Goal: Task Accomplishment & Management: Manage account settings

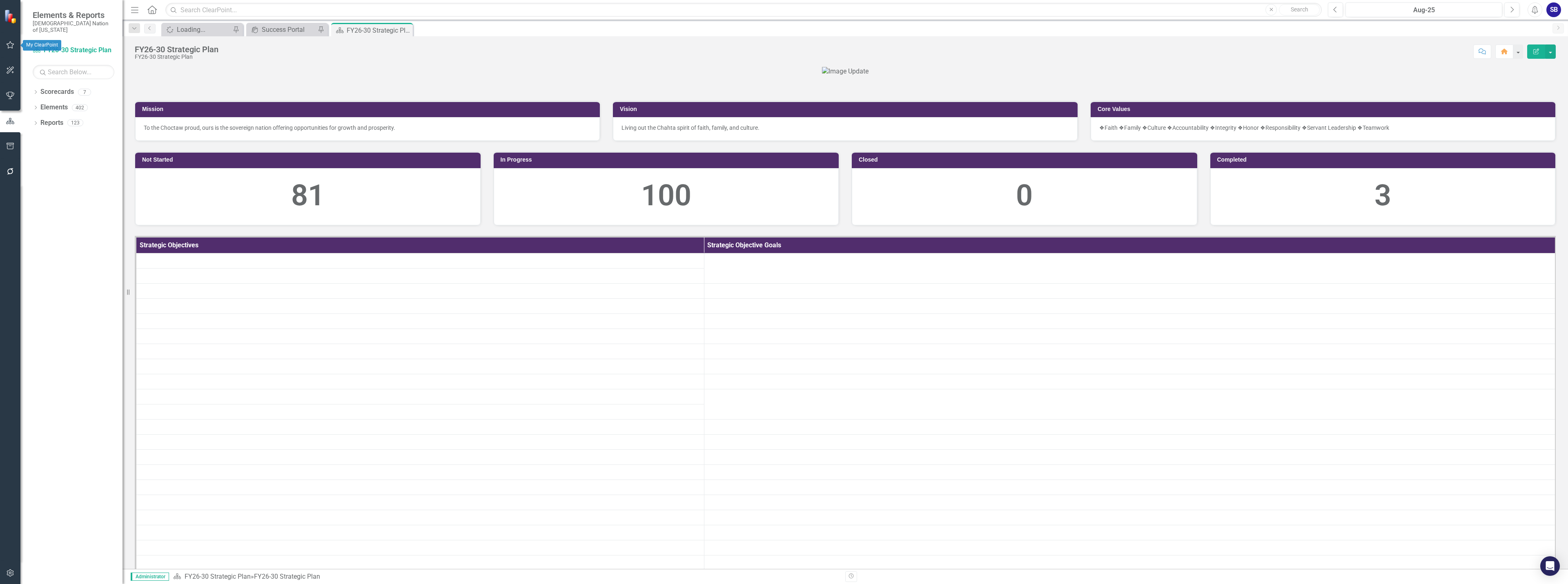
click at [8, 45] on icon "button" at bounding box center [11, 45] width 9 height 6
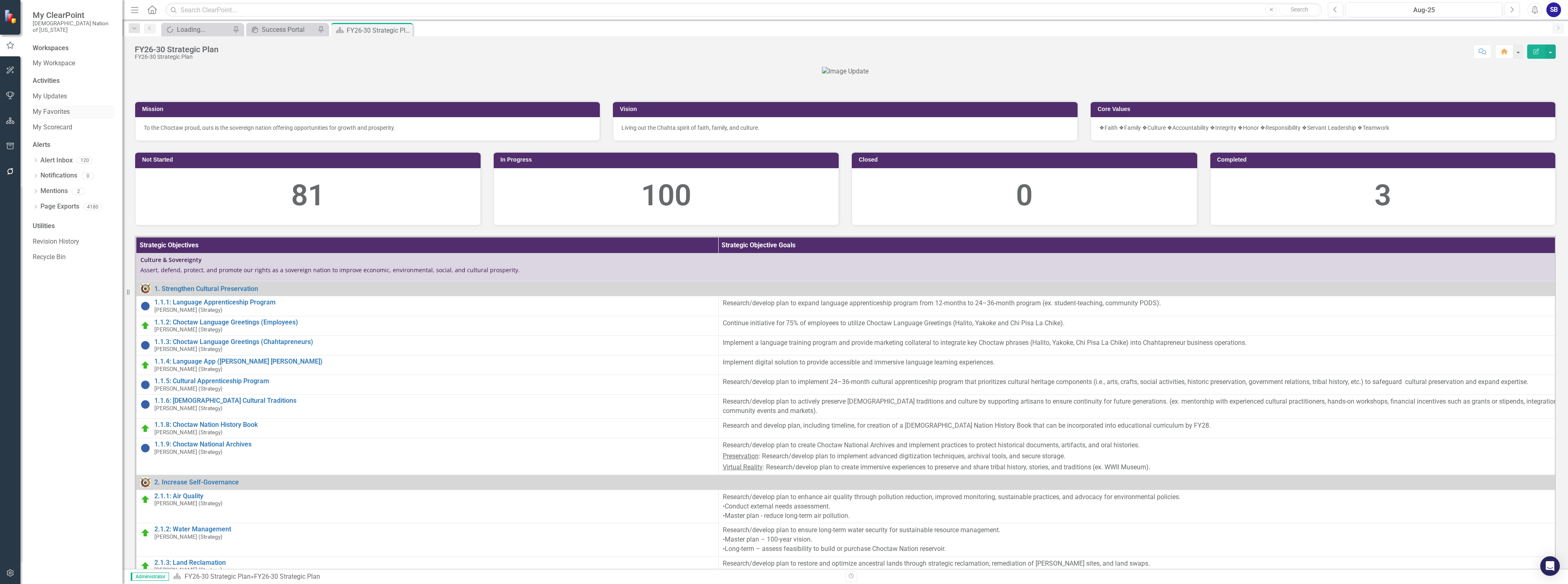
click at [46, 108] on link "My Favorites" at bounding box center [74, 112] width 82 height 10
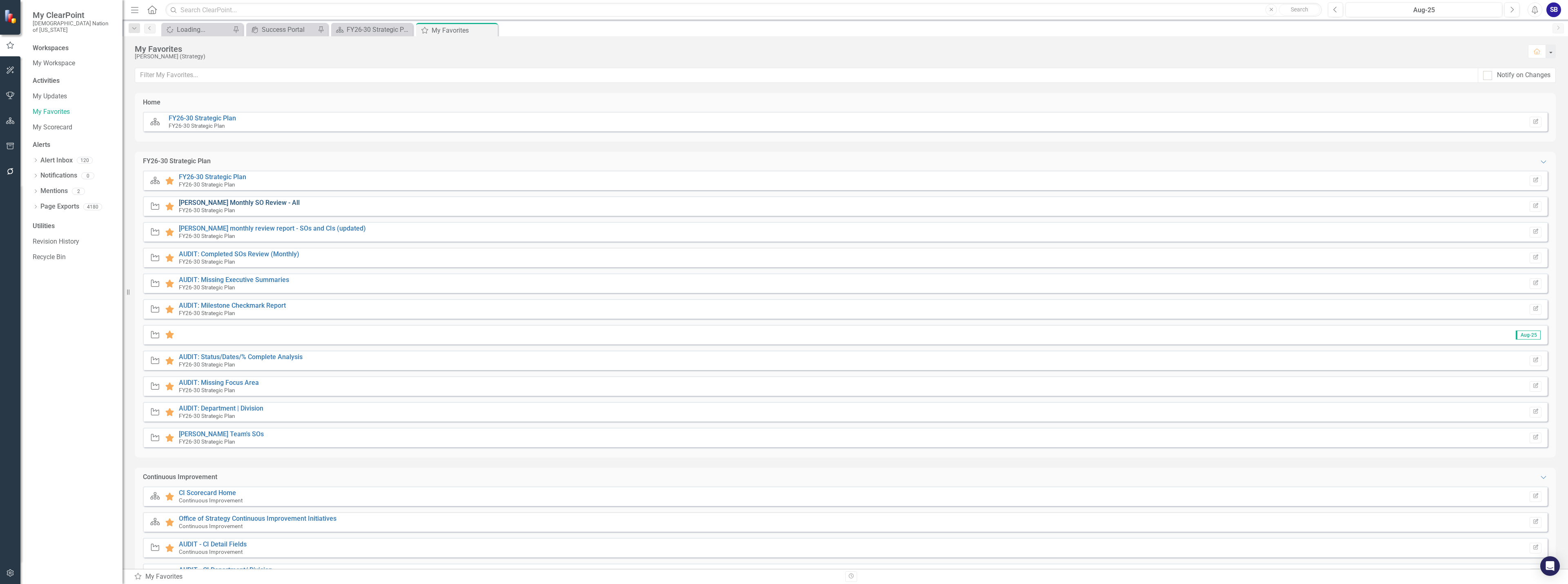
click at [249, 204] on link "[PERSON_NAME] Monthly SO Review - All" at bounding box center [240, 202] width 121 height 8
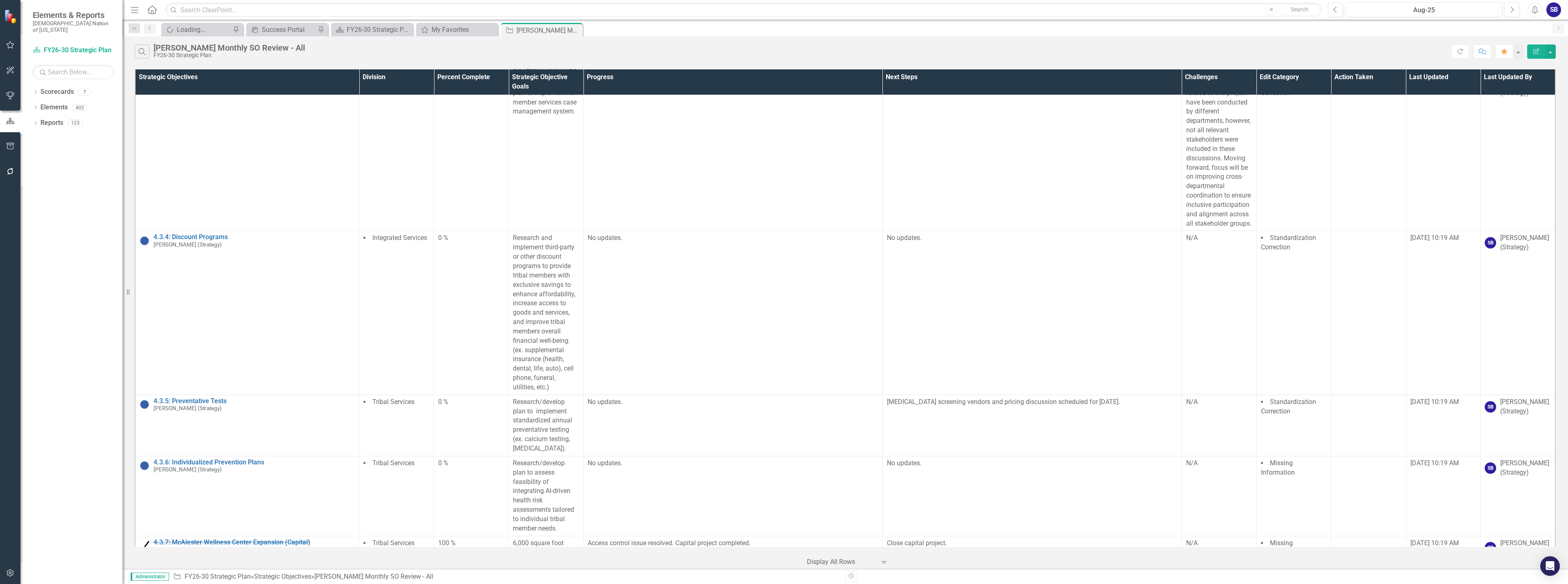
scroll to position [6487, 0]
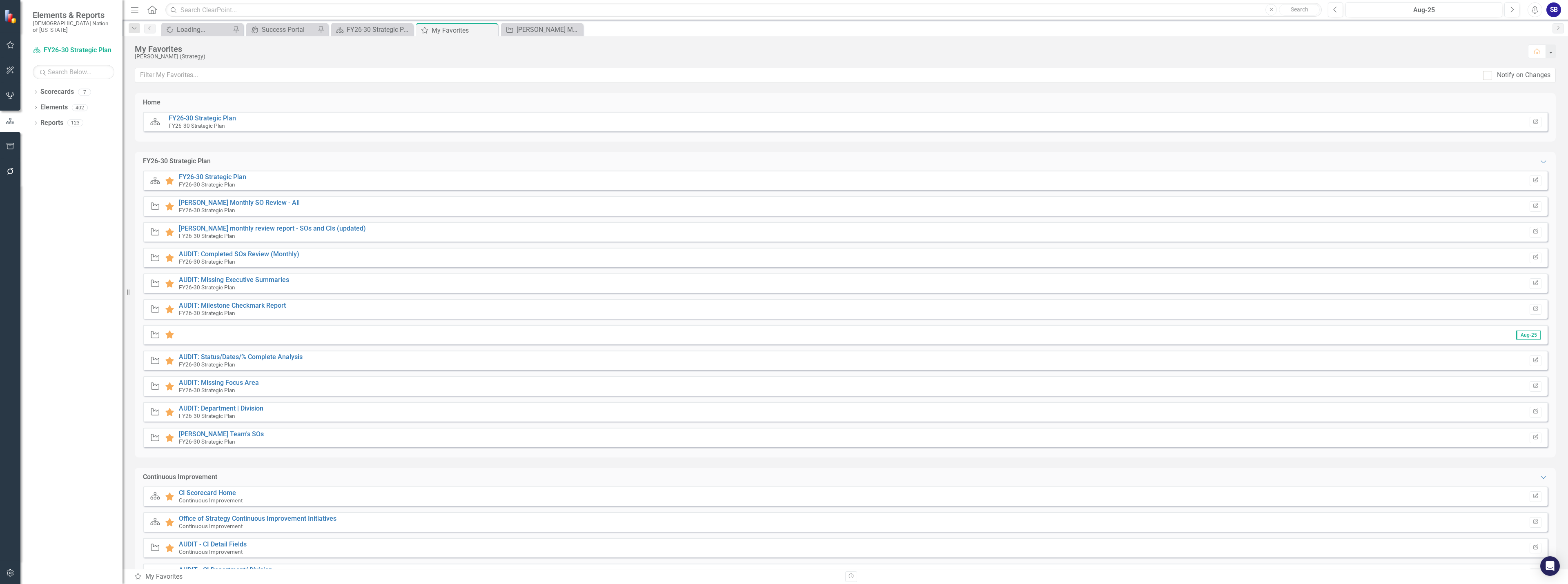
scroll to position [243, 0]
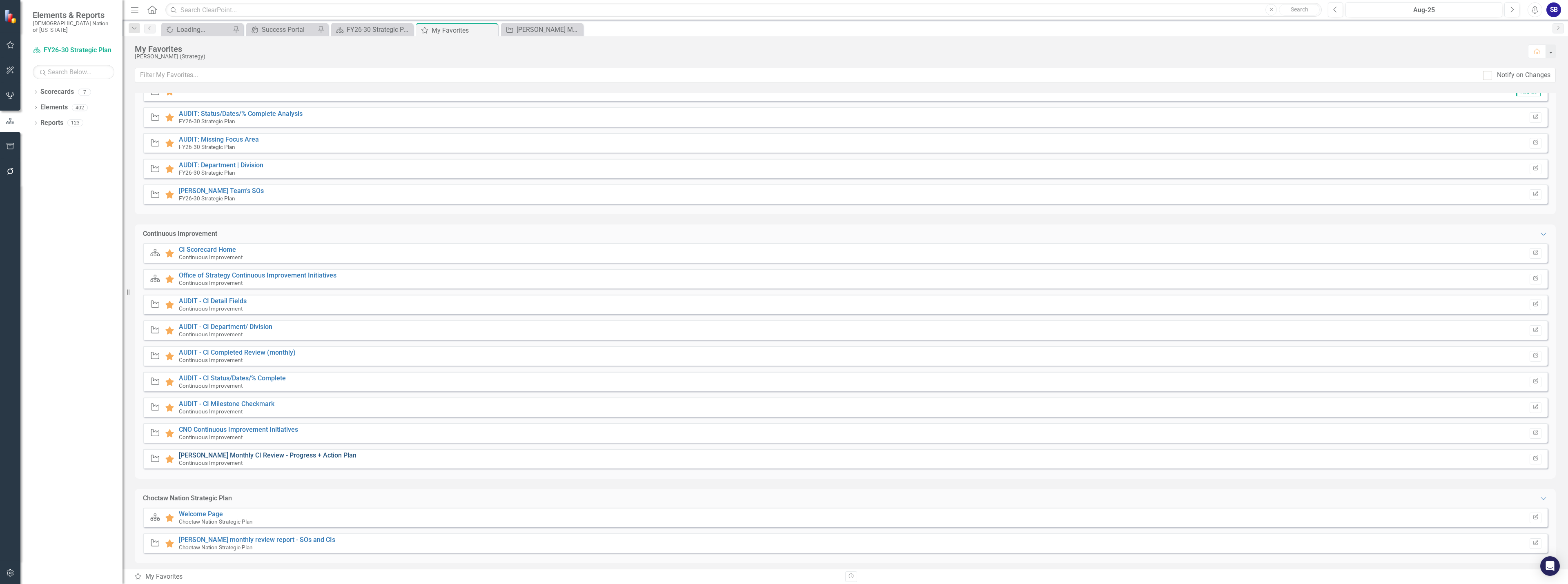
click at [291, 455] on link "[PERSON_NAME] Monthly CI Review - Progress + Action Plan" at bounding box center [267, 455] width 177 height 8
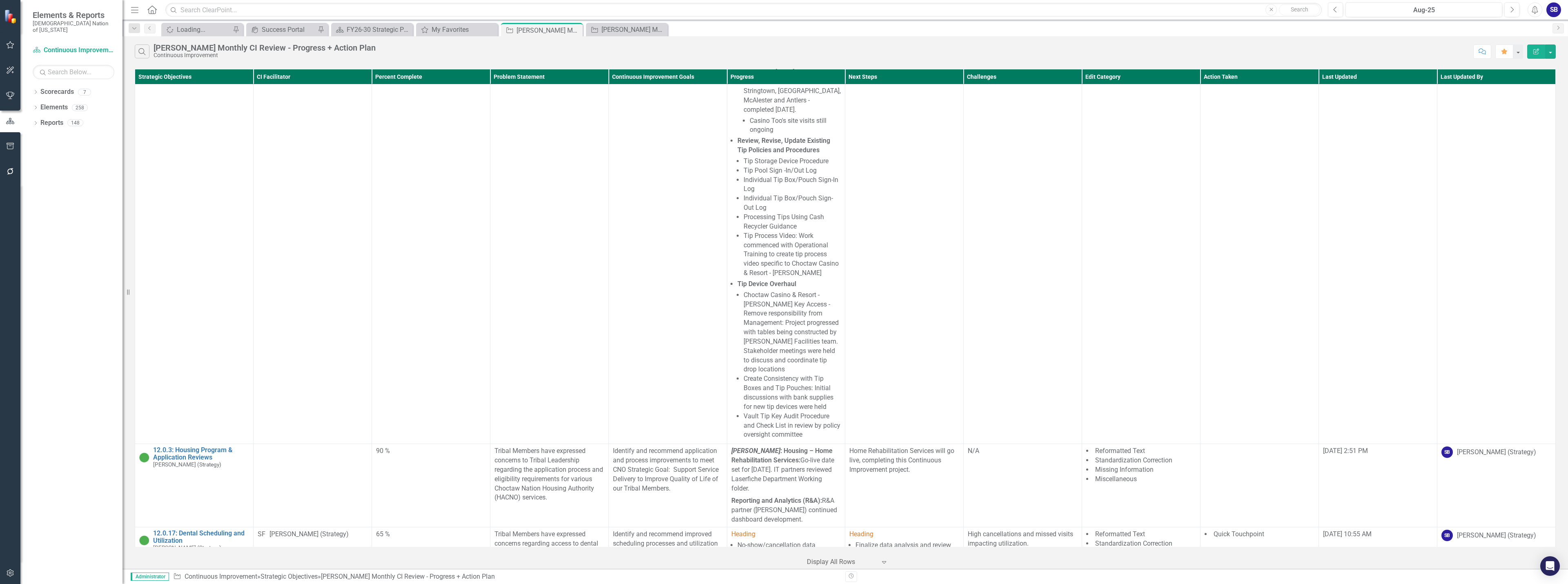
scroll to position [341, 0]
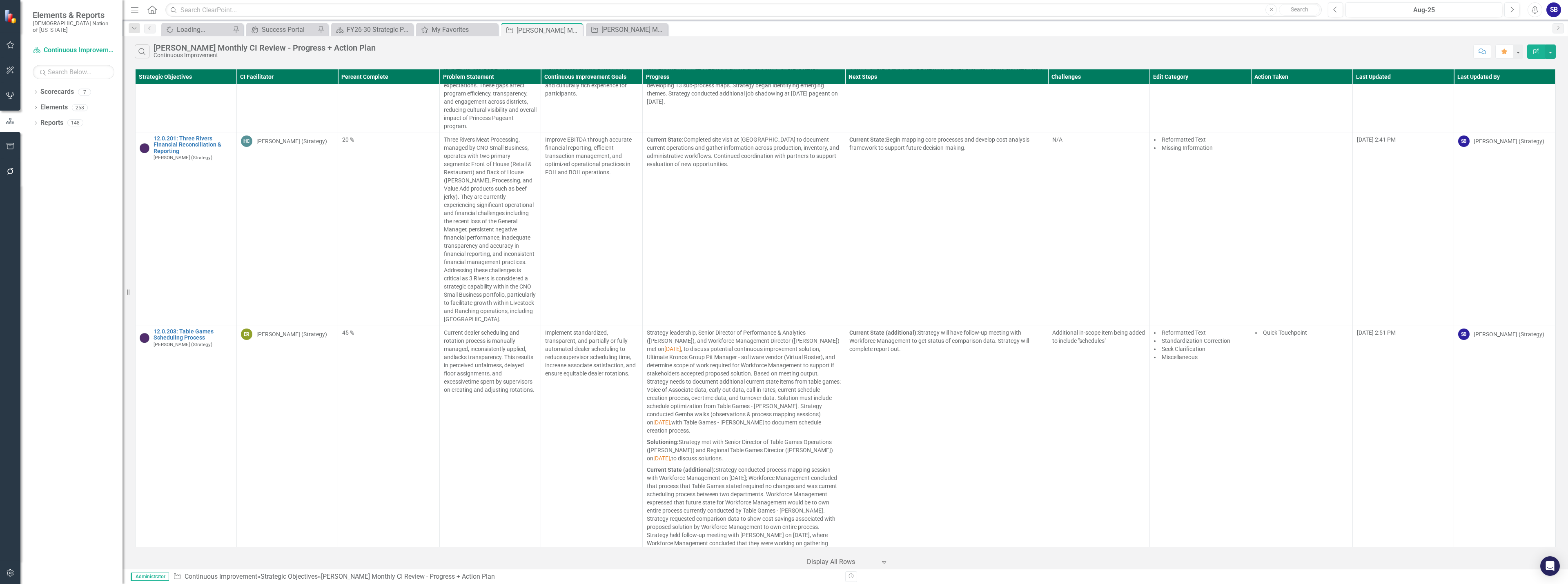
scroll to position [6400, 0]
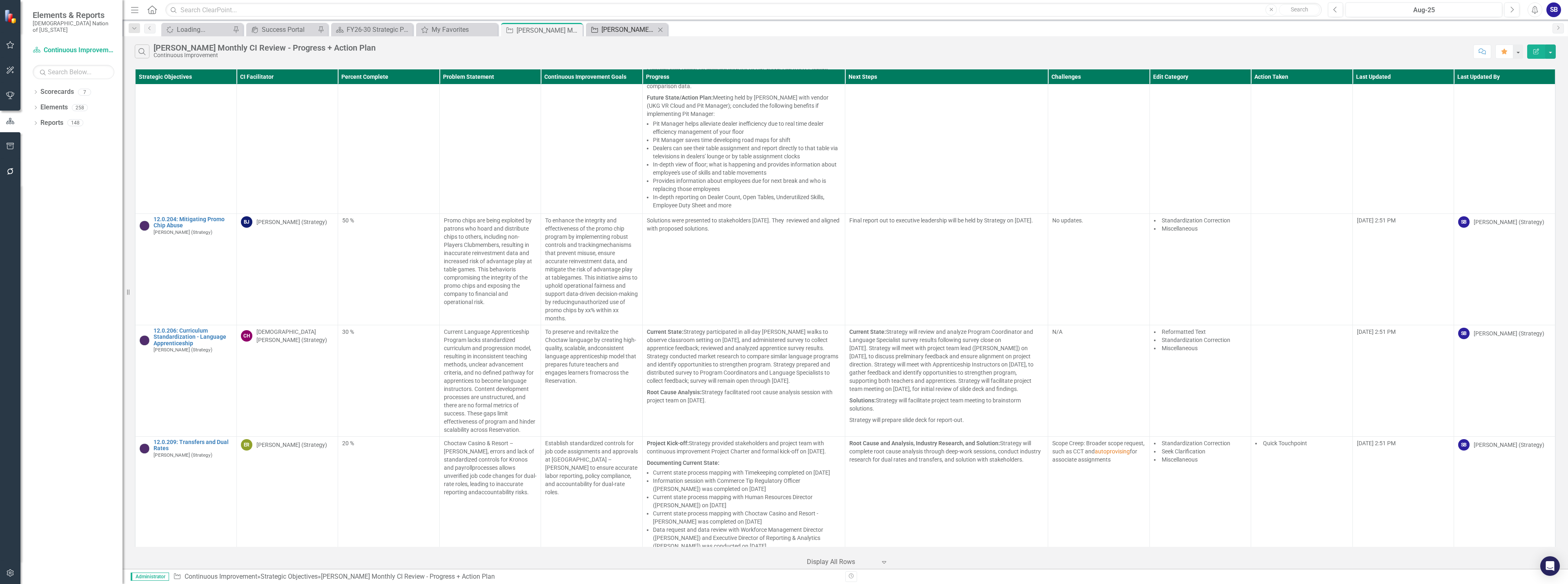
click at [619, 28] on div "[PERSON_NAME] Monthly SO Review - All" at bounding box center [628, 28] width 53 height 10
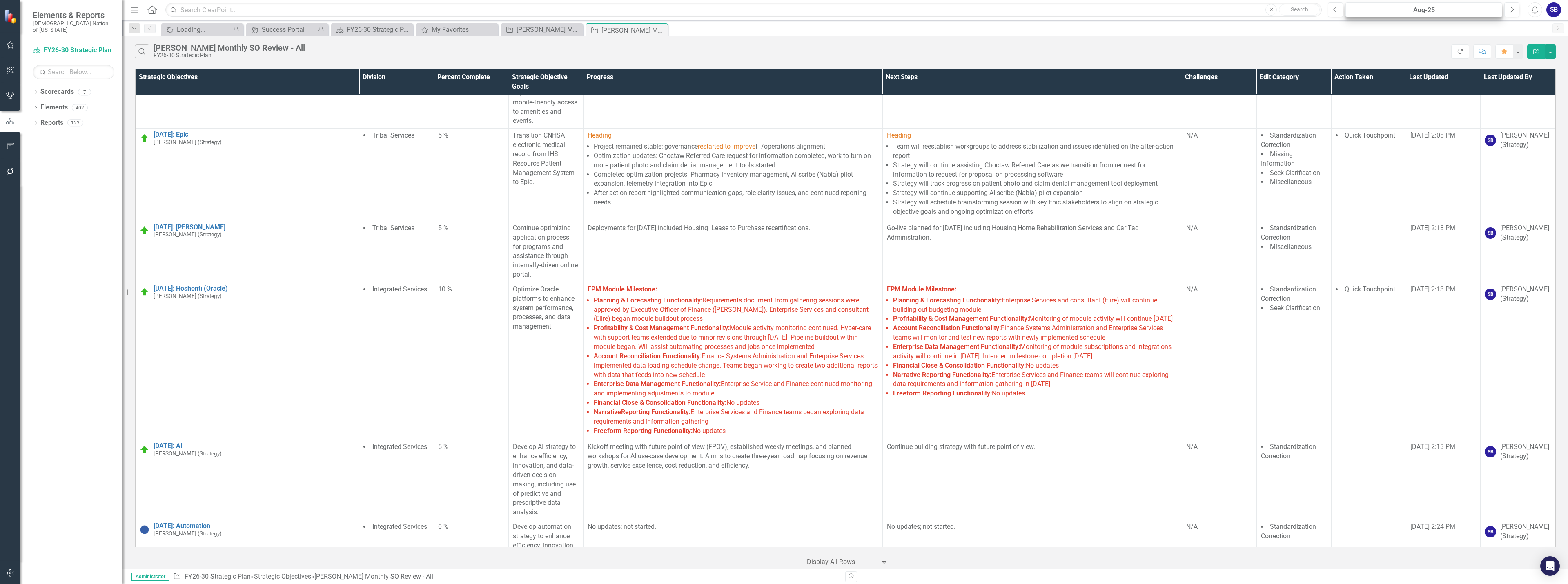
scroll to position [10165, 0]
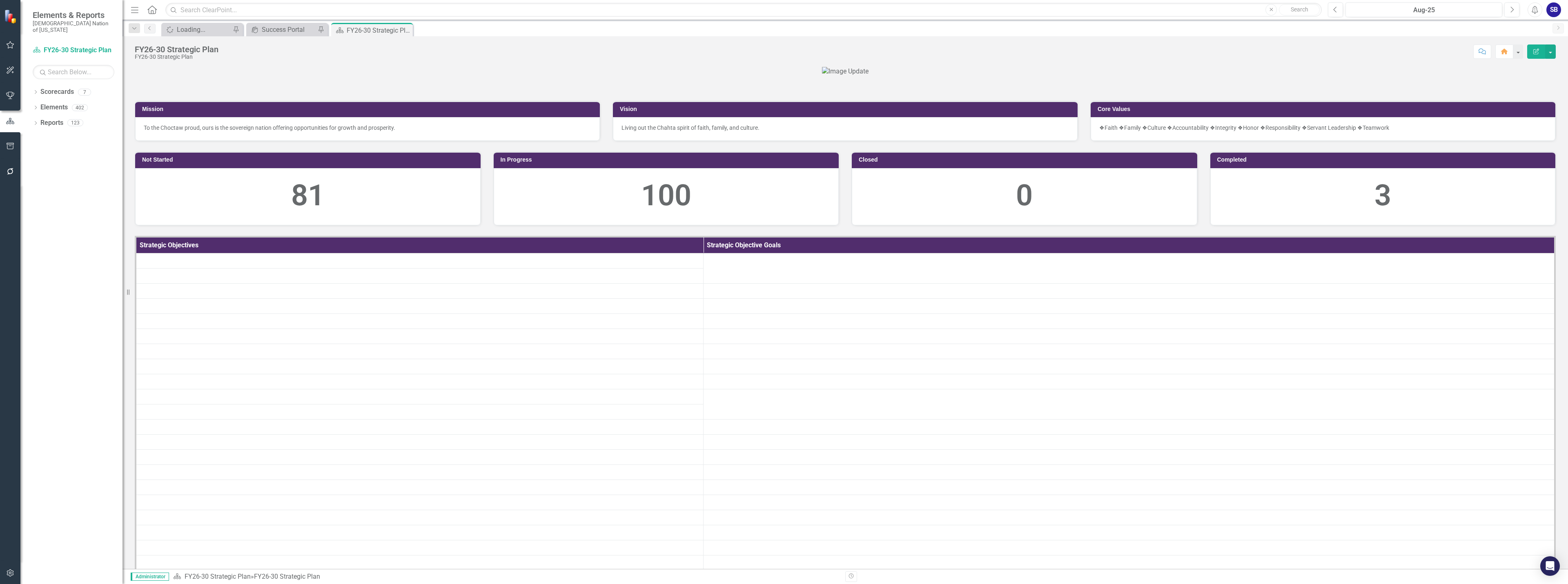
click at [11, 45] on icon "button" at bounding box center [11, 45] width 9 height 6
click at [60, 108] on link "My Favorites" at bounding box center [74, 112] width 82 height 10
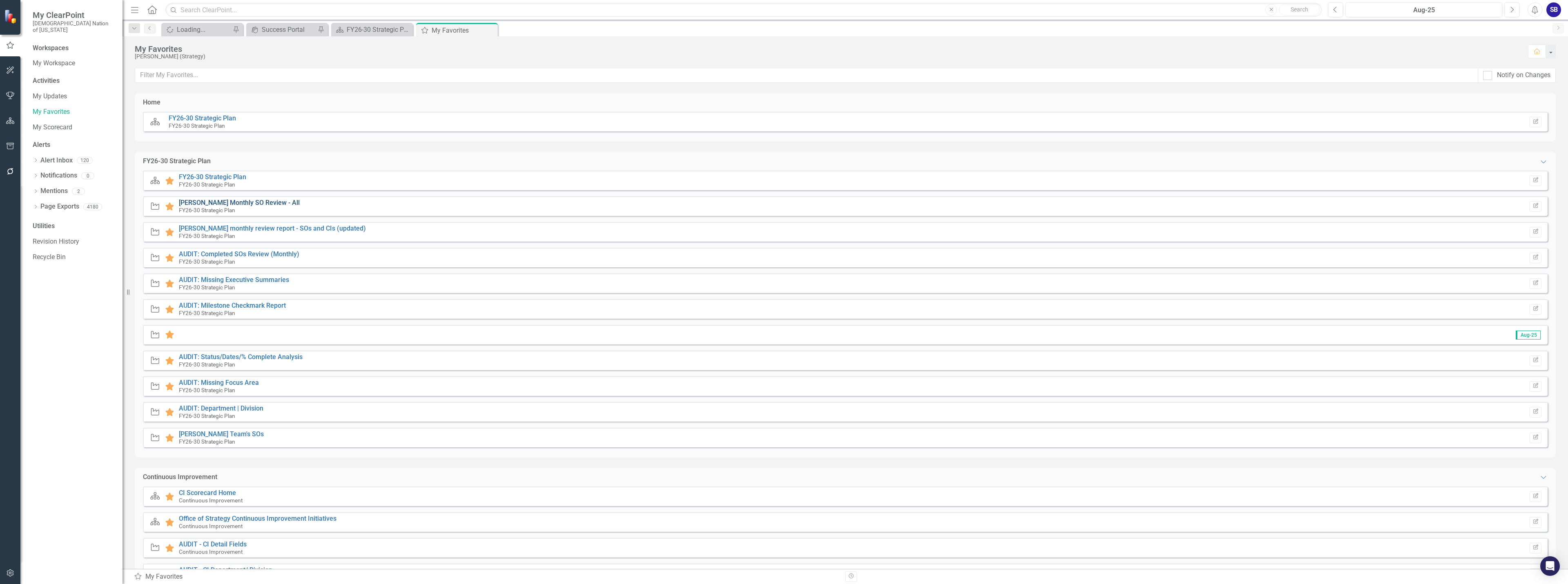
click at [249, 203] on link "[PERSON_NAME] Monthly SO Review - All" at bounding box center [240, 202] width 121 height 8
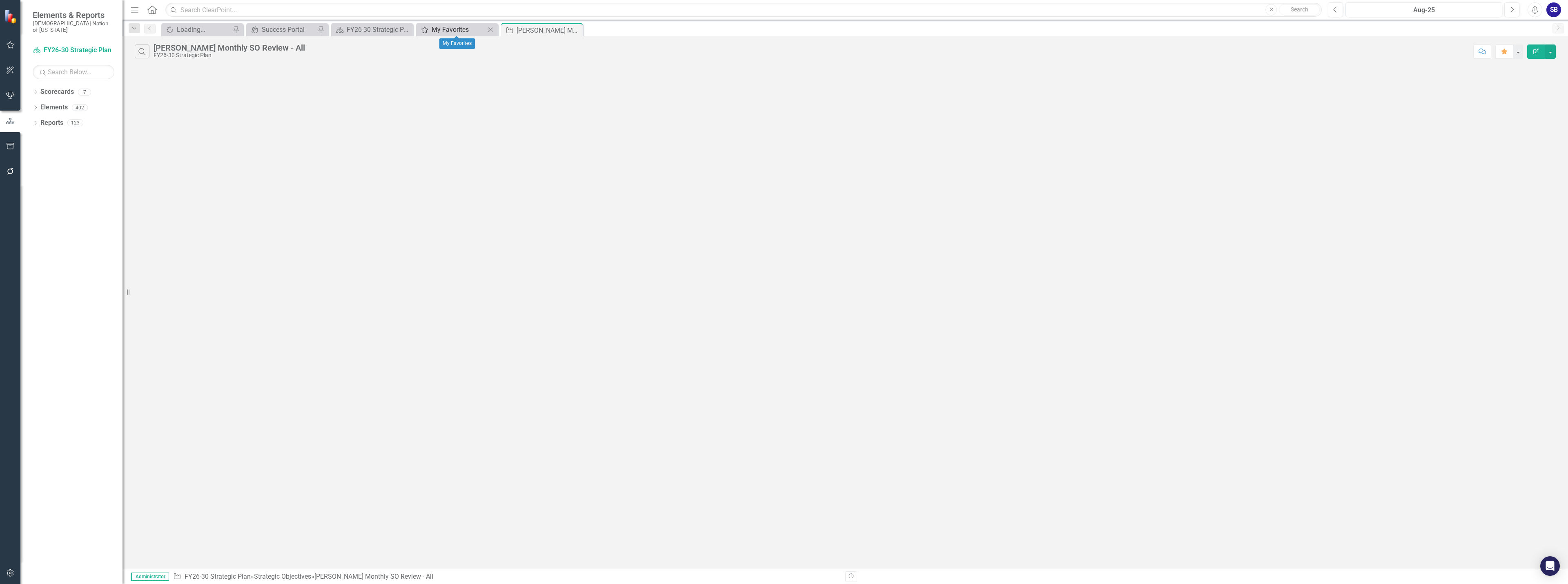
click at [456, 29] on div "My Favorites" at bounding box center [458, 28] width 53 height 10
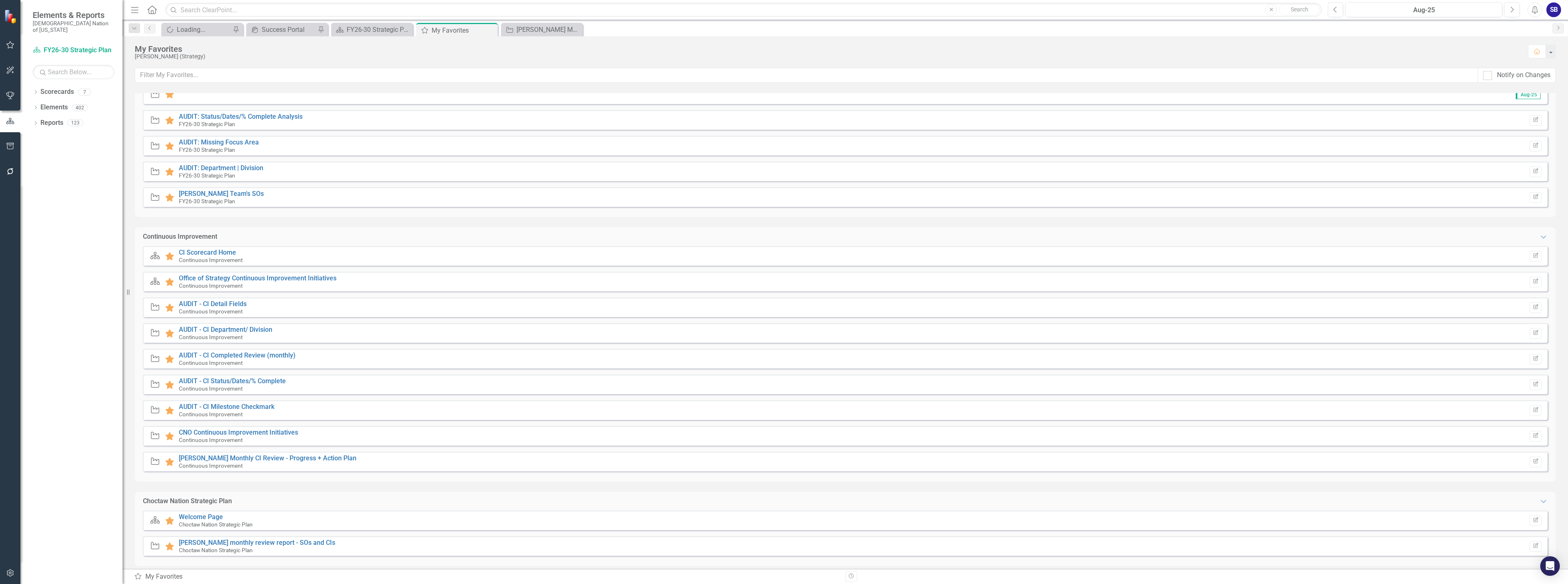
scroll to position [245, 0]
click at [306, 453] on link "[PERSON_NAME] Monthly CI Review - Progress + Action Plan" at bounding box center [267, 453] width 177 height 8
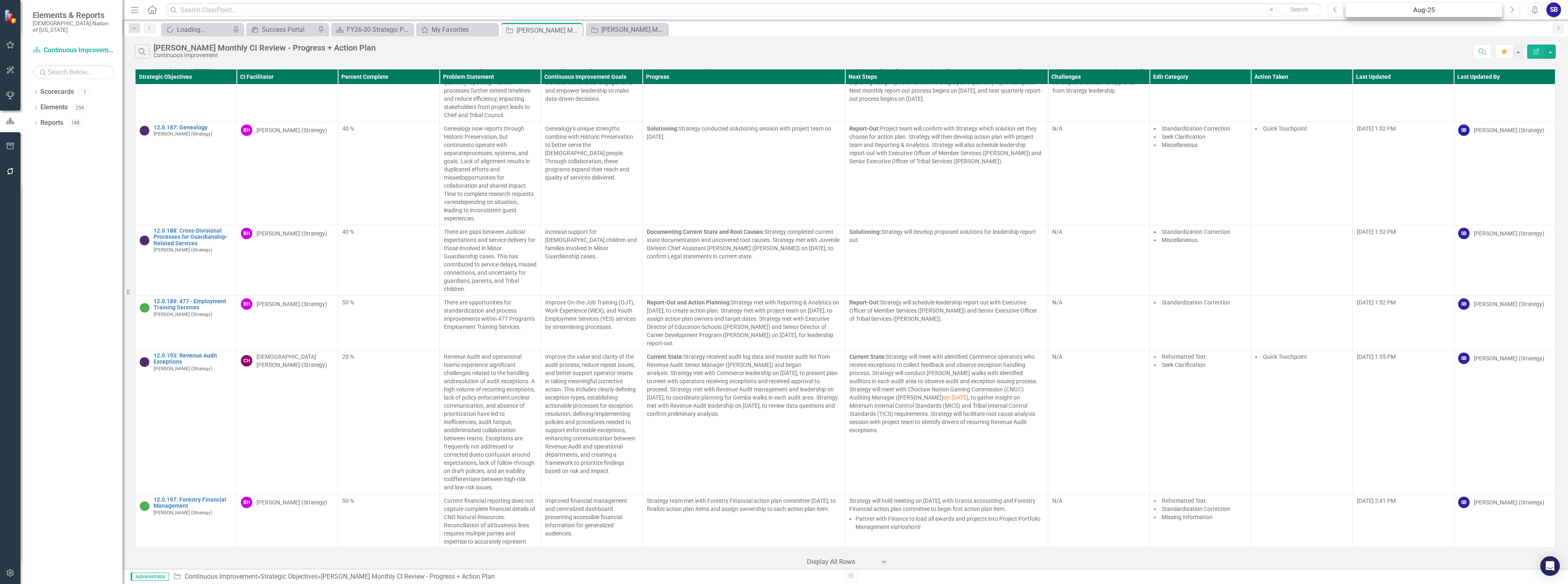
scroll to position [5935, 0]
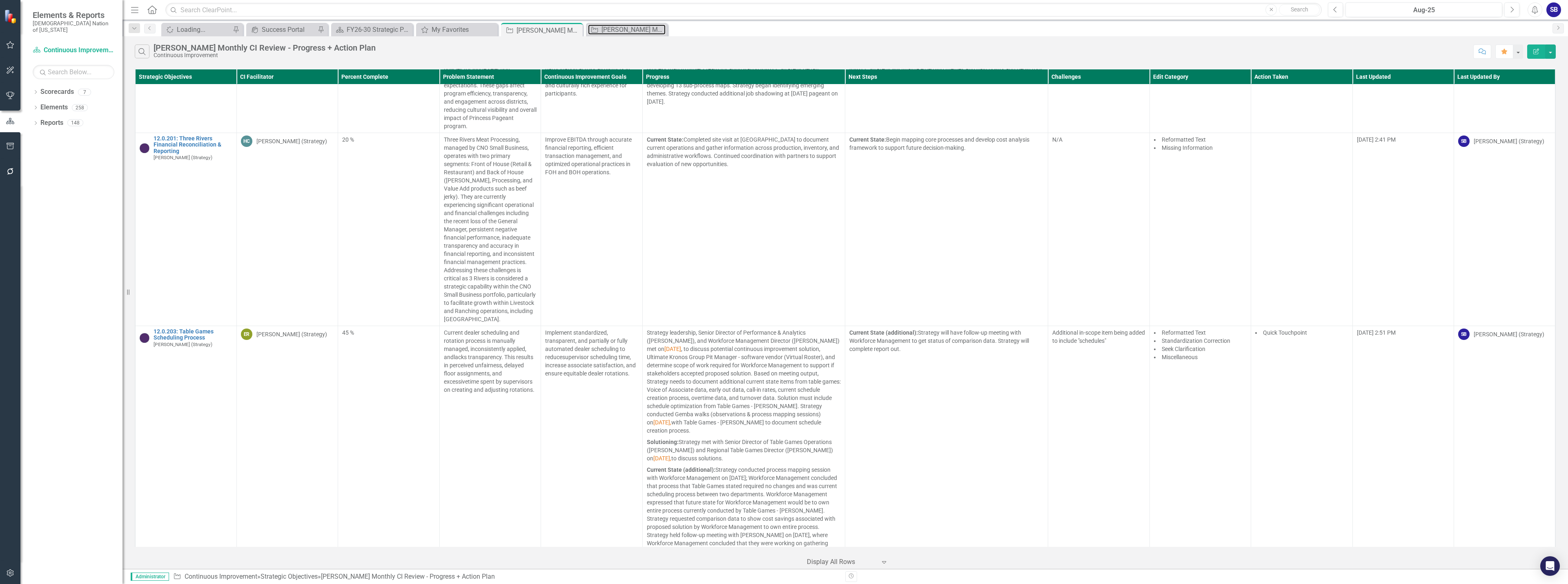
drag, startPoint x: 627, startPoint y: 25, endPoint x: 1059, endPoint y: 3, distance: 432.6
click at [627, 25] on div "[PERSON_NAME] Monthly SO Review - All" at bounding box center [633, 28] width 64 height 10
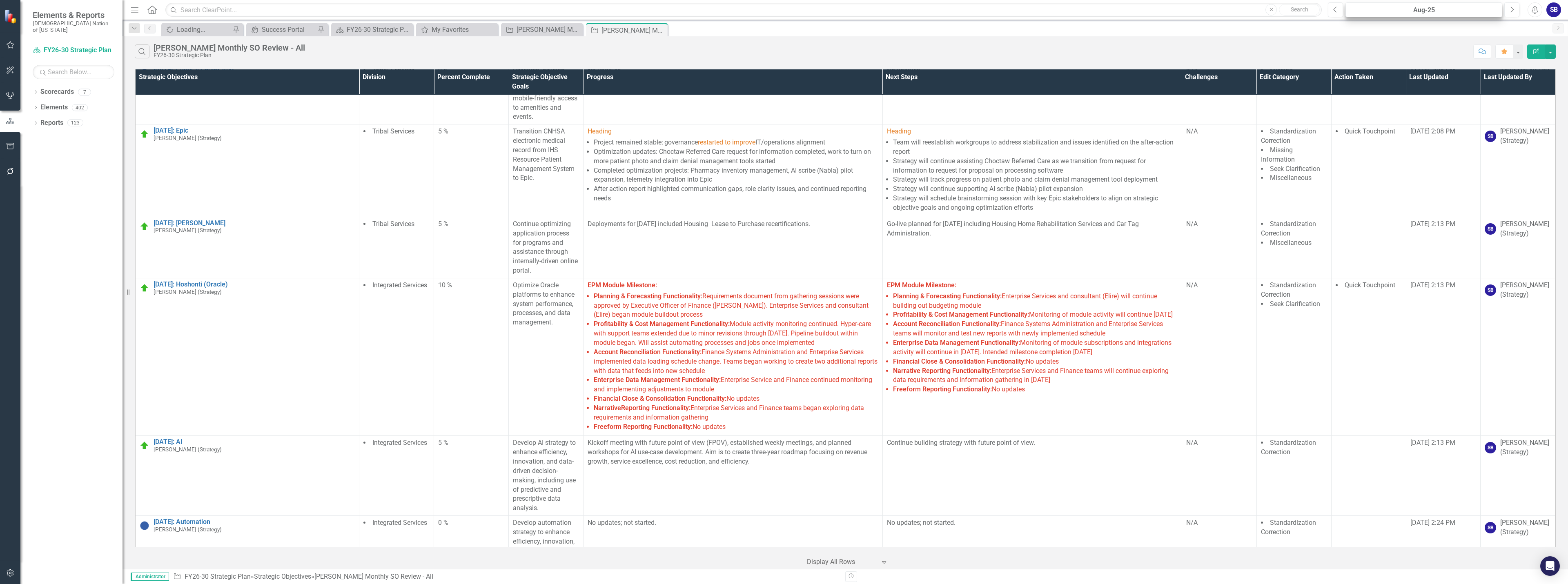
scroll to position [10165, 0]
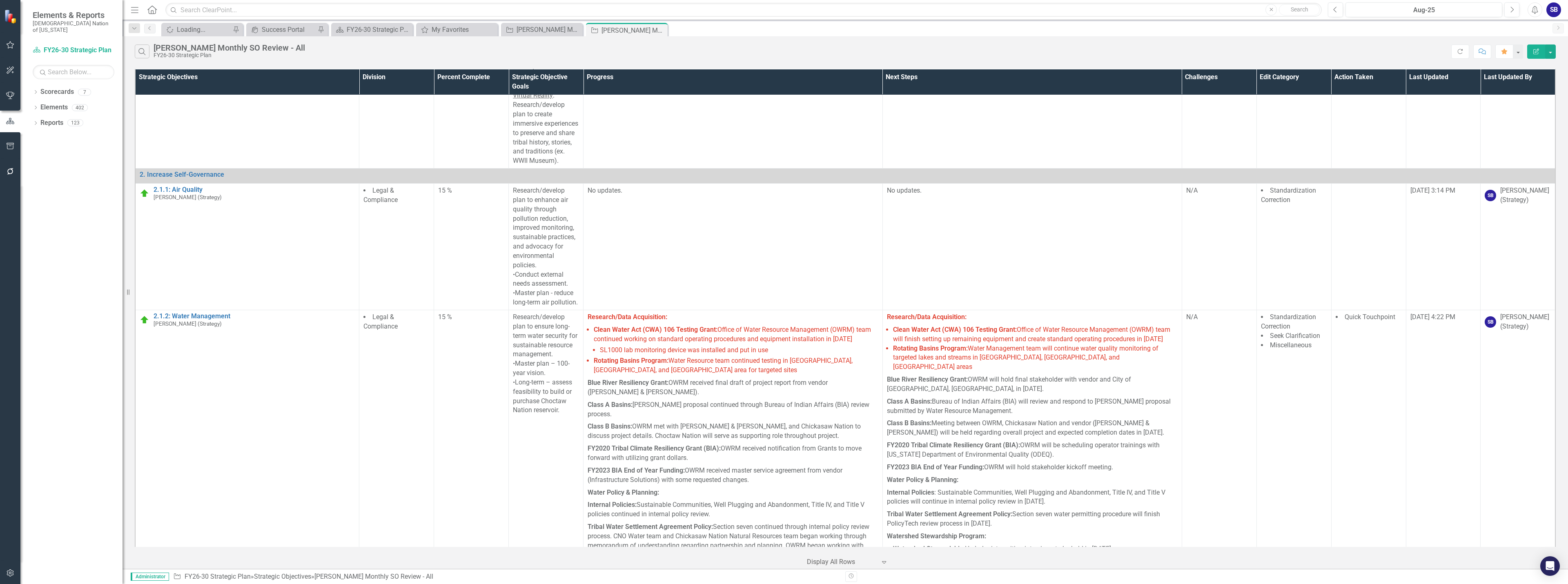
scroll to position [3465, 0]
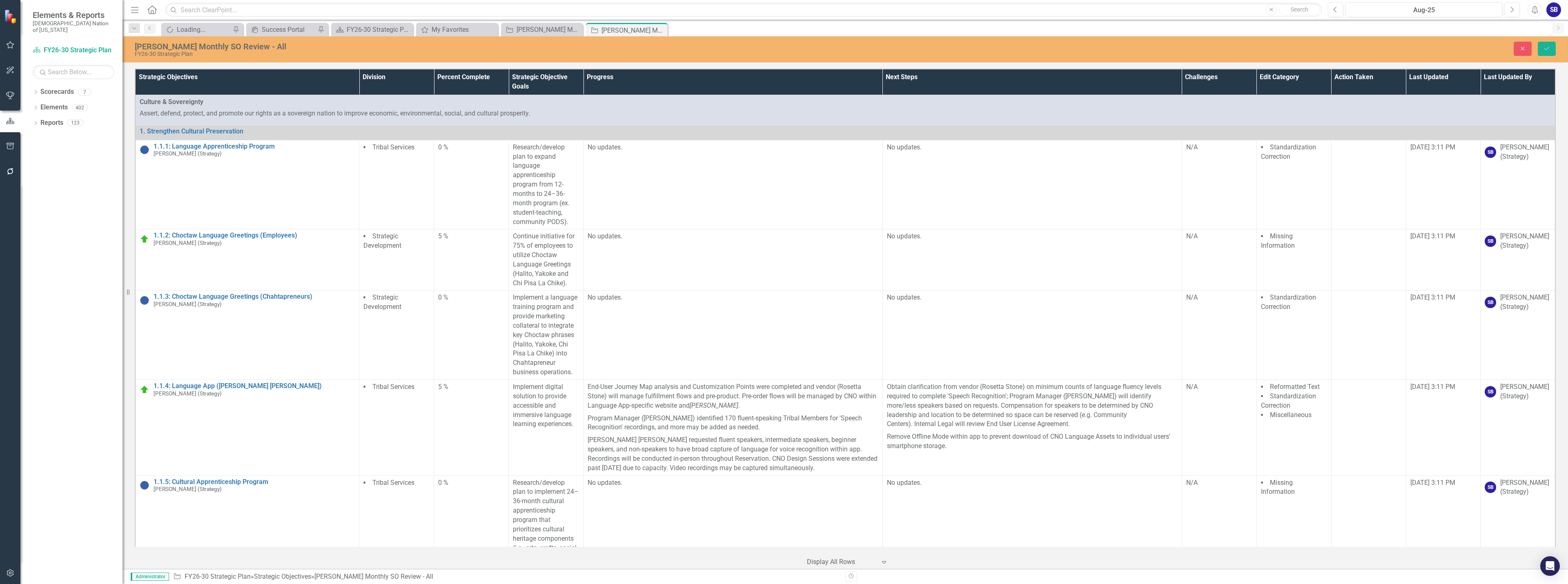
scroll to position [10165, 0]
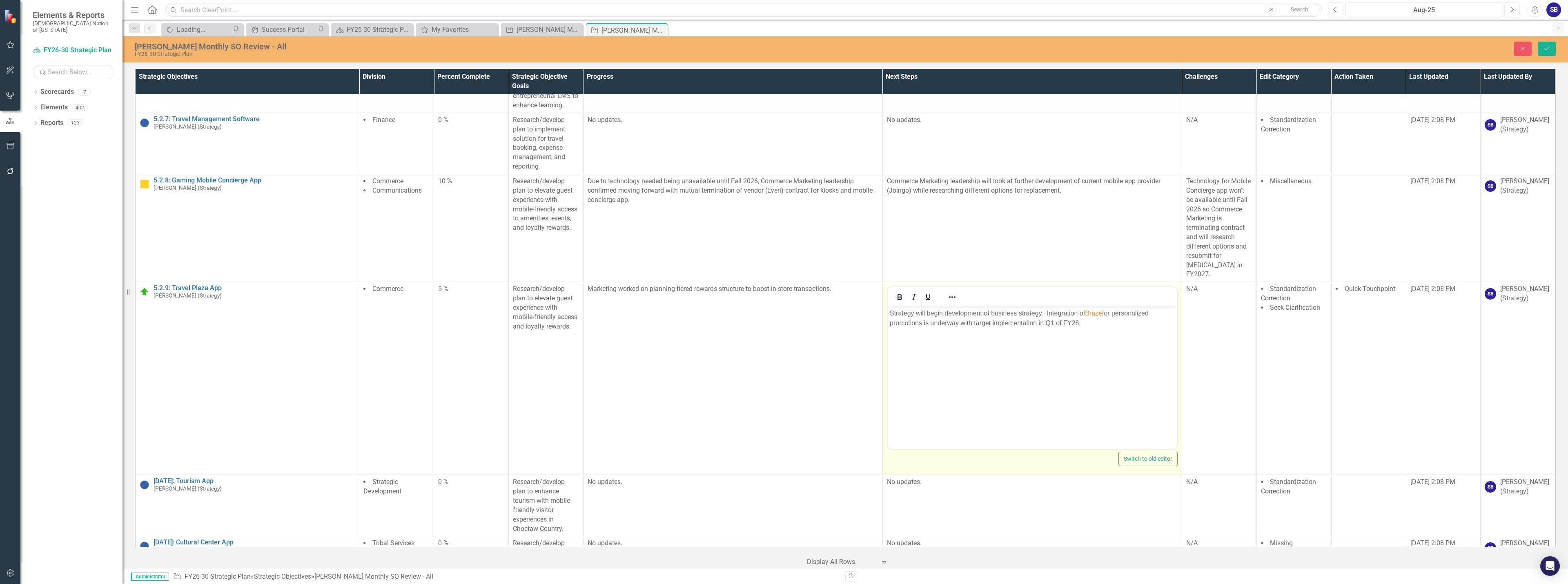
click at [1087, 312] on span "Braze" at bounding box center [1092, 313] width 17 height 7
click at [934, 327] on p "Strategy will begin development of business strategy. Integration of customer m…" at bounding box center [1032, 318] width 285 height 20
drag, startPoint x: 1153, startPoint y: 313, endPoint x: 1116, endPoint y: 314, distance: 37.0
click at [1116, 314] on p "Strategy will begin development of business strategy. Integration of customer m…" at bounding box center [1032, 322] width 285 height 29
drag, startPoint x: 938, startPoint y: 324, endPoint x: 914, endPoint y: 324, distance: 24.0
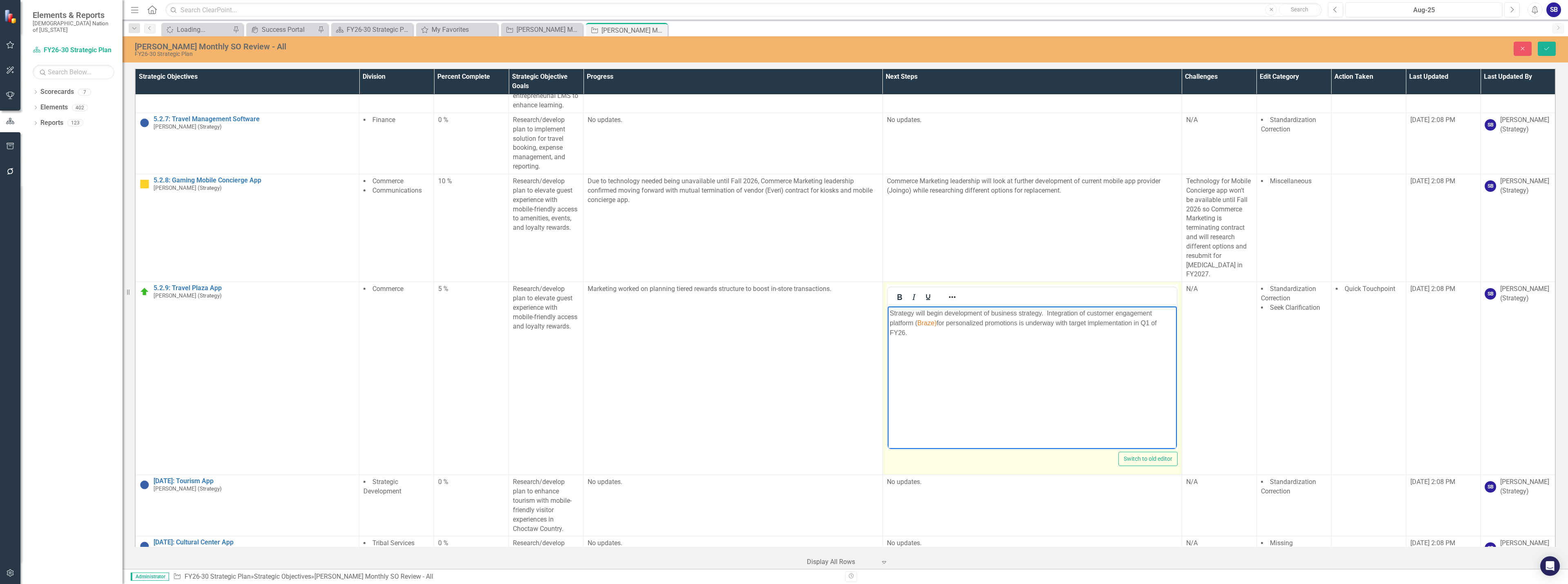
click at [914, 324] on p "Strategy will begin development of business strategy. Integration of customer e…" at bounding box center [1032, 322] width 285 height 29
click at [952, 302] on icon "Reveal or hide additional toolbar items" at bounding box center [951, 296] width 10 height 10
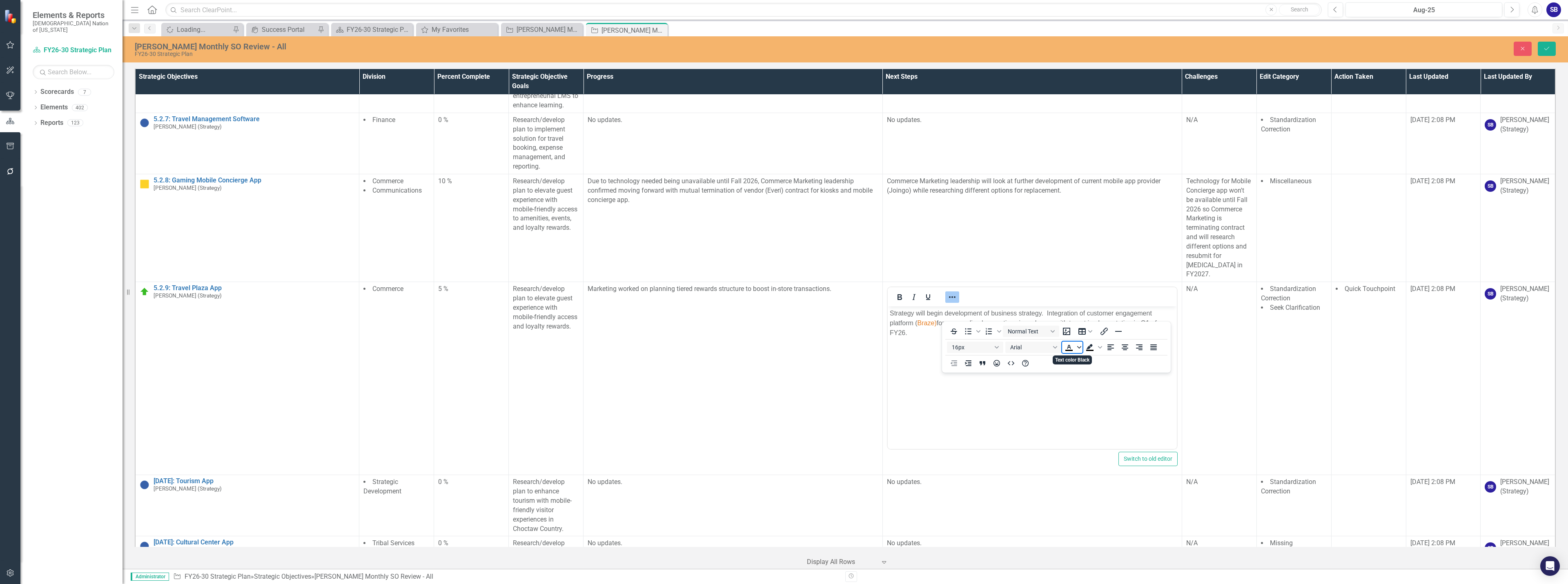
click at [1079, 348] on icon "Text color Black" at bounding box center [1079, 347] width 4 height 3
drag, startPoint x: 1093, startPoint y: 410, endPoint x: 127, endPoint y: 47, distance: 1032.0
click at [1093, 410] on icon "Remove color" at bounding box center [1092, 408] width 8 height 8
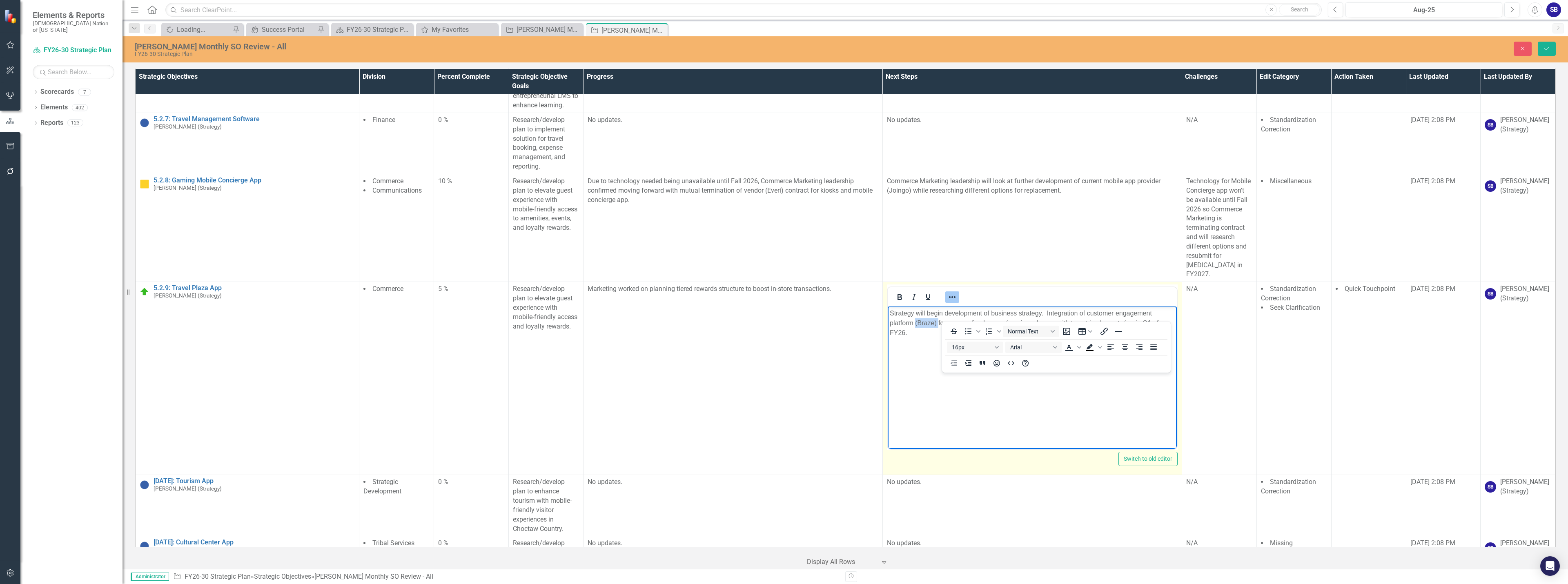
click at [954, 303] on button "Reveal or hide additional toolbar items" at bounding box center [952, 296] width 14 height 12
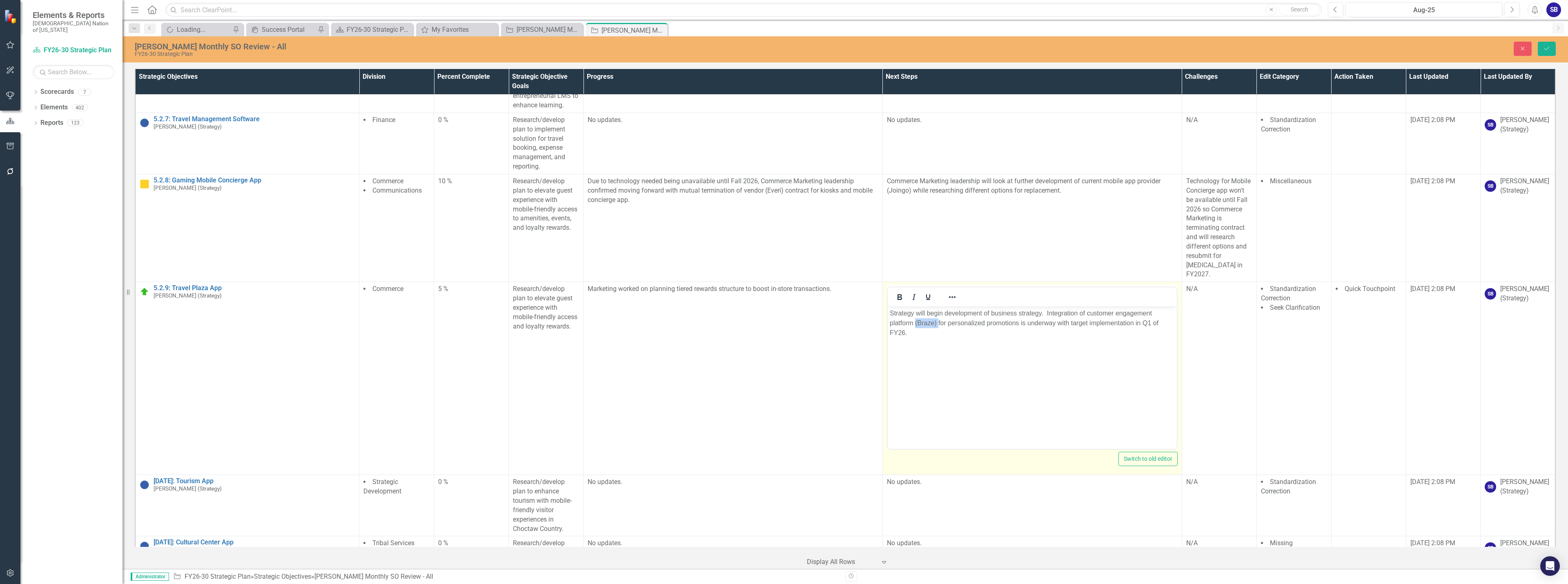
click at [953, 346] on body "Strategy will begin development of business strategy. Integration of customer e…" at bounding box center [1032, 367] width 289 height 122
click at [1046, 315] on p "Strategy will begin development of business strategy. Integration of customer e…" at bounding box center [1032, 322] width 285 height 29
click at [1066, 343] on body "Strategy will begin development of business strategy. Integration of customer e…" at bounding box center [1032, 367] width 289 height 122
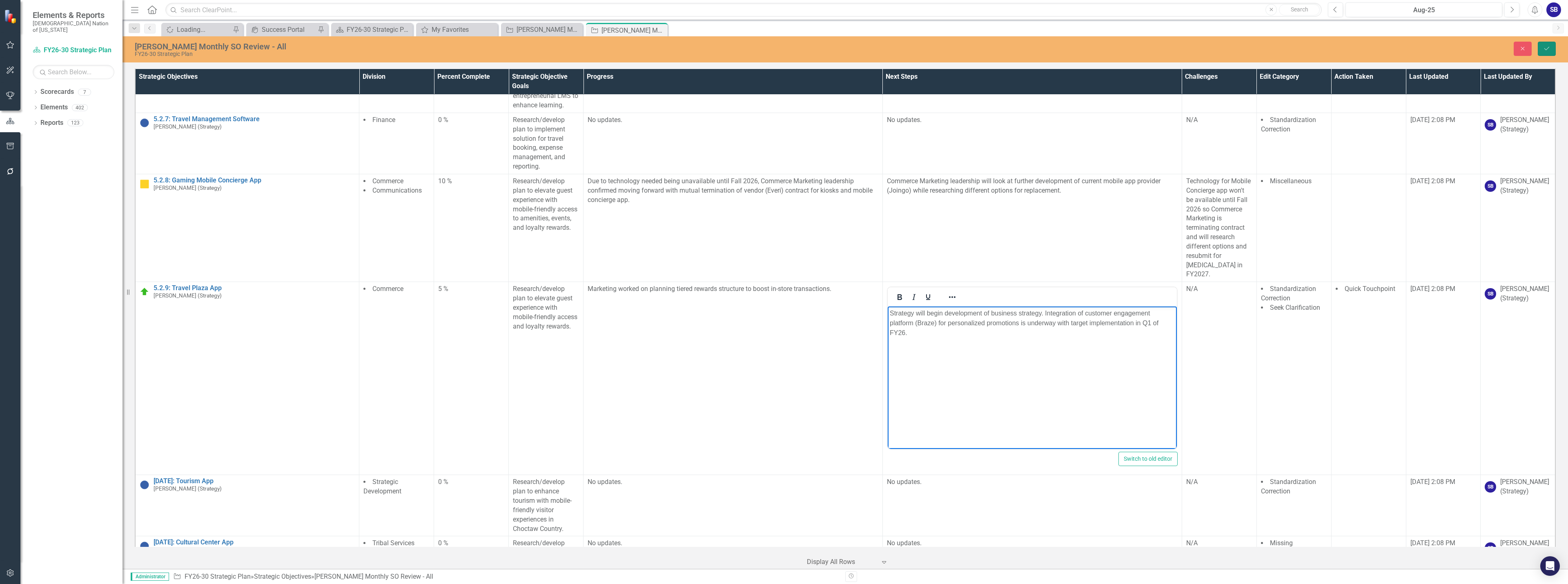
click at [1548, 49] on icon "Save" at bounding box center [1547, 48] width 7 height 5
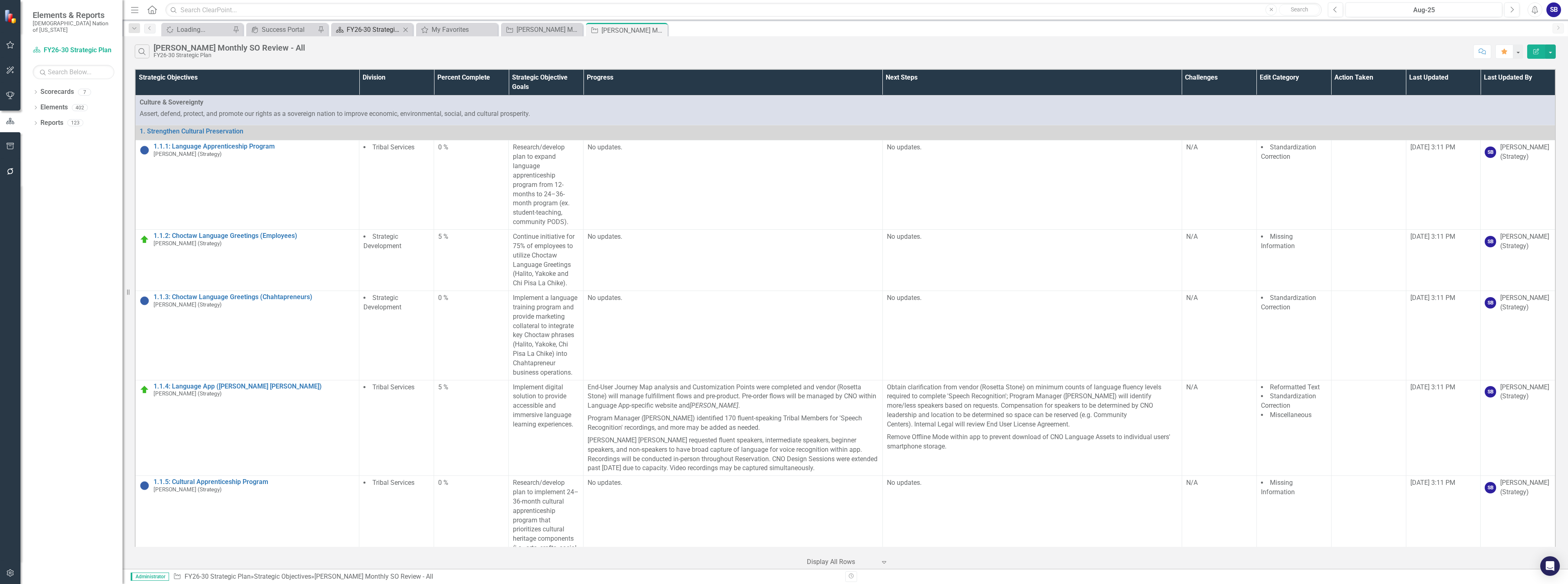
click at [360, 32] on div "FY26-30 Strategic Plan" at bounding box center [373, 28] width 53 height 10
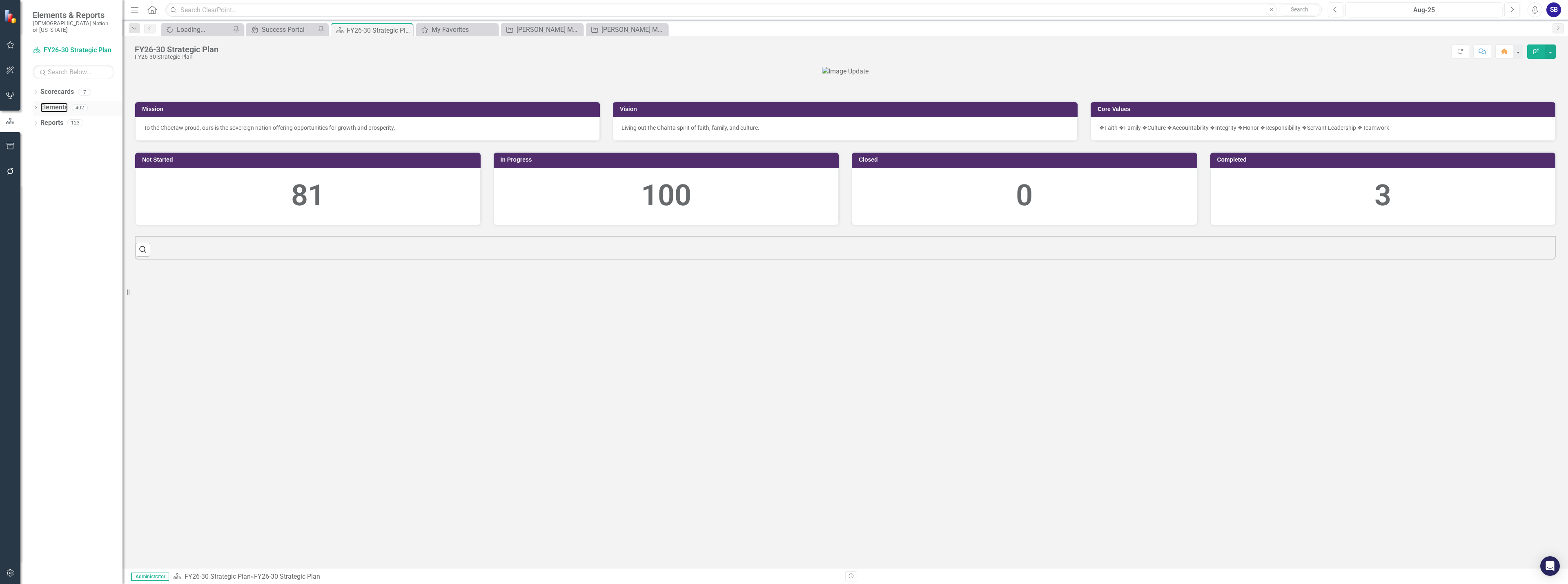
click at [53, 102] on link "Elements" at bounding box center [53, 107] width 28 height 10
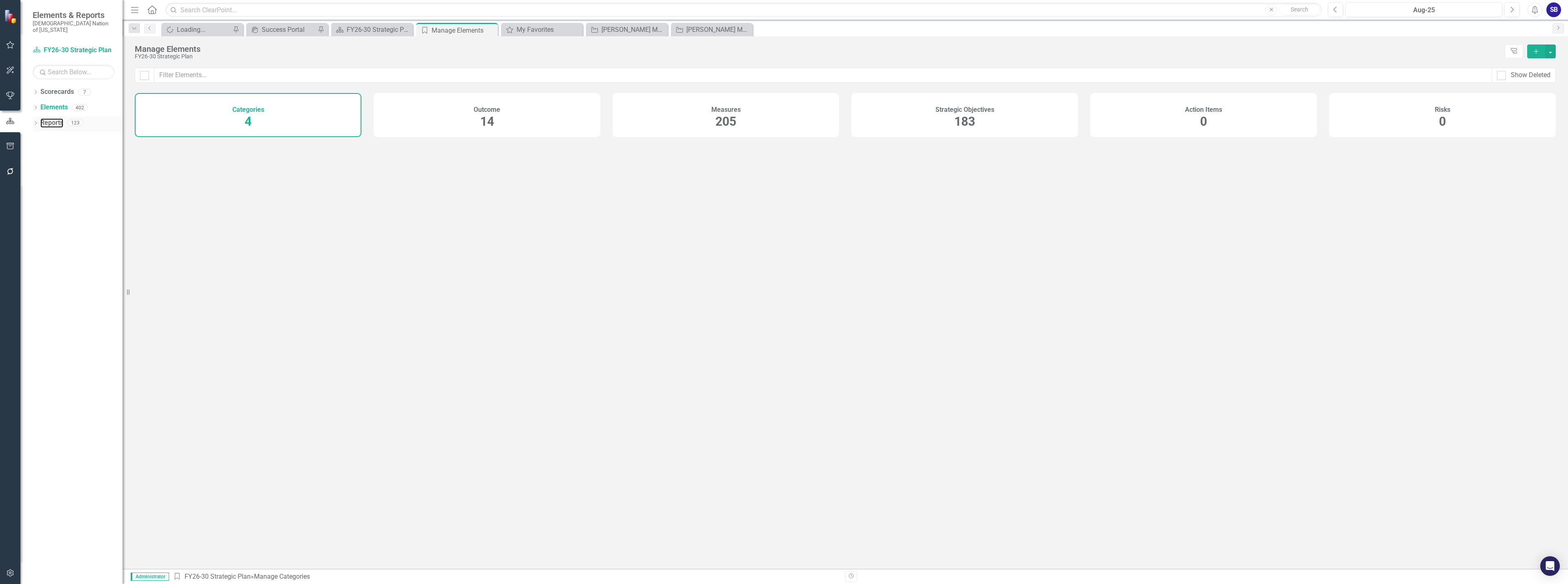
click at [48, 118] on link "Reports" at bounding box center [52, 123] width 23 height 10
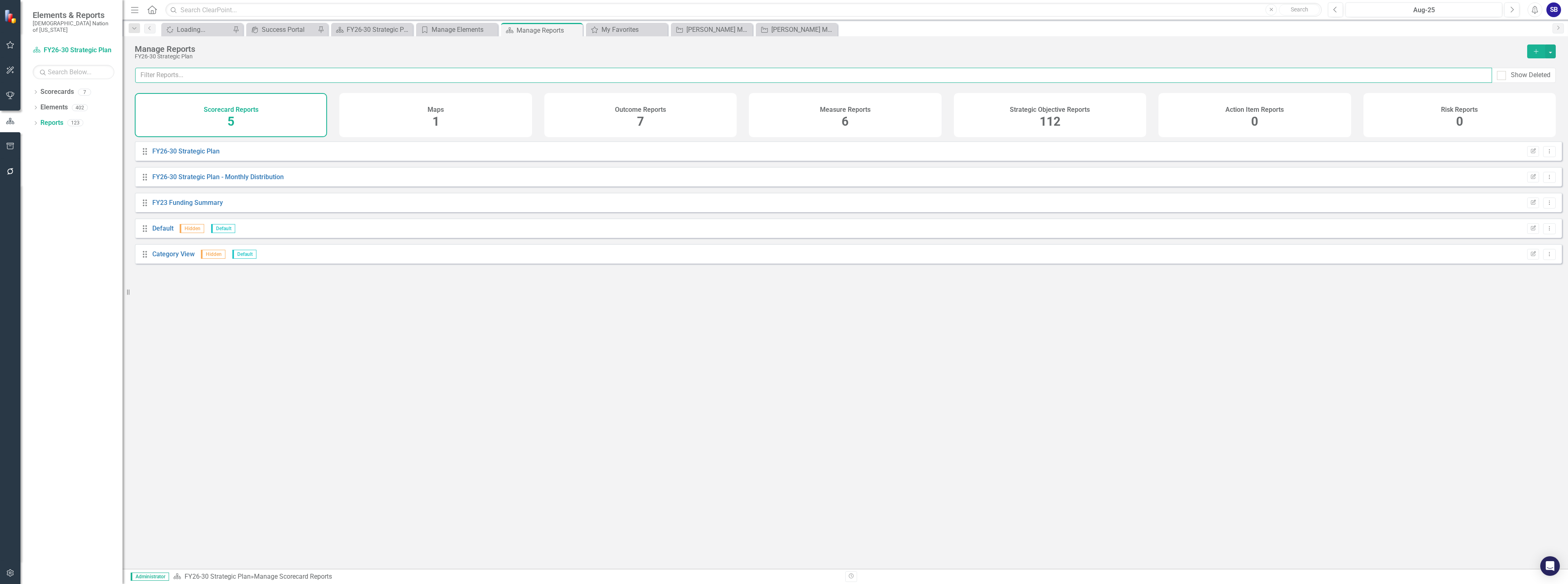
click at [453, 75] on input "text" at bounding box center [813, 75] width 1357 height 15
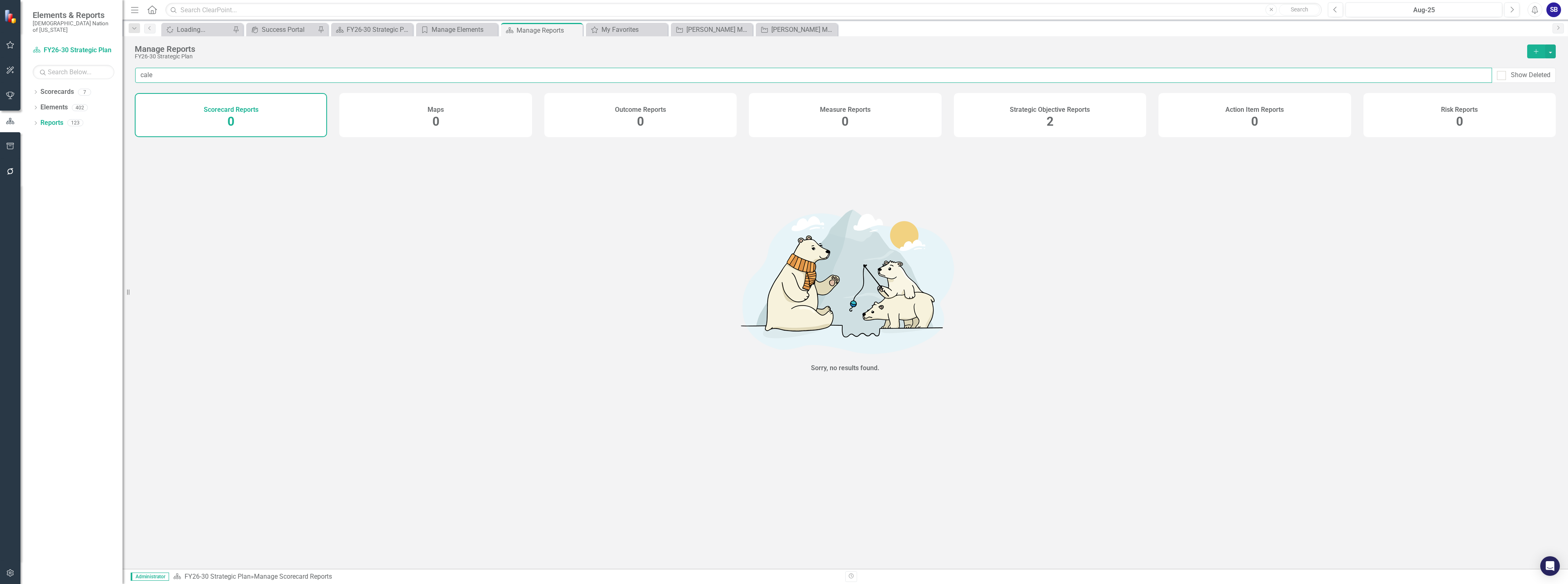
type input "cale"
click at [1050, 116] on span "2" at bounding box center [1050, 121] width 7 height 14
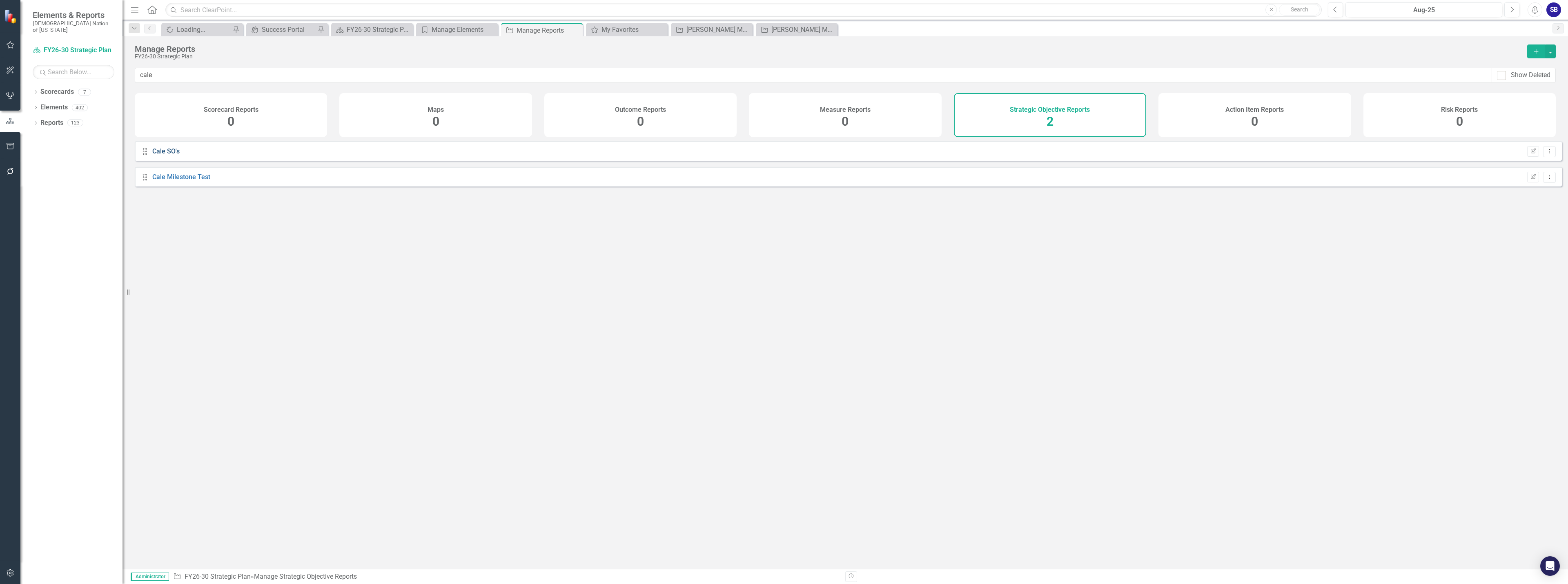
click at [156, 154] on link "Cale SO's" at bounding box center [166, 150] width 28 height 8
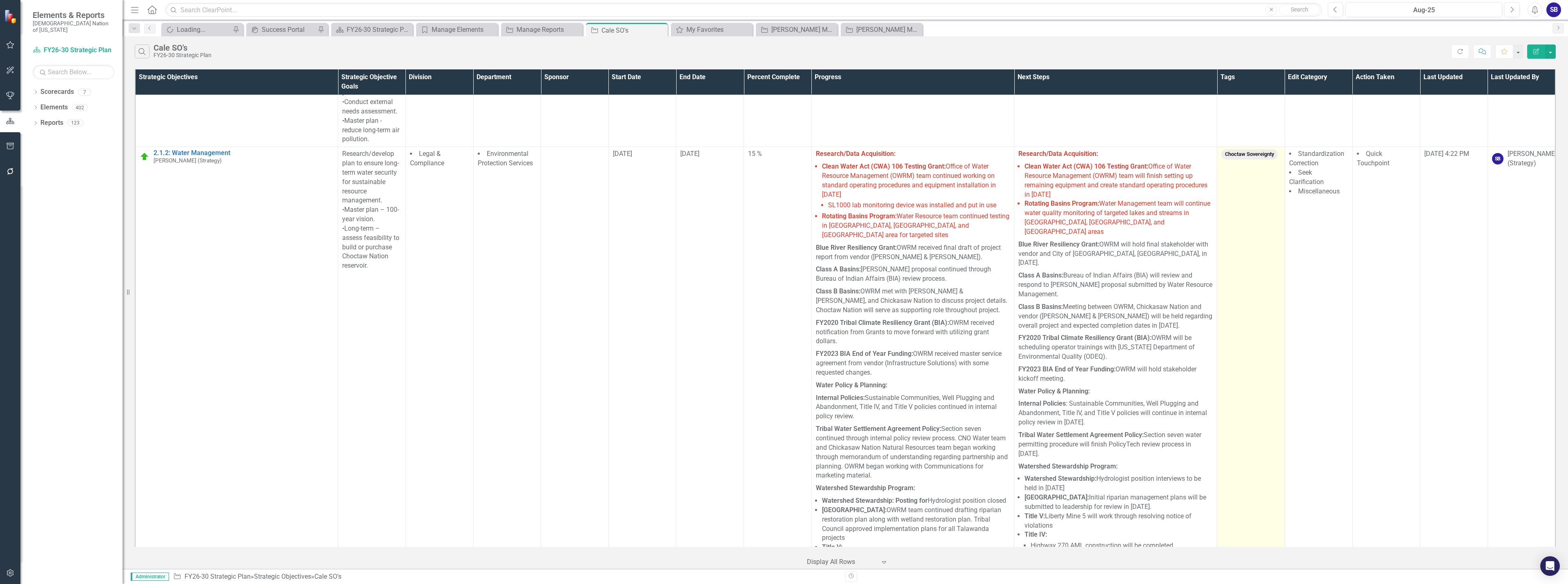
scroll to position [122, 0]
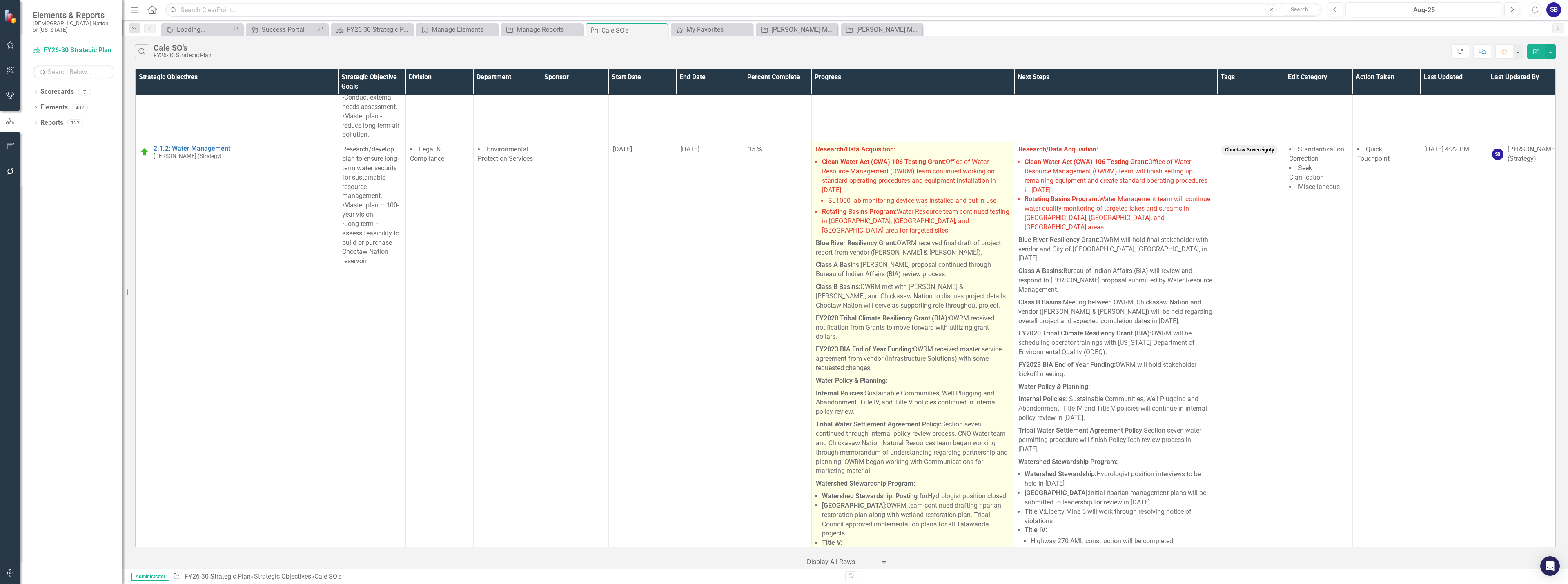
click at [952, 197] on span "SL1000 lab monitoring device was installed and put in use" at bounding box center [911, 200] width 168 height 8
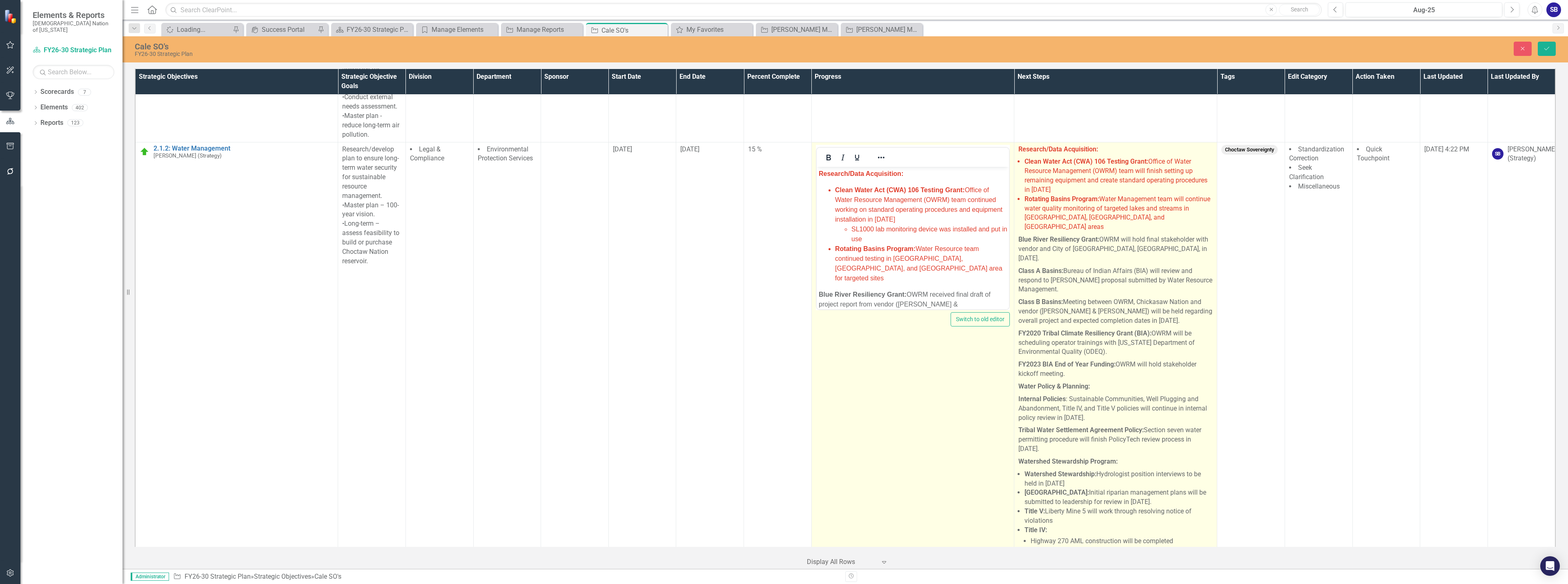
scroll to position [0, 0]
click at [1127, 193] on li "Clean Water Act (CWA) 106 Testing Grant: Office of Water Resource Management (O…" at bounding box center [1118, 175] width 188 height 37
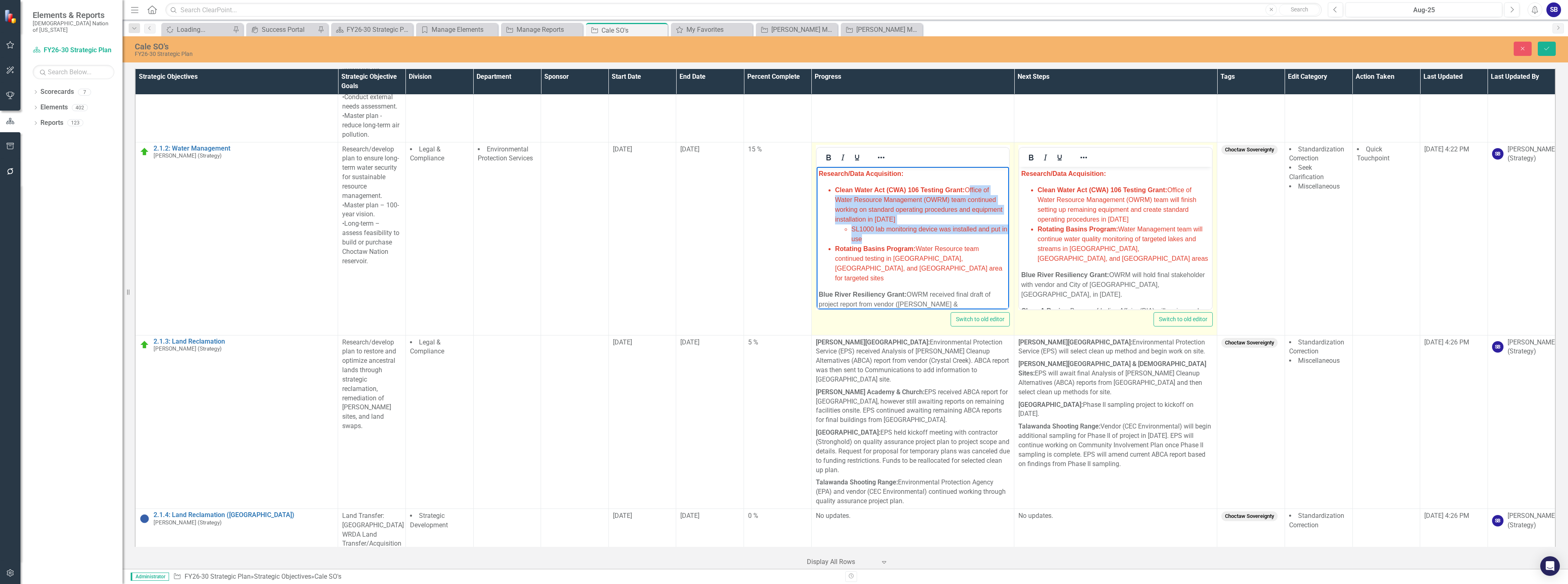
drag, startPoint x: 887, startPoint y: 242, endPoint x: 967, endPoint y: 192, distance: 94.3
click at [967, 192] on li "Clean Water Act (CWA) 106 Testing Grant: Office of Water Resource Management (O…" at bounding box center [920, 215] width 172 height 59
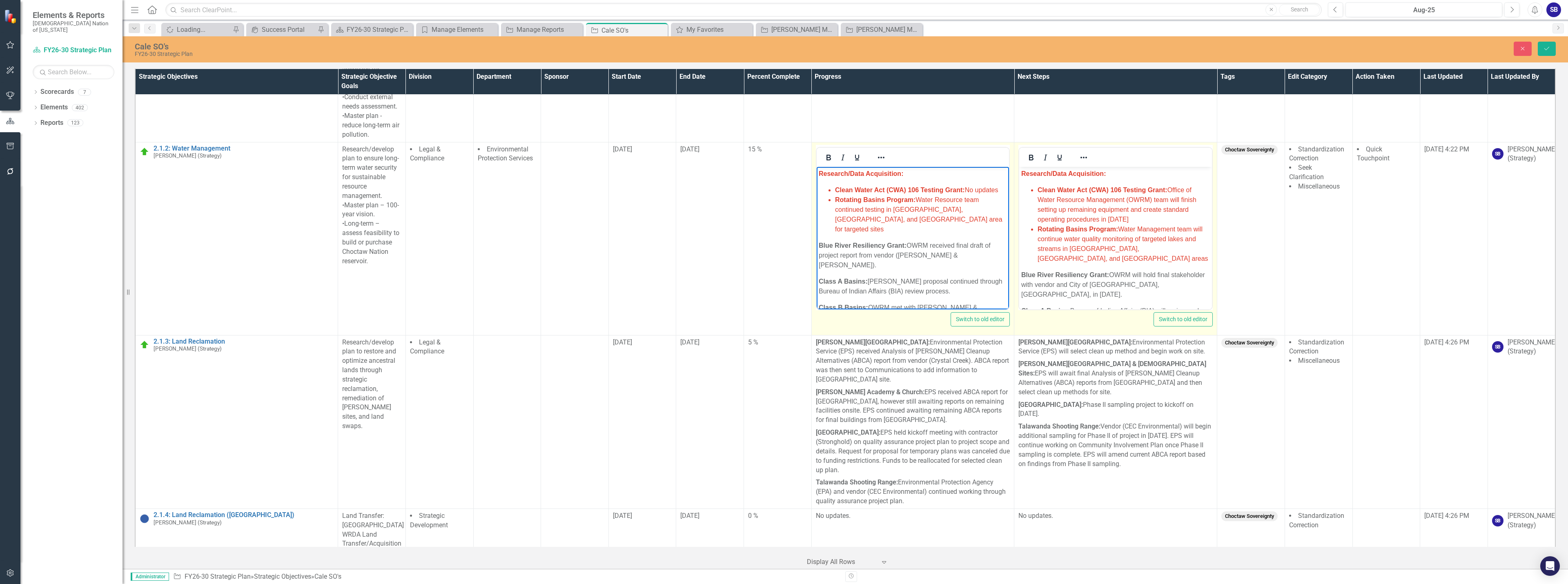
drag, startPoint x: 966, startPoint y: 191, endPoint x: 999, endPoint y: 190, distance: 33.0
click at [998, 190] on span "Clean Water Act (CWA) 106 Testing Grant: No updates" at bounding box center [916, 190] width 163 height 7
copy span "No updates"
drag, startPoint x: 907, startPoint y: 225, endPoint x: 918, endPoint y: 200, distance: 27.3
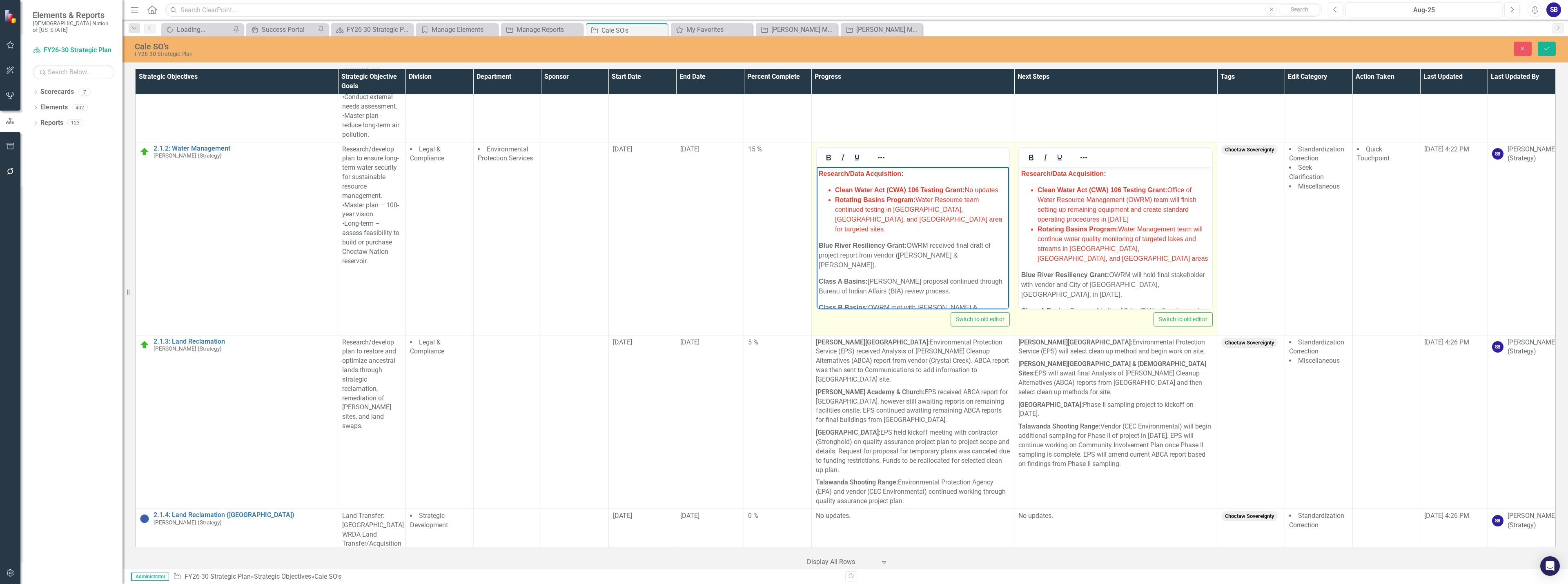
drag, startPoint x: 916, startPoint y: 198, endPoint x: 925, endPoint y: 217, distance: 21.0
click at [925, 217] on li "Rotating Basins Program: Water Resource team continued testing in Keota, OK, an…" at bounding box center [920, 215] width 172 height 39
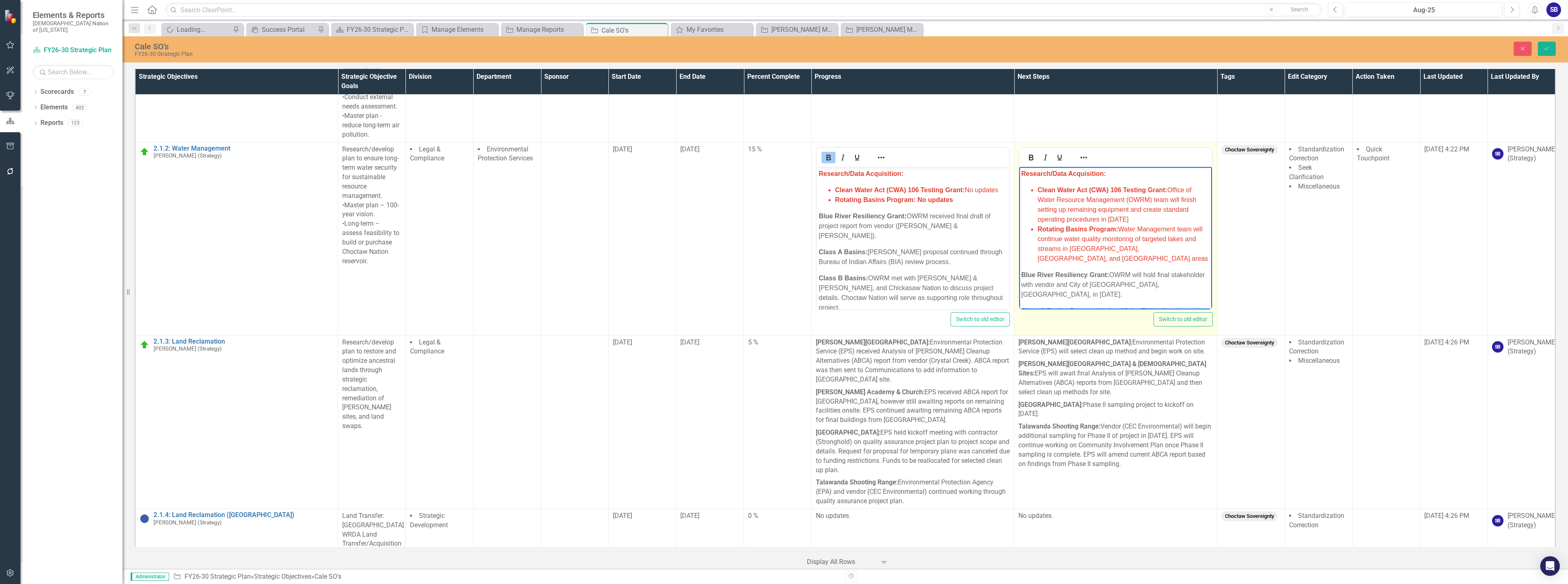
click at [1076, 204] on li "Clean Water Act (CWA) 106 Testing Grant: Office of Water Resource Management (O…" at bounding box center [1123, 205] width 172 height 39
drag, startPoint x: 1196, startPoint y: 249, endPoint x: 1122, endPoint y: 228, distance: 76.9
click at [1122, 228] on li "Rotating Basins Program: Water Management team will continue water quality moni…" at bounding box center [1123, 244] width 172 height 39
drag, startPoint x: 1160, startPoint y: 221, endPoint x: 1171, endPoint y: 190, distance: 32.9
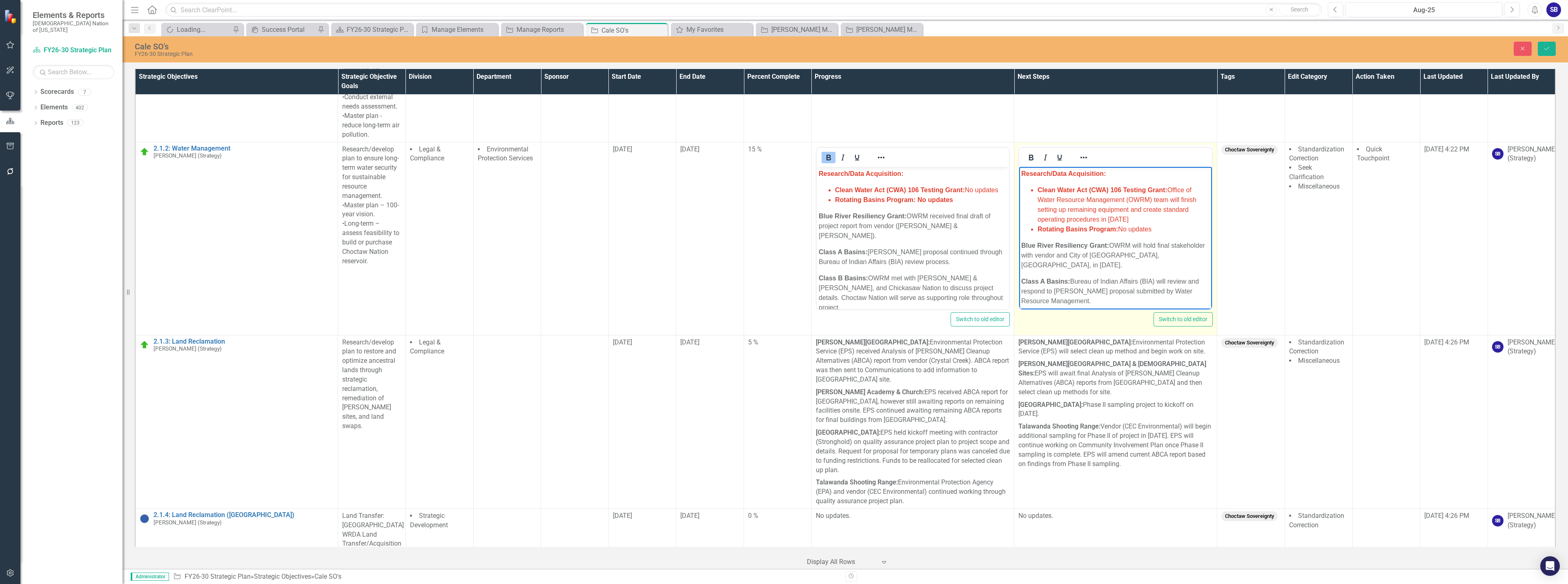
click at [1171, 190] on li "Clean Water Act (CWA) 106 Testing Grant: Office of Water Resource Management (O…" at bounding box center [1123, 205] width 172 height 39
drag, startPoint x: 1167, startPoint y: 191, endPoint x: 1172, endPoint y: 197, distance: 7.8
click at [1172, 195] on li "Clean Water Act (CWA) 106 Testing Grant: No updates" at bounding box center [1123, 190] width 172 height 10
click at [1029, 157] on icon "Bold" at bounding box center [1031, 158] width 4 height 5
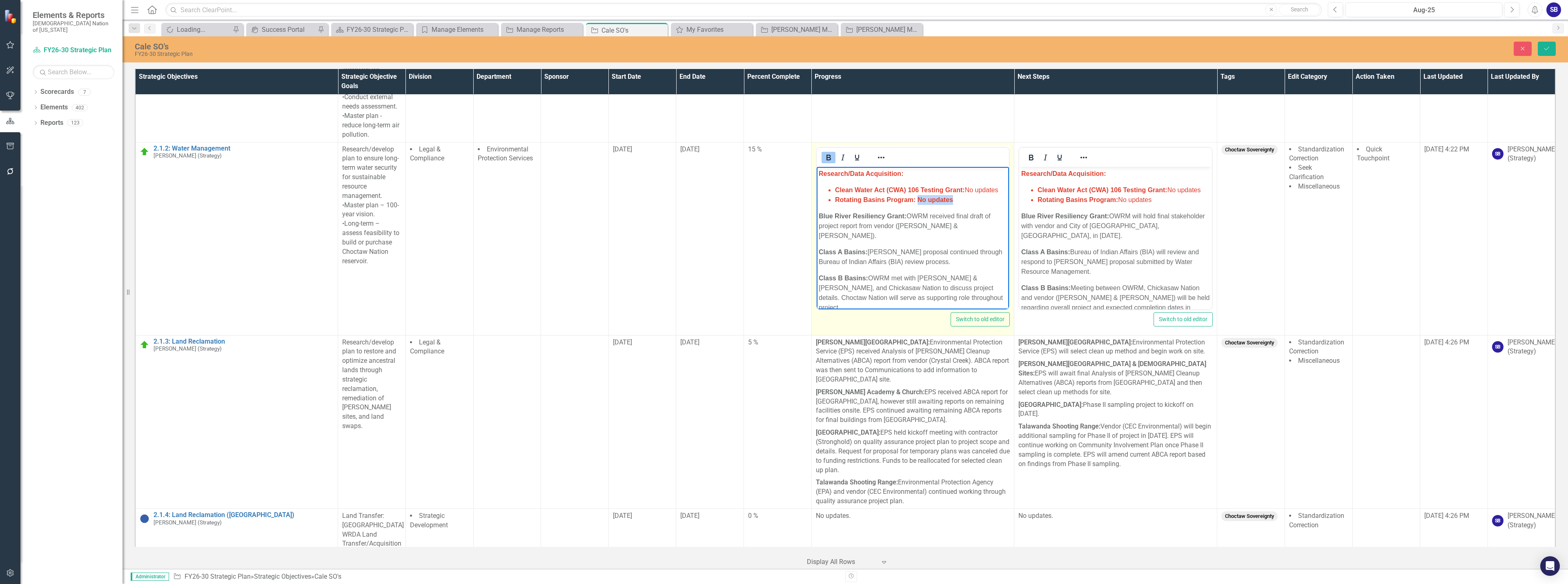
drag, startPoint x: 948, startPoint y: 198, endPoint x: 919, endPoint y: 199, distance: 29.0
click at [919, 199] on li "Rotating Basins Program: No updates" at bounding box center [920, 199] width 172 height 10
click at [829, 161] on icon "Bold" at bounding box center [828, 157] width 10 height 10
click at [929, 227] on p "Blue River Resiliency Grant: OWRM received final draft of project report from v…" at bounding box center [912, 225] width 189 height 29
click at [936, 200] on span "Rotating Basins Program: No updates" at bounding box center [892, 199] width 114 height 7
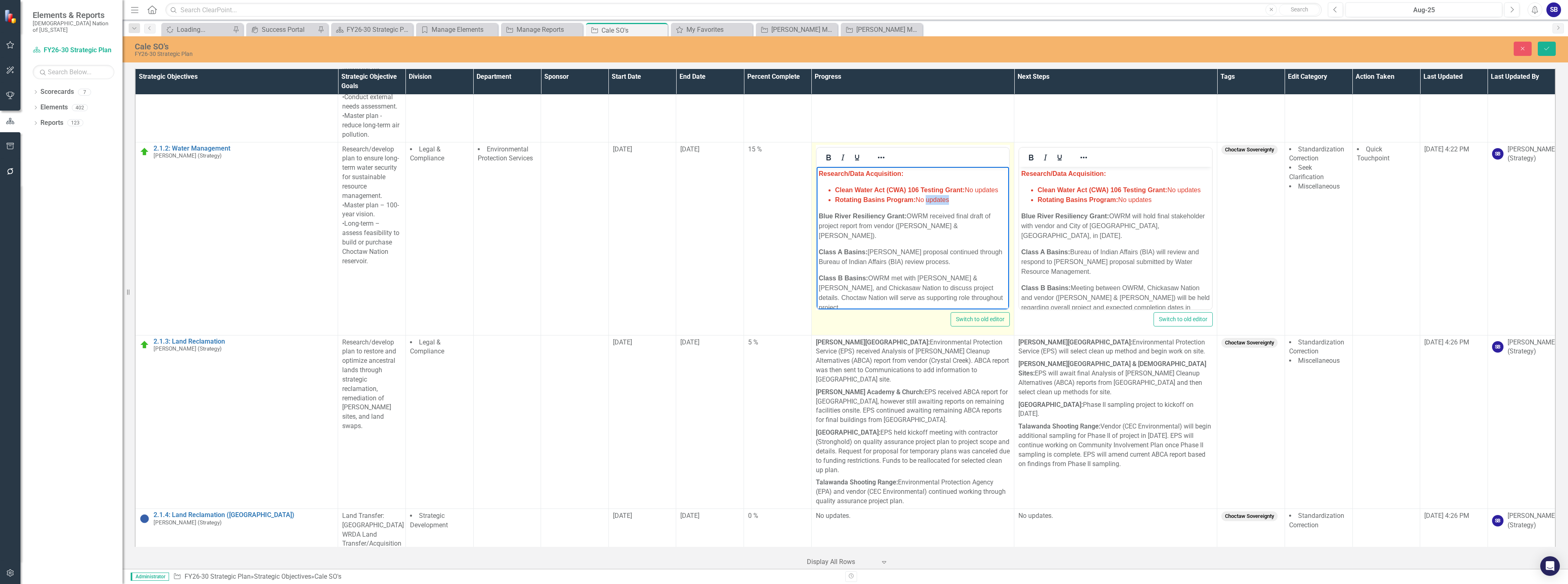
click at [936, 200] on span "Rotating Basins Program: No updates" at bounding box center [892, 199] width 114 height 7
click at [964, 201] on li "Rotating Basins Program: No updates" at bounding box center [920, 199] width 172 height 10
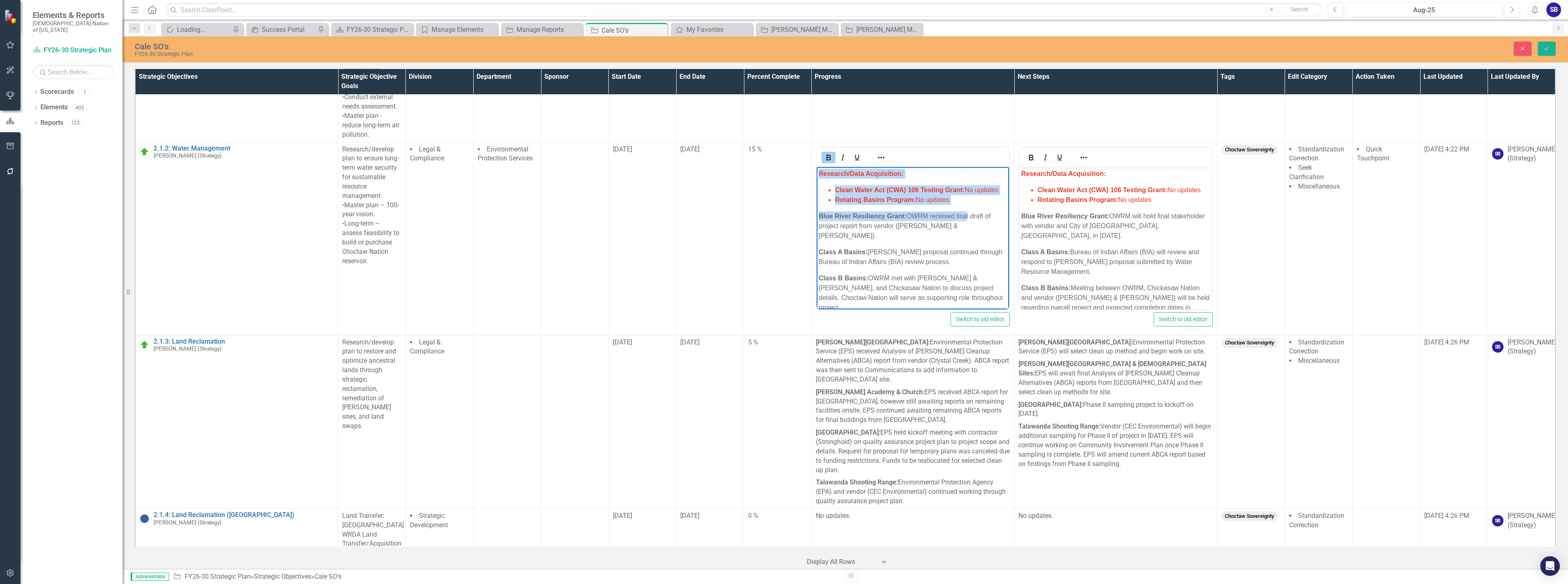
drag, startPoint x: 965, startPoint y: 207, endPoint x: 814, endPoint y: 173, distance: 154.8
click at [880, 155] on icon "Reveal or hide additional toolbar items" at bounding box center [880, 157] width 10 height 10
click at [953, 206] on icon "Text color Black" at bounding box center [951, 205] width 4 height 4
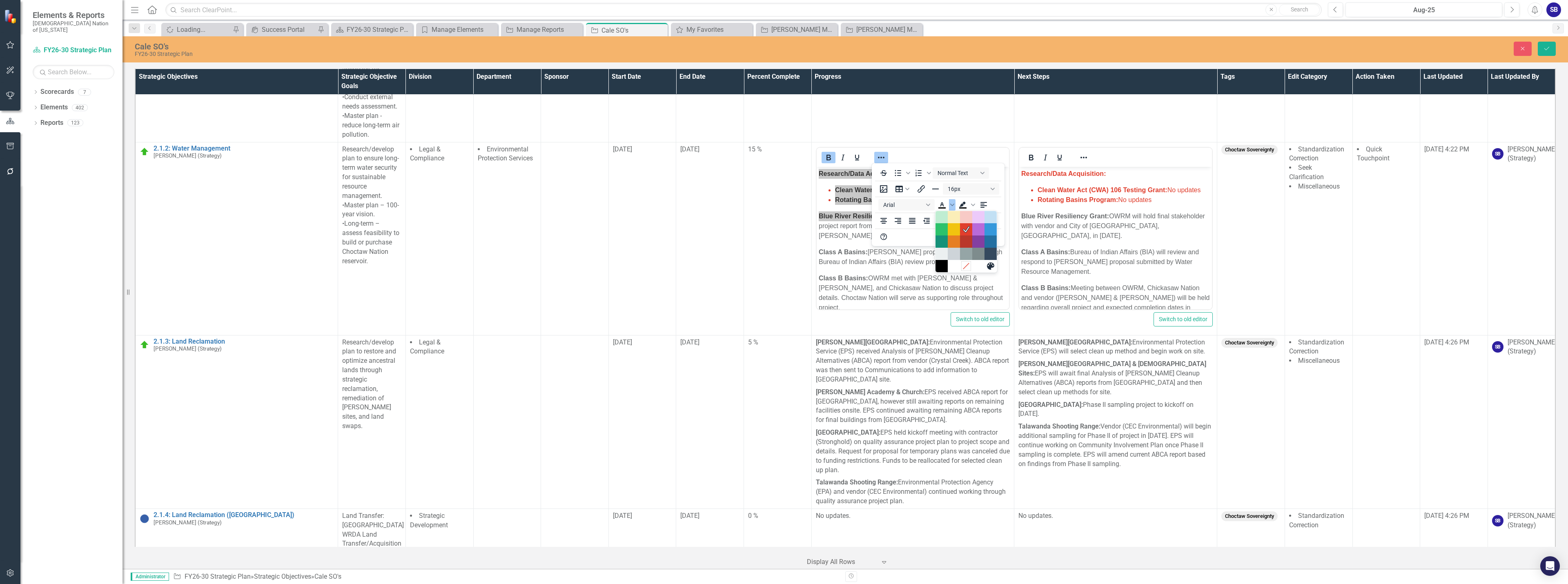
drag, startPoint x: 966, startPoint y: 267, endPoint x: 135, endPoint y: 80, distance: 851.8
click at [966, 267] on icon "Remove color" at bounding box center [966, 265] width 8 height 8
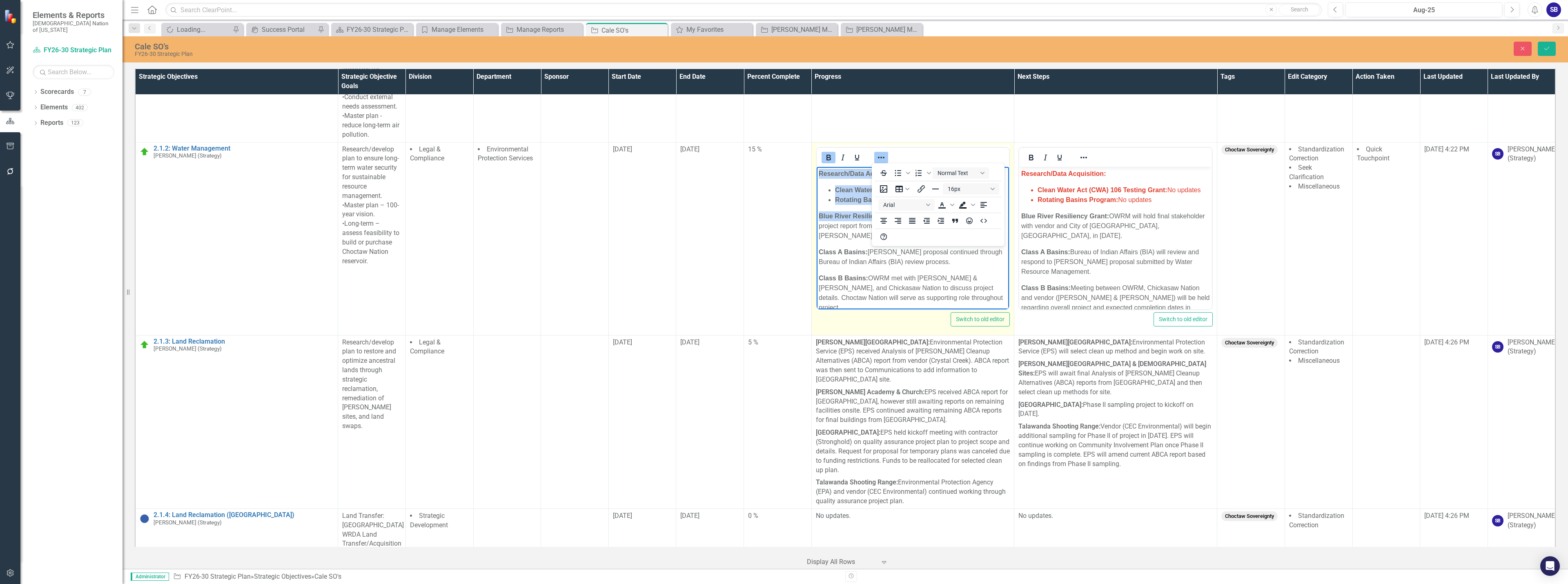
click at [882, 155] on icon "Reveal or hide additional toolbar items" at bounding box center [880, 157] width 10 height 10
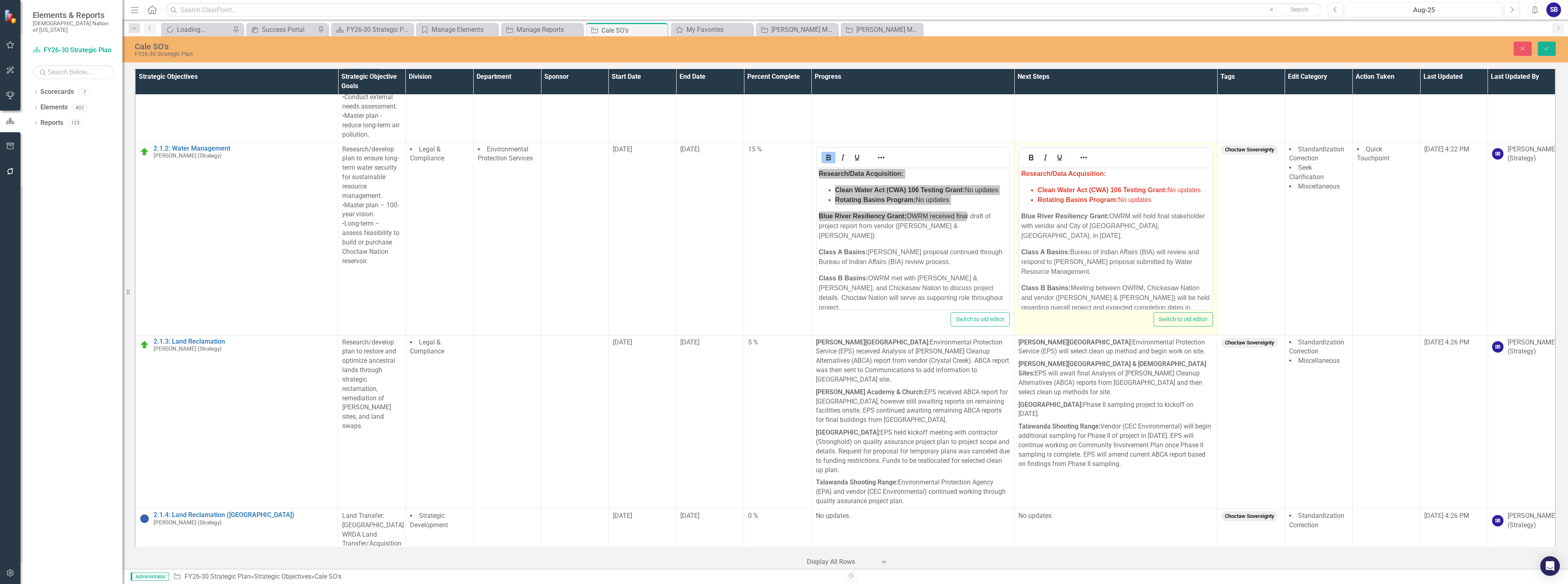
click at [1131, 234] on p "Blue River Resiliency Grant: OWRM will hold final stakeholder with vendor and C…" at bounding box center [1115, 225] width 189 height 29
drag, startPoint x: 1167, startPoint y: 203, endPoint x: 2034, endPoint y: 338, distance: 877.4
click at [1079, 160] on icon "Reveal or hide additional toolbar items" at bounding box center [1083, 157] width 10 height 10
click at [1155, 208] on span "Text color Black" at bounding box center [1154, 205] width 6 height 12
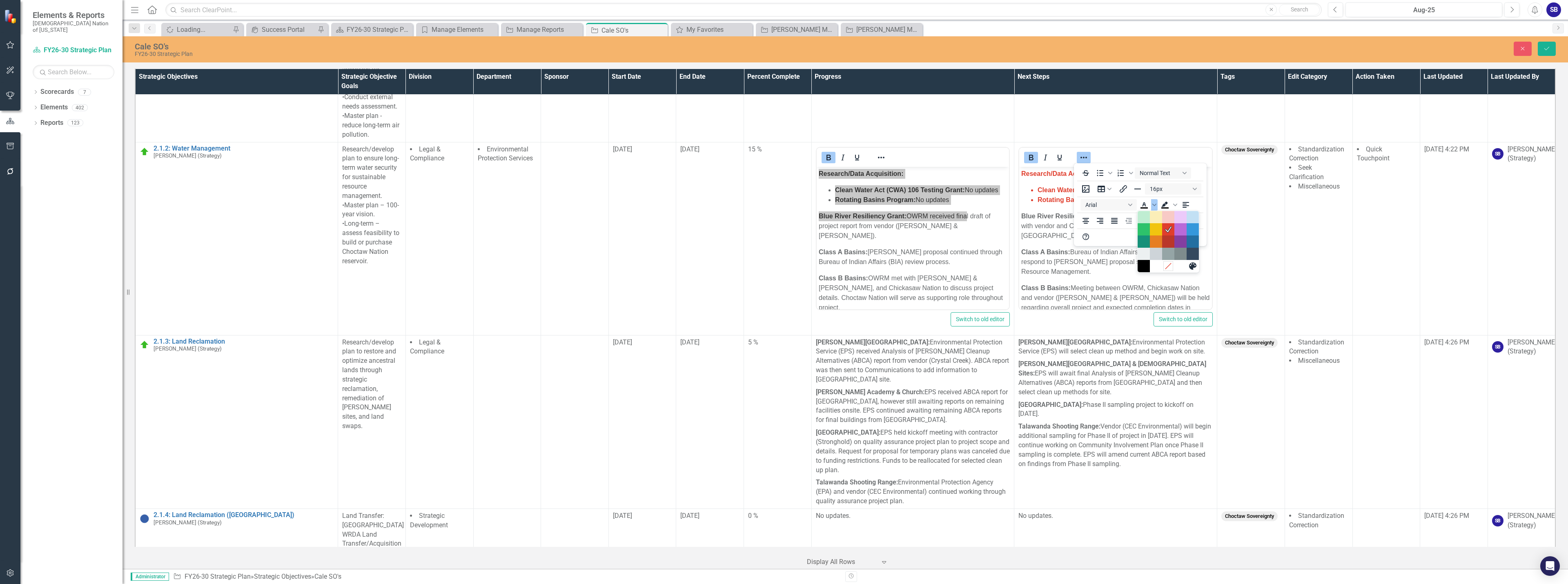
click at [1169, 265] on icon "Remove color" at bounding box center [1167, 265] width 5 height 5
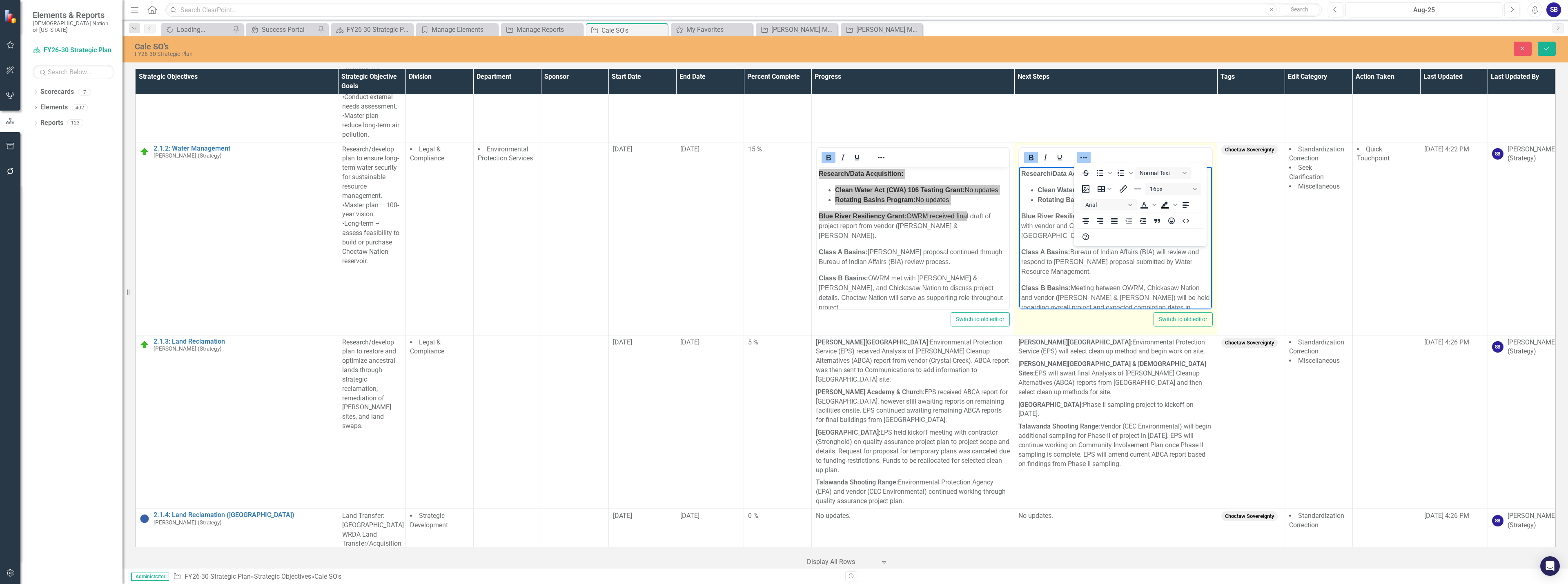
click at [1082, 160] on icon "Reveal or hide additional toolbar items" at bounding box center [1083, 157] width 10 height 10
click at [1073, 233] on p "Blue River Resiliency Grant: OWRM will hold final stakeholder with vendor and C…" at bounding box center [1115, 225] width 189 height 29
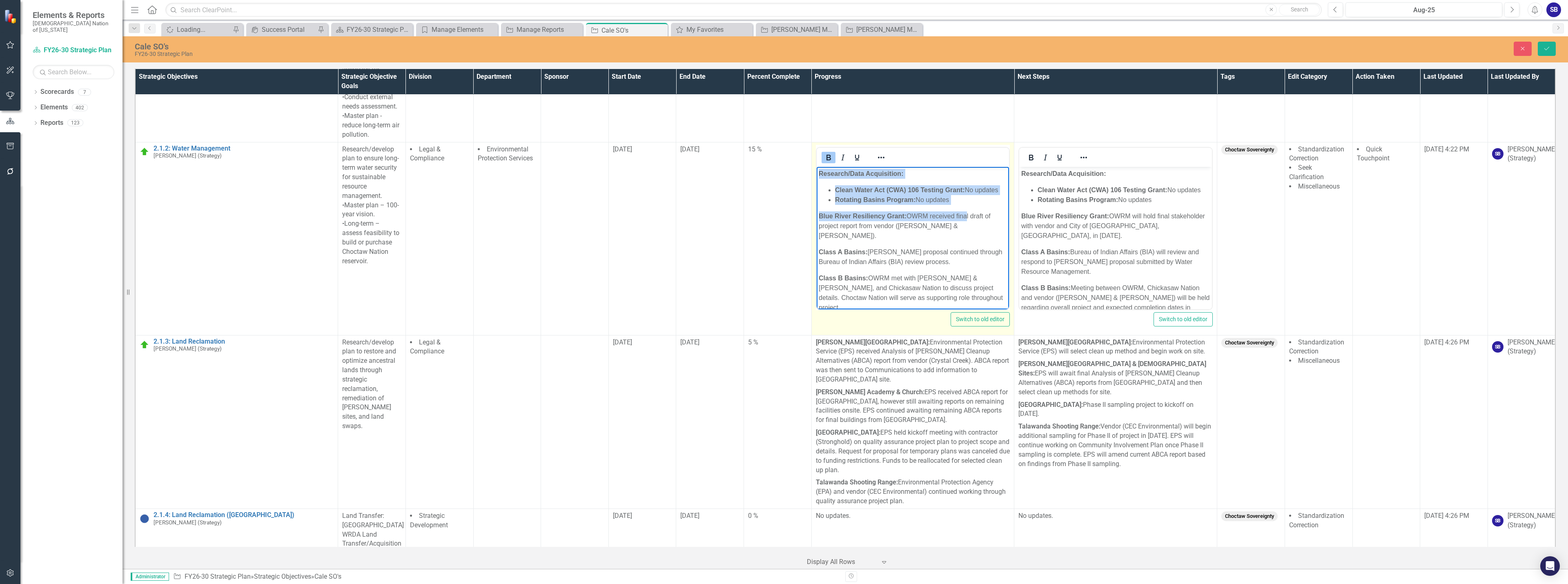
click at [951, 247] on p "Class A Basins: Grant proposal continued through Bureau of Indian Affairs (BIA)…" at bounding box center [912, 256] width 189 height 20
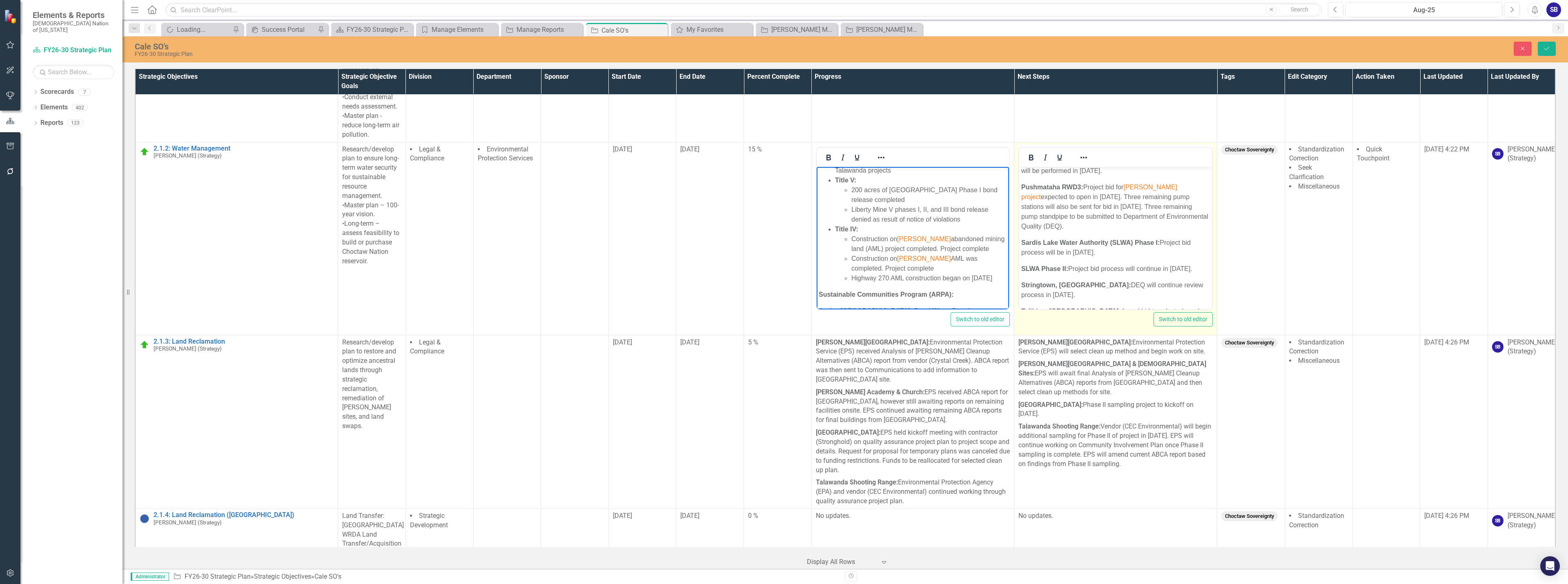
scroll to position [572, 0]
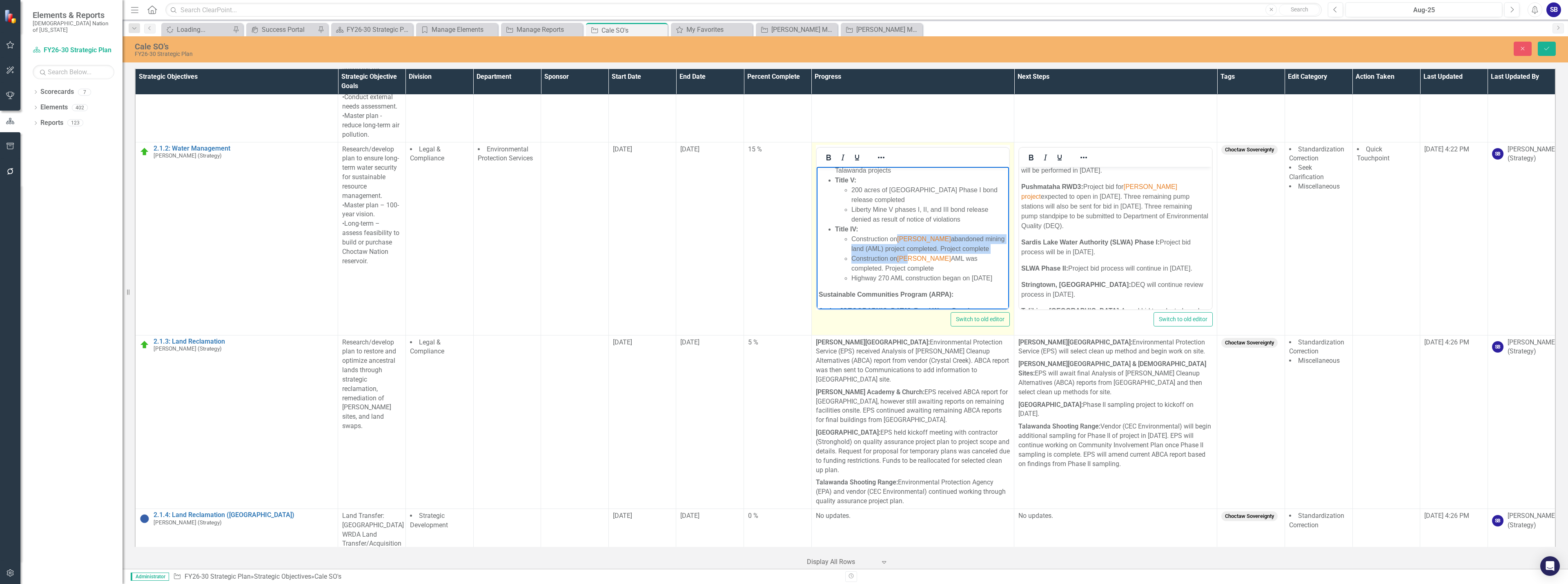
drag, startPoint x: 895, startPoint y: 215, endPoint x: 911, endPoint y: 239, distance: 28.8
click at [911, 239] on ul "Construction on Matthews abandoned mining land (AML) project completed. Project…" at bounding box center [920, 258] width 172 height 49
click at [911, 255] on span "Mason" at bounding box center [923, 258] width 53 height 7
drag, startPoint x: 924, startPoint y: 240, endPoint x: 899, endPoint y: 220, distance: 32.0
click at [899, 234] on ul "Construction on Matthews abandoned mining land (AML) project completed. Project…" at bounding box center [920, 258] width 172 height 49
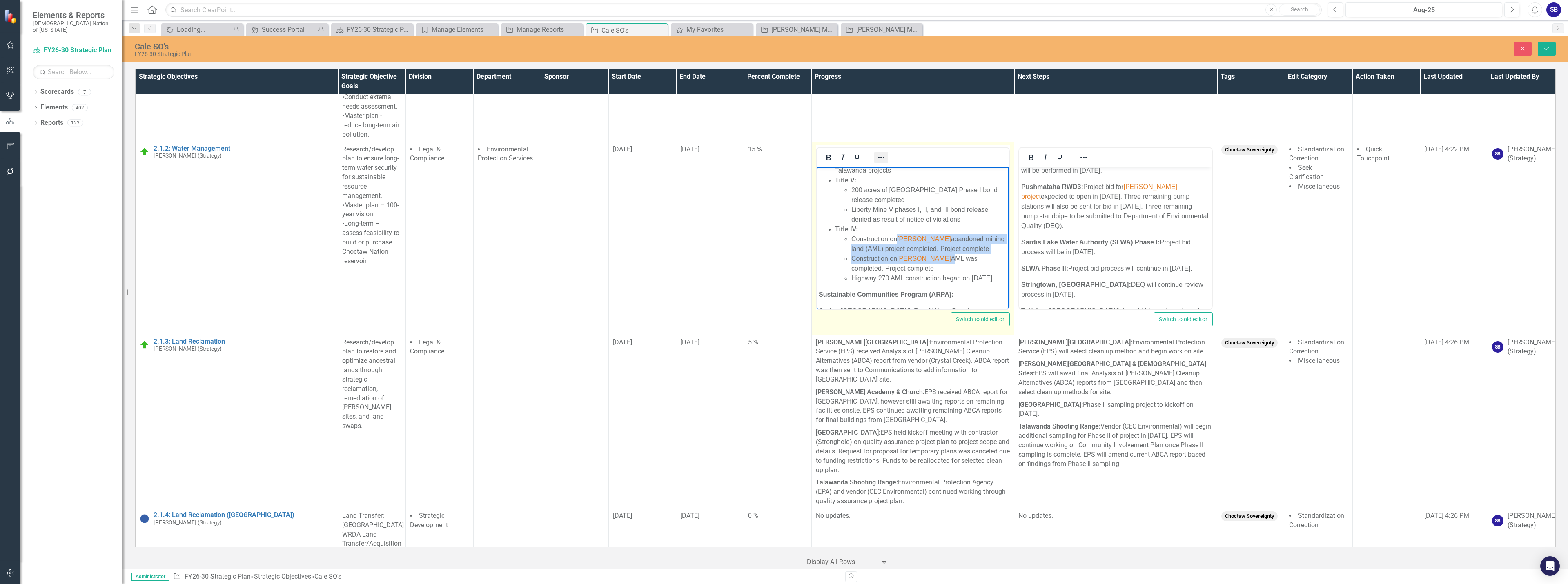
click at [884, 158] on button "Reveal or hide additional toolbar items" at bounding box center [881, 157] width 14 height 12
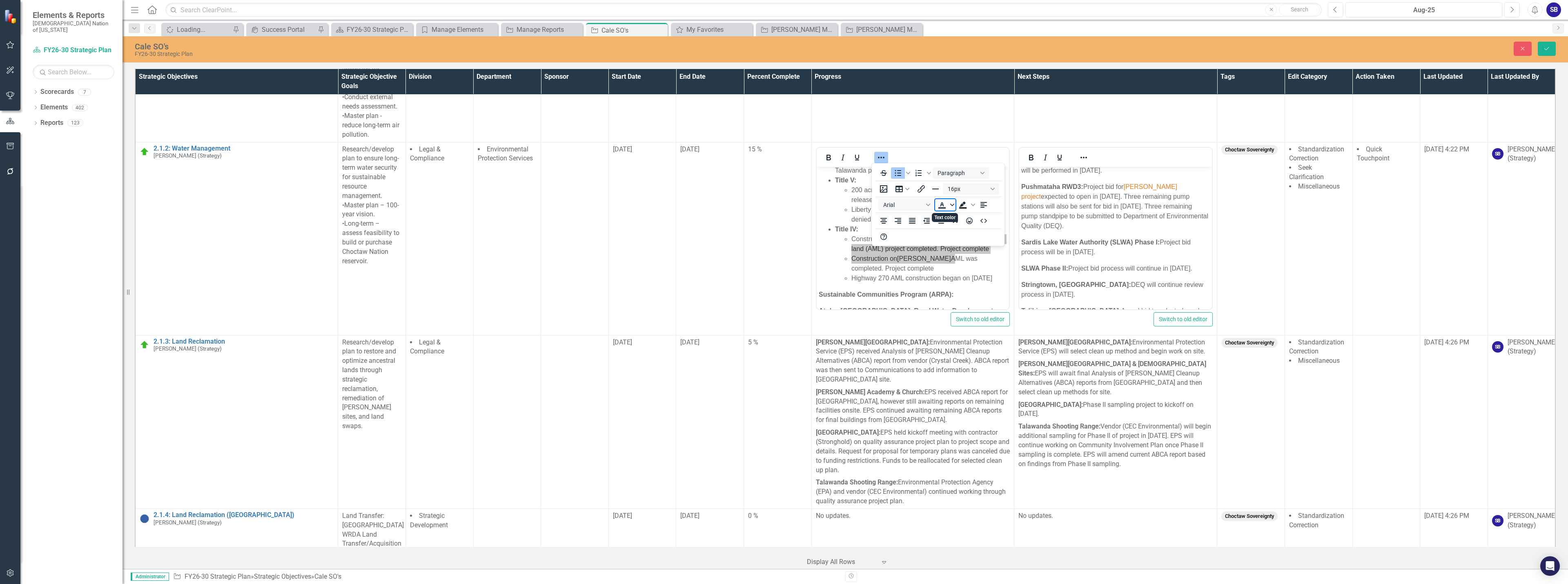
click at [955, 205] on span "Text color" at bounding box center [951, 205] width 6 height 12
click at [967, 267] on icon "Remove color" at bounding box center [966, 265] width 8 height 8
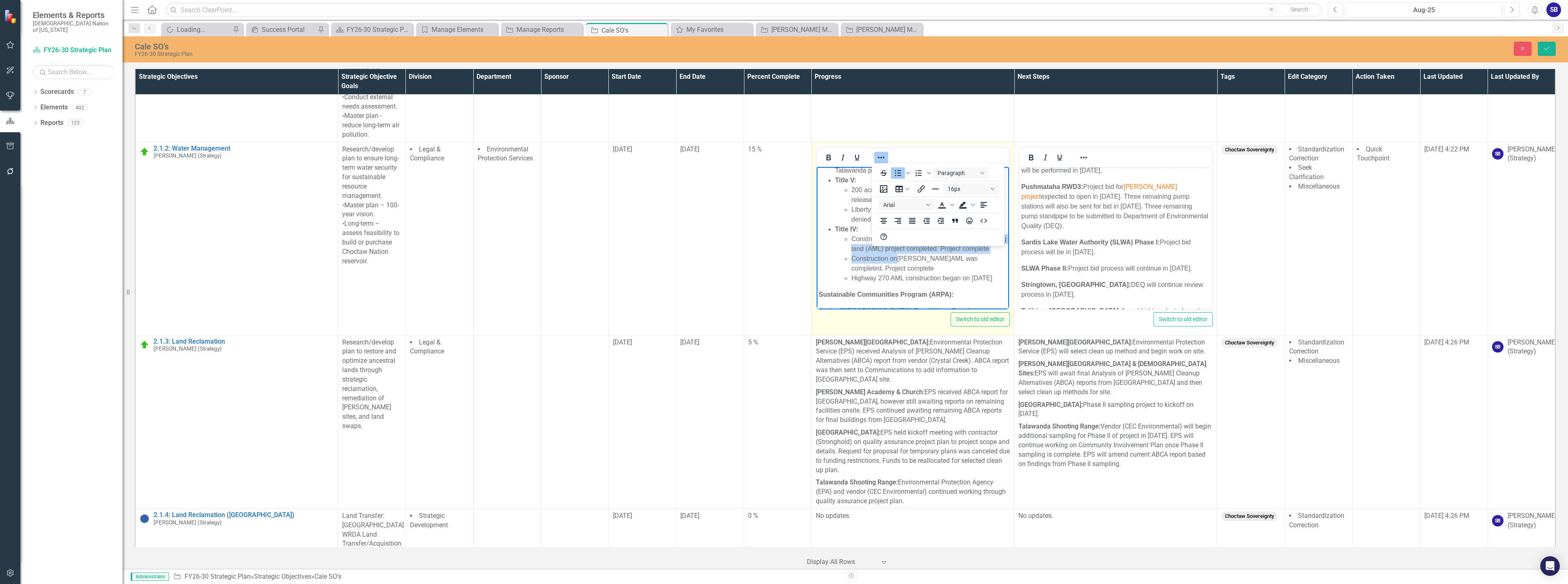
click at [876, 162] on icon "Reveal or hide additional toolbar items" at bounding box center [880, 157] width 10 height 10
click at [923, 254] on li "Construction on Mason AML was completed. Project complete" at bounding box center [928, 264] width 156 height 20
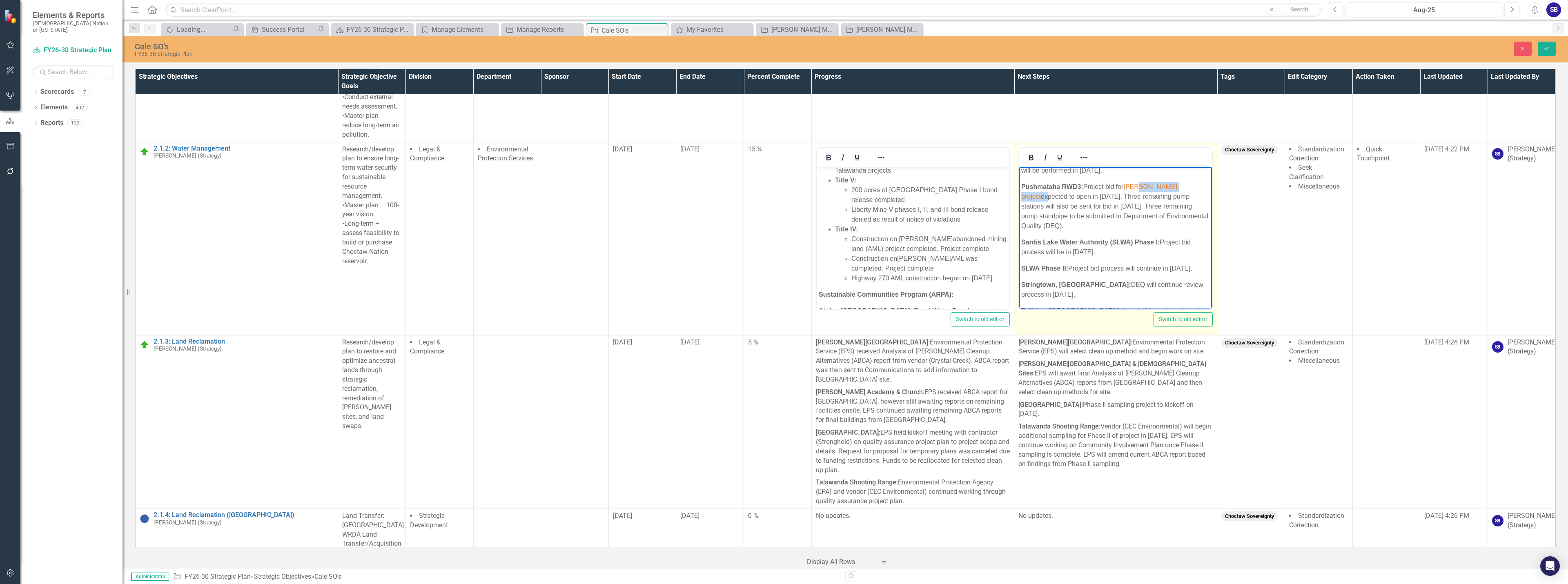
drag, startPoint x: 1170, startPoint y: 177, endPoint x: 1140, endPoint y: 176, distance: 30.0
click at [1139, 182] on p "Pushmataha RWD3: Project bid for Finley project expected to open in September 2…" at bounding box center [1115, 206] width 189 height 49
click at [1166, 196] on p "Pushmataha RWD3: Project bid for Finley project expected to open in September 2…" at bounding box center [1115, 206] width 189 height 49
drag, startPoint x: 1176, startPoint y: 176, endPoint x: 1123, endPoint y: 179, distance: 53.1
click at [1123, 182] on p "Pushmataha RWD3: Project bid for Finley project expected to open in September 2…" at bounding box center [1115, 206] width 189 height 49
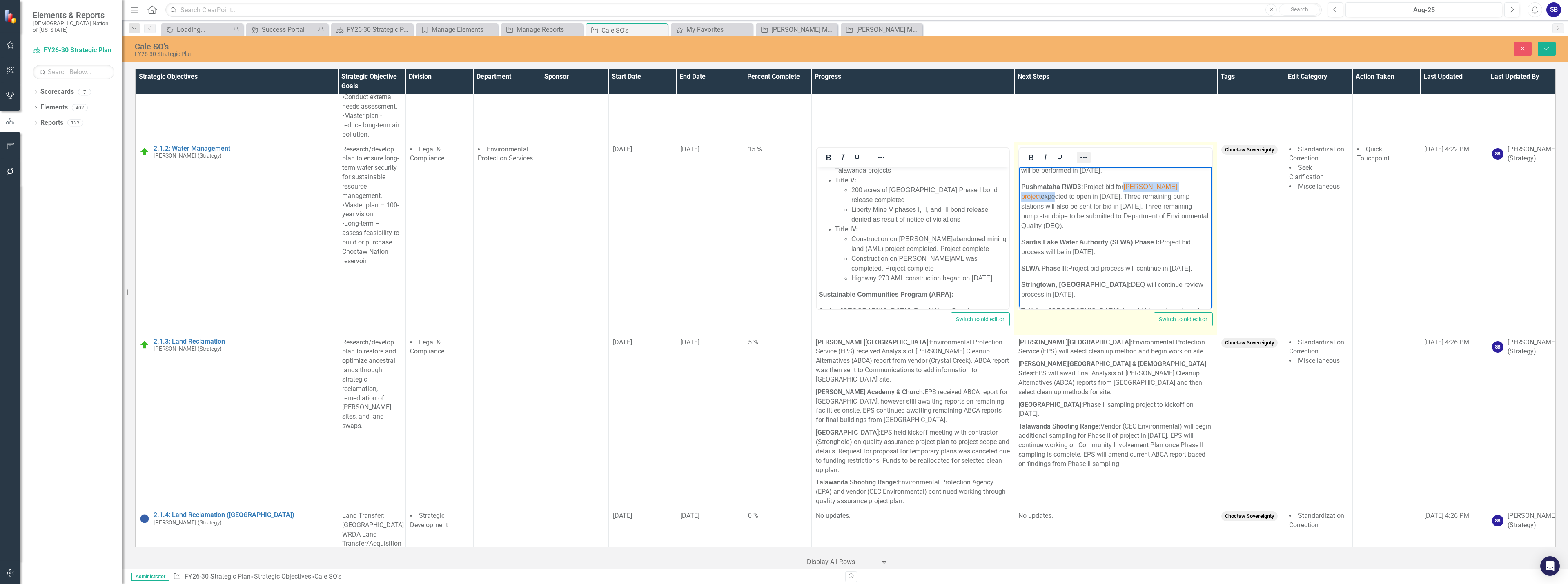
click at [1081, 159] on icon "Reveal or hide additional toolbar items" at bounding box center [1083, 157] width 10 height 10
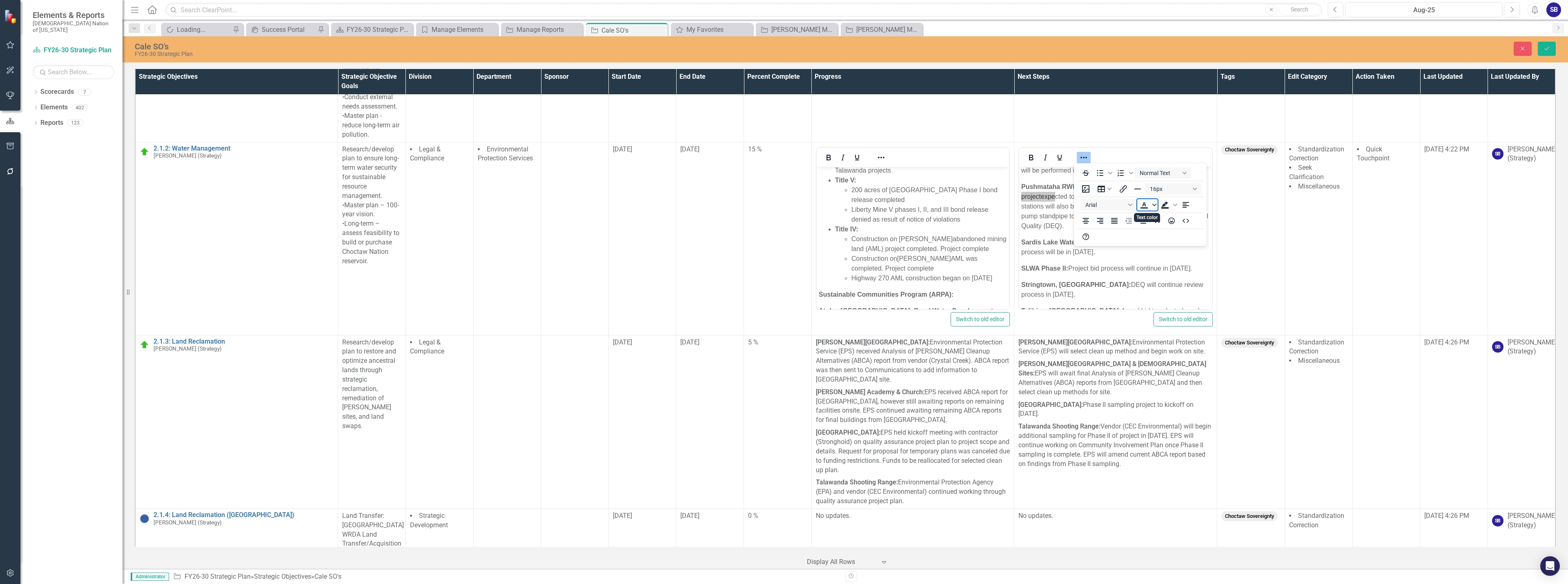
click at [1156, 206] on icon "Text color" at bounding box center [1154, 205] width 4 height 4
click at [1171, 268] on icon "Remove color" at bounding box center [1168, 265] width 8 height 8
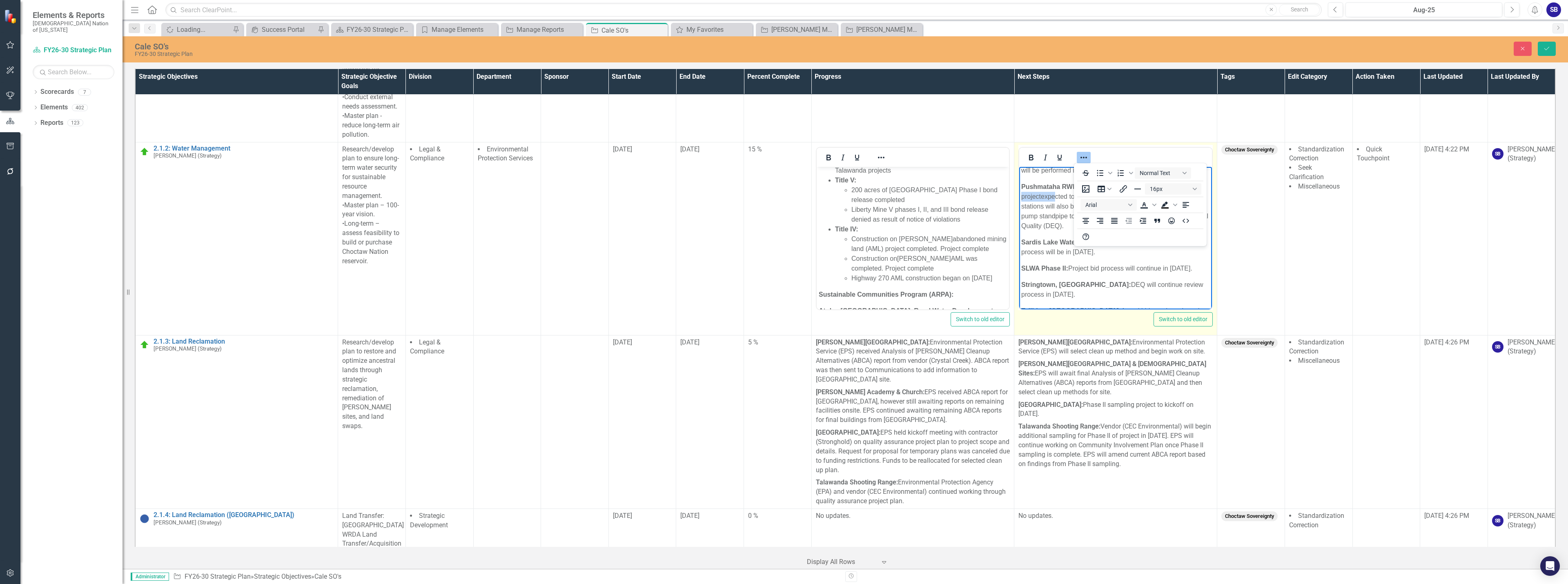
click at [1082, 159] on icon "Reveal or hide additional toolbar items" at bounding box center [1083, 157] width 10 height 10
click at [1100, 239] on strong "Sardis Lake Water Authority (SLWA) Phase I:" at bounding box center [1090, 242] width 138 height 7
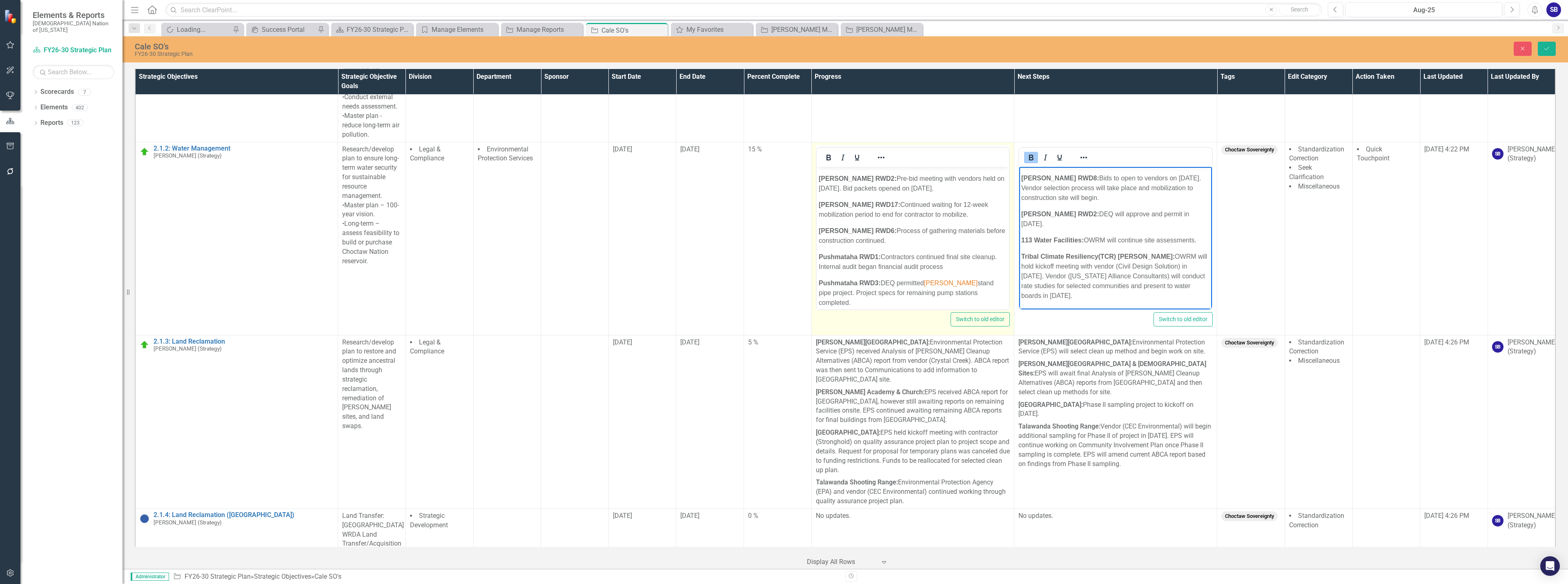
scroll to position [653, 0]
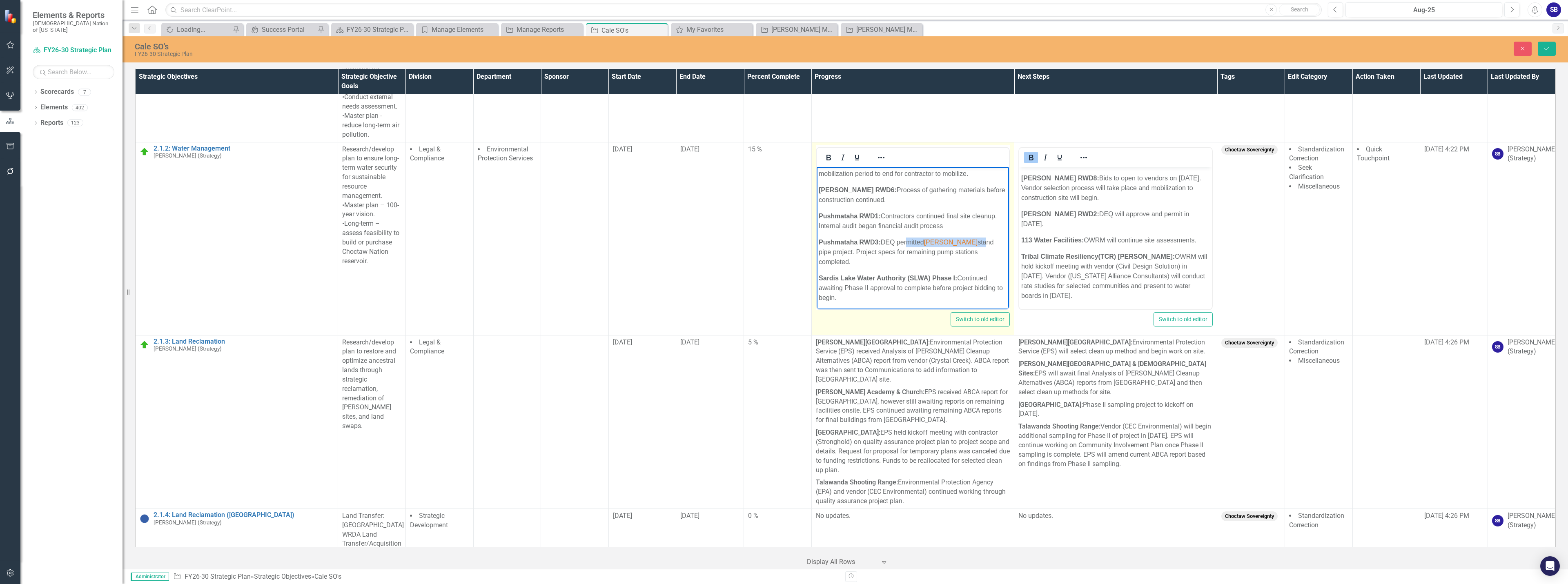
drag, startPoint x: 956, startPoint y: 223, endPoint x: 906, endPoint y: 222, distance: 50.0
click at [907, 237] on p "Pushmataha RWD3: DEQ permitted Finley stand pipe project. Project specs for rem…" at bounding box center [912, 251] width 189 height 29
click at [874, 155] on button "Reveal or hide additional toolbar items" at bounding box center [881, 157] width 14 height 12
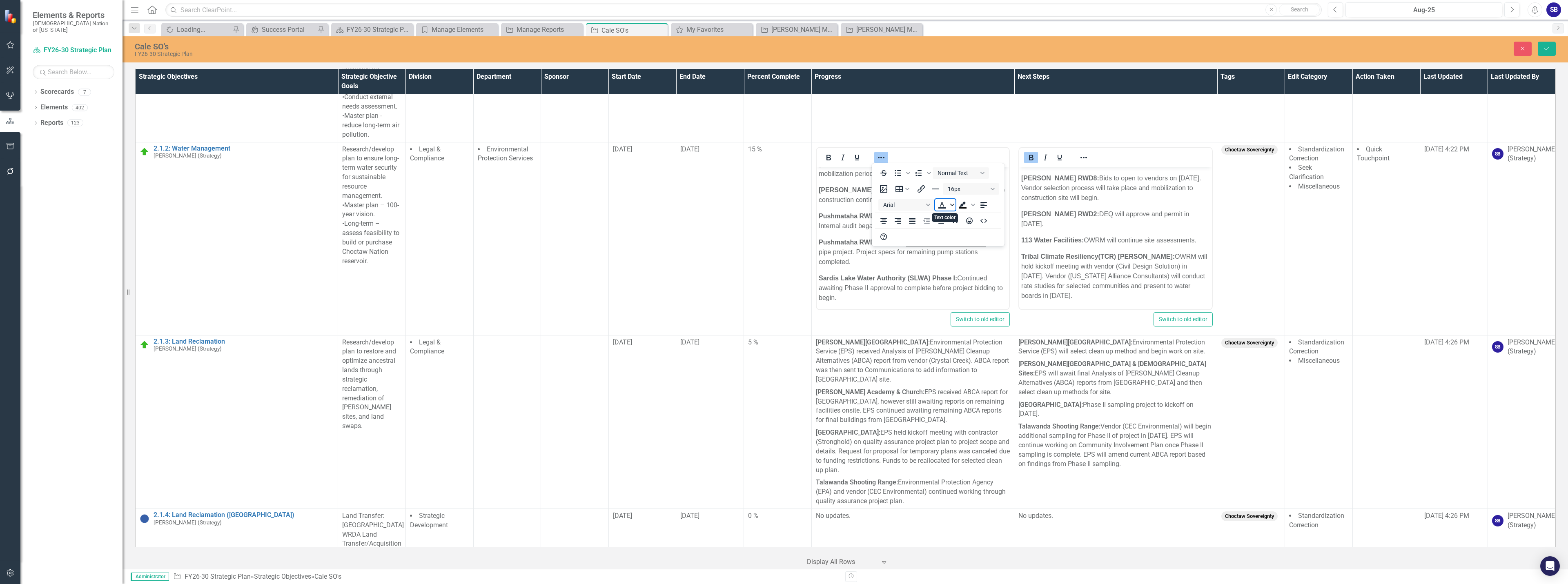
click at [951, 207] on icon "Text color" at bounding box center [951, 205] width 4 height 4
click at [966, 267] on icon "Remove color" at bounding box center [966, 265] width 5 height 5
click at [879, 158] on icon "Reveal or hide additional toolbar items" at bounding box center [880, 157] width 10 height 10
click at [915, 274] on strong "Sardis Lake Water Authority (SLWA) Phase I:" at bounding box center [886, 278] width 138 height 7
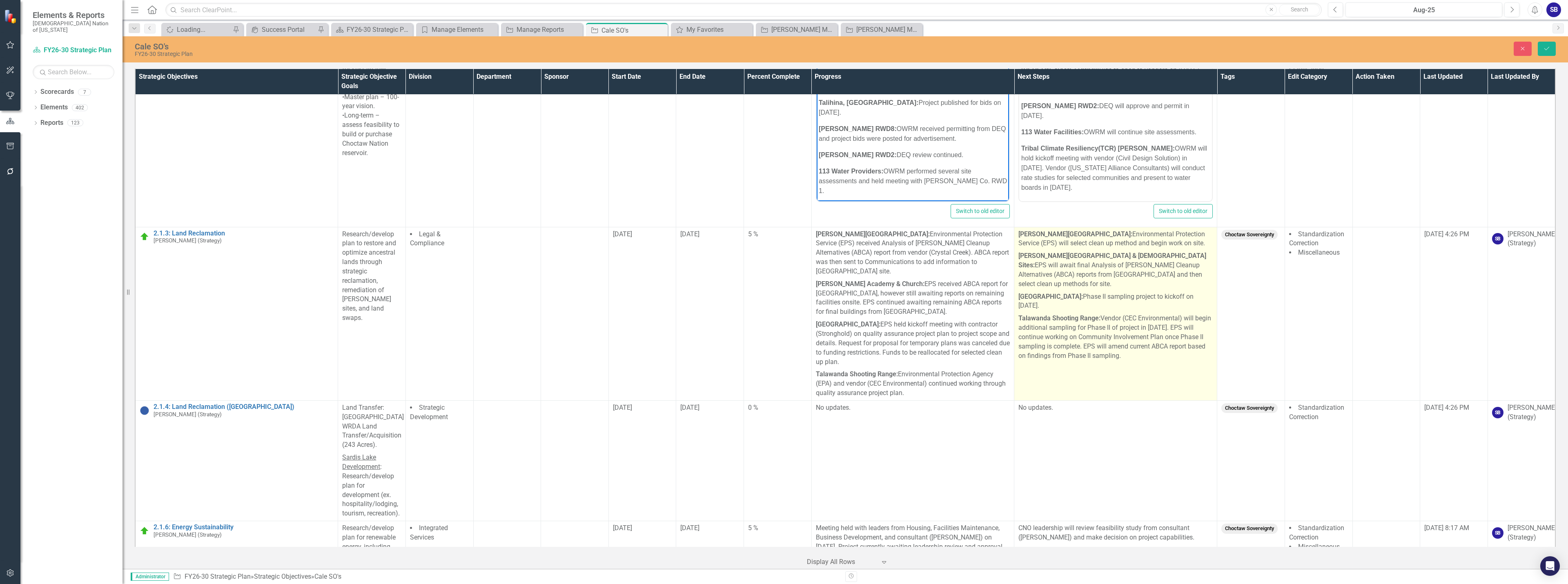
scroll to position [286, 0]
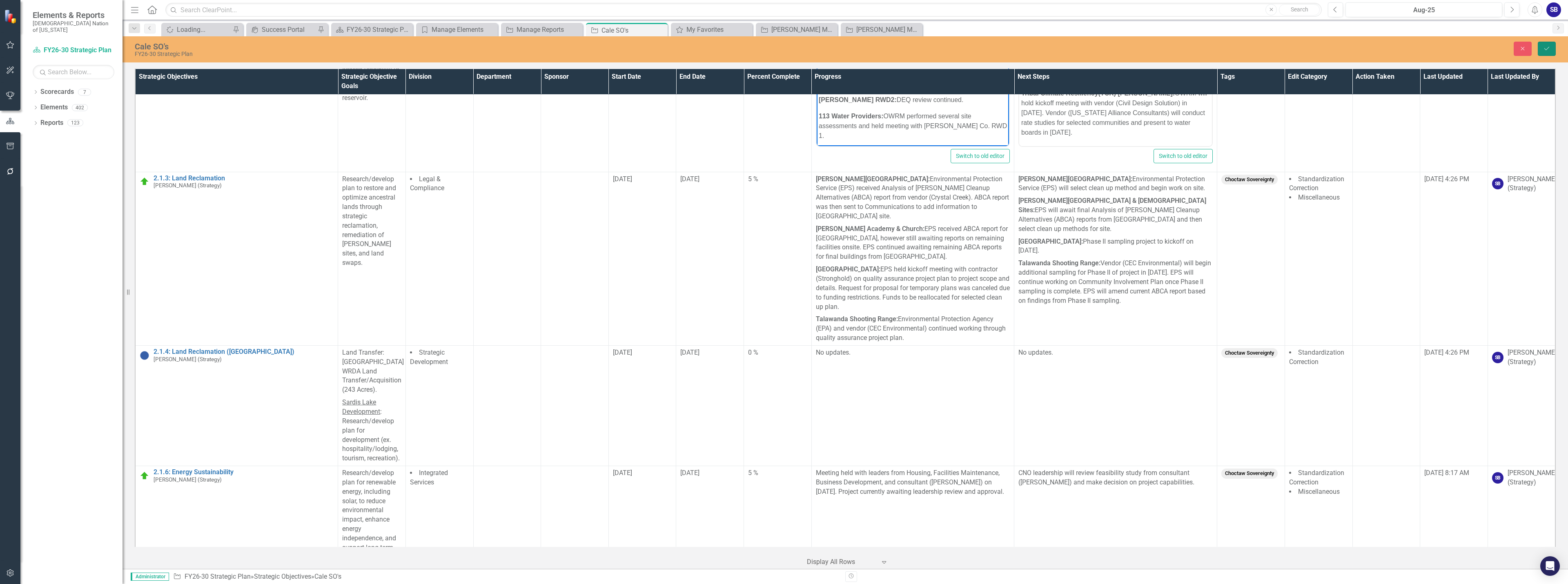
click at [1551, 49] on button "Save" at bounding box center [1547, 49] width 18 height 14
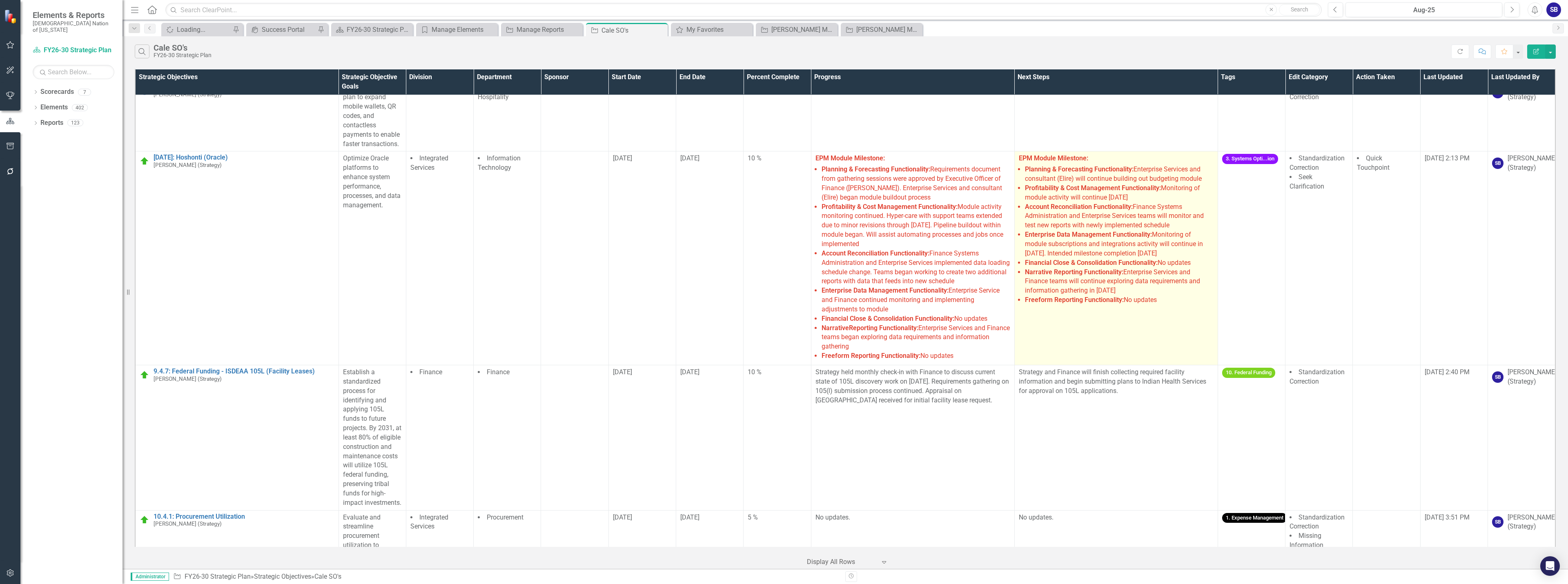
scroll to position [2978, 0]
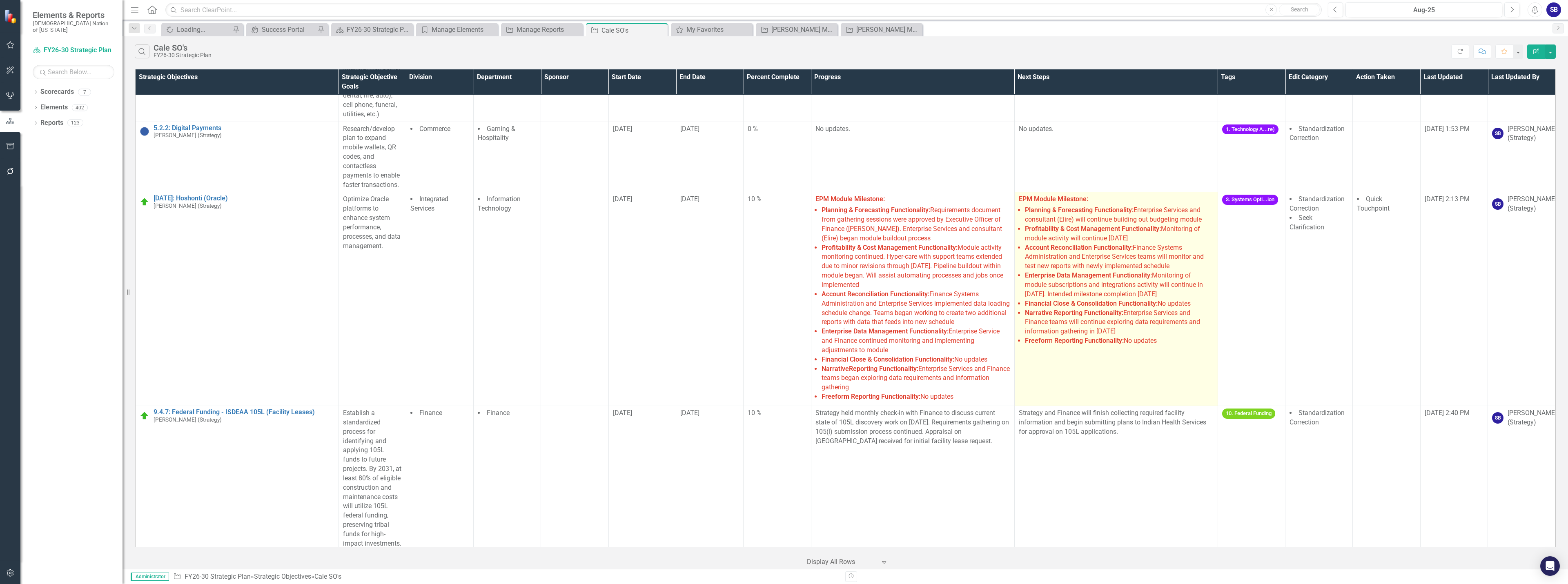
click at [1115, 362] on td "EPM Module Milestone: Planning & Forecasting Functionality: Enterprise Services…" at bounding box center [1115, 299] width 203 height 214
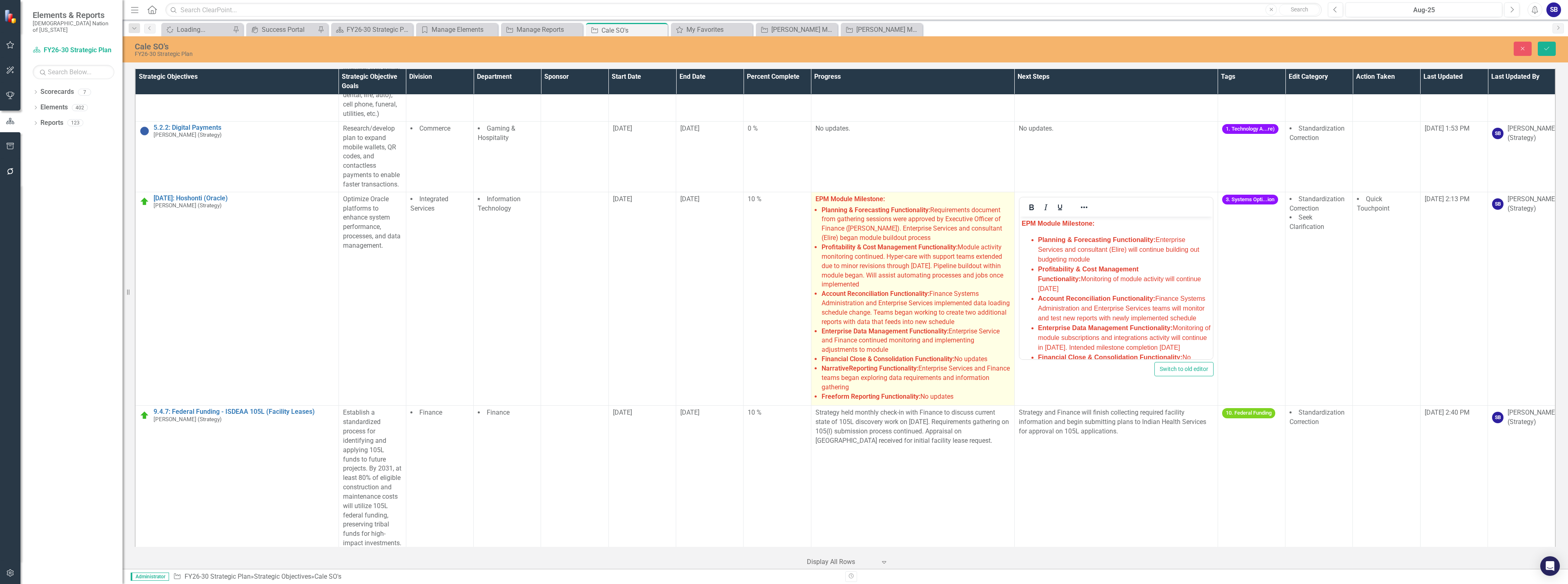
scroll to position [0, 0]
click at [953, 337] on li "Enterprise Data Management Functionality: Enterprise Service and Finance contin…" at bounding box center [916, 341] width 189 height 28
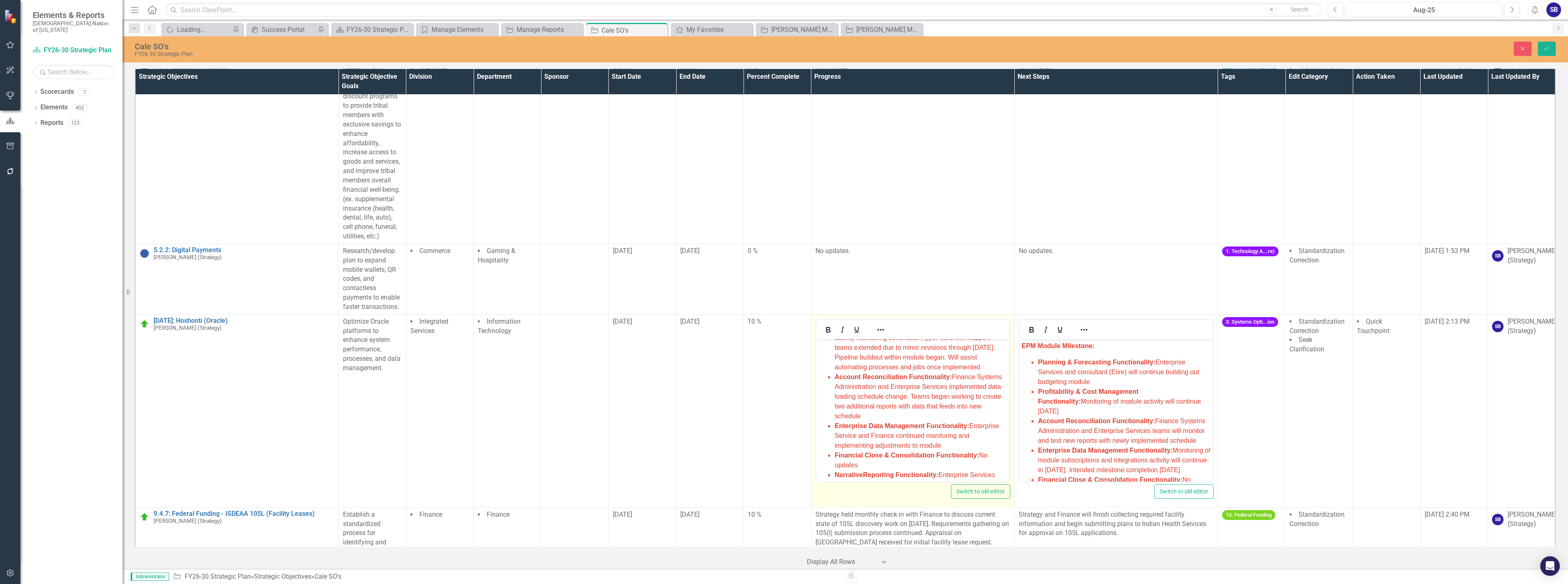
scroll to position [129, 0]
click at [937, 396] on span "Enterprise Data Management Functionality: Enterprise Service and Finance contin…" at bounding box center [916, 399] width 165 height 27
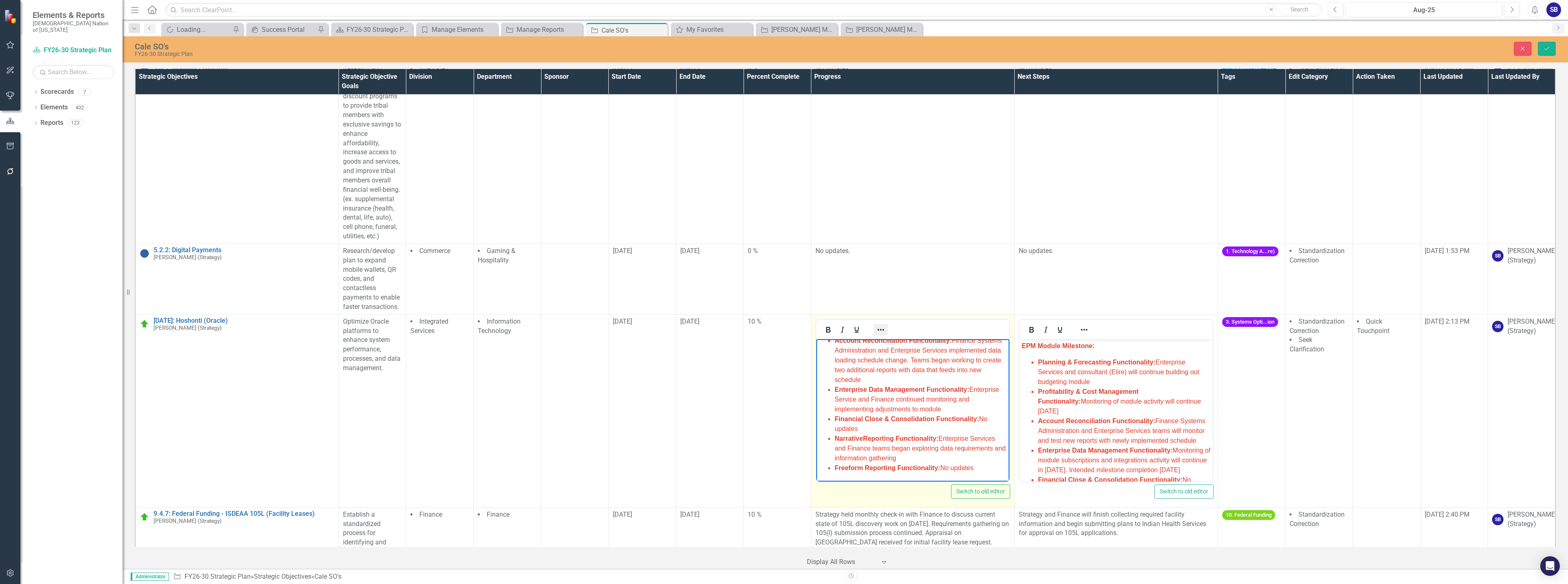
click at [878, 325] on icon "Reveal or hide additional toolbar items" at bounding box center [880, 329] width 10 height 10
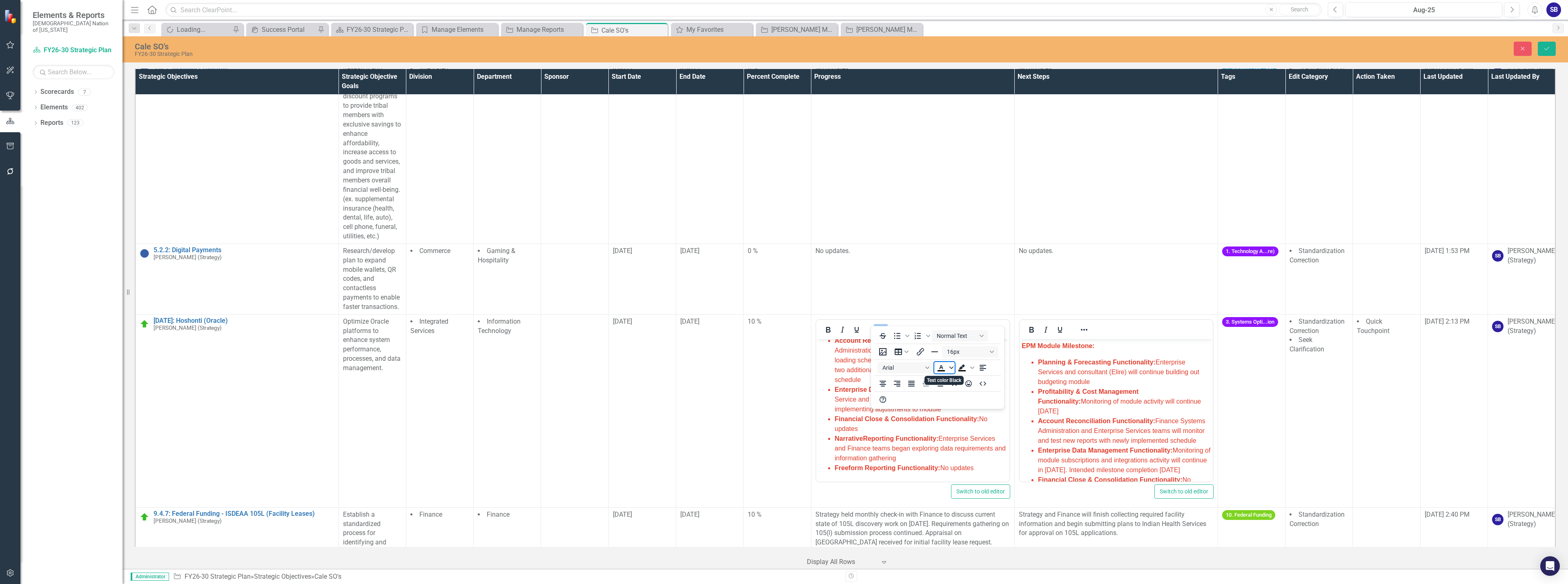
click at [951, 367] on icon "Text color Black" at bounding box center [951, 368] width 4 height 3
click at [968, 430] on icon "Remove color" at bounding box center [965, 428] width 8 height 8
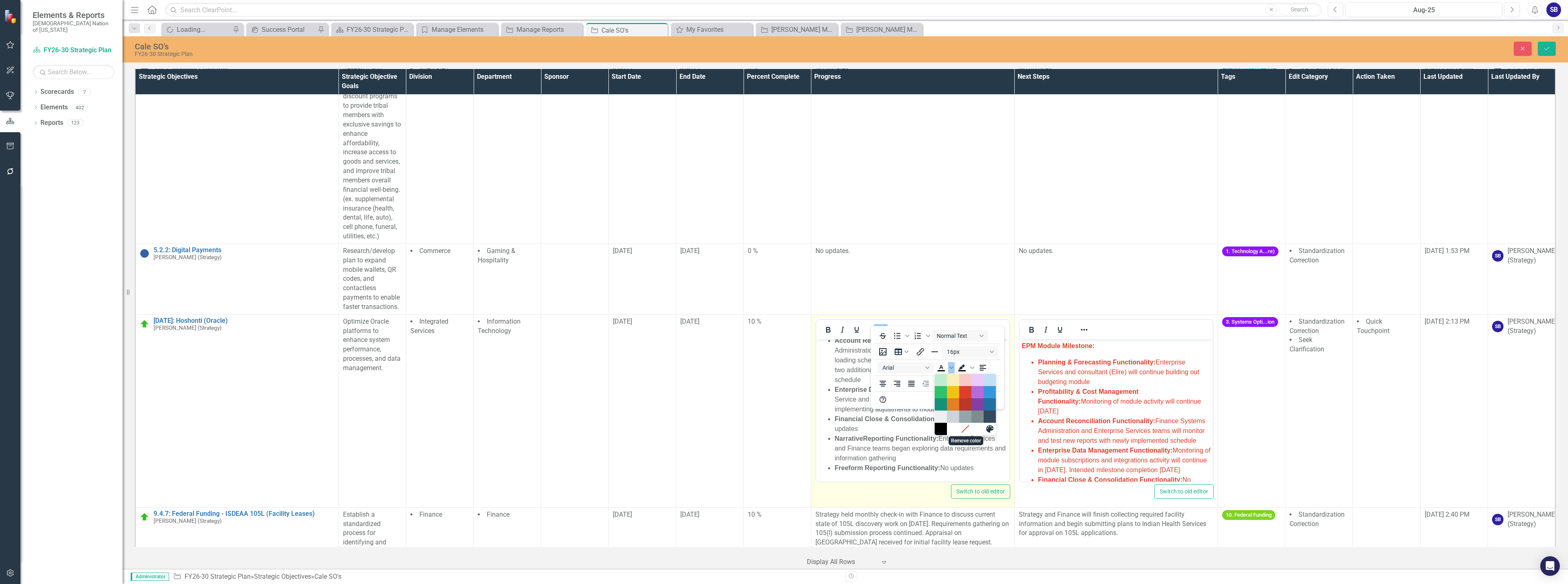
scroll to position [121, 0]
click at [876, 325] on icon "Reveal or hide additional toolbar items" at bounding box center [880, 329] width 10 height 10
click at [859, 364] on li "Account Reconciliation Functionality: Finance Systems Administration and Enterp…" at bounding box center [920, 360] width 173 height 49
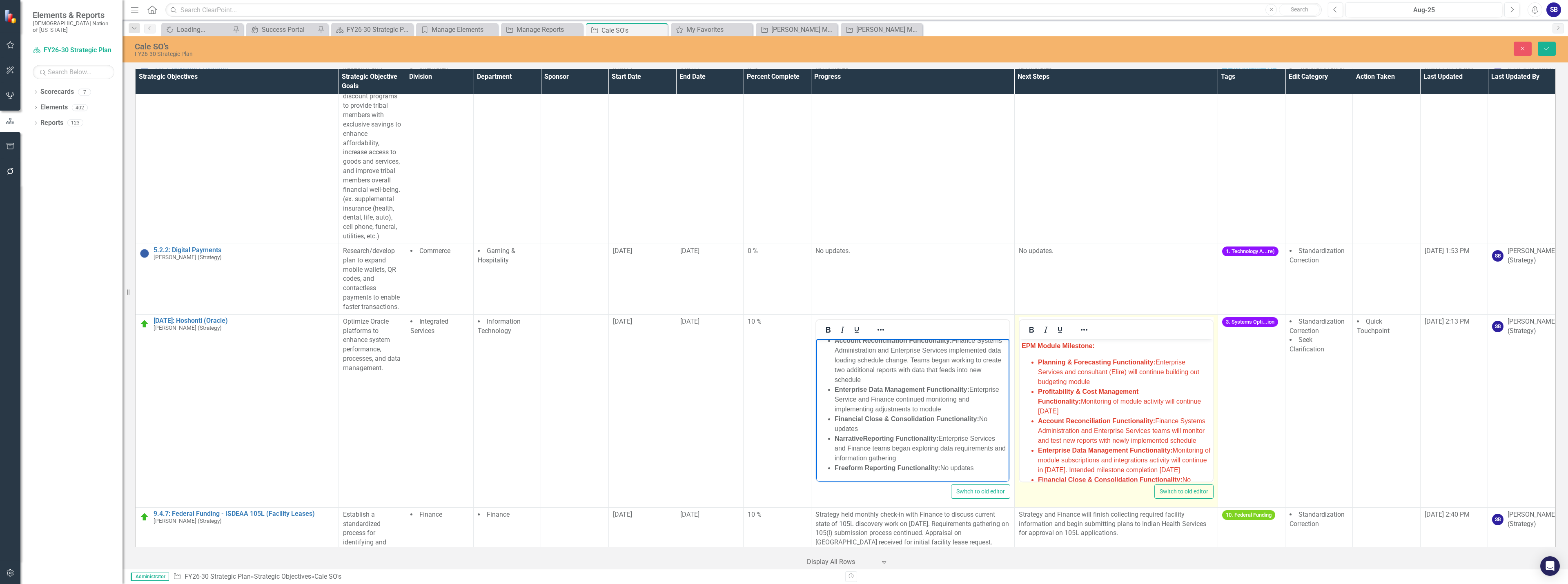
click at [1125, 394] on li "Profitability & Cost Management Functionality: Monitoring of module activity wi…" at bounding box center [1123, 401] width 173 height 29
click at [1084, 325] on icon "Reveal or hide additional toolbar items" at bounding box center [1083, 329] width 10 height 10
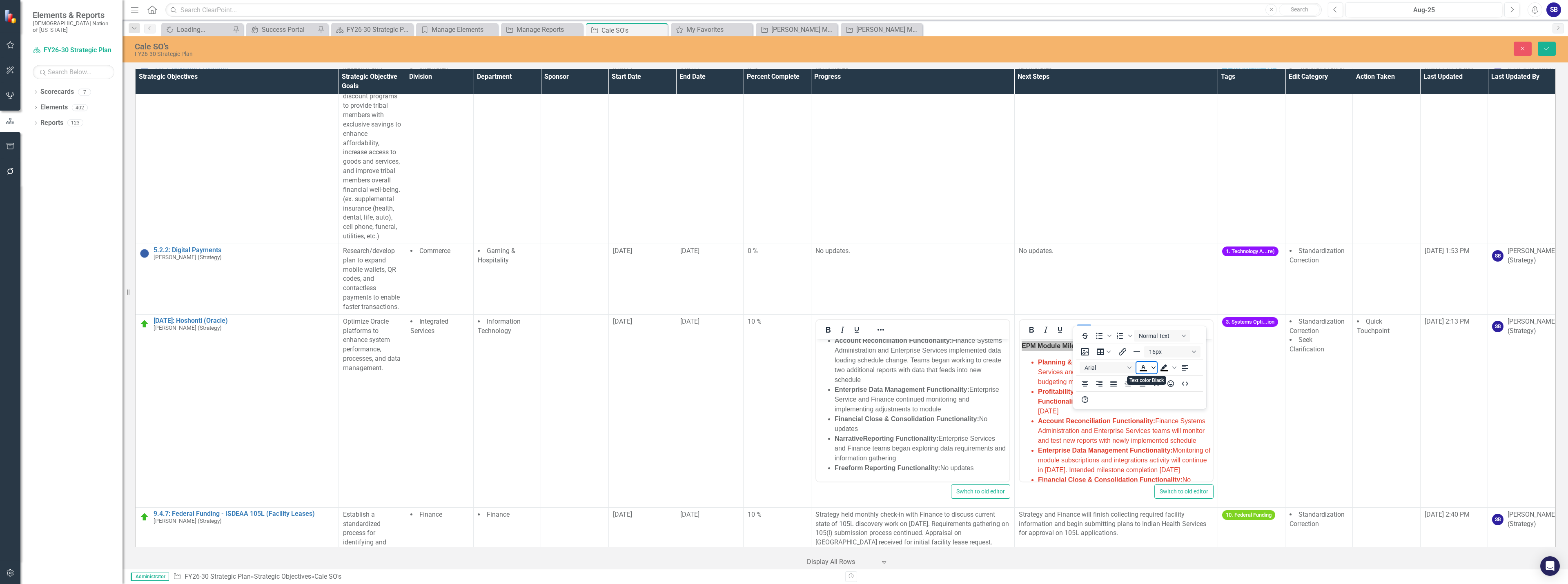
click at [1153, 369] on icon "Text color Black" at bounding box center [1153, 368] width 4 height 3
click at [1167, 430] on icon "Remove color" at bounding box center [1167, 428] width 5 height 5
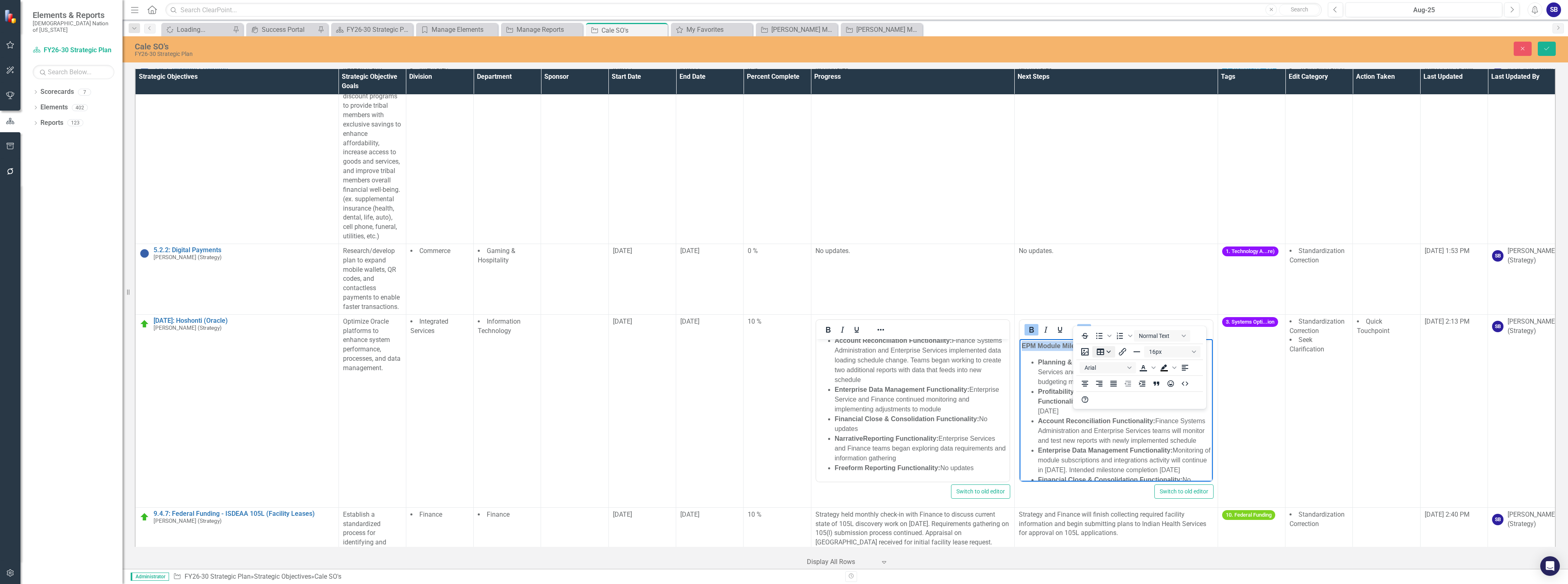
scroll to position [2, 0]
click at [1082, 325] on icon "Reveal or hide additional toolbar items" at bounding box center [1083, 329] width 10 height 10
click at [1070, 447] on strong "Enterprise Data Management Functionality:" at bounding box center [1104, 448] width 135 height 7
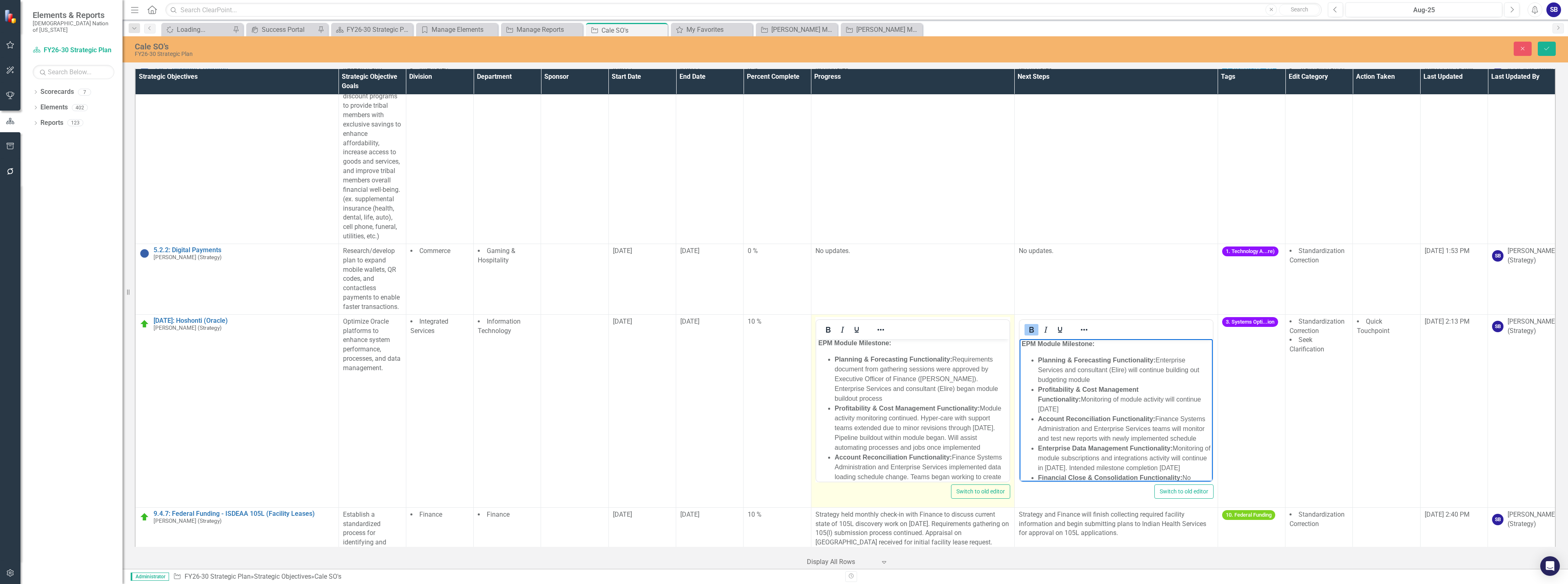
scroll to position [0, 0]
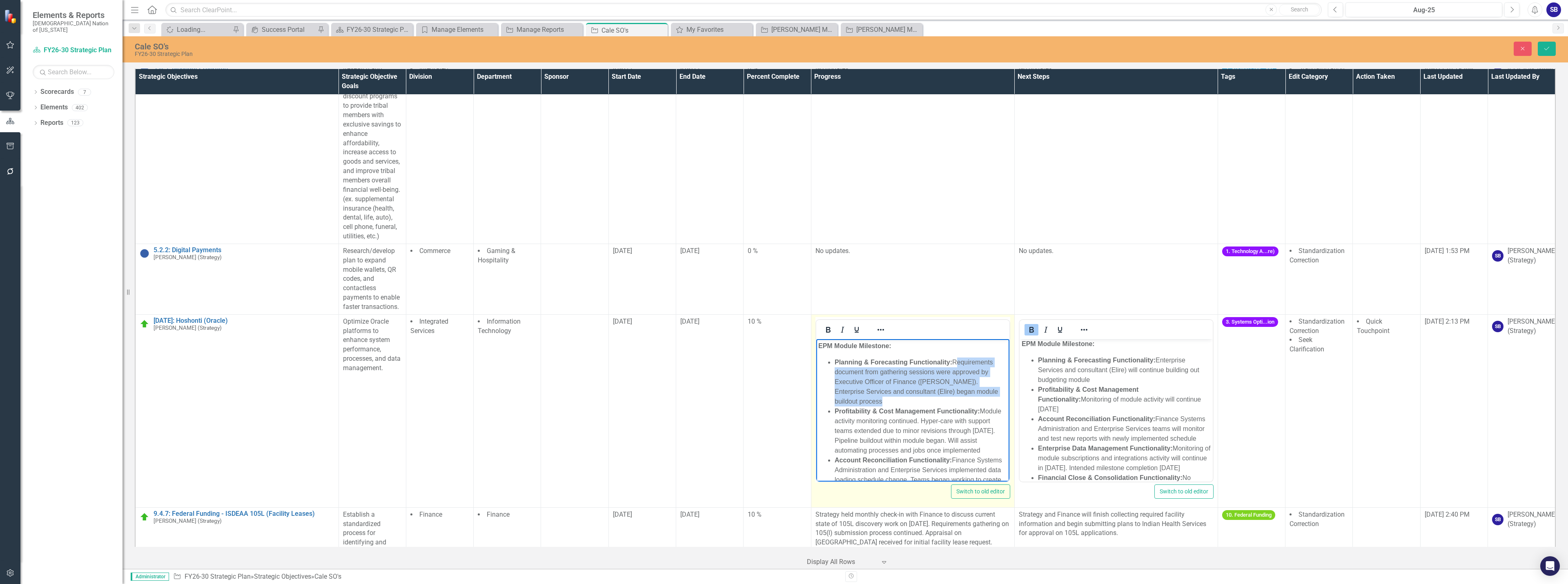
drag, startPoint x: 955, startPoint y: 362, endPoint x: 987, endPoint y: 400, distance: 49.7
click at [987, 400] on li "Planning & Forecasting Functionality: Requirements document from gathering sess…" at bounding box center [920, 381] width 173 height 49
paste body "Rich Text Area. Press ALT-0 for help."
drag, startPoint x: 879, startPoint y: 382, endPoint x: 942, endPoint y: 420, distance: 73.6
click at [942, 416] on li "Profitability & Cost Management Functionality: Module activity monitoring conti…" at bounding box center [920, 391] width 173 height 49
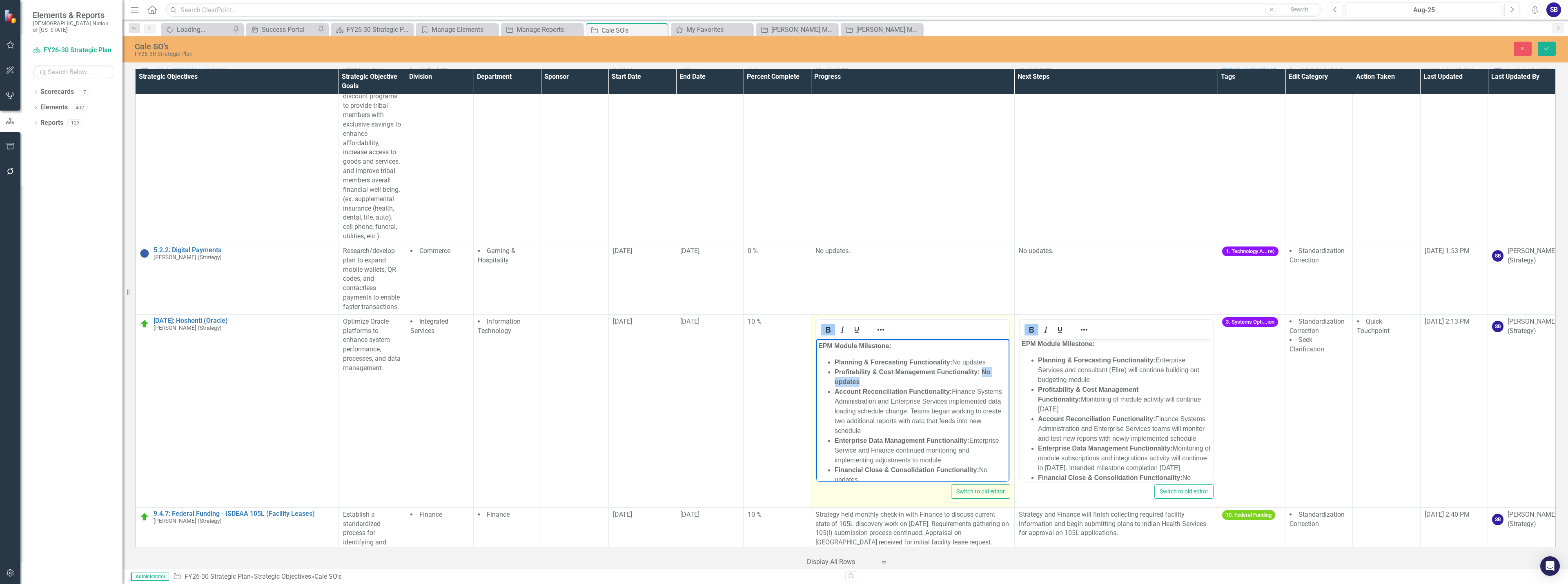
drag, startPoint x: 981, startPoint y: 371, endPoint x: 987, endPoint y: 380, distance: 10.8
click at [987, 380] on li "Profitability & Cost Management Functionality: No updates" at bounding box center [920, 377] width 173 height 20
click at [980, 395] on li "Account Reconciliation Functionality: Finance Systems Administration and Enterp…" at bounding box center [920, 410] width 173 height 49
drag, startPoint x: 954, startPoint y: 391, endPoint x: 963, endPoint y: 427, distance: 37.1
click at [963, 427] on li "Account Reconciliation Functionality: Finance Systems Administration and Enterp…" at bounding box center [920, 410] width 173 height 49
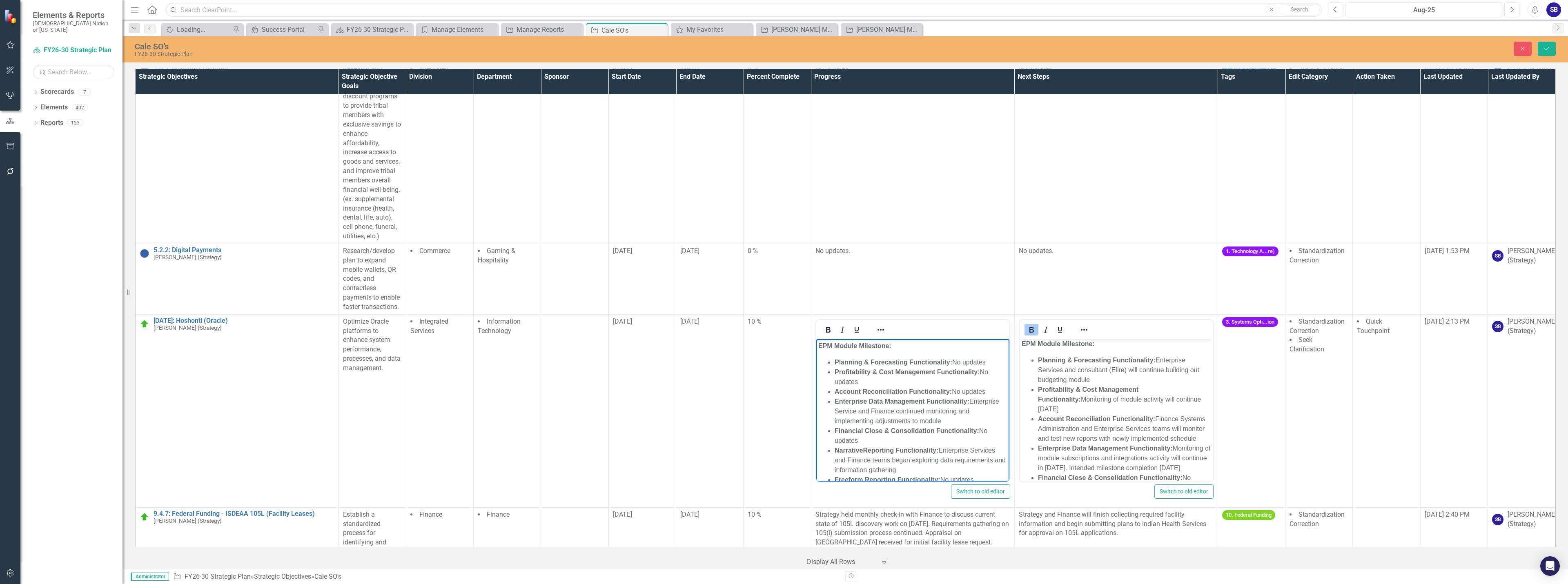
drag, startPoint x: 850, startPoint y: 410, endPoint x: 963, endPoint y: 420, distance: 113.4
click at [963, 420] on ul "Planning & Forecasting Functionality: No updates Profitability & Cost Managemen…" at bounding box center [912, 420] width 189 height 127
drag, startPoint x: 941, startPoint y: 430, endPoint x: 942, endPoint y: 450, distance: 20.0
click at [942, 450] on li "Narrative Reporting Functionality: Enterprise Services and Finance teams began …" at bounding box center [920, 440] width 173 height 29
click at [990, 439] on li "Freeform Reporting Functionality: No updates" at bounding box center [920, 440] width 173 height 10
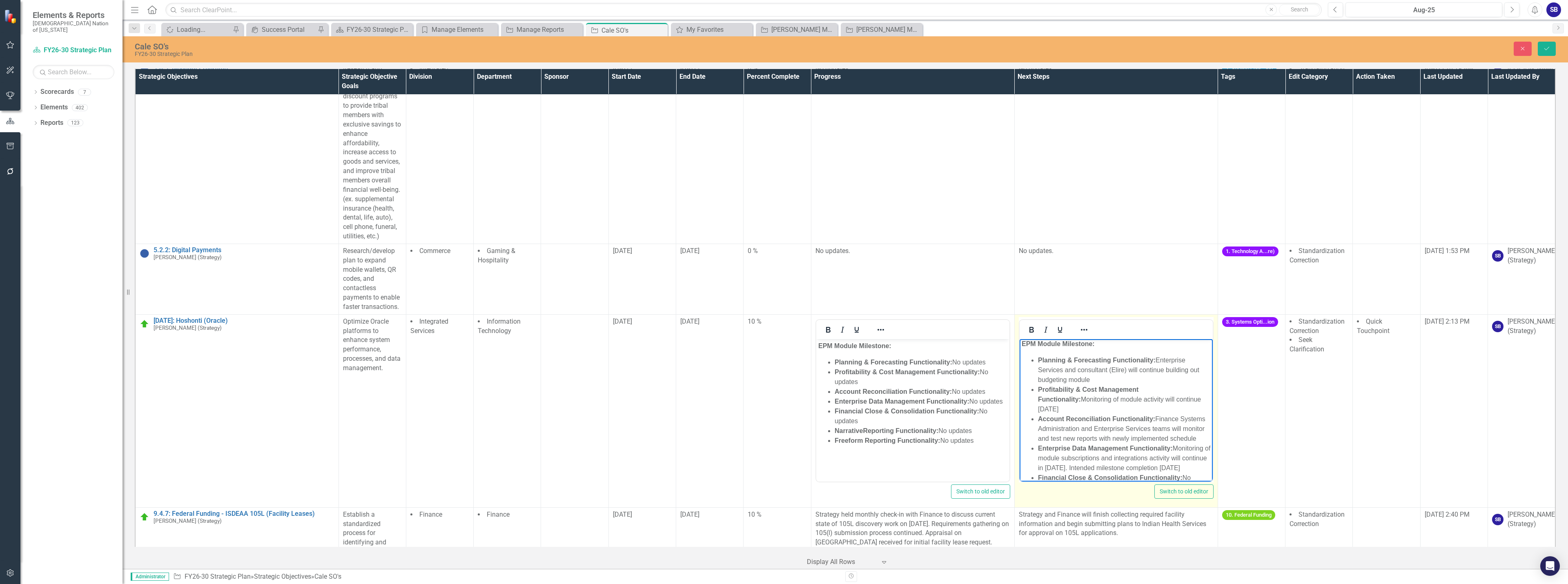
drag, startPoint x: 1157, startPoint y: 362, endPoint x: 1164, endPoint y: 377, distance: 16.6
click at [1164, 377] on li "Planning & Forecasting Functionality: Enterprise Services and consultant (Elire…" at bounding box center [1123, 369] width 173 height 29
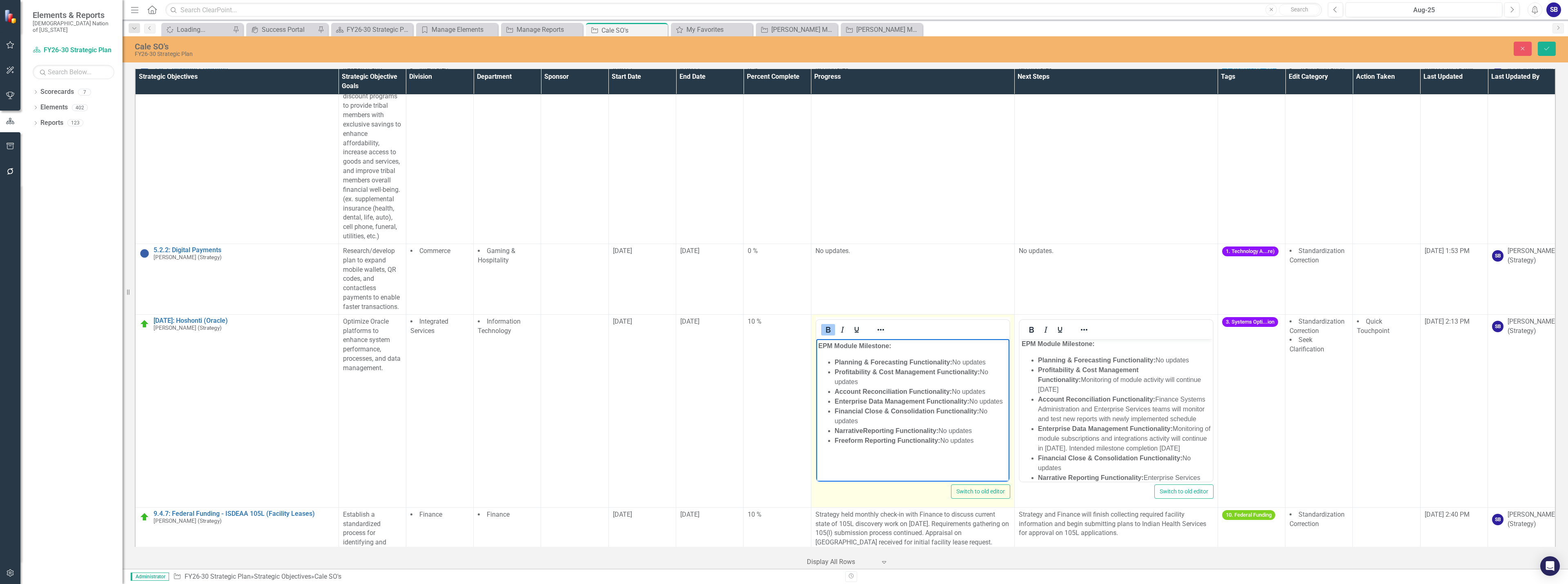
drag, startPoint x: 828, startPoint y: 355, endPoint x: 981, endPoint y: 443, distance: 176.5
click at [981, 443] on body "EPM Module Milestone: Planning & Forecasting Functionality: No updates Profitab…" at bounding box center [912, 399] width 193 height 122
copy ul "Planning & Forecasting Functionality: No updates Profitability & Cost Managemen…"
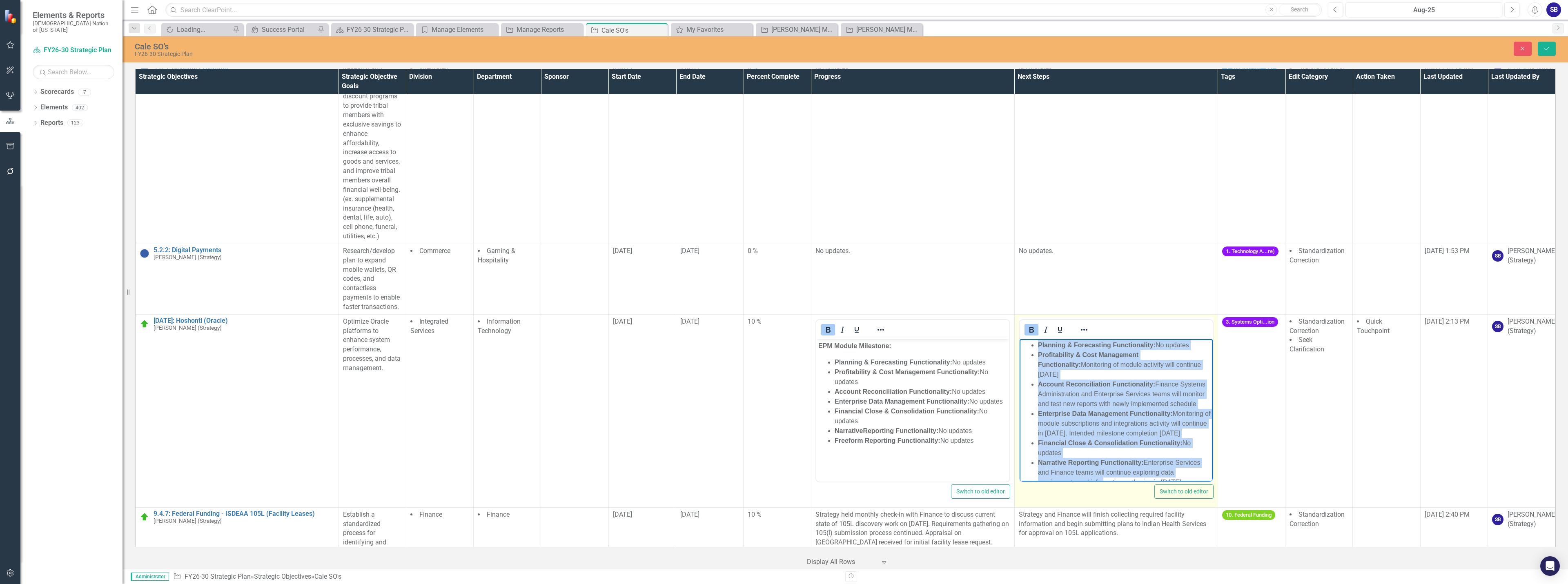
scroll to position [51, 0]
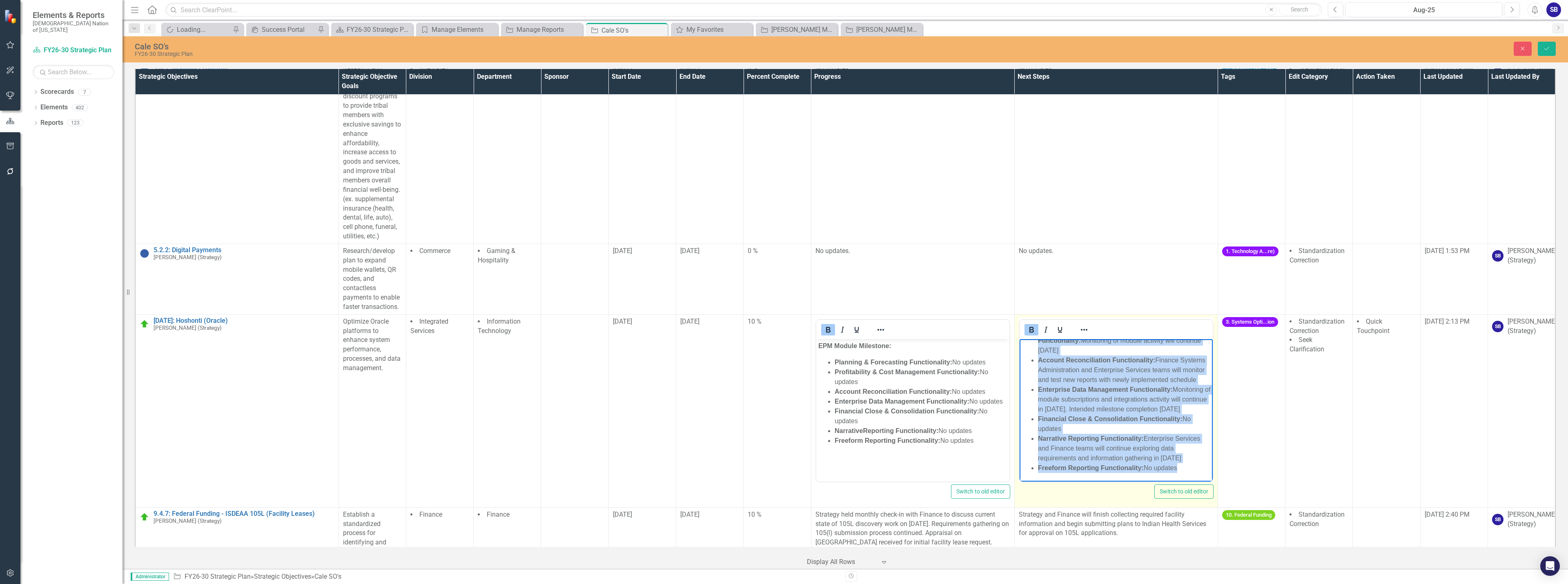
drag, startPoint x: 1034, startPoint y: 356, endPoint x: 2207, endPoint y: 812, distance: 1258.5
click at [1191, 481] on html "EPM Module Milestone: Planning & Forecasting Functionality: No updates Profitab…" at bounding box center [1115, 389] width 193 height 183
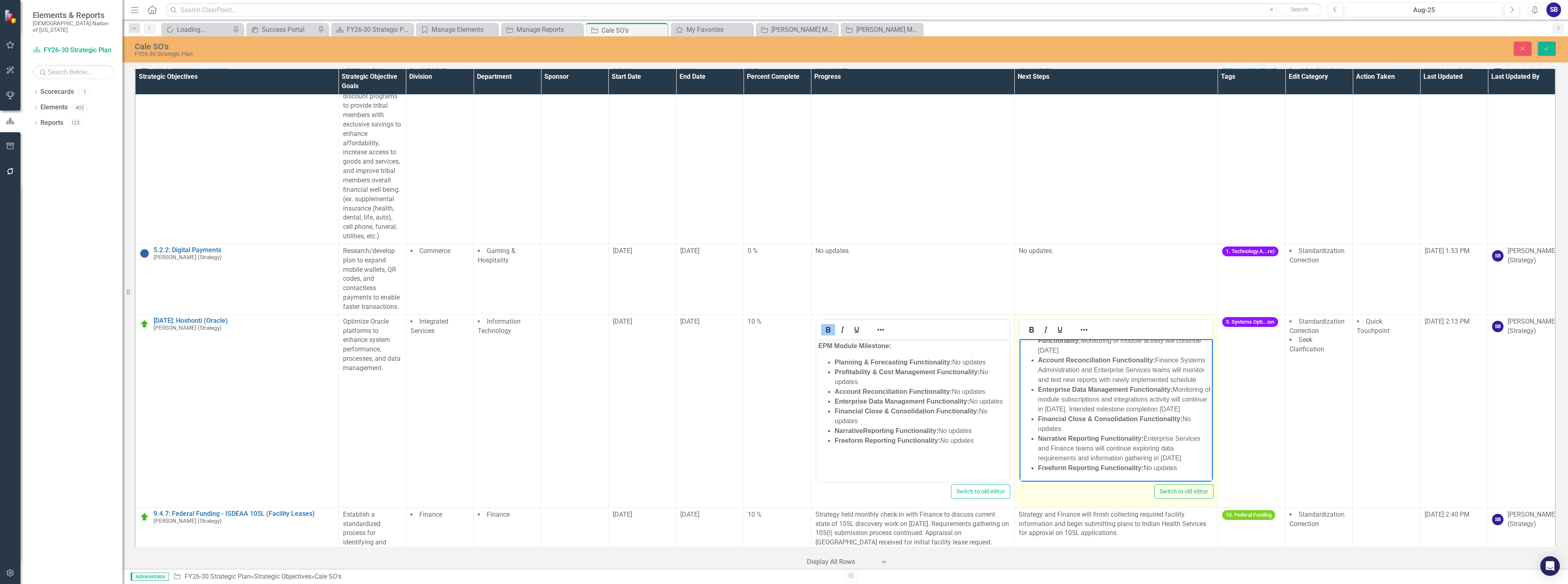
scroll to position [0, 0]
click at [1115, 458] on body "EPM Module Milestone: Planning & Forecasting Functionality: No updates Profitab…" at bounding box center [1115, 399] width 193 height 122
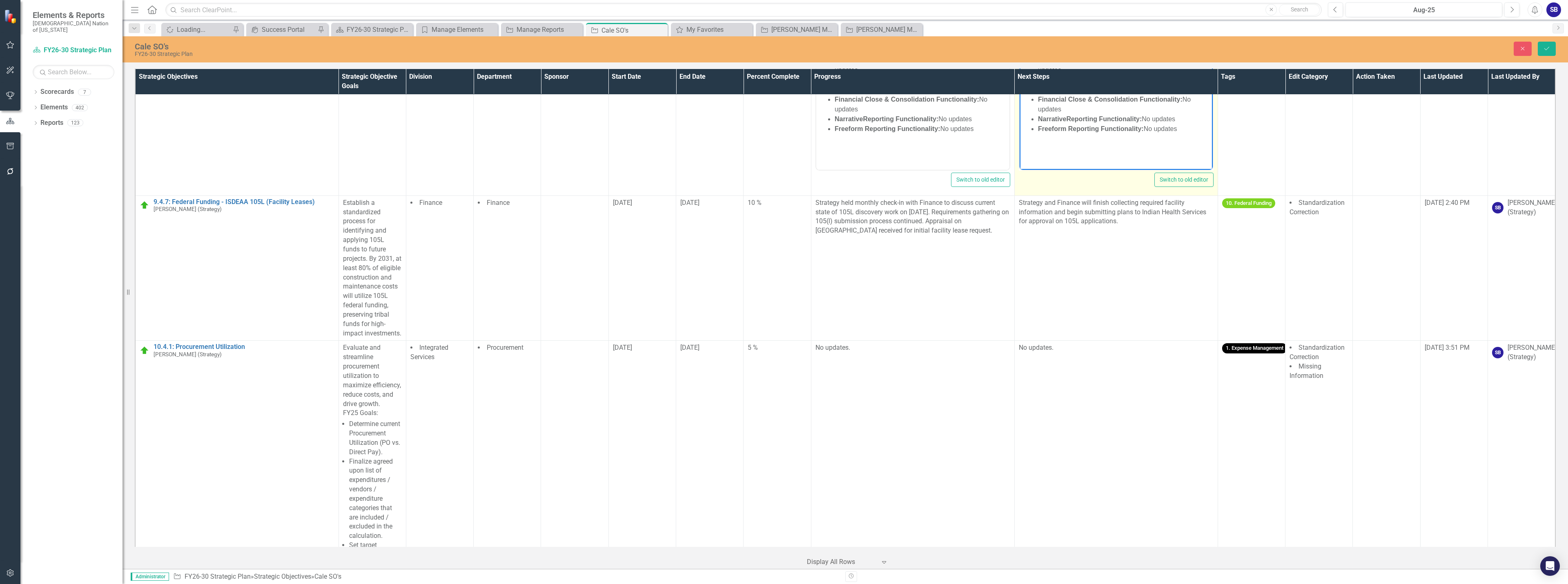
scroll to position [3183, 0]
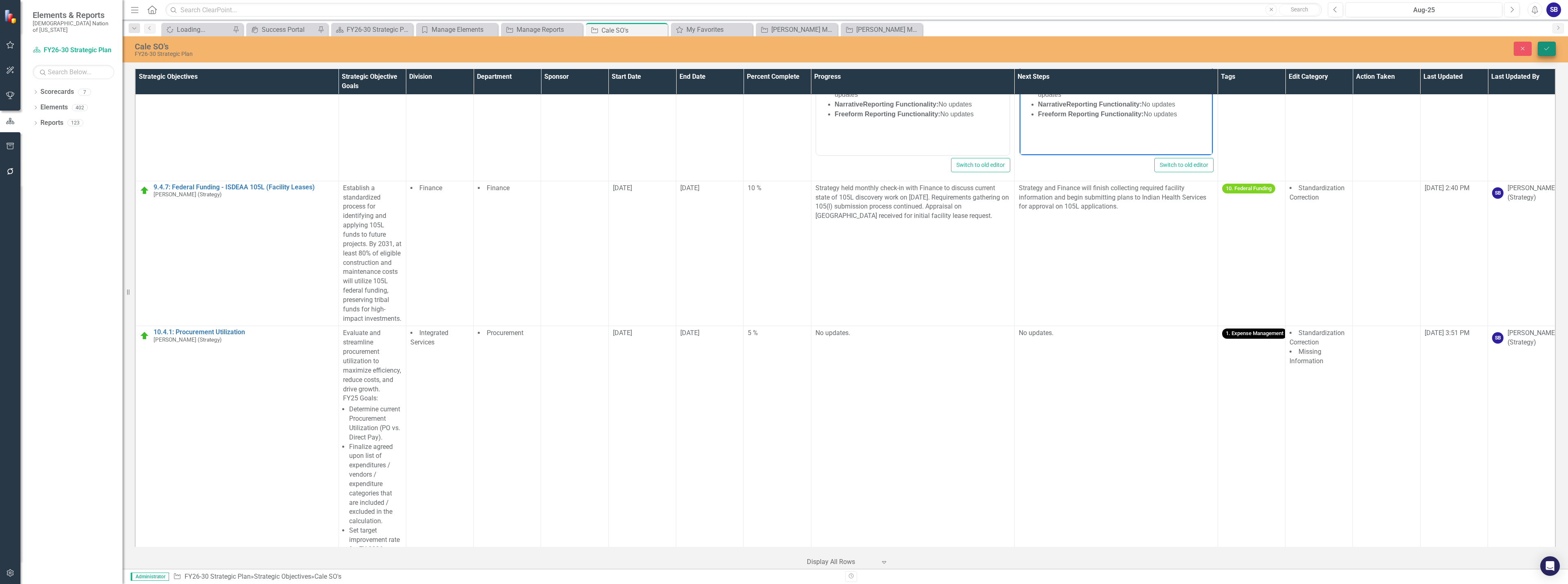
click at [1548, 49] on icon "Save" at bounding box center [1547, 48] width 7 height 5
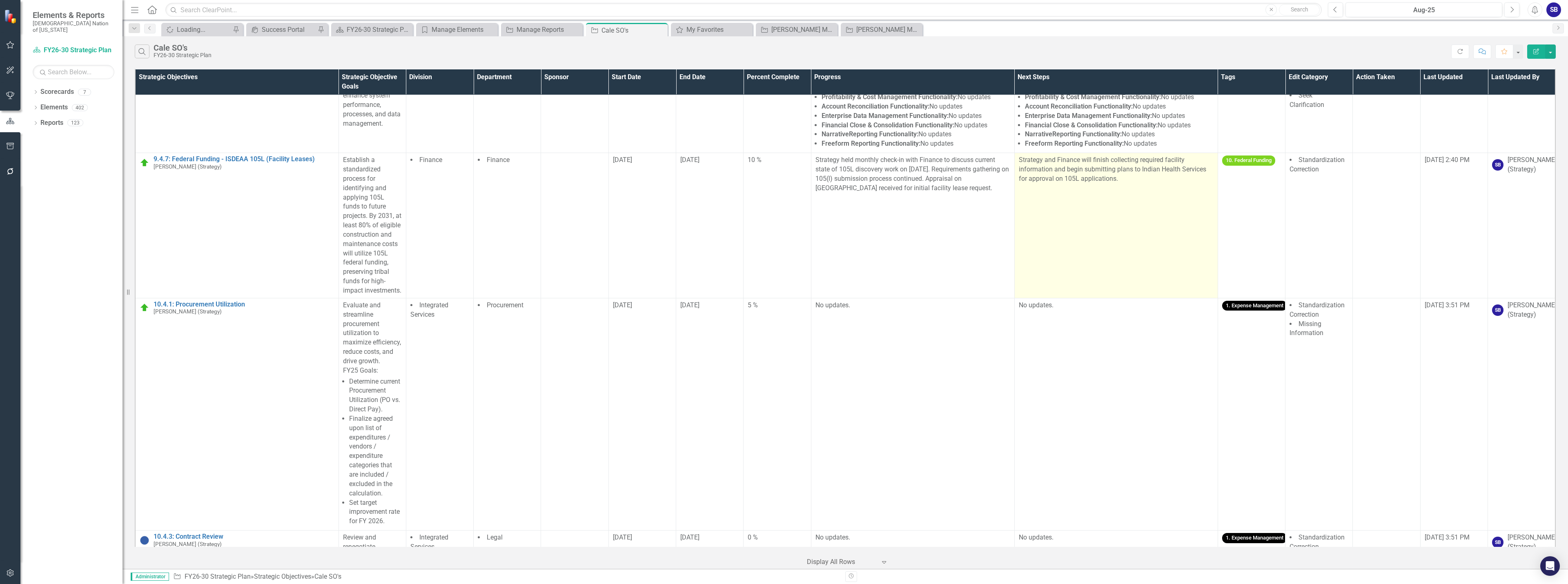
scroll to position [3427, 0]
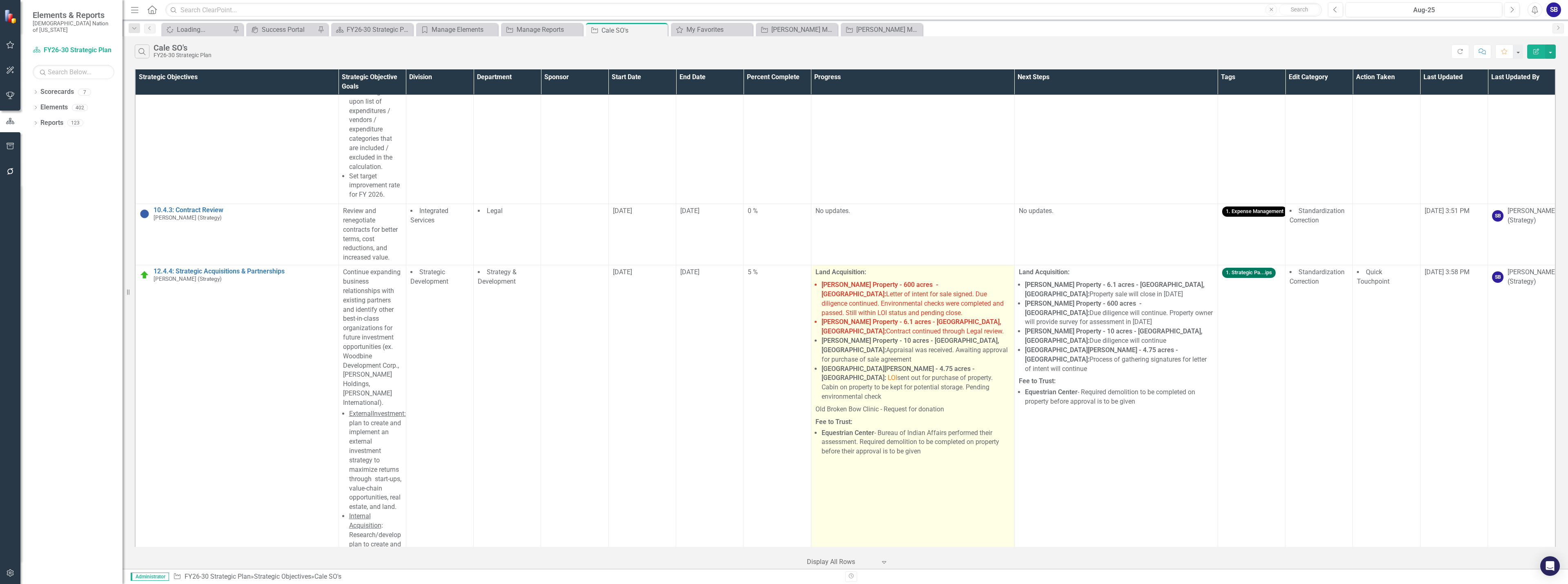
click at [935, 337] on li "Holton Property - 6.1 acres - Hugo, Ok: Contract continued through Legal review." at bounding box center [916, 327] width 189 height 19
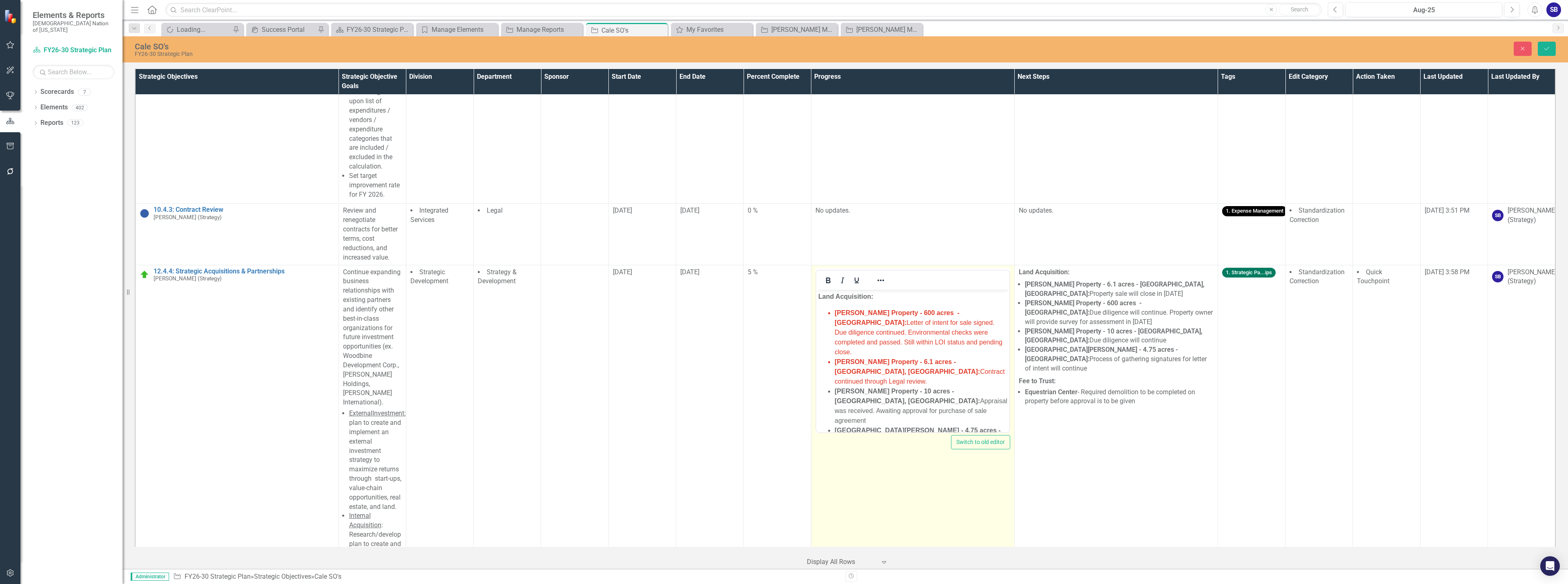
scroll to position [0, 0]
click at [919, 436] on span "LOI" at bounding box center [913, 440] width 11 height 7
click at [957, 386] on li "Oliger Property - 10 acres - Durant, Ok: Appraisal was received. Awaiting appro…" at bounding box center [920, 406] width 173 height 39
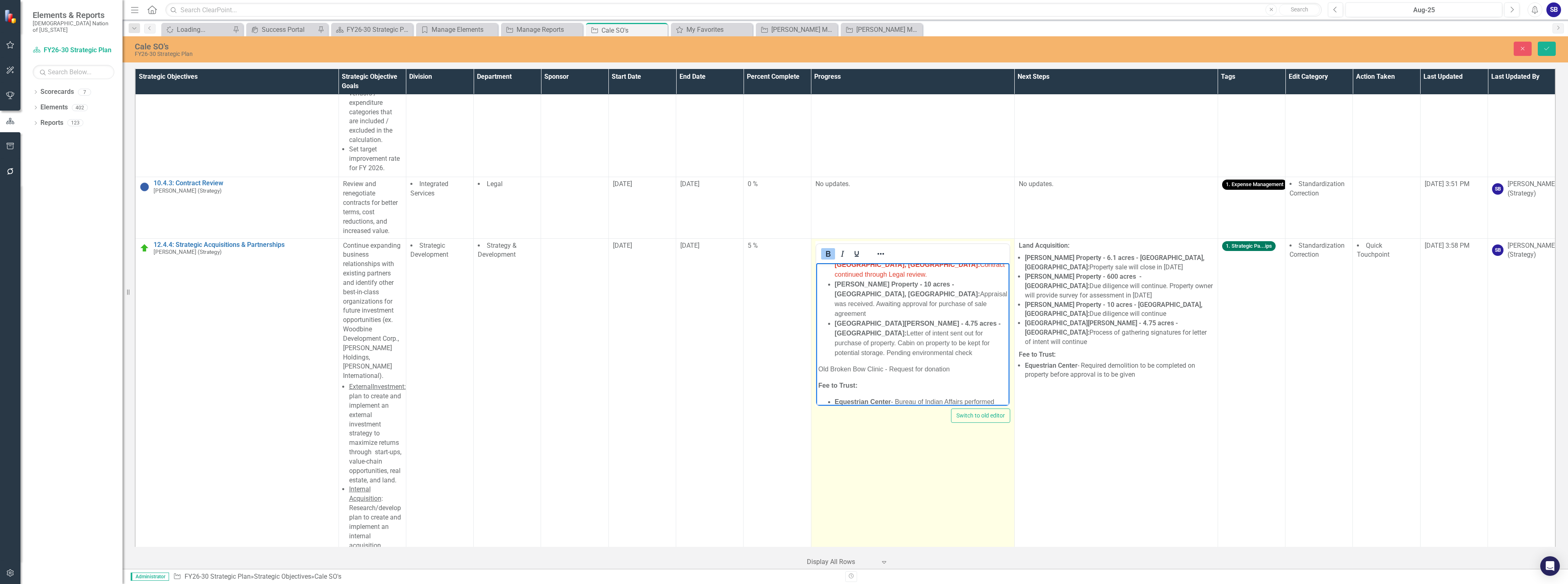
scroll to position [3468, 0]
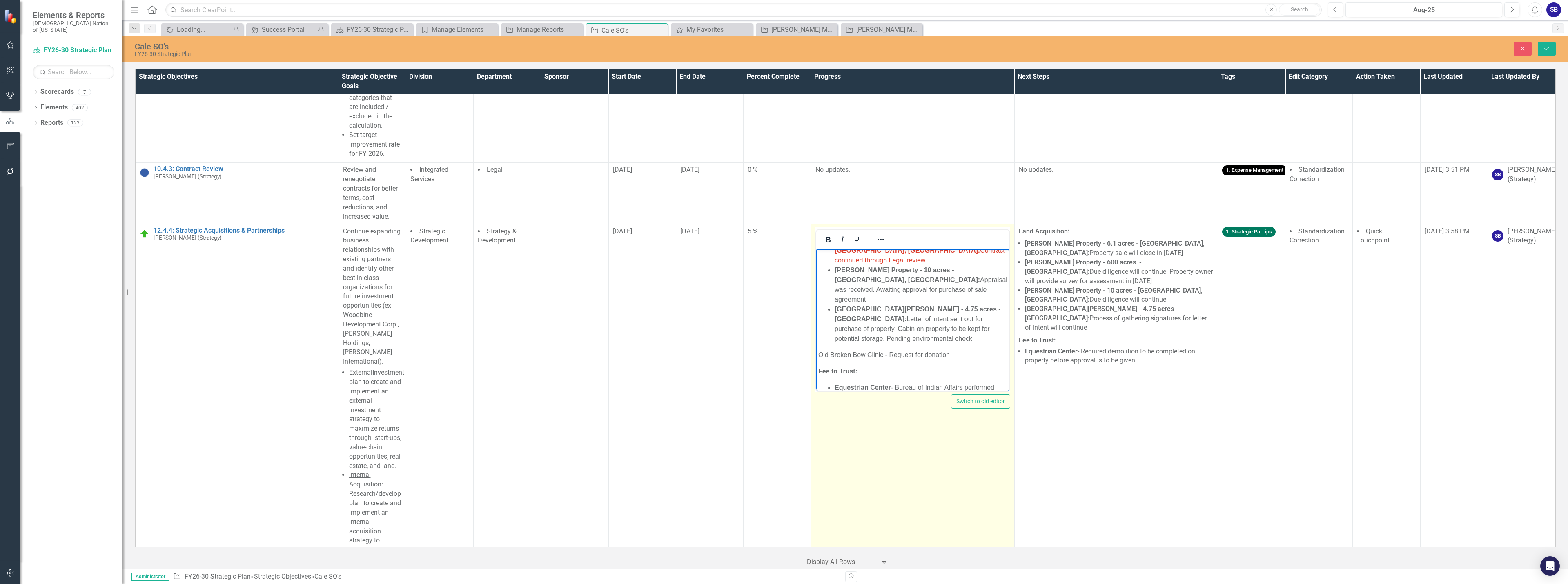
drag, startPoint x: 966, startPoint y: 323, endPoint x: 780, endPoint y: 314, distance: 186.2
click at [816, 314] on html "Land Acquisition: Cooksey Property - 600 acres - Pushmataha County: Letter of i…" at bounding box center [912, 294] width 193 height 252
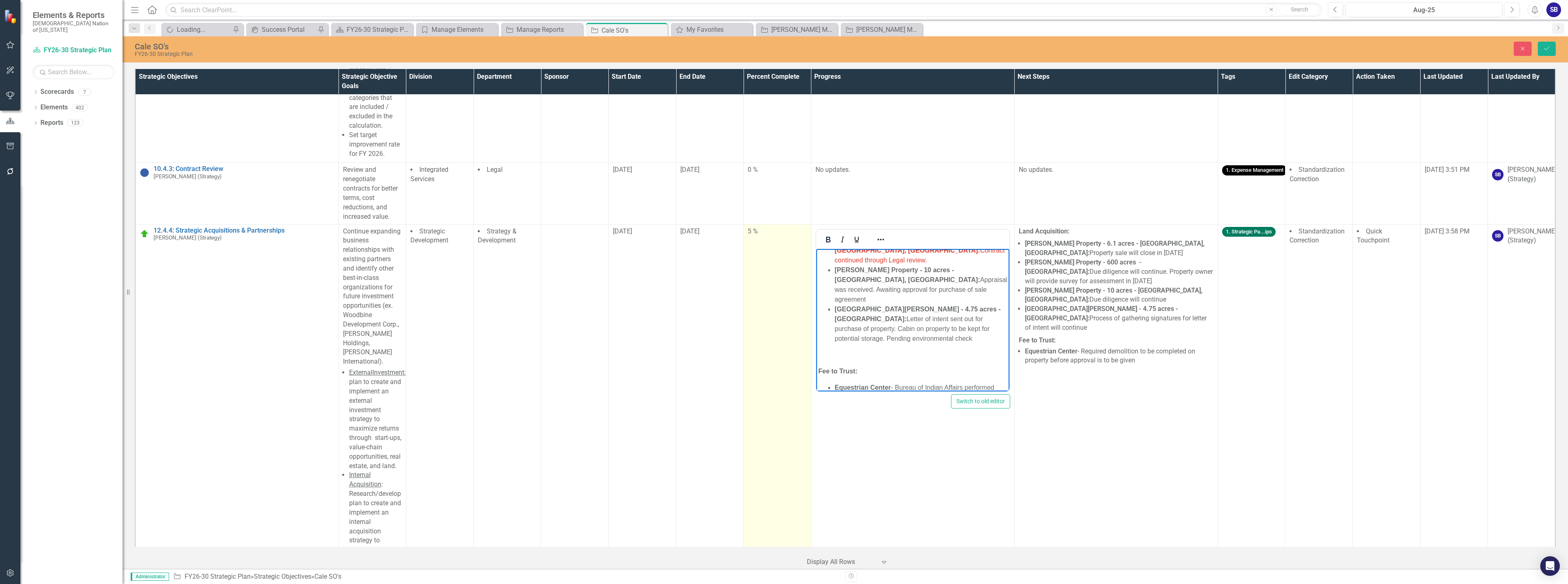
scroll to position [64, 0]
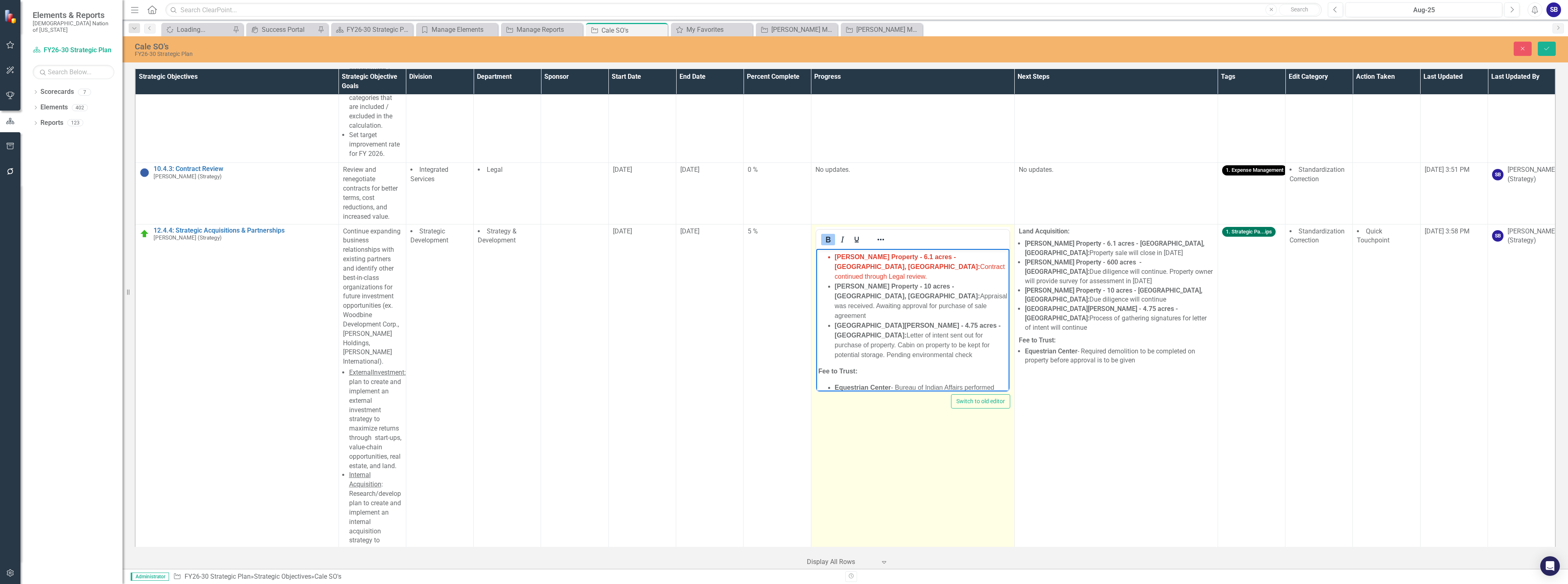
drag, startPoint x: 896, startPoint y: 345, endPoint x: 817, endPoint y: 333, distance: 79.9
click at [817, 333] on body "Land Acquisition: Cooksey Property - 600 acres - Pushmataha County: Letter of i…" at bounding box center [912, 302] width 193 height 236
click at [886, 384] on strong "Equestrian Center" at bounding box center [862, 387] width 56 height 7
drag, startPoint x: 830, startPoint y: 332, endPoint x: 982, endPoint y: 383, distance: 160.3
click at [982, 383] on body "Land Acquisition: Cooksey Property - 600 acres - Pushmataha County: Letter of i…" at bounding box center [912, 302] width 193 height 236
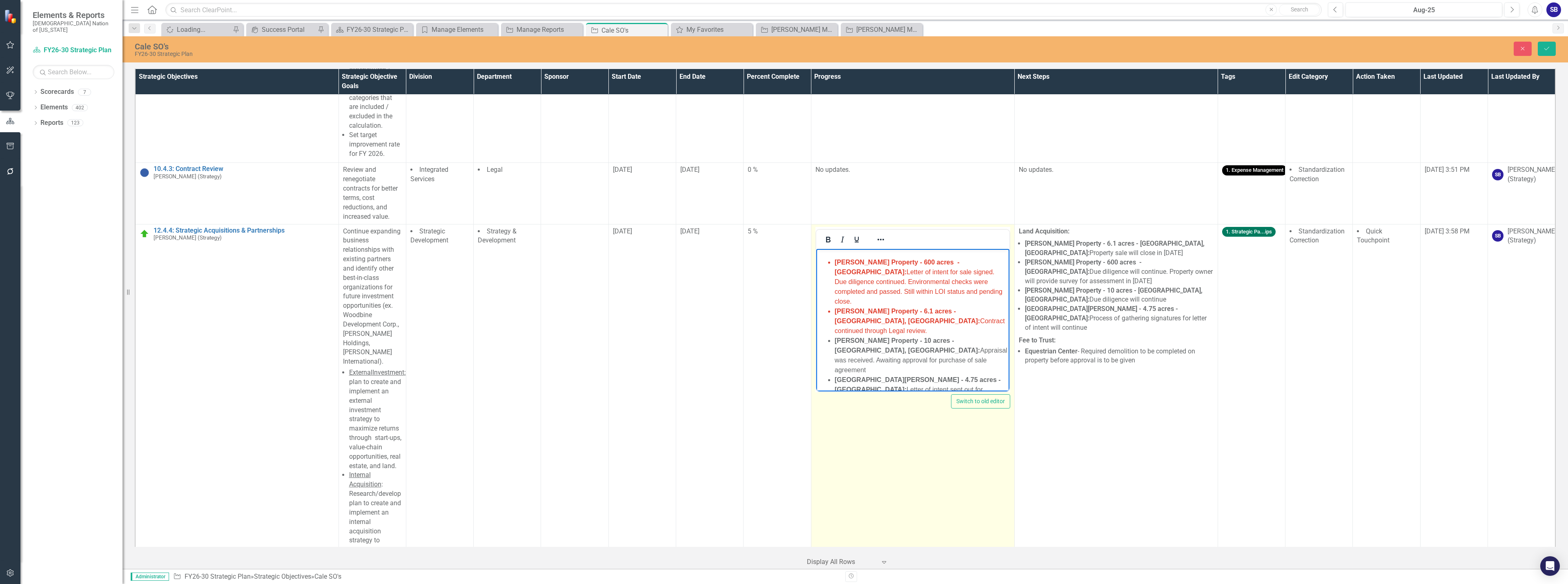
scroll to position [12, 0]
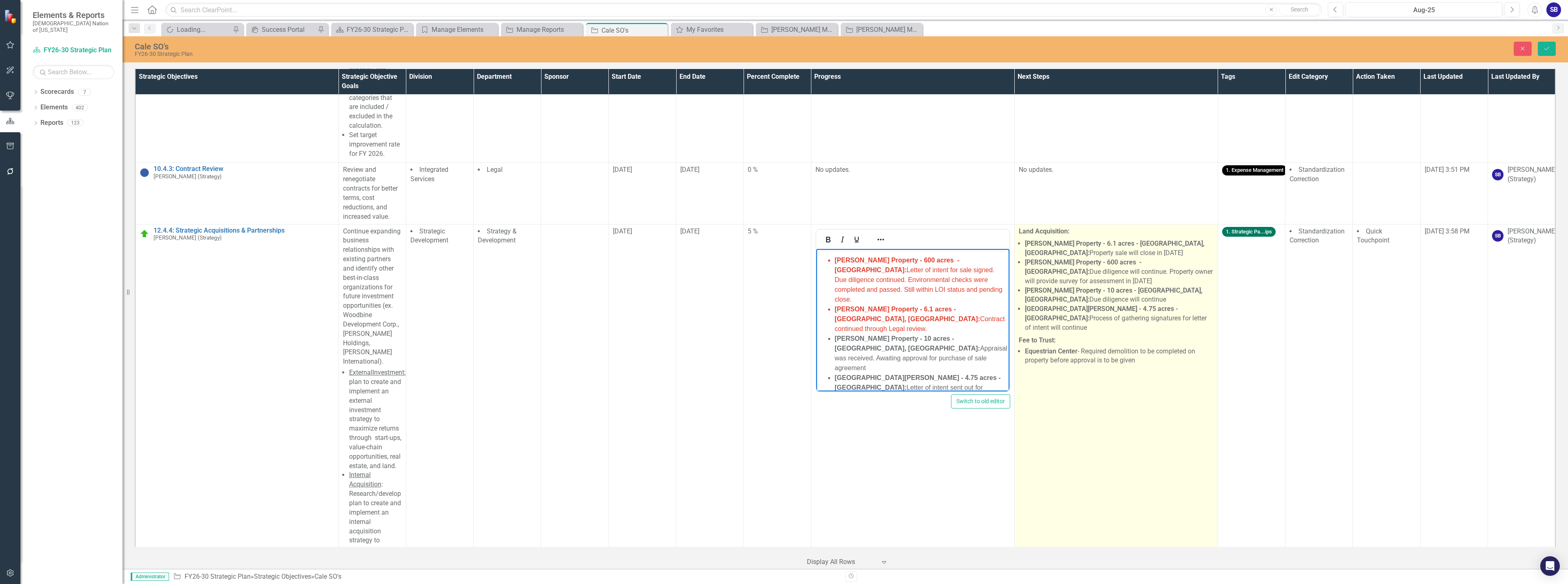
click at [1130, 342] on p "Fee to Trust:" at bounding box center [1115, 339] width 195 height 11
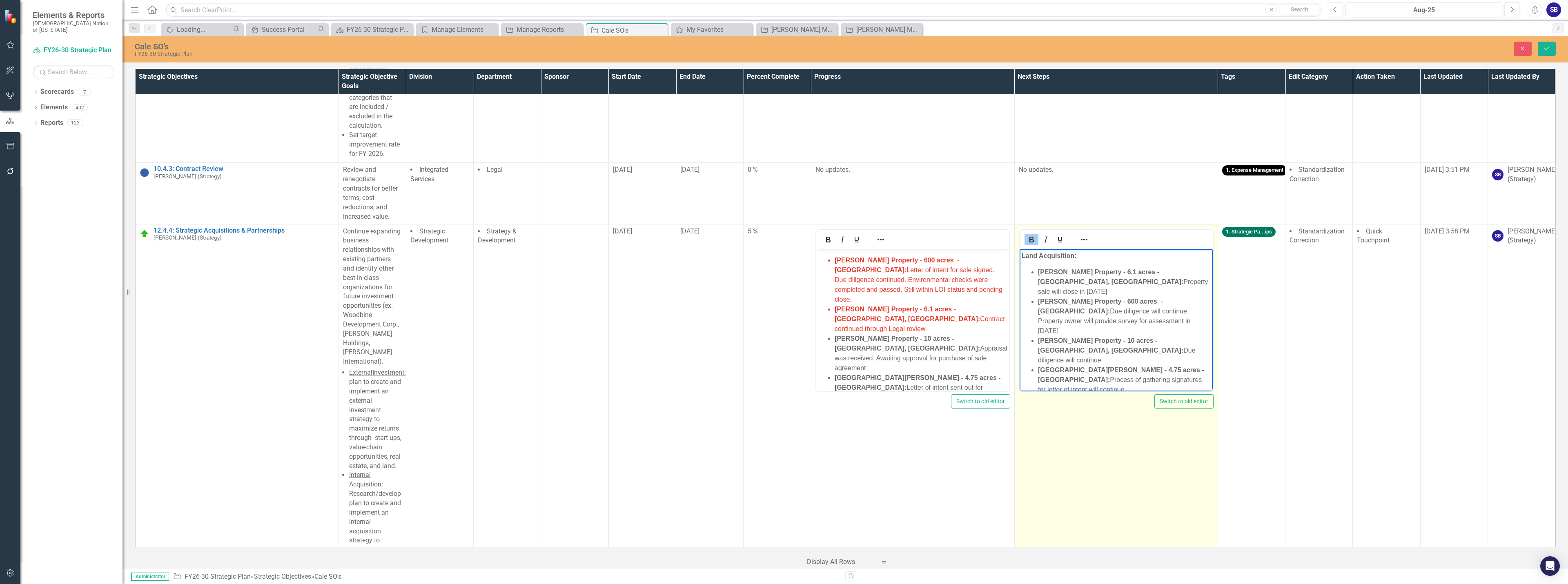
scroll to position [15, 0]
drag, startPoint x: 1022, startPoint y: 359, endPoint x: 1204, endPoint y: 395, distance: 185.5
click at [1204, 395] on html "Land Acquisition: Holton Property - 6.1 acres - Hugo, Ok: Property sale will cl…" at bounding box center [1115, 331] width 193 height 197
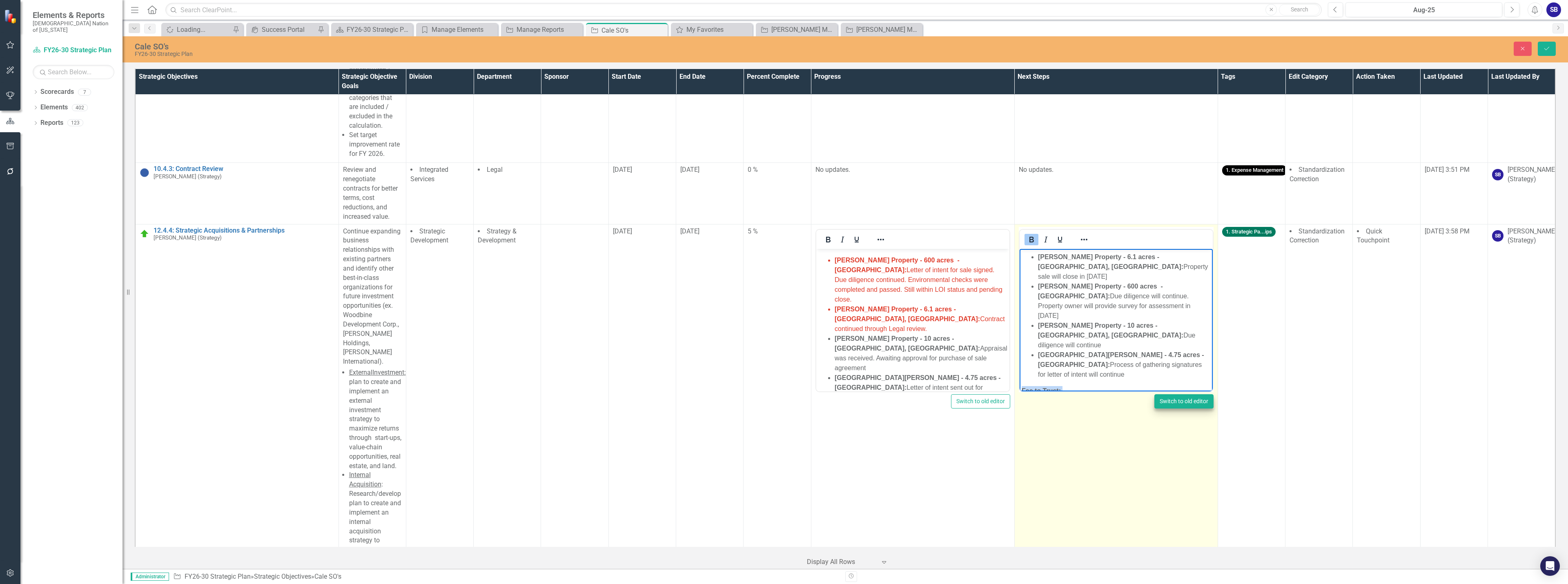
scroll to position [0, 0]
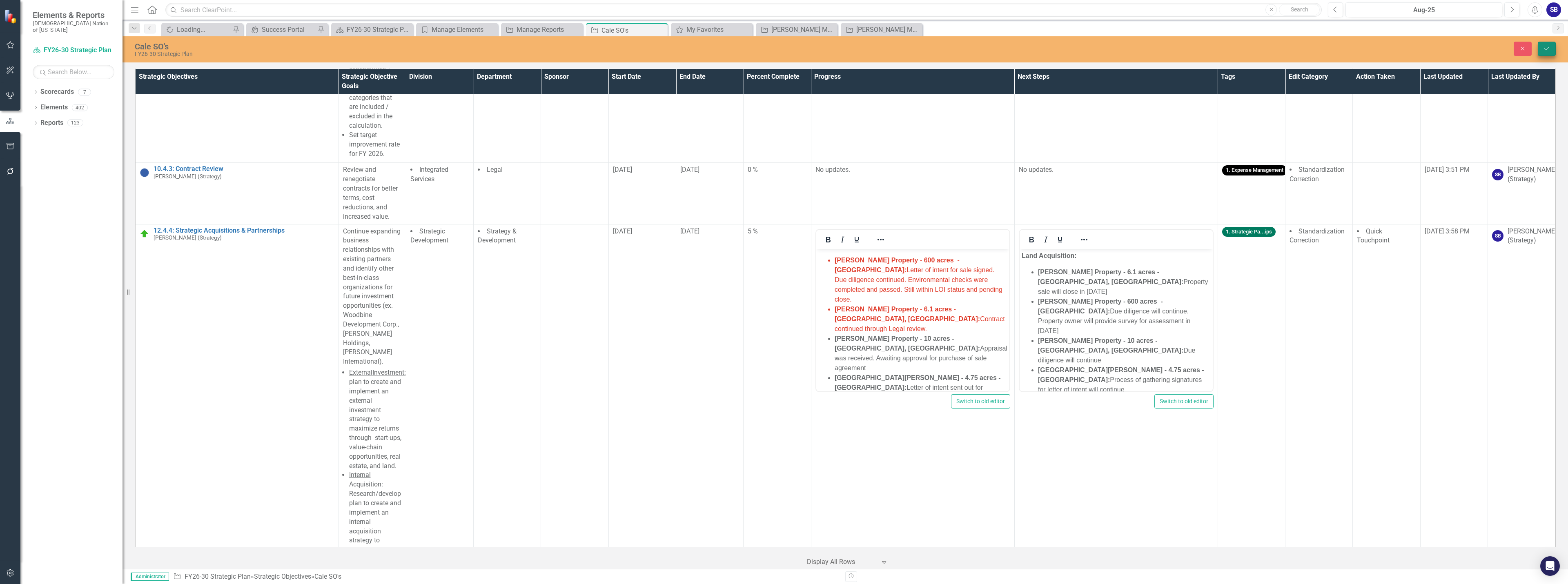
click at [1552, 49] on button "Save" at bounding box center [1547, 49] width 18 height 14
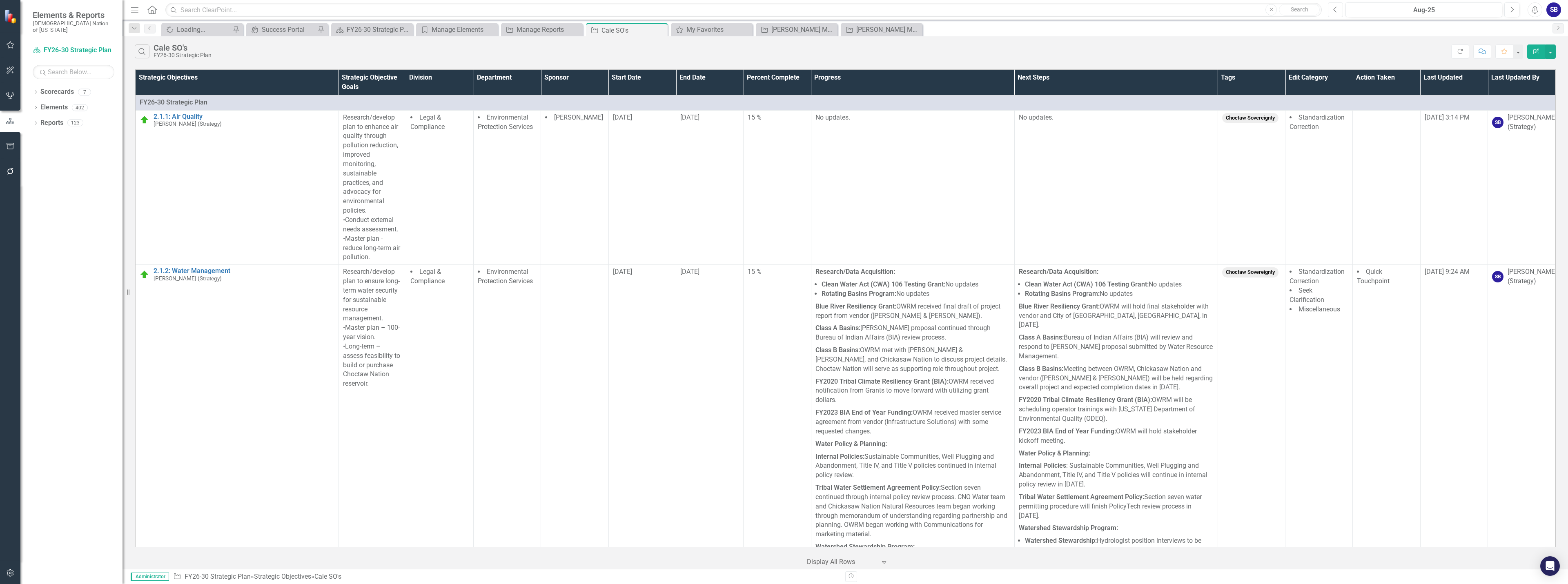
click at [1335, 10] on icon "Previous" at bounding box center [1335, 10] width 4 height 7
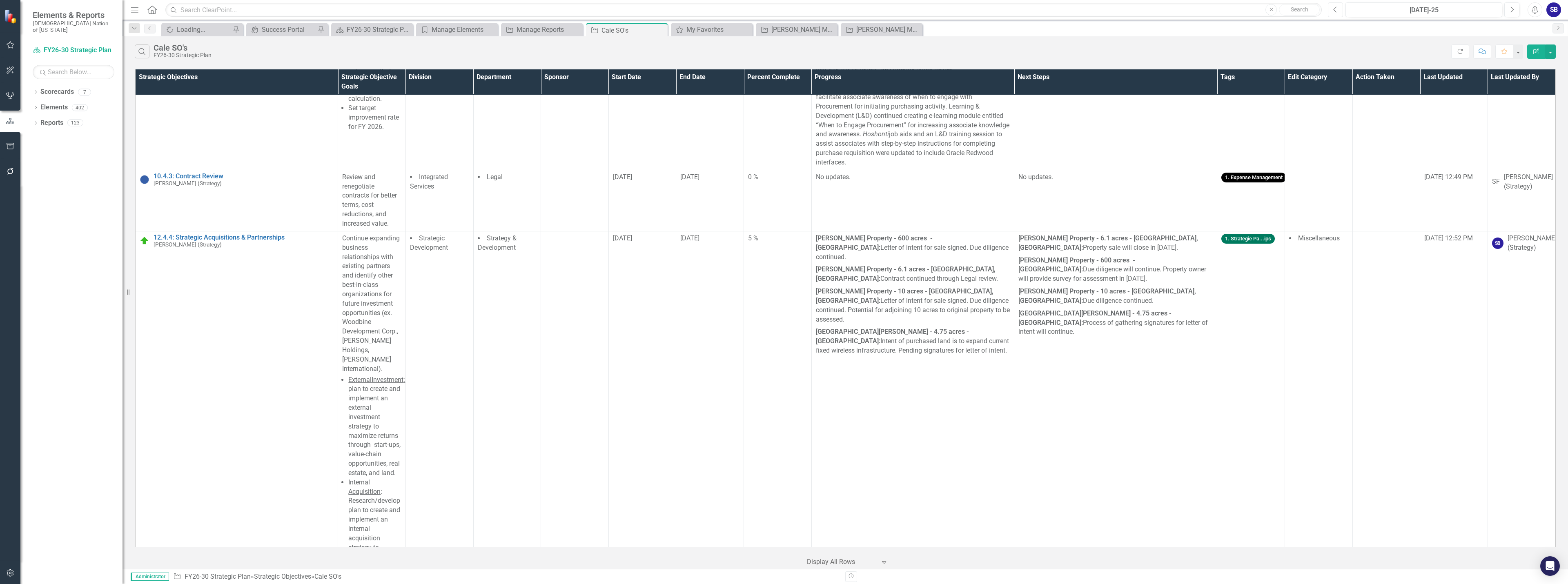
scroll to position [3671, 0]
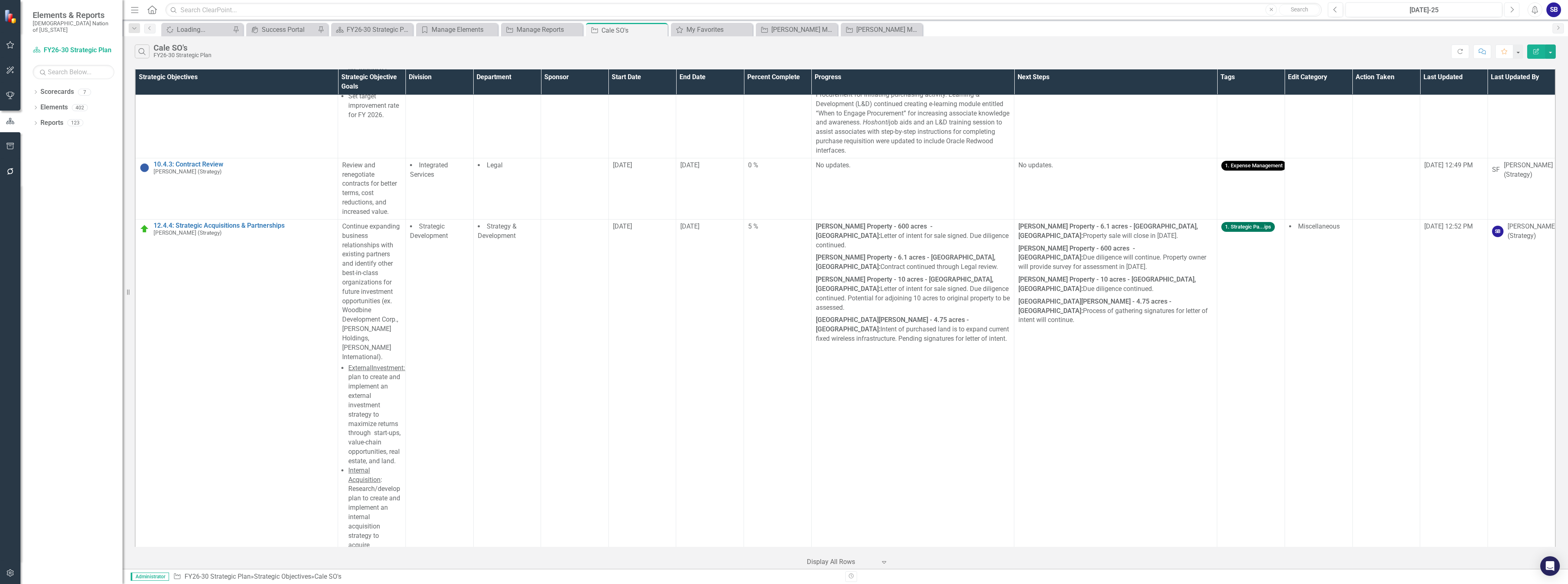
click at [1510, 7] on icon "Next" at bounding box center [1511, 10] width 4 height 7
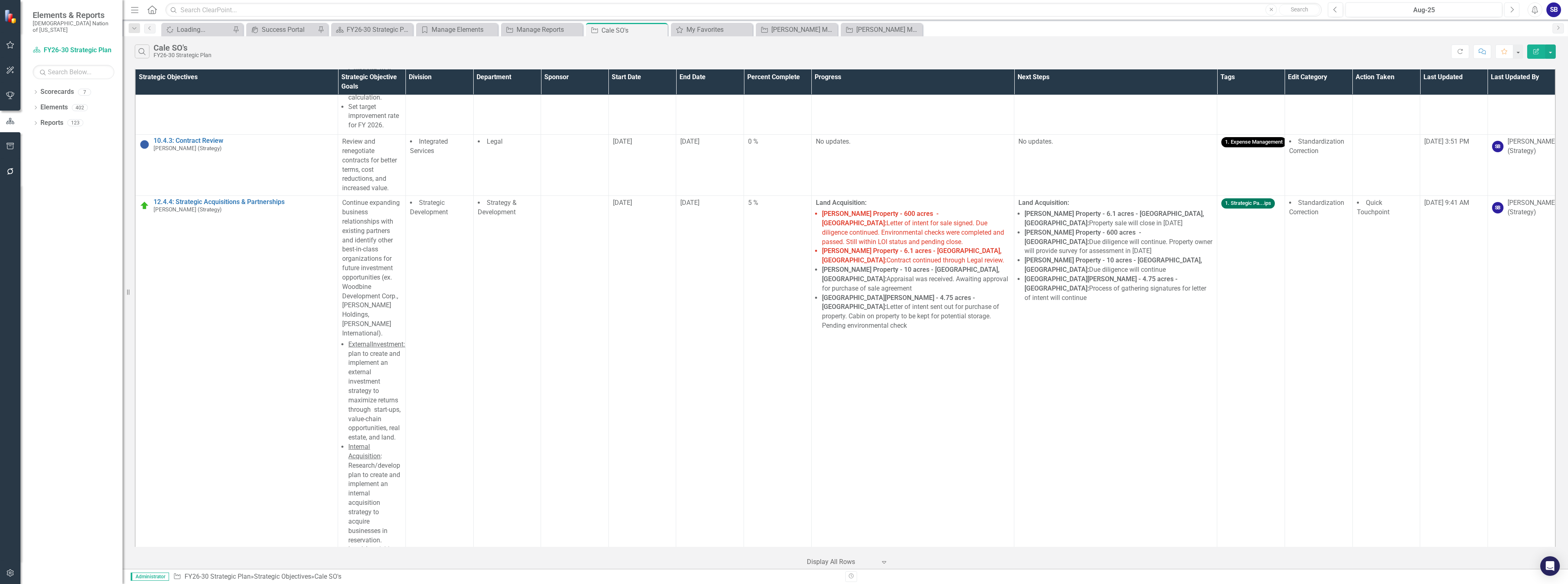
scroll to position [3500, 0]
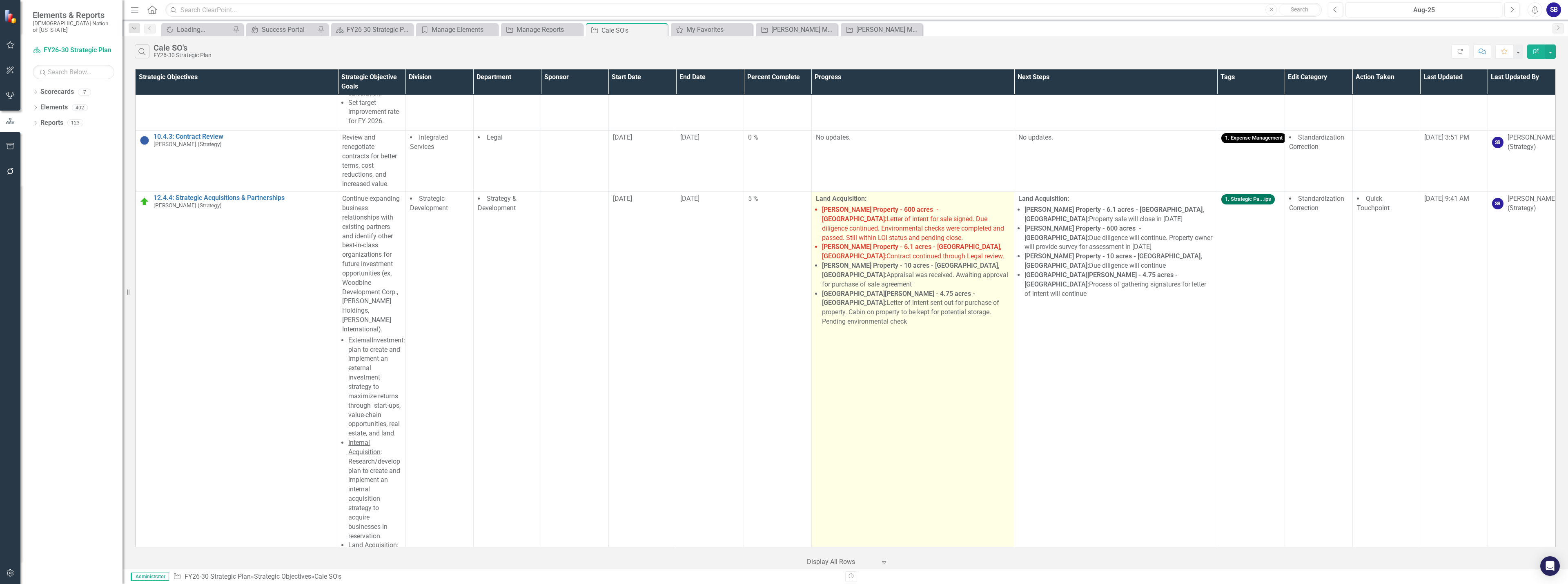
click at [947, 353] on td "Land Acquisition: Cooksey Property - 600 acres - Pushmataha County: Letter of i…" at bounding box center [913, 405] width 203 height 428
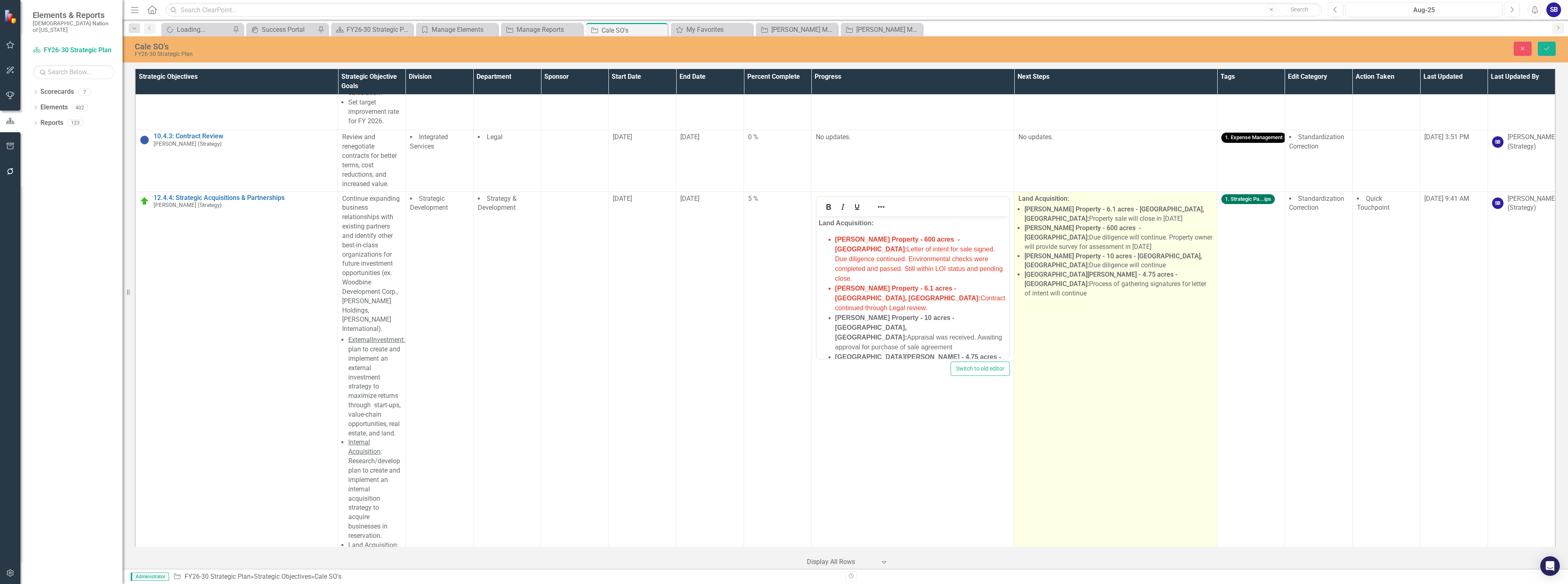
scroll to position [0, 0]
click at [1124, 329] on td "Land Acquisition: Holton Property - 6.1 acres - Hugo, Ok: Property sale will cl…" at bounding box center [1115, 405] width 203 height 428
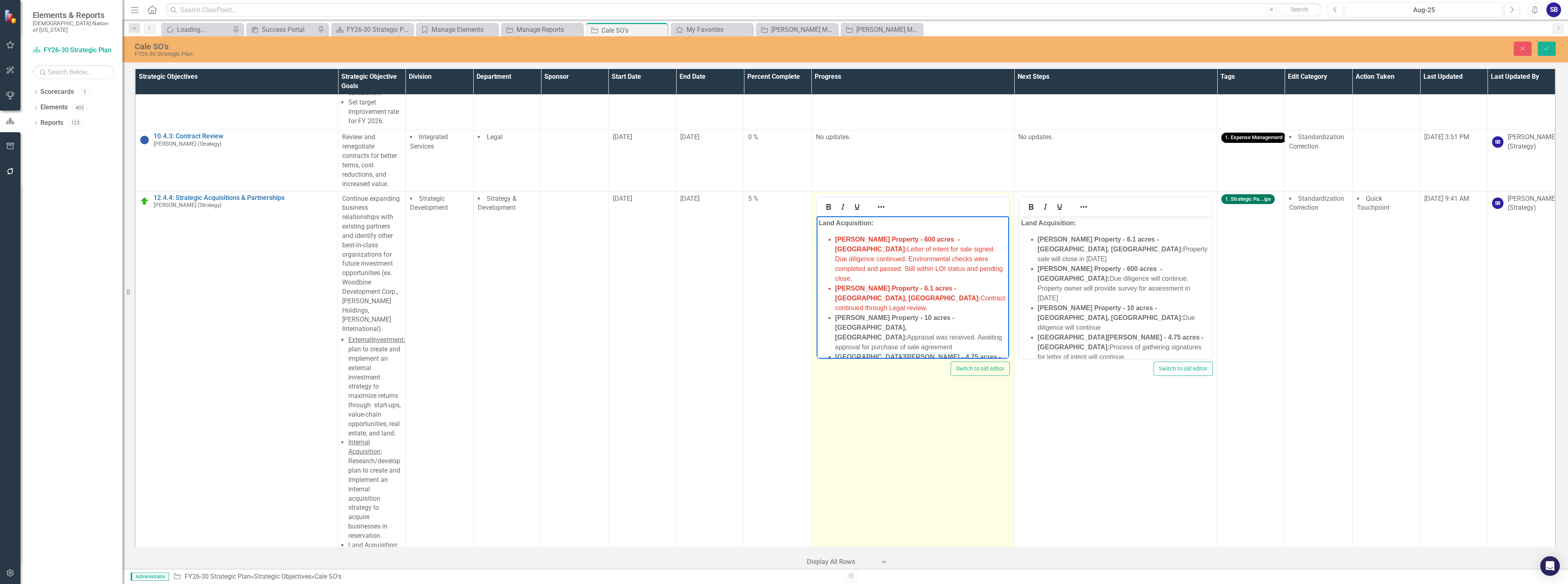
drag, startPoint x: 832, startPoint y: 257, endPoint x: 967, endPoint y: 267, distance: 135.4
click at [967, 267] on ul "Cooksey Property - 600 acres - Pushmataha County: Letter of intent for sale sig…" at bounding box center [912, 312] width 189 height 157
click at [967, 267] on li "Cooksey Property - 600 acres - Pushmataha County: Letter of intent for sale sig…" at bounding box center [920, 258] width 172 height 49
click at [853, 271] on span "Cooksey Property - 600 acres - Pushmataha County: Letter of intent for sale sig…" at bounding box center [919, 258] width 167 height 46
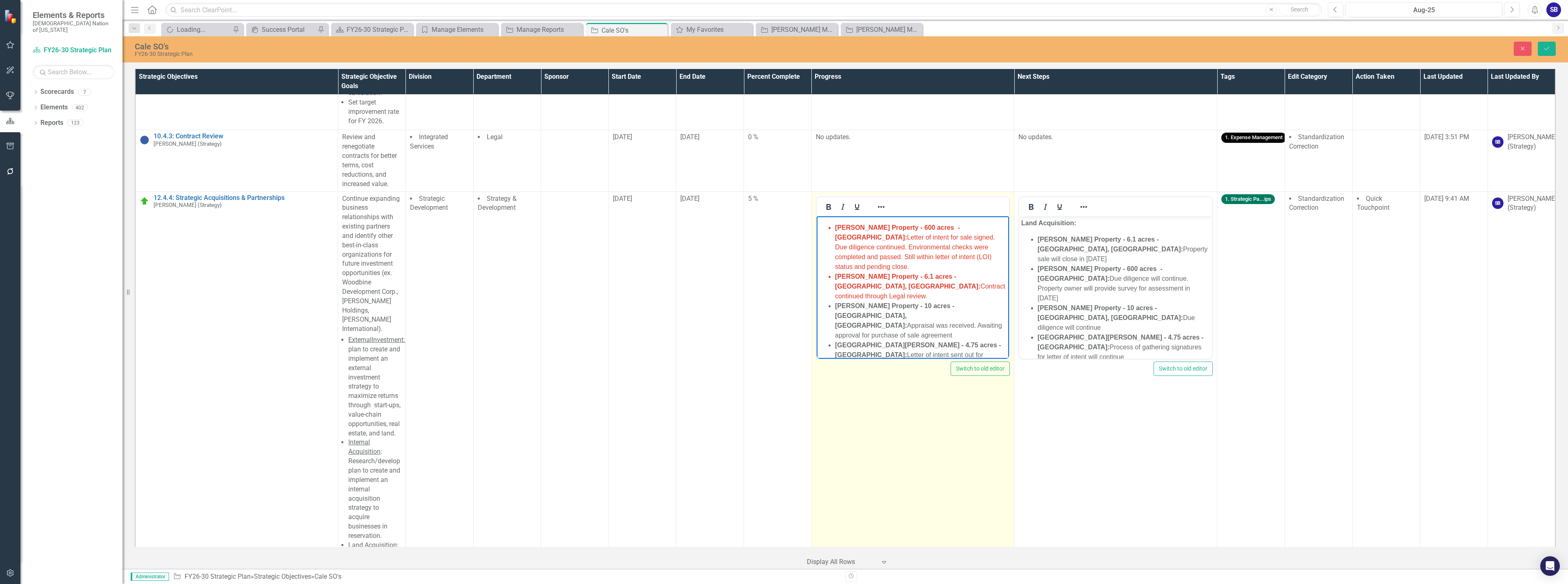
drag, startPoint x: 970, startPoint y: 314, endPoint x: 850, endPoint y: 322, distance: 120.3
click at [850, 340] on li "Lake Wister - 4.75 acres - LeFlore County: Letter of intent sent out for purcha…" at bounding box center [920, 360] width 172 height 39
click at [947, 282] on li "Holton Property - 6.1 acres - Hugo, Ok: Contract continued through Legal review." at bounding box center [920, 296] width 172 height 29
click at [988, 268] on li "Cooksey Property - 600 acres - Pushmataha County: Letter of intent for sale sig…" at bounding box center [920, 256] width 172 height 49
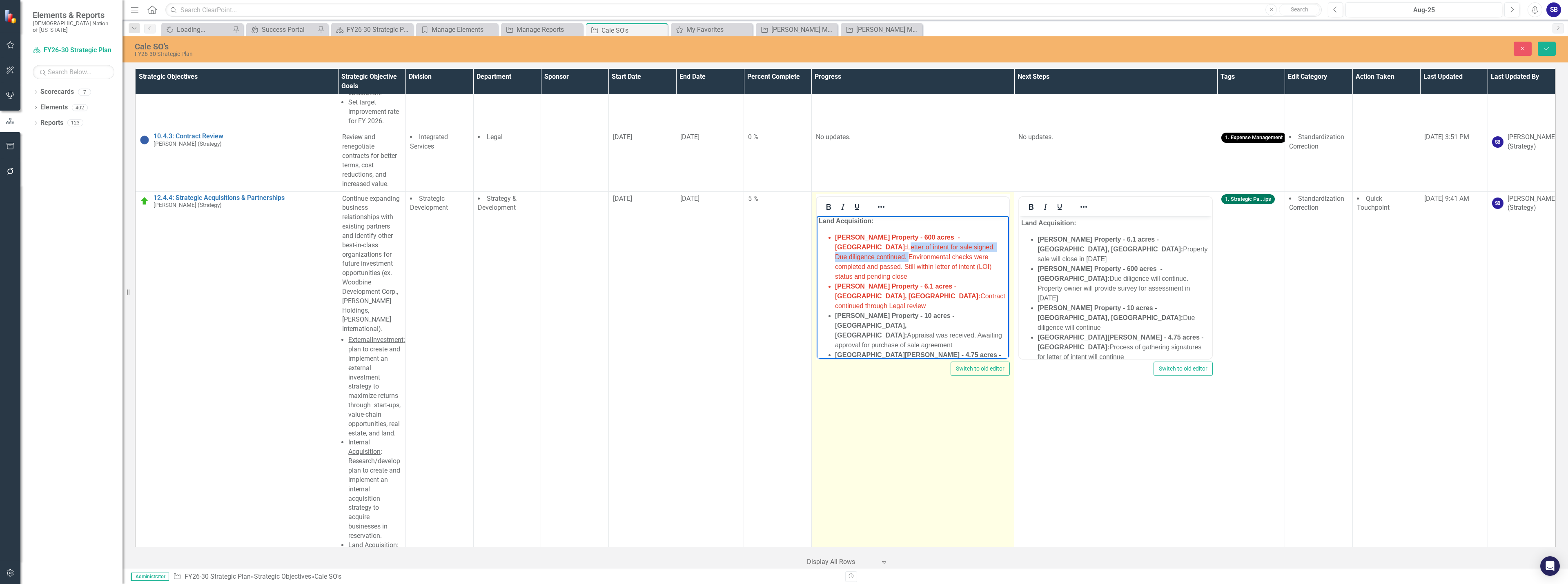
drag, startPoint x: 997, startPoint y: 247, endPoint x: 826, endPoint y: 246, distance: 171.0
click at [826, 246] on ul "Cooksey Property - 600 acres - Pushmataha County: Letter of intent for sale sig…" at bounding box center [912, 311] width 189 height 157
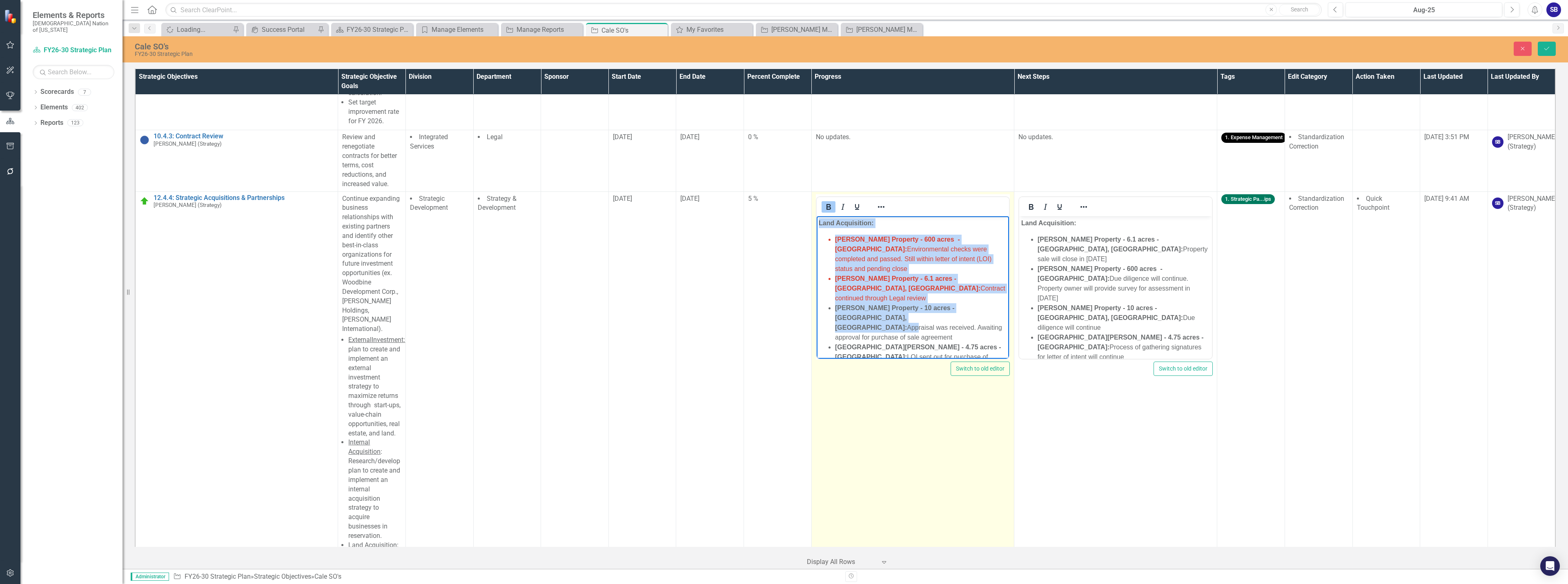
drag, startPoint x: 969, startPoint y: 297, endPoint x: 807, endPoint y: 222, distance: 178.5
click at [816, 222] on html "Land Acquisition: Cooksey Property - 600 acres - Pushmataha County: Environment…" at bounding box center [912, 302] width 192 height 174
click at [883, 205] on icon "Reveal or hide additional toolbar items" at bounding box center [880, 207] width 10 height 10
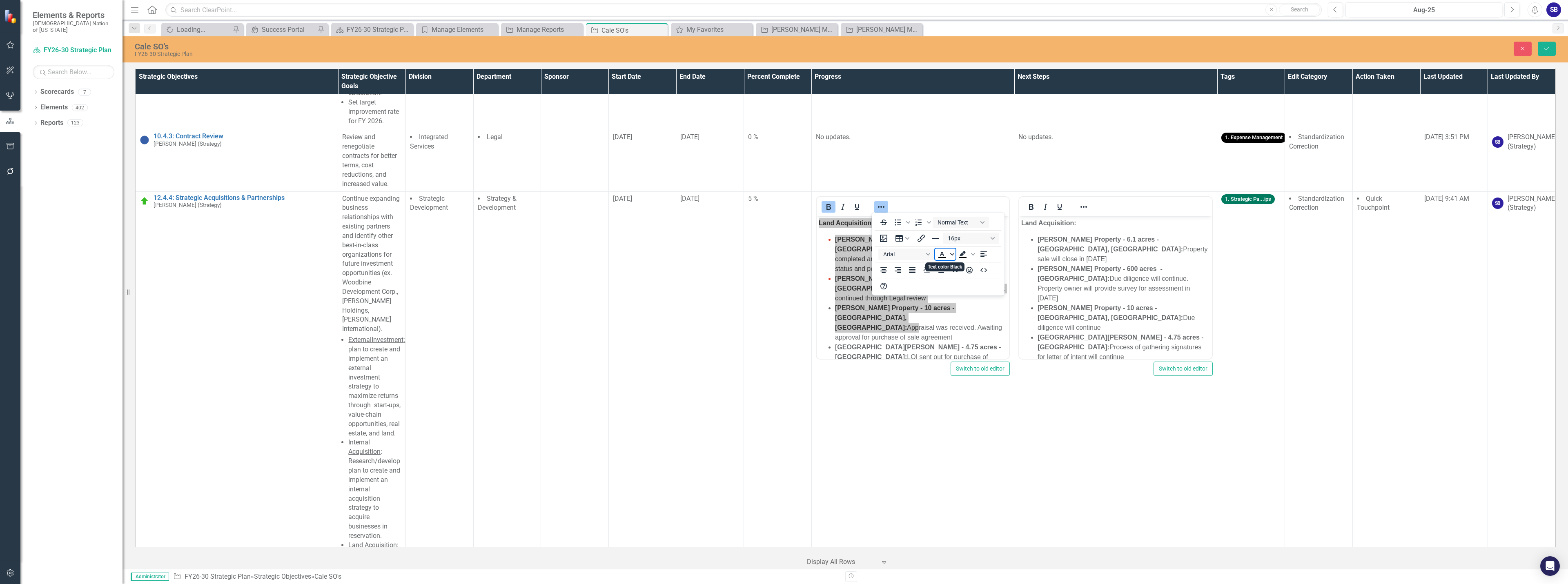
click at [954, 256] on icon "Text color Black" at bounding box center [951, 254] width 4 height 4
drag, startPoint x: 969, startPoint y: 317, endPoint x: 148, endPoint y: 91, distance: 851.5
click at [969, 317] on icon "Remove color" at bounding box center [966, 315] width 8 height 8
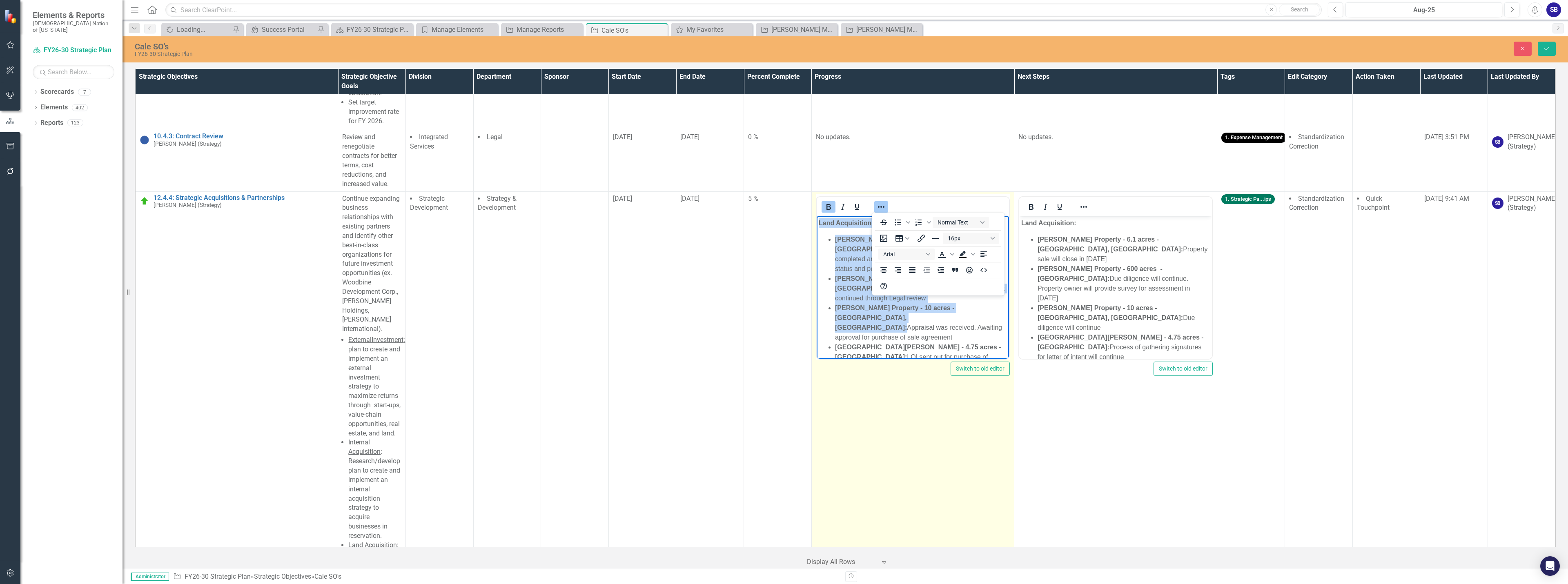
drag, startPoint x: 884, startPoint y: 207, endPoint x: 73, endPoint y: 13, distance: 833.9
click at [884, 207] on button "Reveal or hide additional toolbar items" at bounding box center [881, 207] width 14 height 12
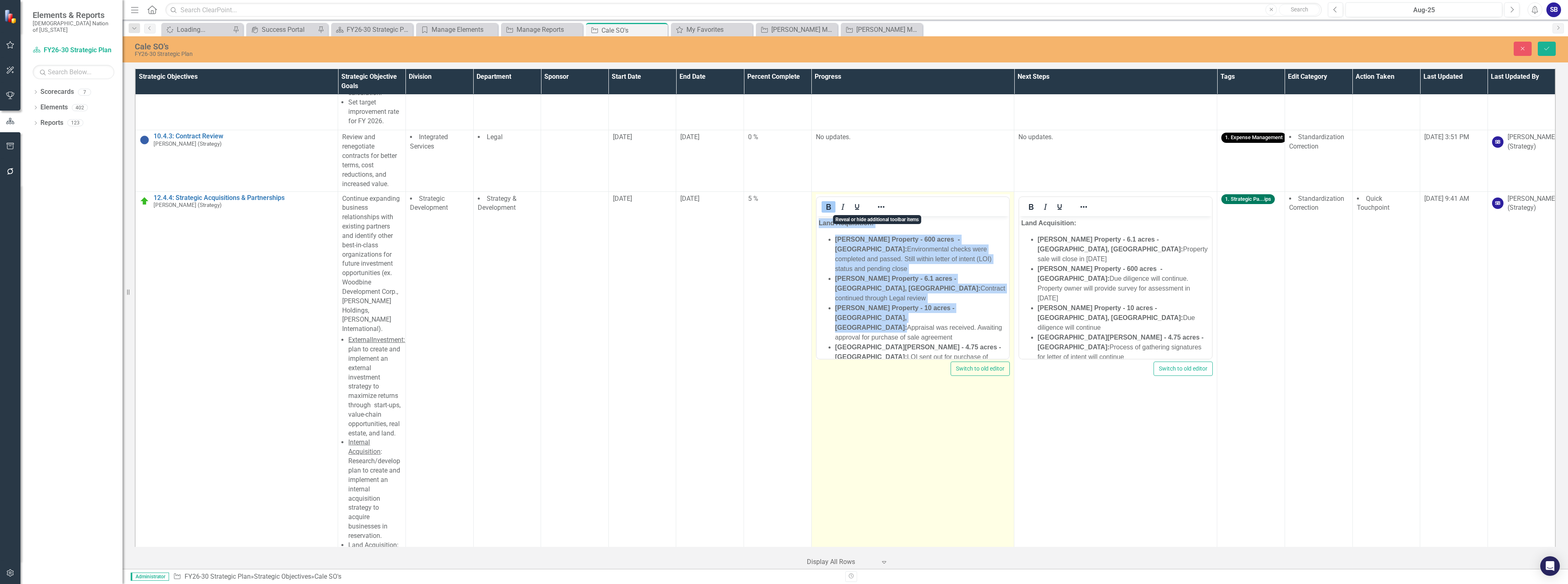
click at [909, 304] on strong "Oliger Property - 10 acres - Durant, Ok:" at bounding box center [894, 317] width 119 height 27
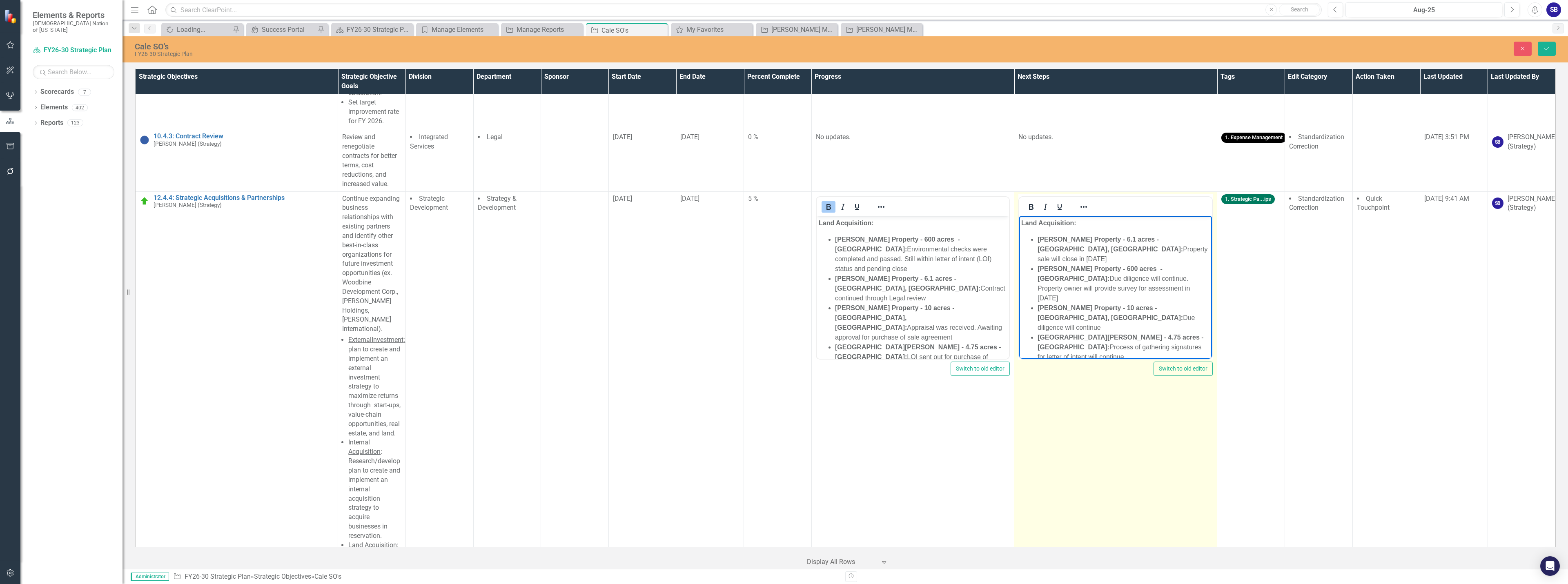
click at [1107, 332] on li "Lake Wister - 4.75 acres - LeFlore County: Process of gathering signatures for …" at bounding box center [1123, 346] width 172 height 29
click at [1195, 332] on li "Lake Wister - 4.75 acres - LeFlore County: Process of gathering signatures for …" at bounding box center [1123, 346] width 172 height 29
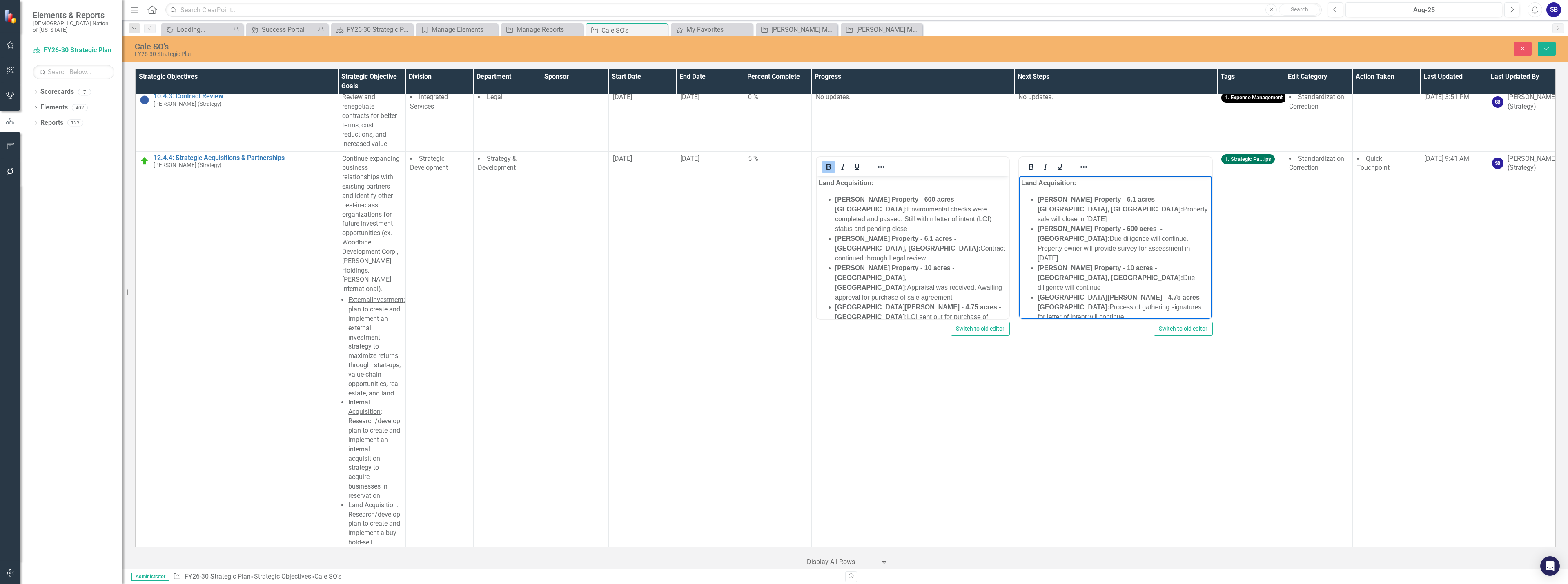
scroll to position [3541, 0]
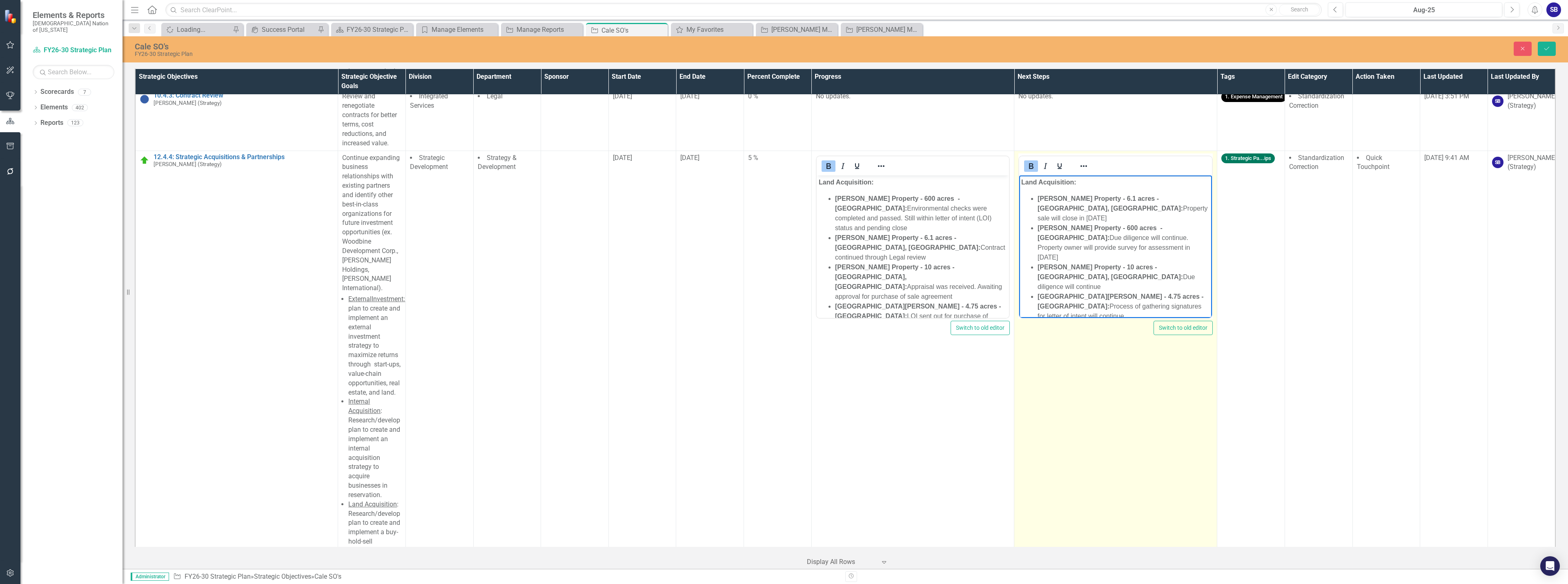
drag, startPoint x: 1037, startPoint y: 218, endPoint x: 1169, endPoint y: 236, distance: 133.2
click at [1169, 236] on li "Cooksey Property - 600 acres - Pushmataha County: Due diligence will continue. …" at bounding box center [1123, 242] width 172 height 39
copy li "Cooksey Property - 600 acres - Pushmataha County: Due diligence will continue. …"
click at [1036, 199] on ul "Holton Property - 6.1 acres - Hugo, Ok: Property sale will close in September 2…" at bounding box center [1115, 256] width 189 height 127
click at [1040, 199] on li "Rich Text Area. Press ALT-0 for help." at bounding box center [1123, 198] width 172 height 10
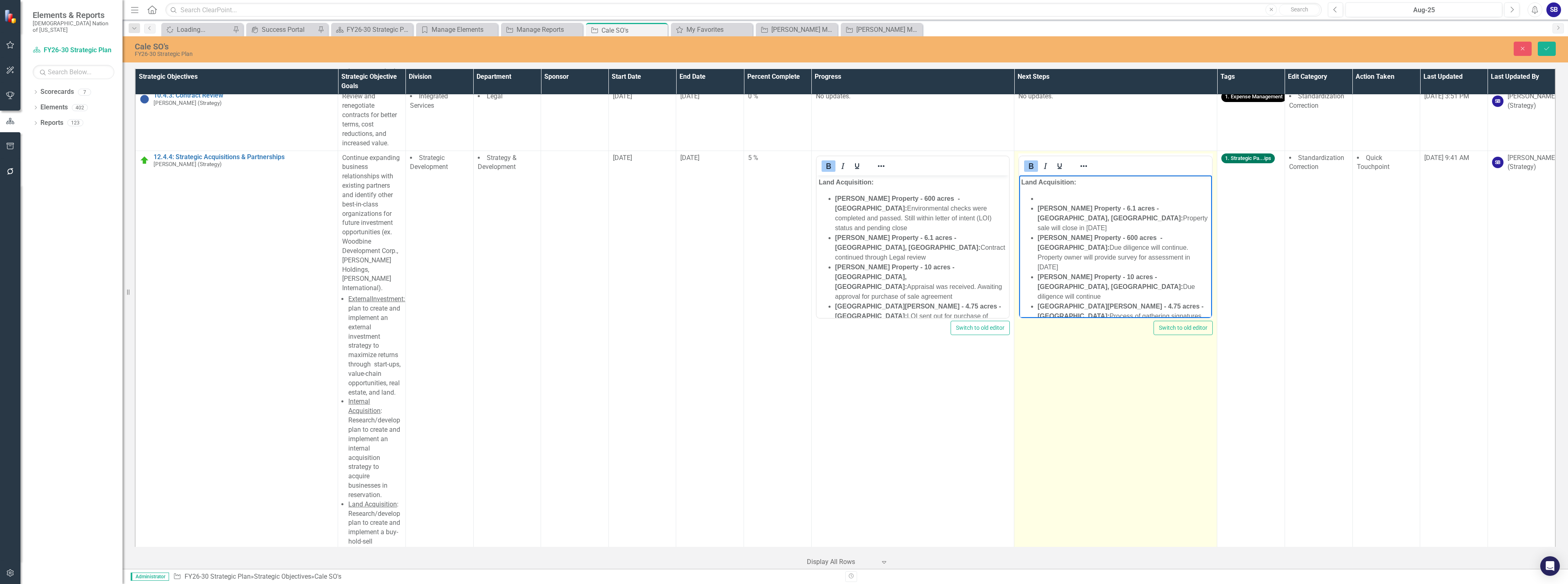
paste body "Rich Text Area. Press ALT-0 for help."
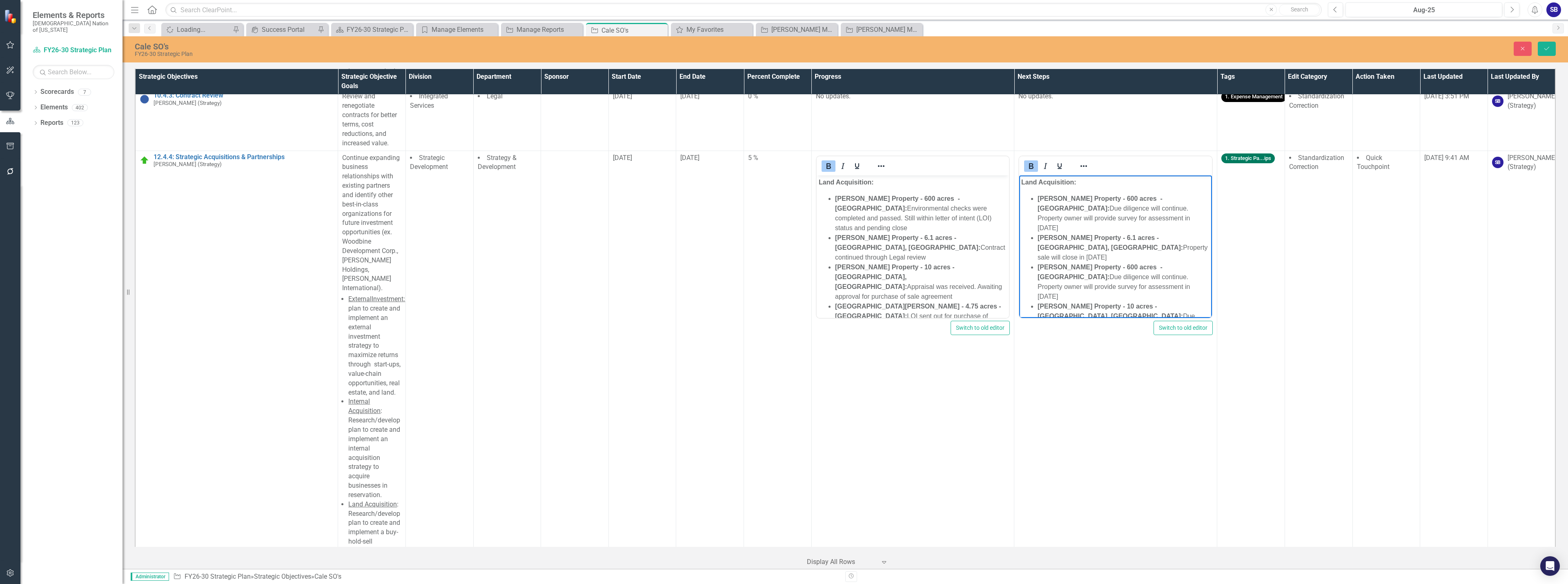
drag, startPoint x: 1177, startPoint y: 267, endPoint x: 1028, endPoint y: 248, distance: 150.2
click at [1028, 248] on ul "Cooksey Property - 600 acres - Pushmataha County: Due diligence will continue. …" at bounding box center [1115, 276] width 189 height 166
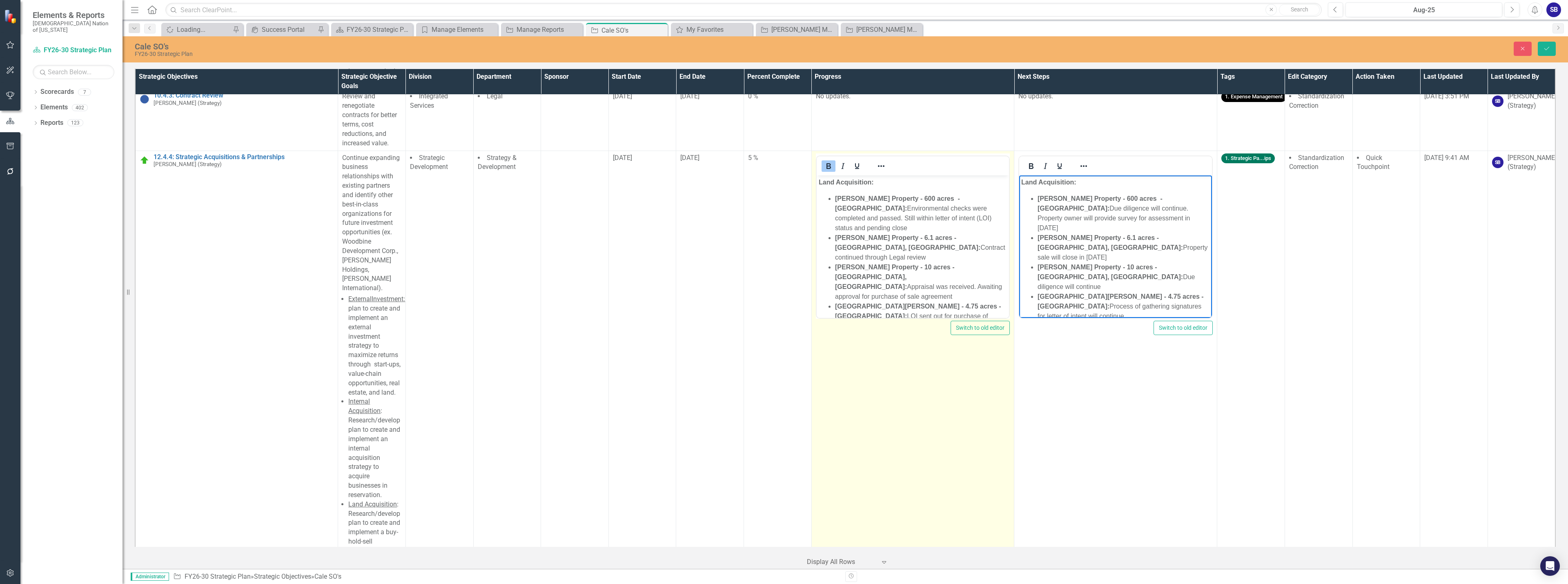
click at [928, 199] on strong "Cooksey Property - 600 acres - Pushmataha County:" at bounding box center [897, 203] width 125 height 17
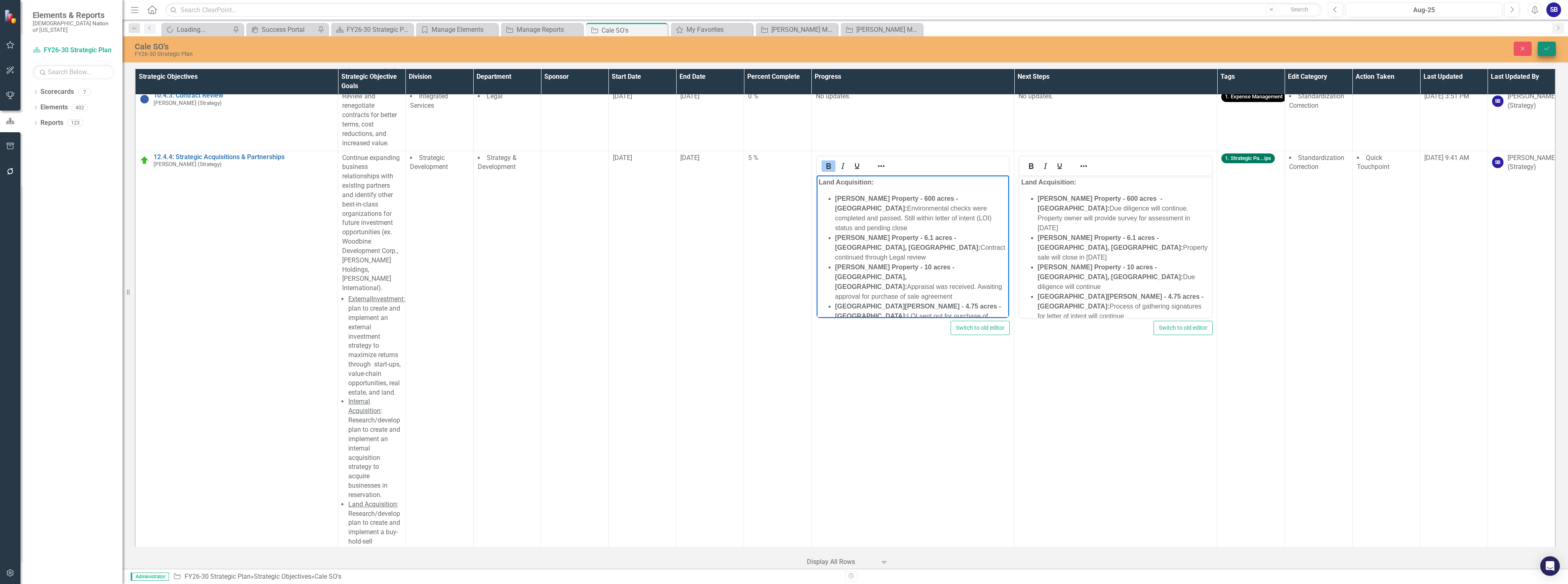
click at [1548, 47] on icon "Save" at bounding box center [1547, 48] width 7 height 5
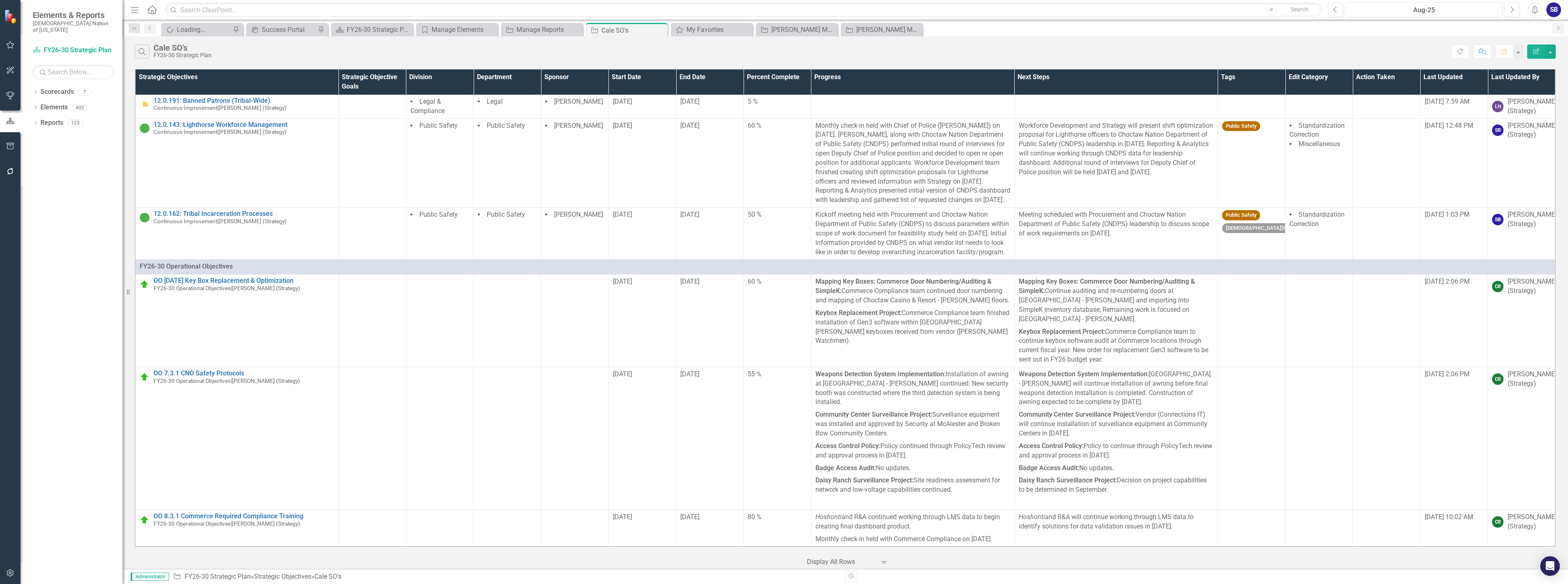
scroll to position [4174, 0]
click at [490, 30] on icon "Close" at bounding box center [490, 29] width 8 height 6
click at [406, 30] on icon at bounding box center [405, 29] width 4 height 4
click at [491, 29] on icon at bounding box center [490, 30] width 4 height 4
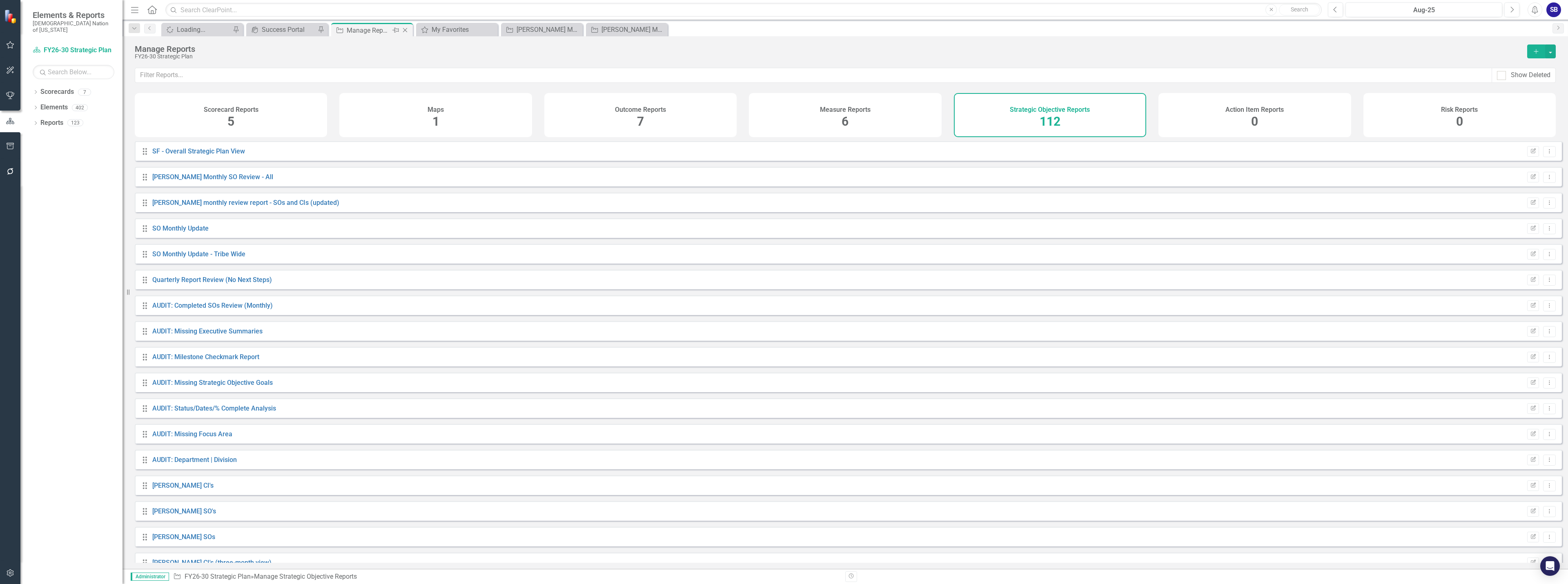
click at [406, 29] on icon "Close" at bounding box center [404, 29] width 8 height 6
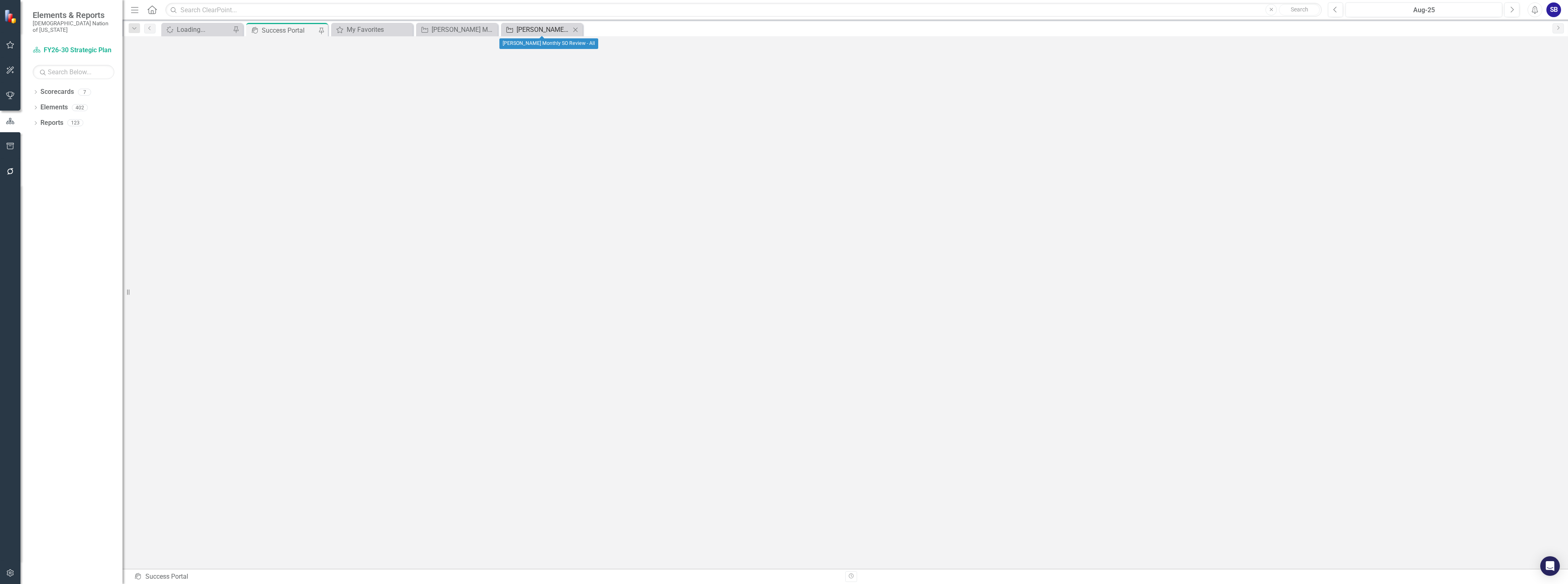
click at [543, 31] on div "[PERSON_NAME] Monthly SO Review - All" at bounding box center [543, 28] width 53 height 10
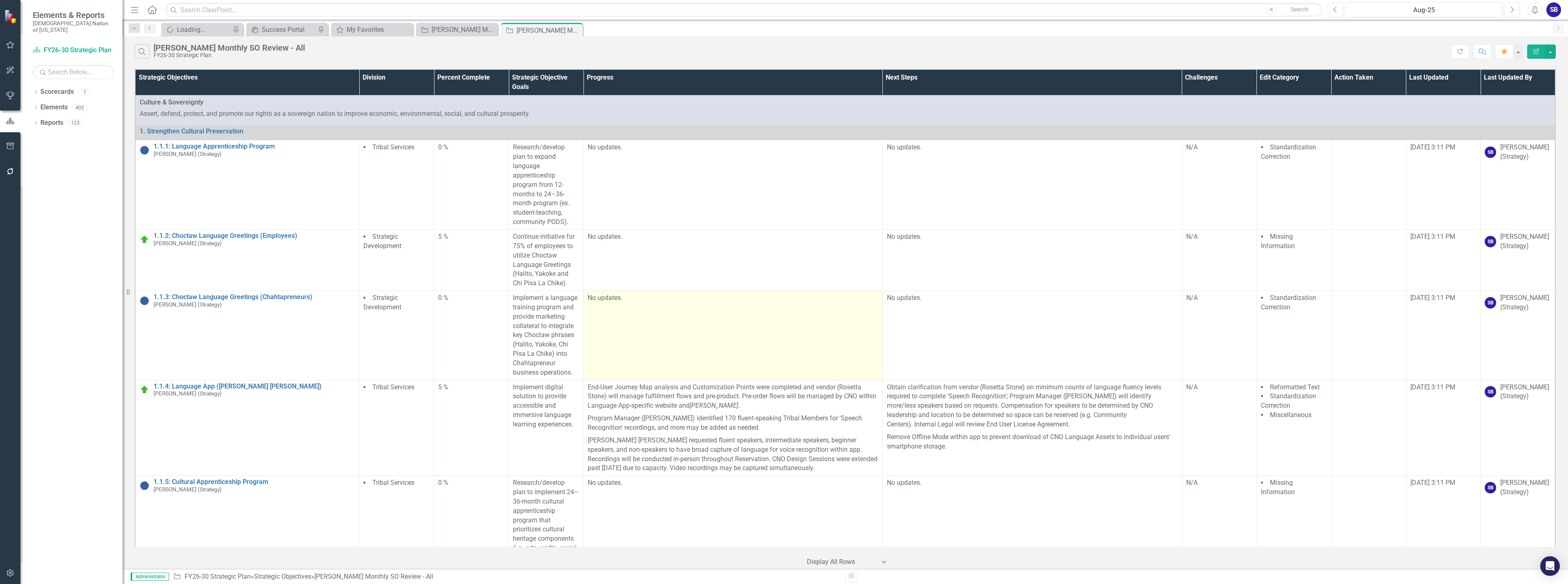
click at [740, 308] on td "No updates." at bounding box center [733, 336] width 299 height 89
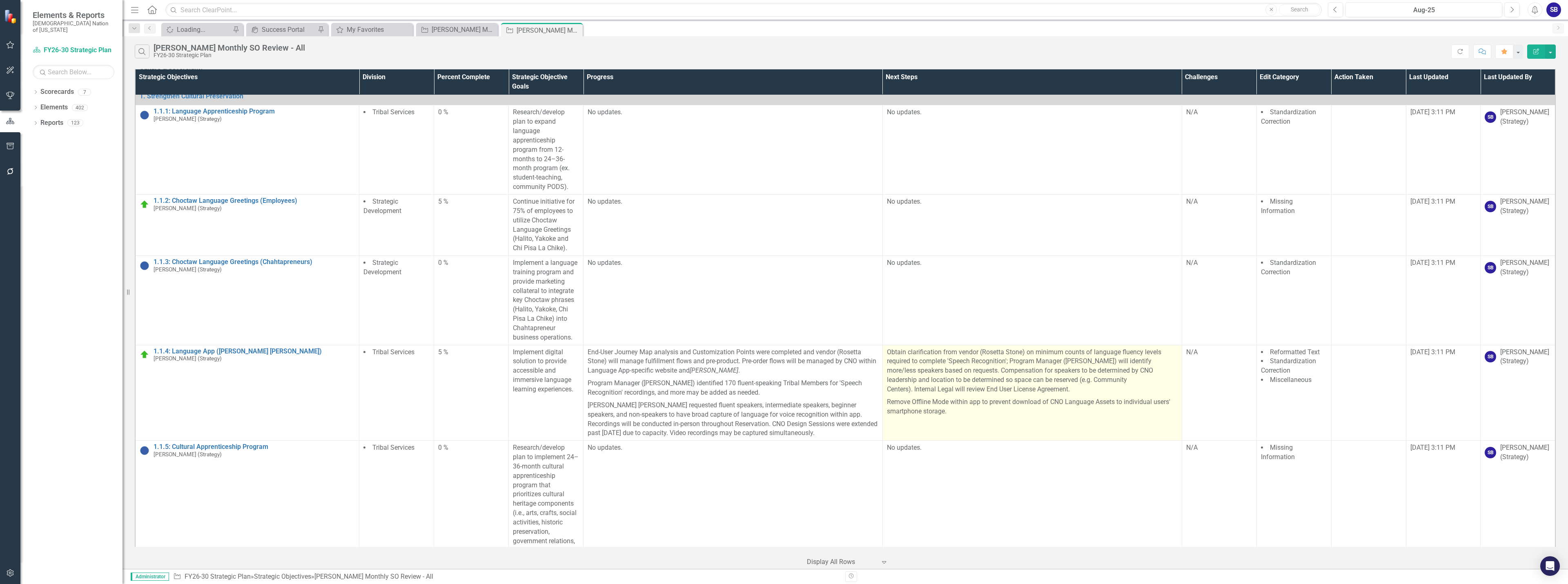
scroll to position [82, 0]
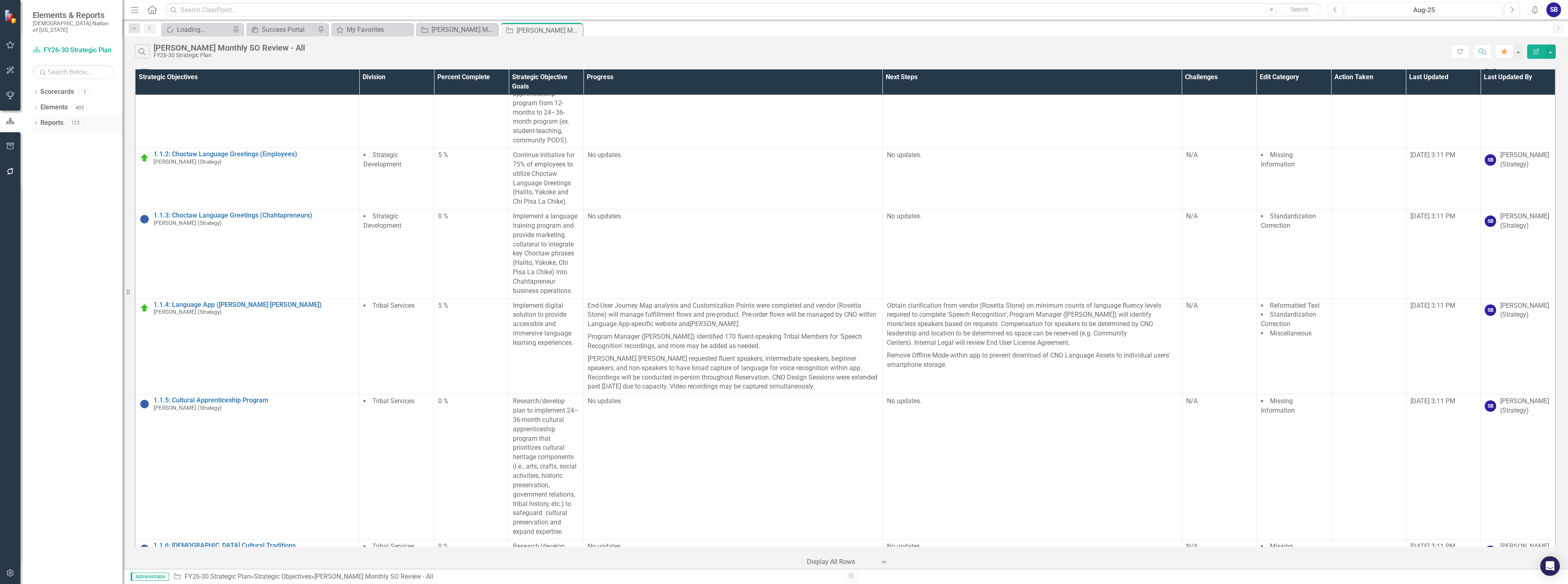
click at [54, 118] on link "Reports" at bounding box center [52, 123] width 23 height 10
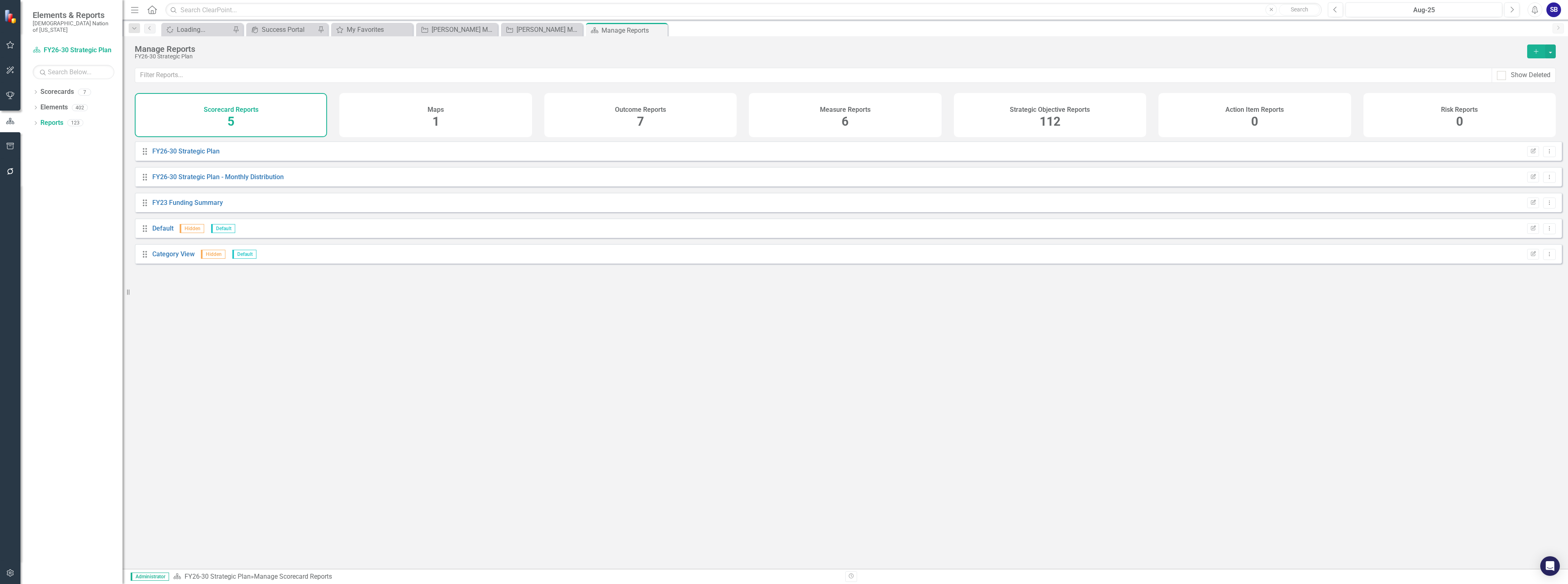
click at [1064, 125] on div "Strategic Objective Reports 112" at bounding box center [1050, 114] width 192 height 44
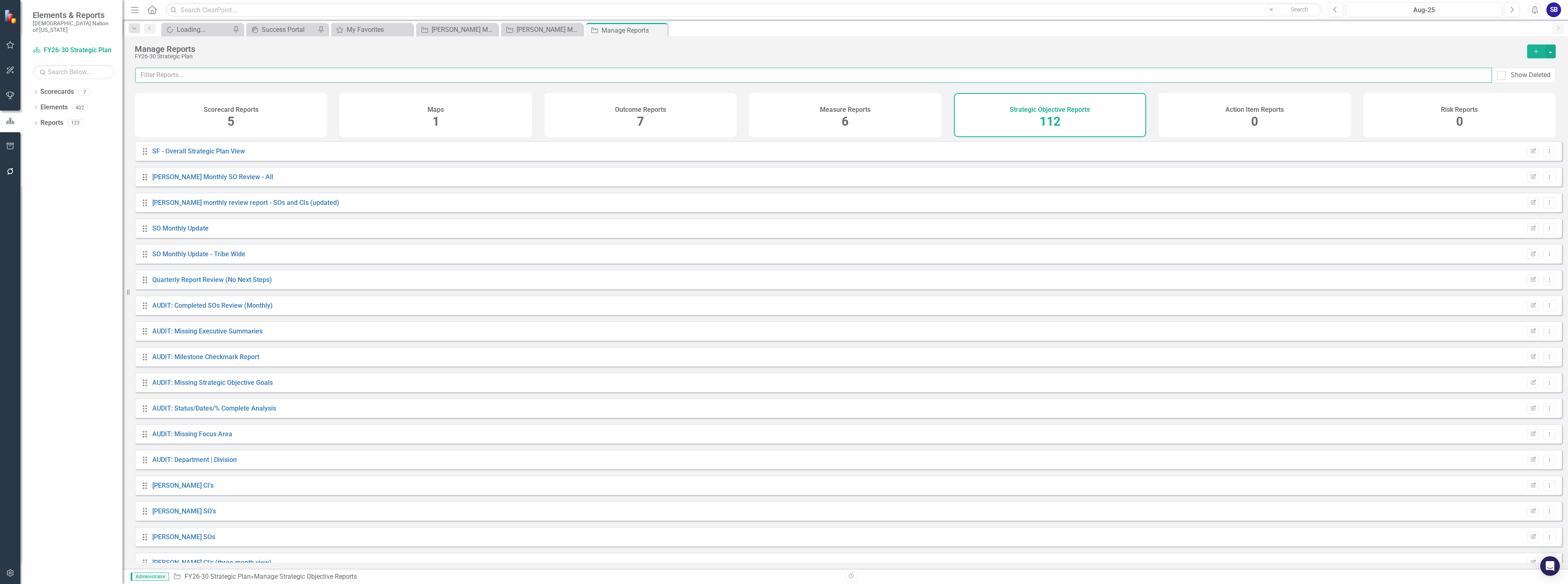
click at [754, 74] on input "text" at bounding box center [813, 75] width 1357 height 15
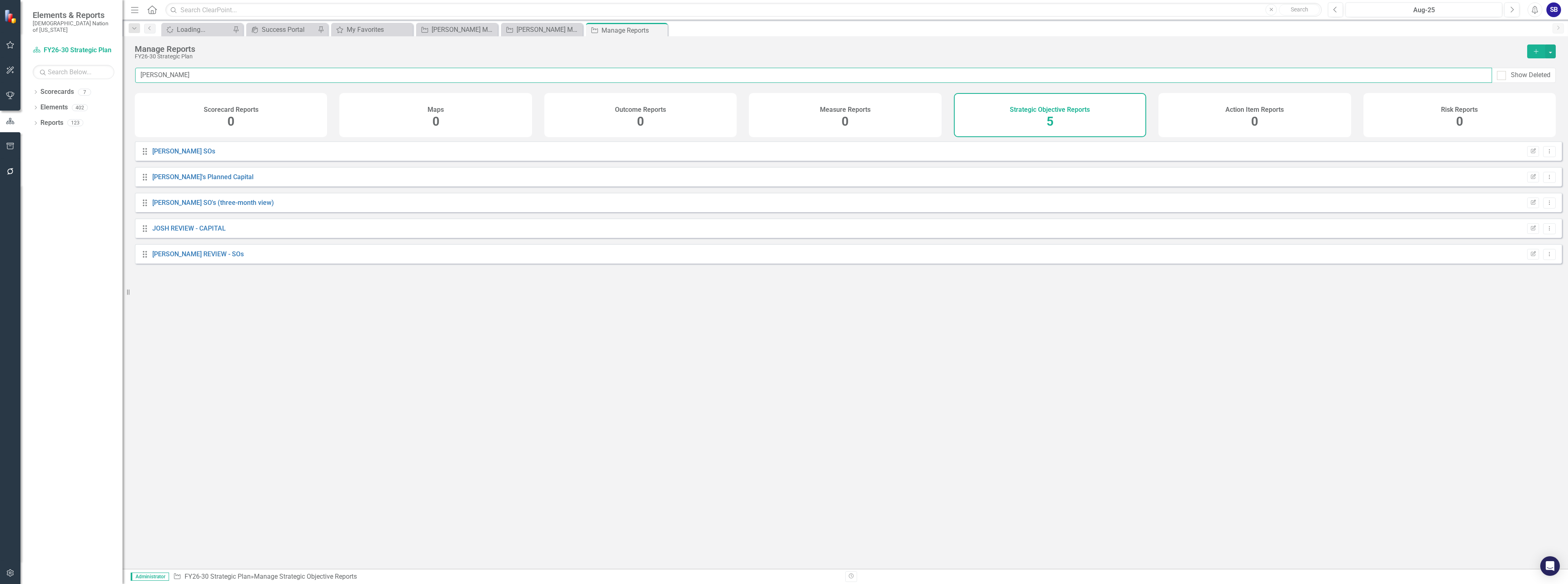
type input "josh"
click at [164, 151] on div "Drag Josh SOs Edit Report Dropdown Menu" at bounding box center [848, 151] width 1427 height 20
click at [164, 155] on link "[PERSON_NAME] SOs" at bounding box center [184, 150] width 63 height 8
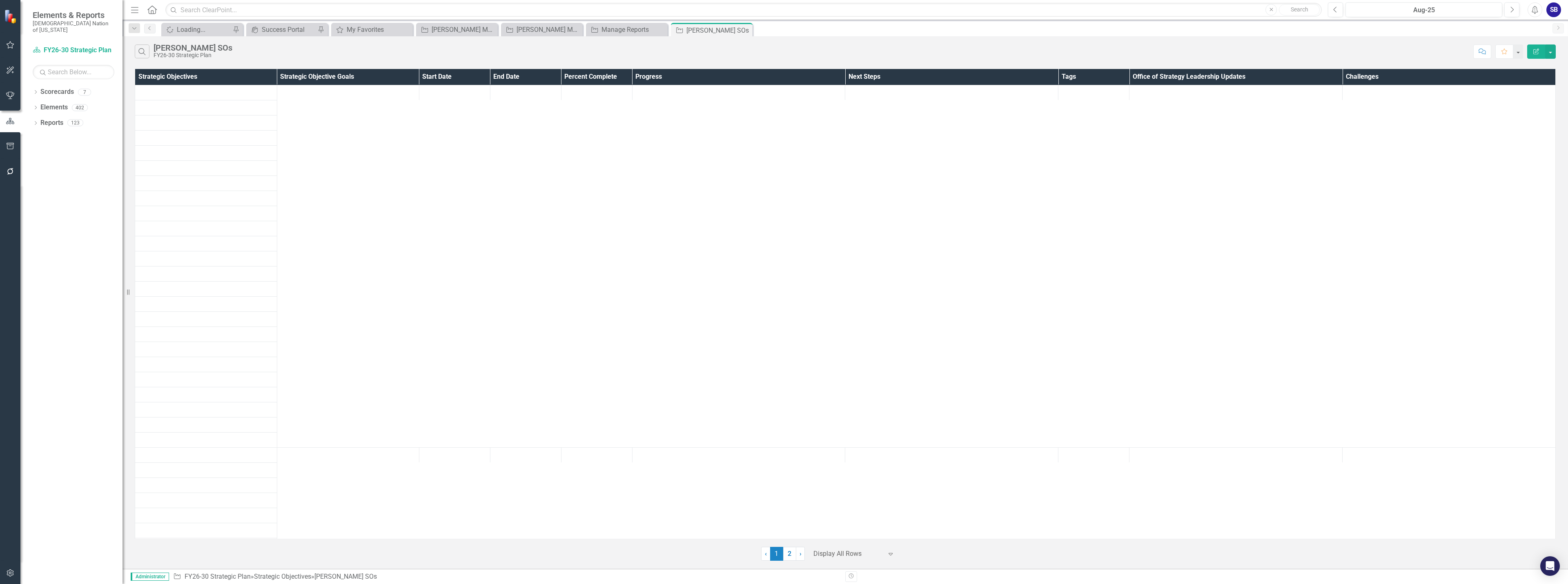
click at [890, 556] on icon "Expand" at bounding box center [890, 553] width 8 height 6
click at [882, 542] on div "Display All Rows" at bounding box center [855, 539] width 77 height 10
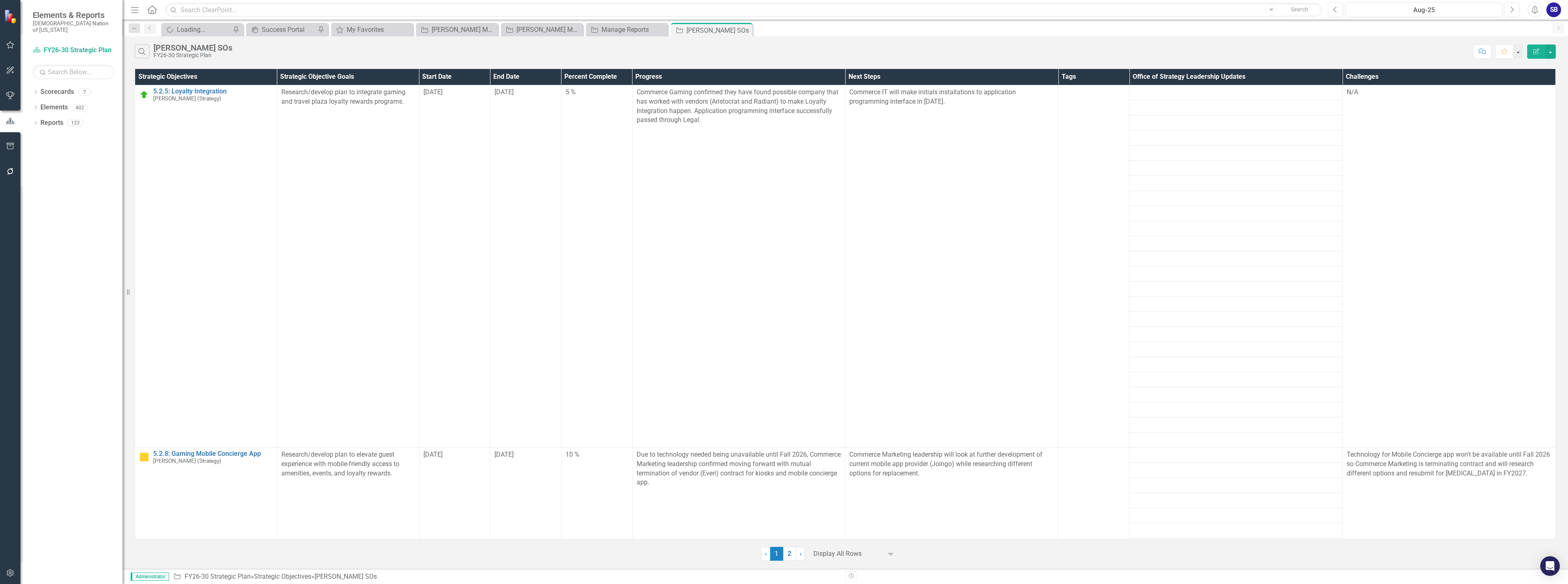
click at [891, 553] on icon "Expand" at bounding box center [890, 553] width 8 height 6
click at [877, 536] on div "Display All Rows" at bounding box center [855, 539] width 77 height 10
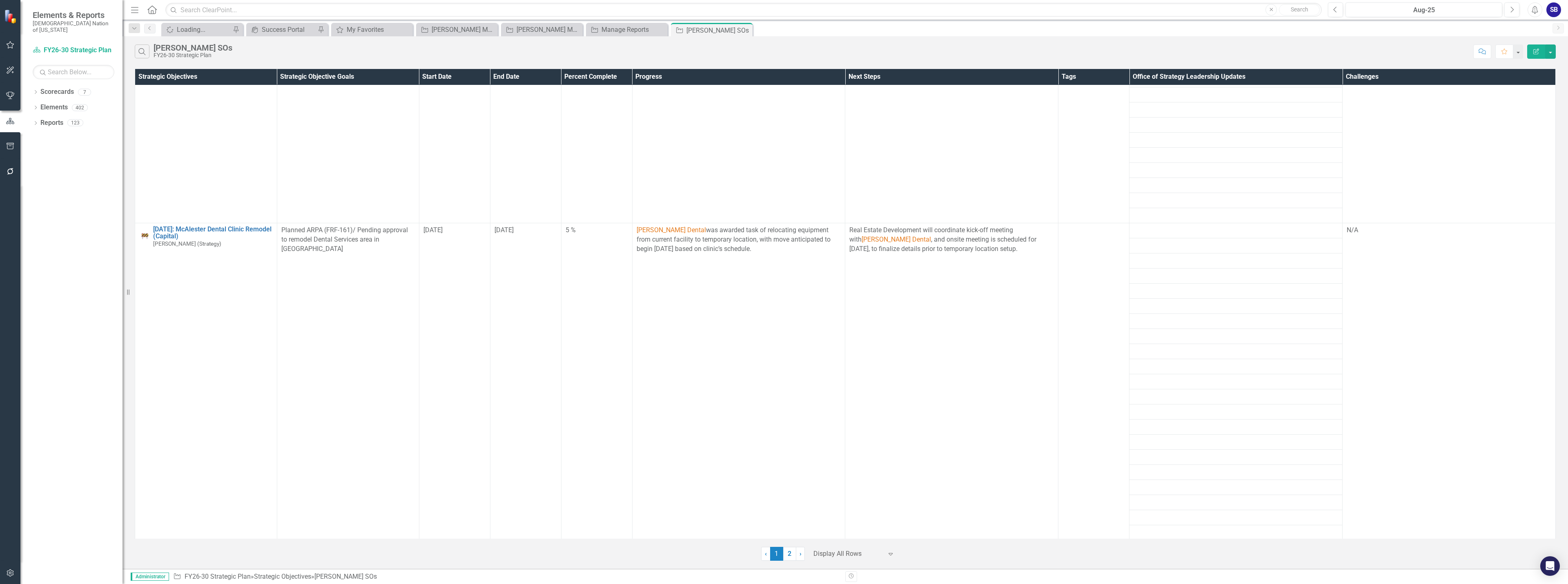
scroll to position [3346, 0]
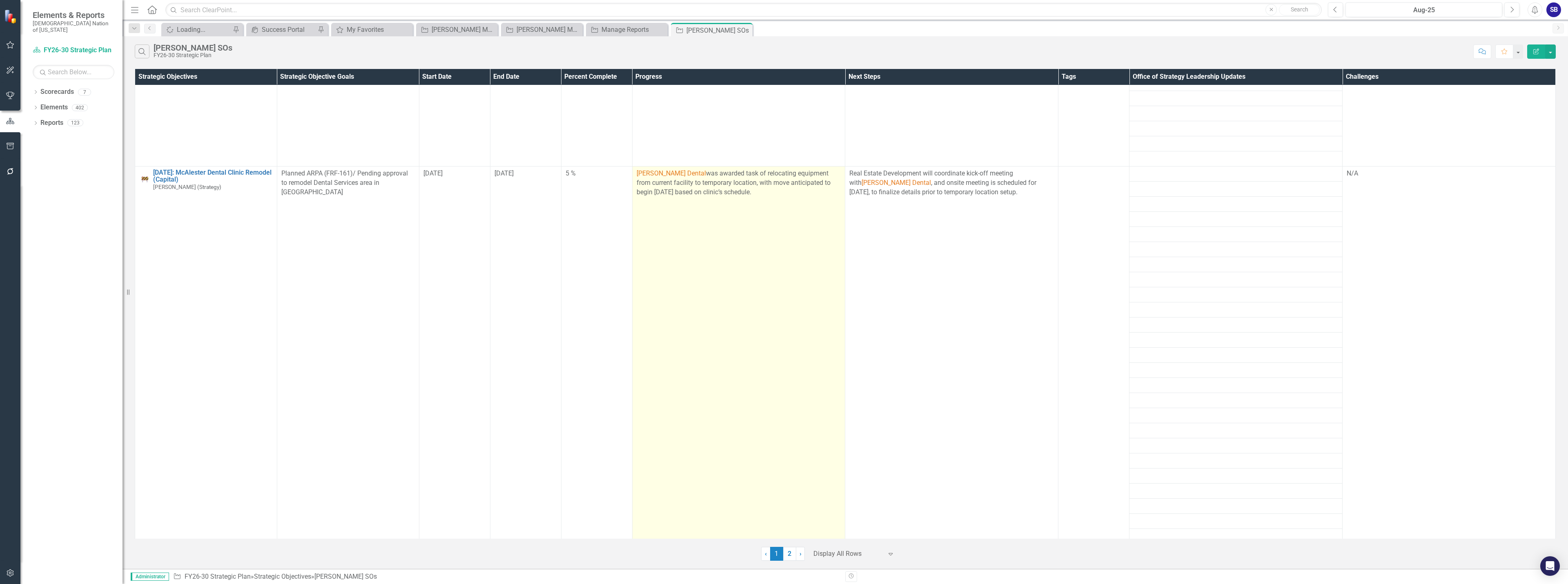
click at [754, 224] on td "Patterson Dental was awarded task of relocating equipment from current facility…" at bounding box center [738, 370] width 213 height 408
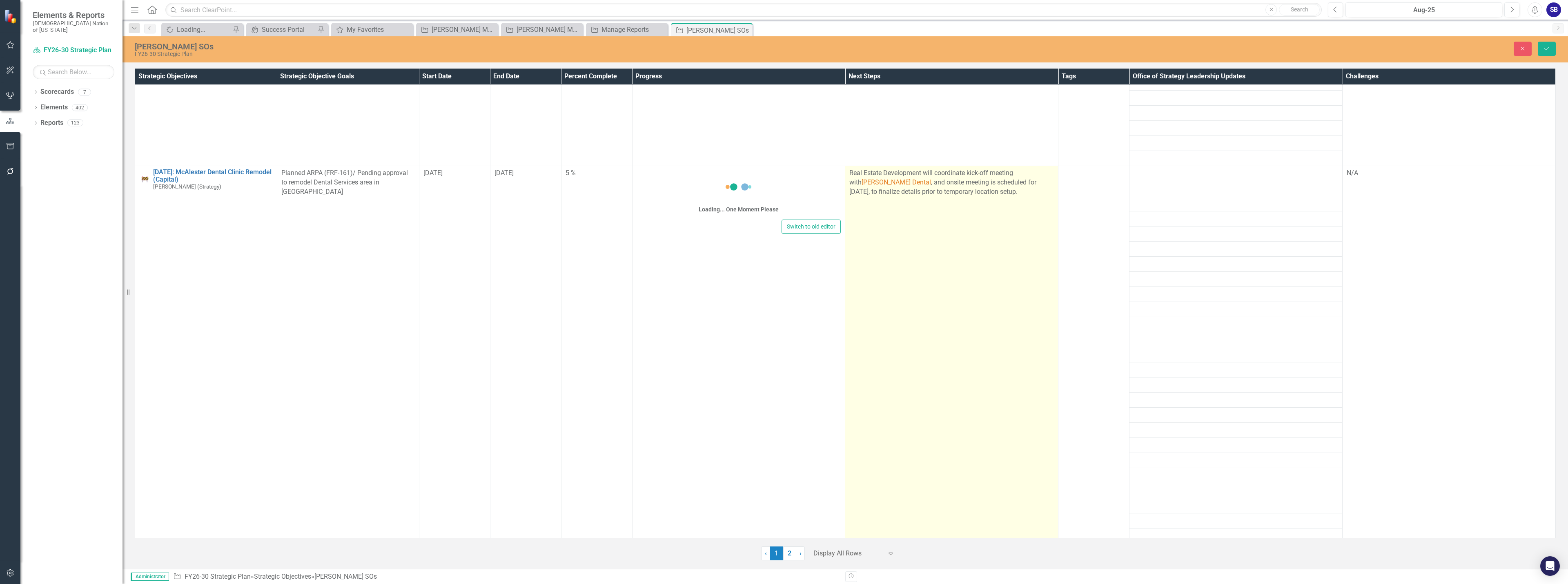
click at [914, 205] on td "Real Estate Development will coordinate kick-off meeting with Patterson Dental …" at bounding box center [951, 370] width 213 height 408
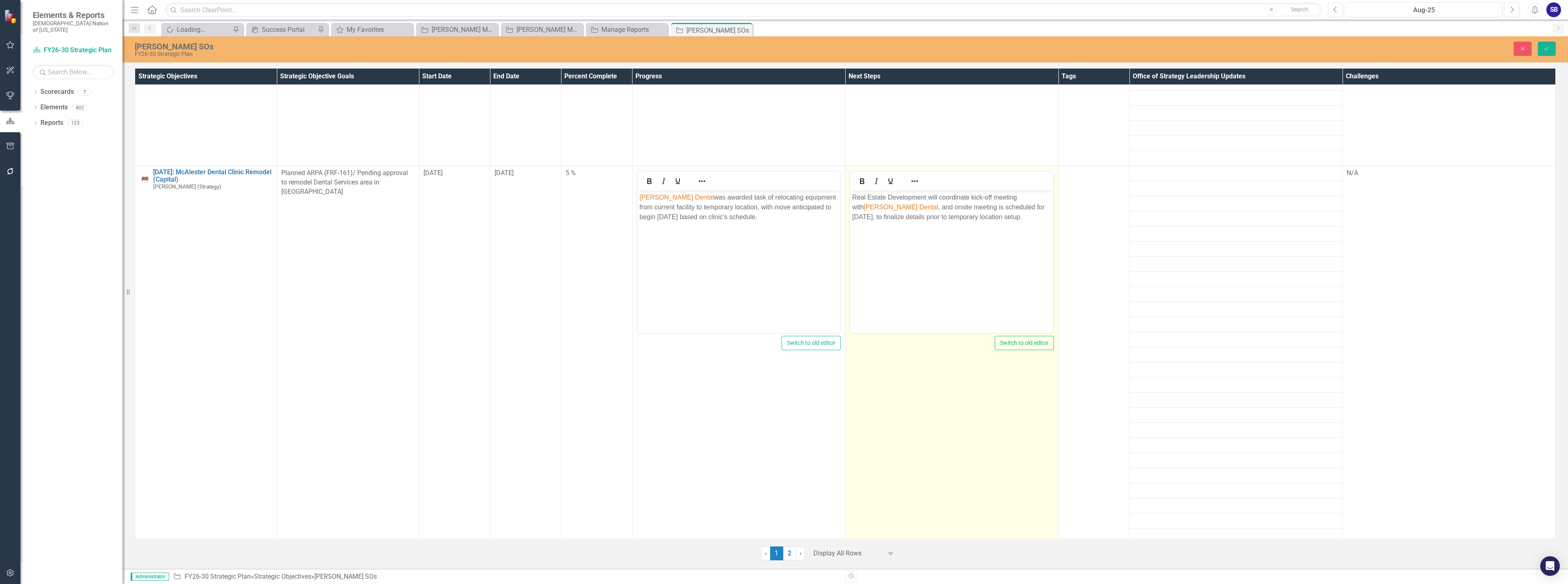
scroll to position [0, 0]
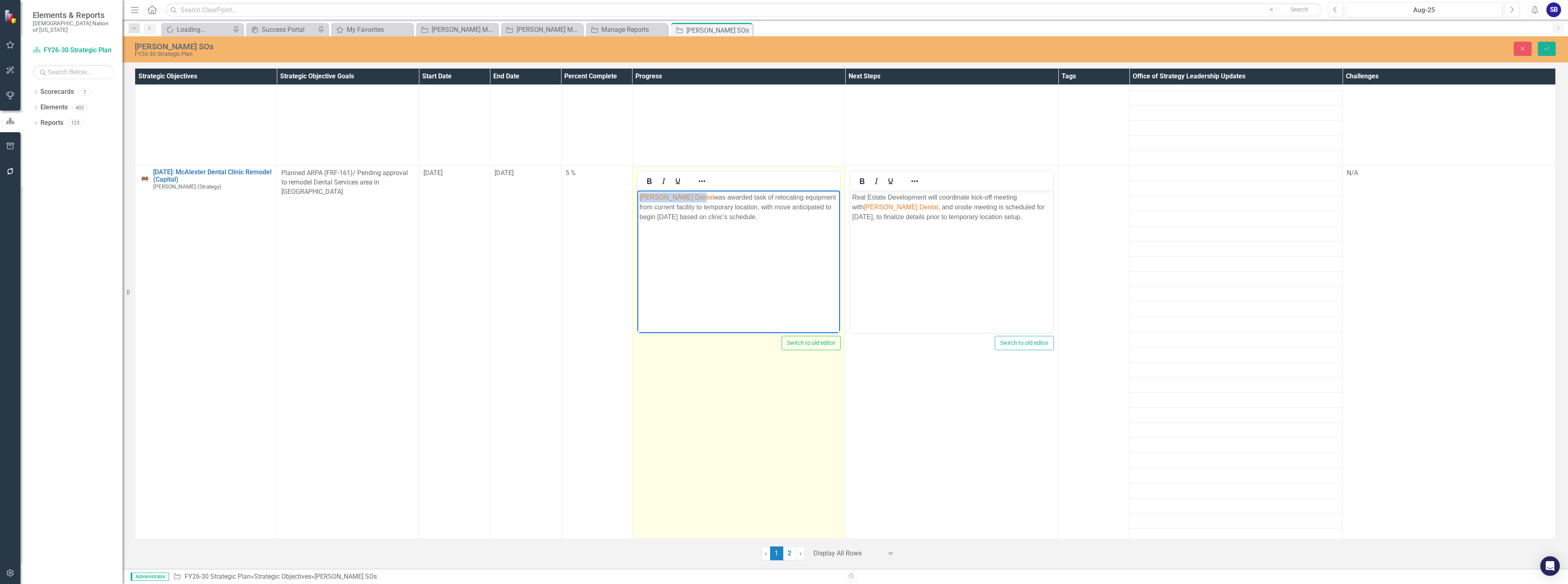
drag, startPoint x: 690, startPoint y: 195, endPoint x: 1268, endPoint y: 389, distance: 609.7
click at [637, 198] on html "Patterson Dental was awarded task of relocating equipment from current facility…" at bounding box center [739, 251] width 203 height 122
click at [701, 181] on icon "Reveal or hide additional toolbar items" at bounding box center [701, 181] width 10 height 10
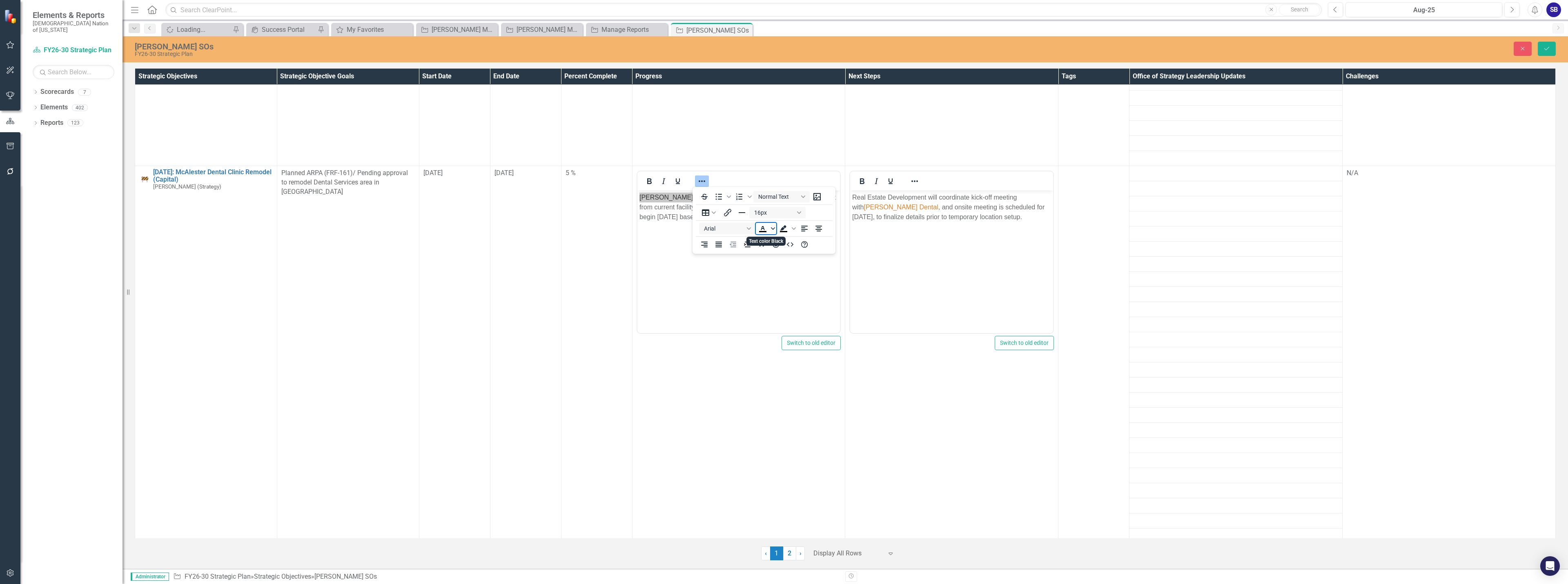
click at [773, 231] on span "Text color Black" at bounding box center [772, 228] width 6 height 12
click at [786, 290] on icon "Remove color" at bounding box center [787, 289] width 5 height 5
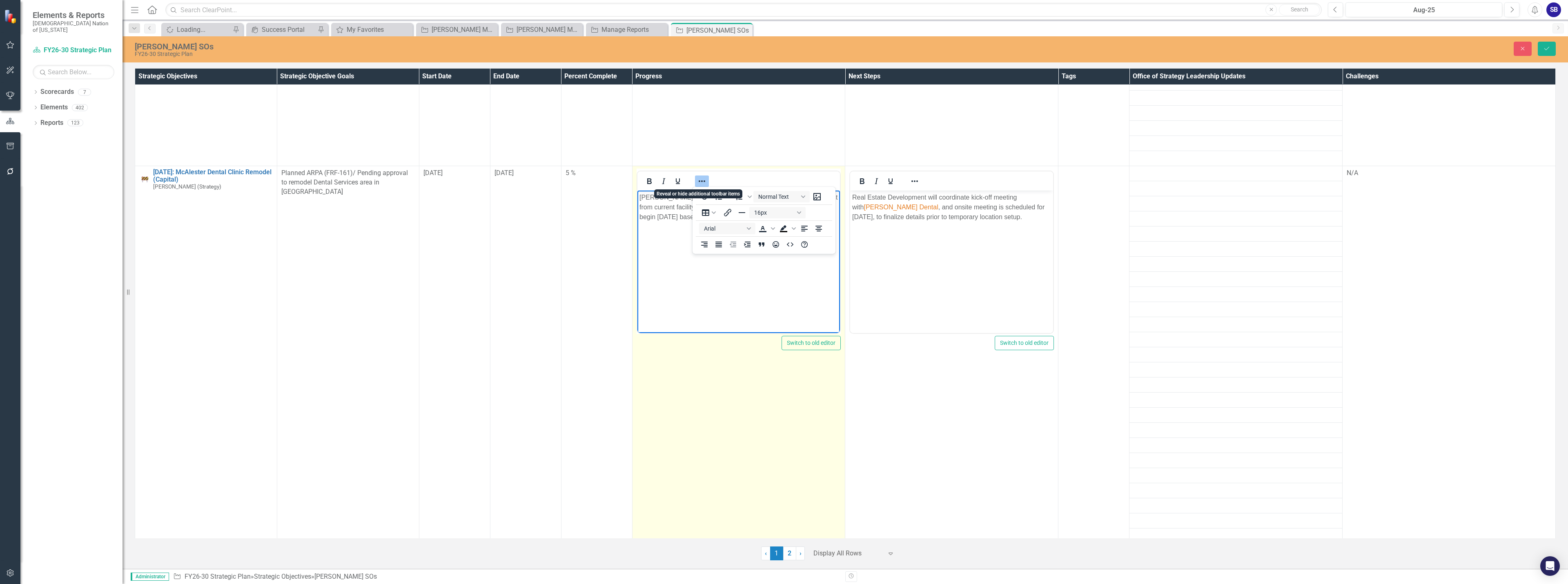
click at [698, 182] on icon "Reveal or hide additional toolbar items" at bounding box center [701, 181] width 10 height 10
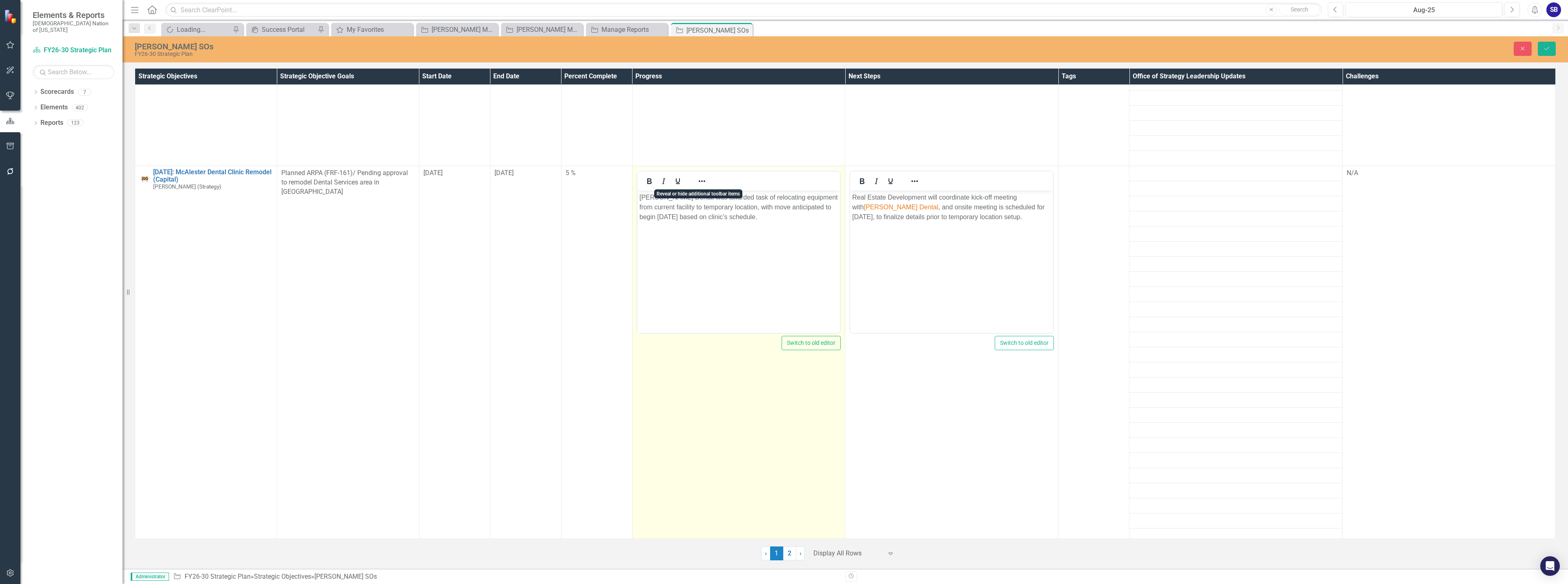
click at [690, 239] on body "Patterson Dental was awarded task of relocating equipment from current facility…" at bounding box center [739, 251] width 203 height 122
click at [640, 198] on p "Patterson Dental was awarded task of relocating equipment from current facility…" at bounding box center [738, 207] width 199 height 29
click at [714, 196] on p "Vendor (Patterson Dental was awarded task of relocating equipment from current …" at bounding box center [738, 207] width 199 height 29
drag, startPoint x: 715, startPoint y: 198, endPoint x: 1270, endPoint y: 386, distance: 586.0
click at [637, 196] on html "Vendor (Patterson Dental) was awarded task of relocating equipment from current…" at bounding box center [739, 251] width 203 height 122
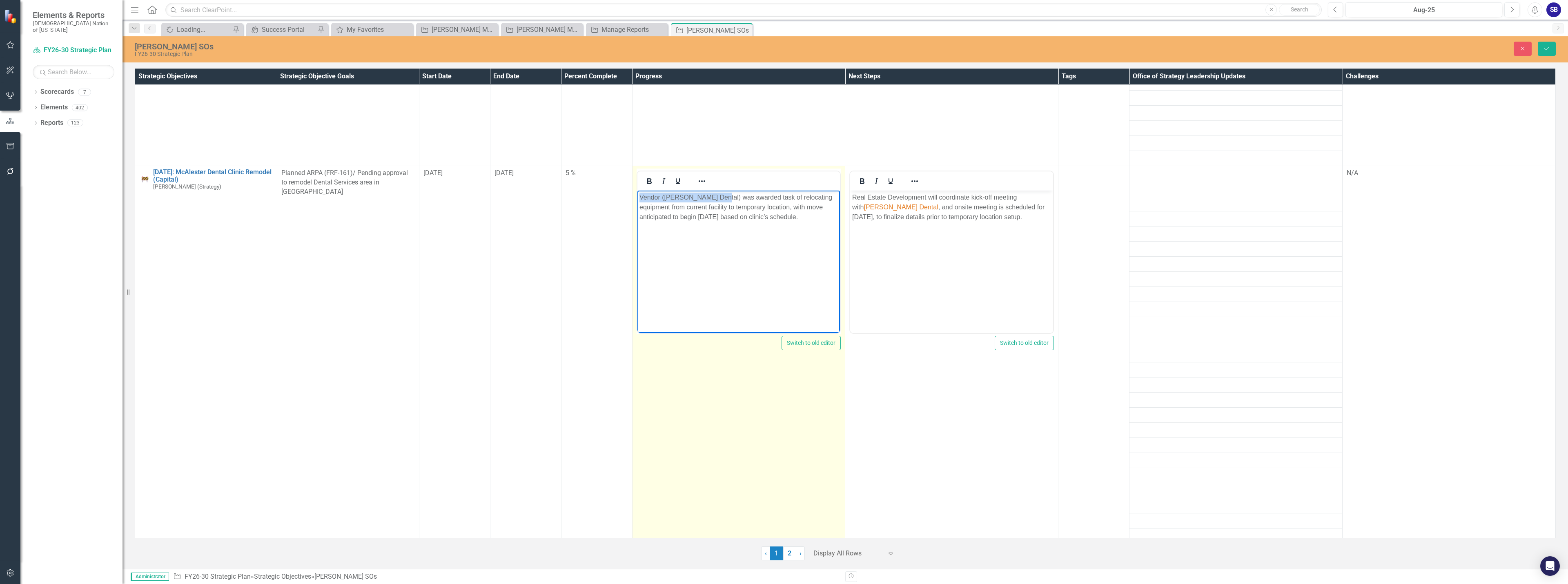
copy p "Vendor (Patterson Dental)"
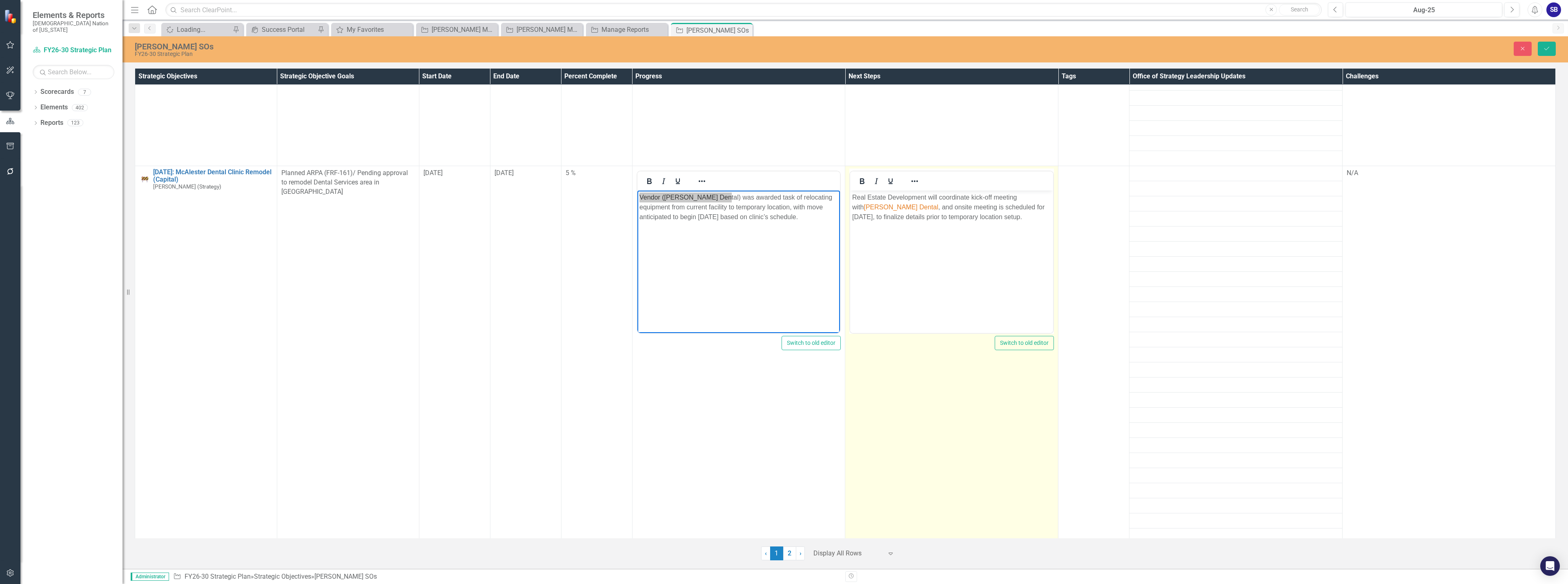
click at [936, 241] on body "Real Estate Development will coordinate kick-off meeting with Patterson Dental …" at bounding box center [951, 251] width 203 height 122
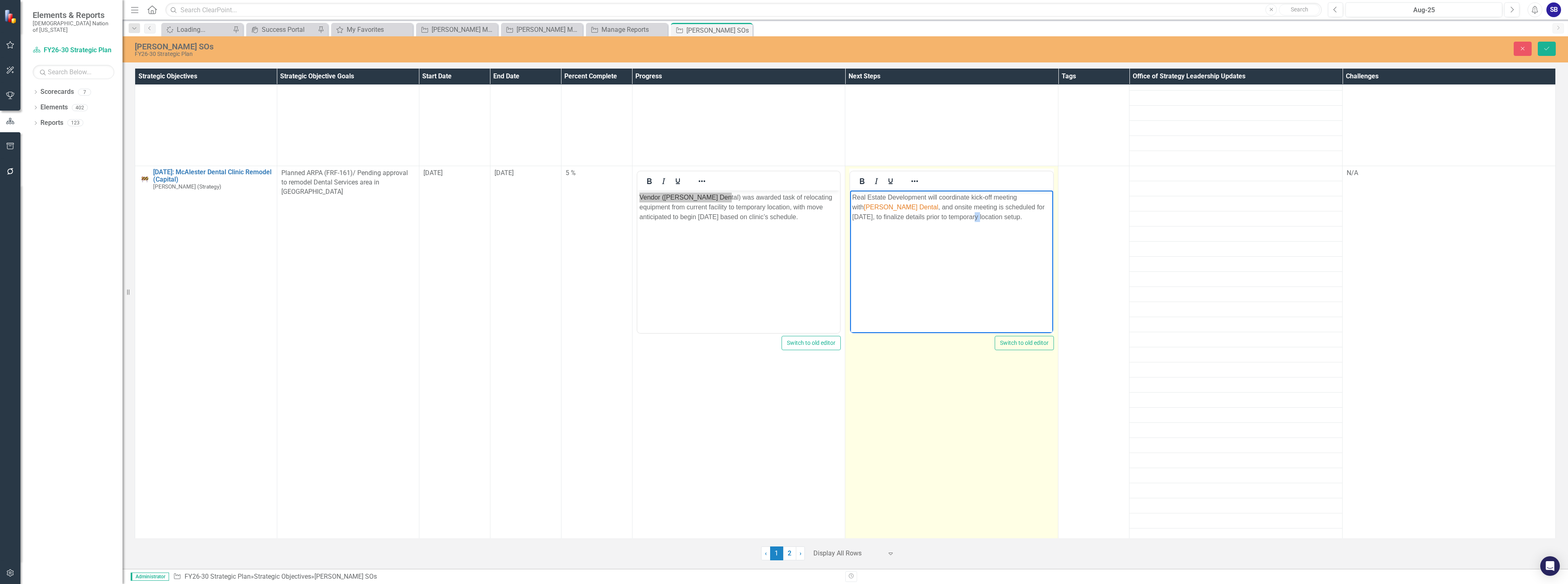
click at [935, 241] on body "Real Estate Development will coordinate kick-off meeting with Patterson Dental …" at bounding box center [951, 251] width 203 height 122
drag, startPoint x: 901, startPoint y: 207, endPoint x: 850, endPoint y: 207, distance: 51.0
click at [850, 207] on body "Real Estate Development will coordinate kick-off meeting with Patterson Dental …" at bounding box center [951, 251] width 203 height 122
paste body "Rich Text Area. Press ALT-0 for help."
click at [856, 207] on p "Real Estate Development will coordinate kick-off meeting with Vendor (Patterson…" at bounding box center [951, 207] width 199 height 29
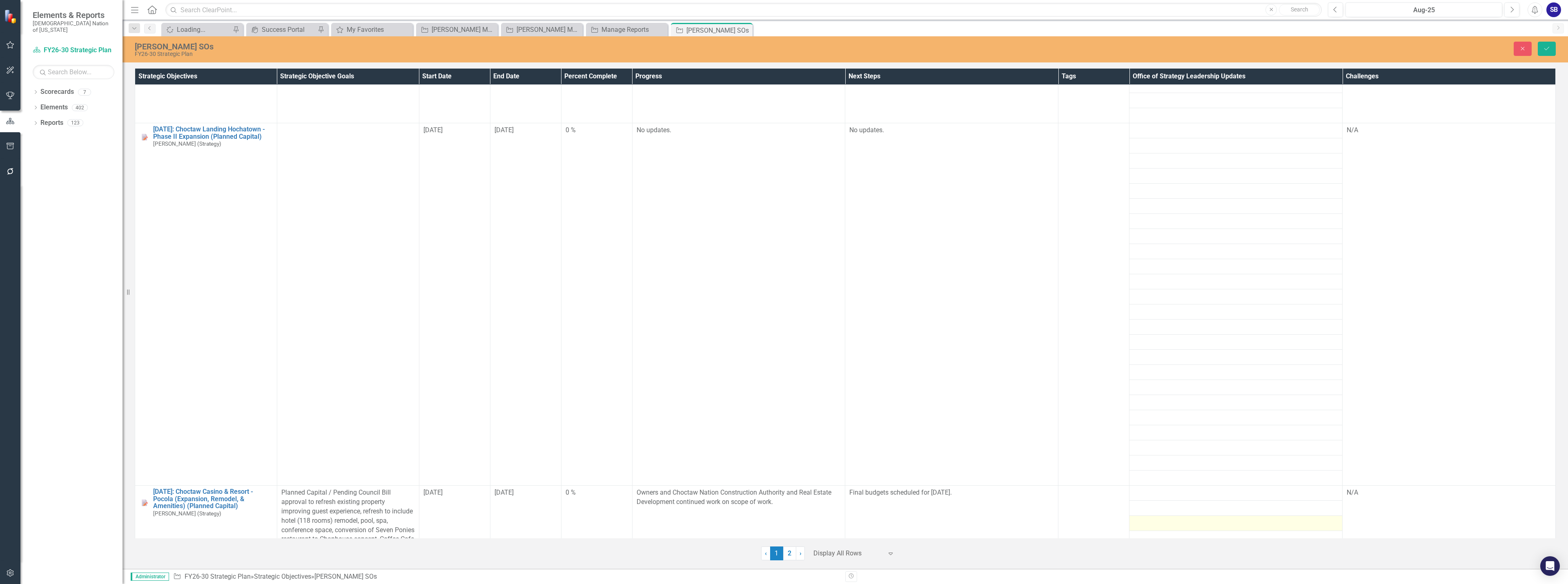
scroll to position [6936, 0]
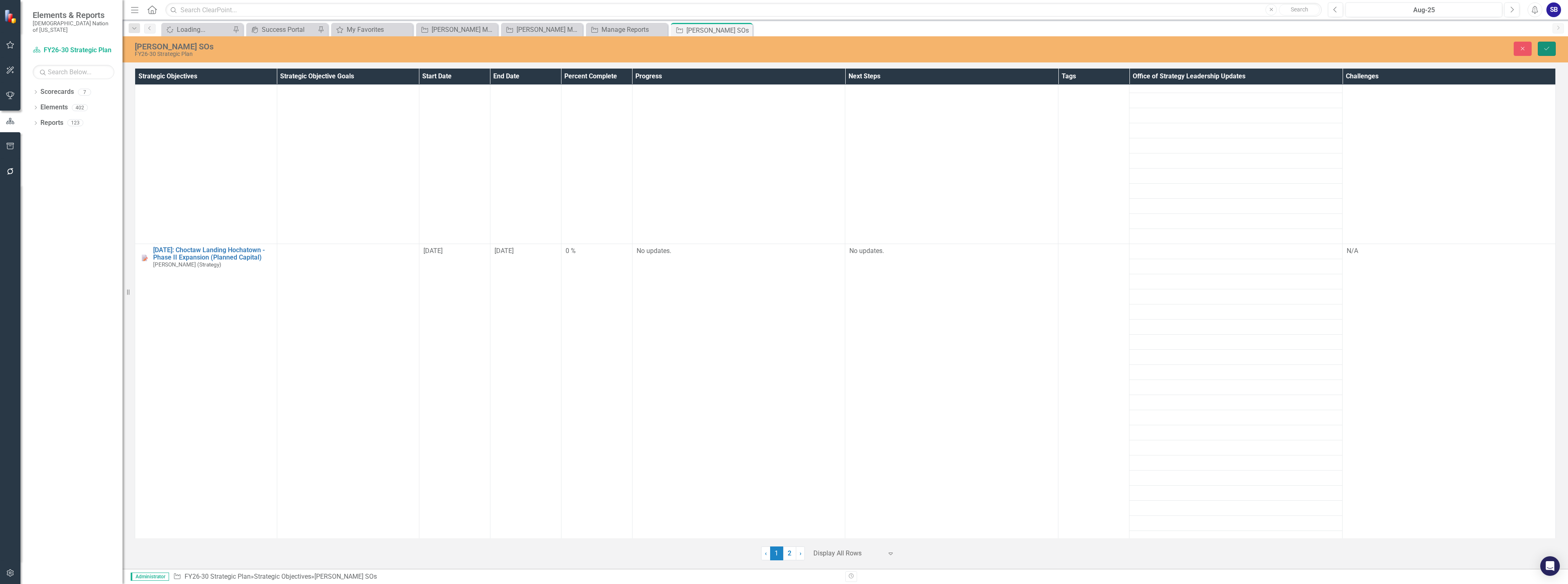
click at [1547, 45] on button "Save" at bounding box center [1547, 49] width 18 height 14
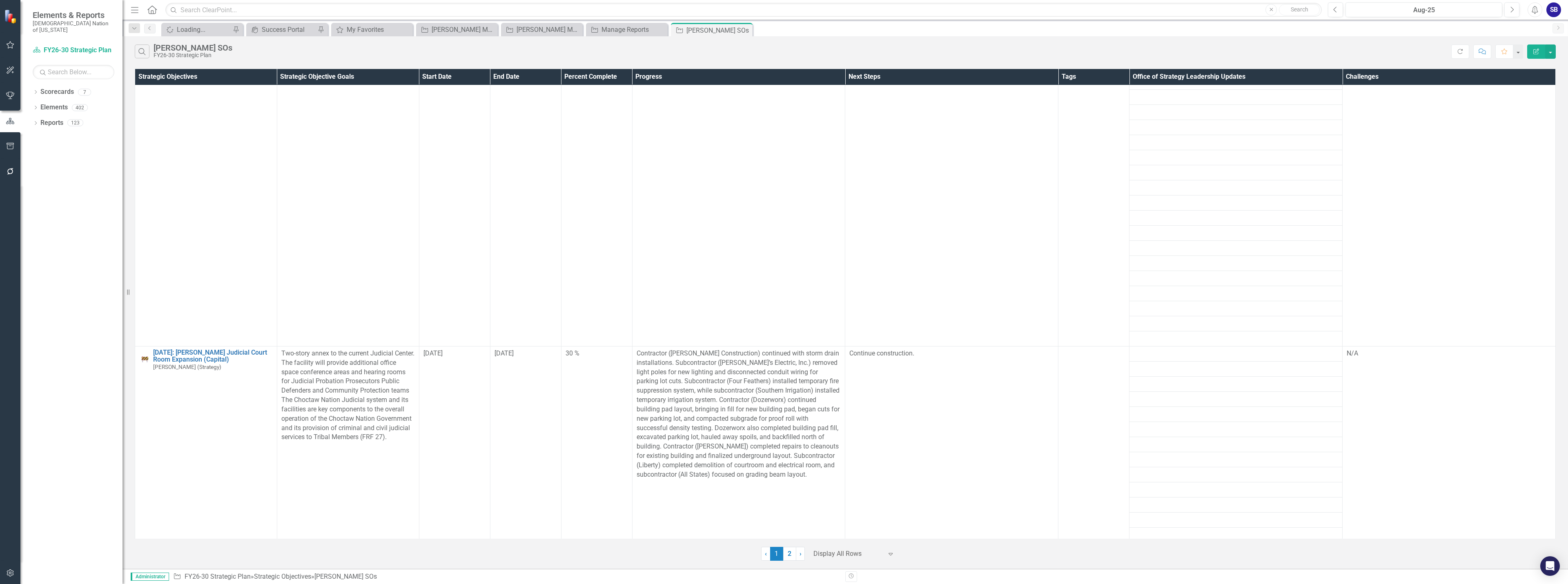
scroll to position [1714, 0]
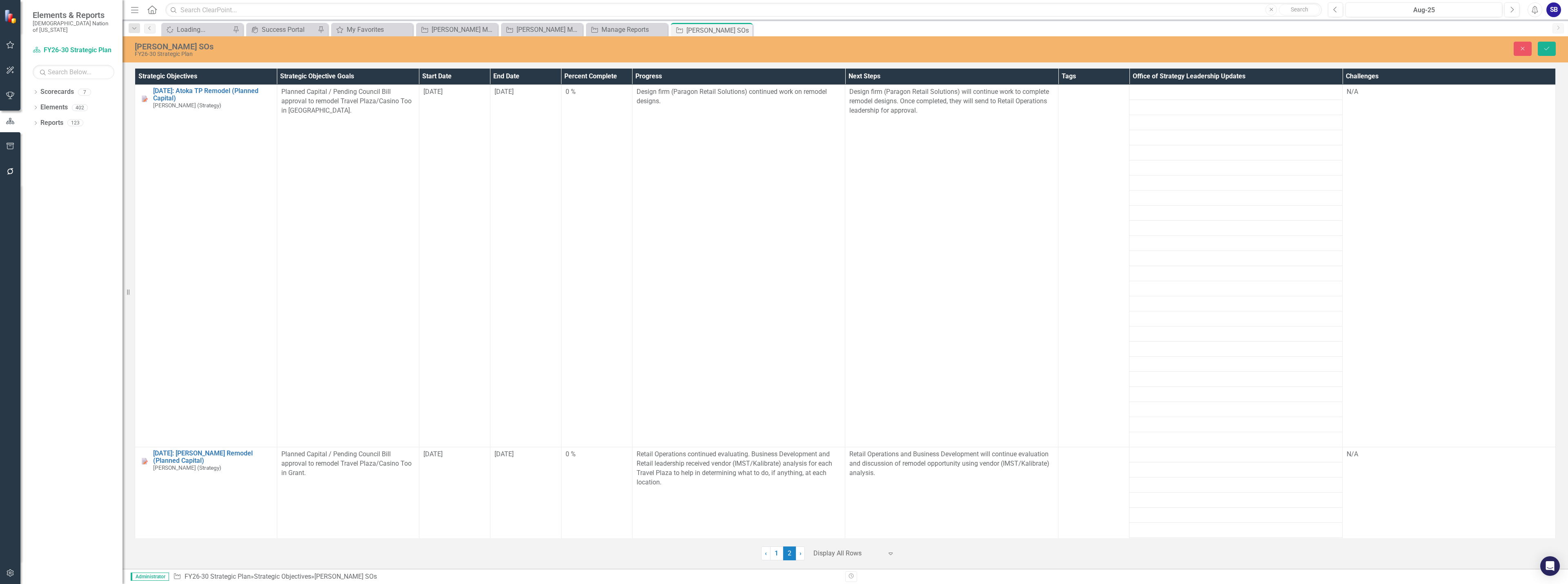
scroll to position [1428, 0]
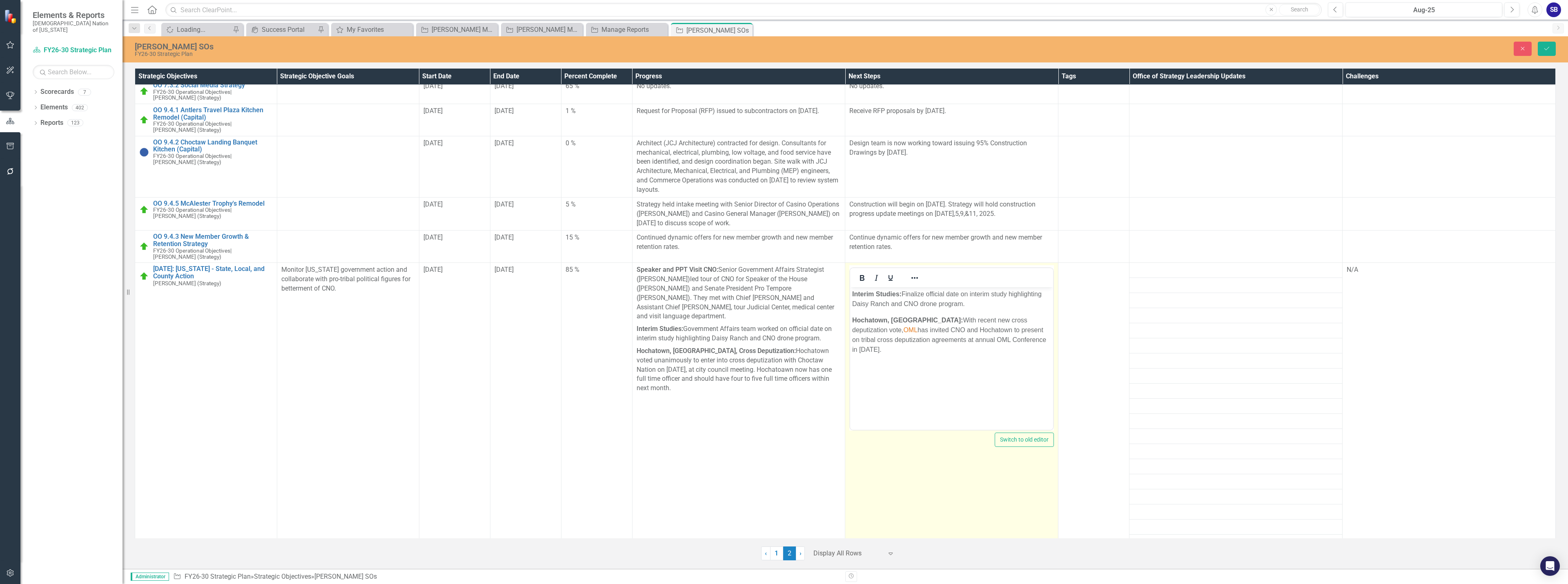
click at [918, 327] on span "OML" at bounding box center [911, 330] width 14 height 7
click at [918, 332] on span "Oklahoma Municipal L" at bounding box center [940, 330] width 73 height 7
click at [916, 334] on p "Hochatown, OK: With recent new cross deputization vote, Oklahoma Municipal Leag…" at bounding box center [951, 335] width 199 height 39
drag, startPoint x: 935, startPoint y: 330, endPoint x: 852, endPoint y: 333, distance: 83.1
click at [852, 333] on p "Hochatown, OK: With recent new cross deputization vote, Oklahoma Municipal Leag…" at bounding box center [951, 335] width 199 height 39
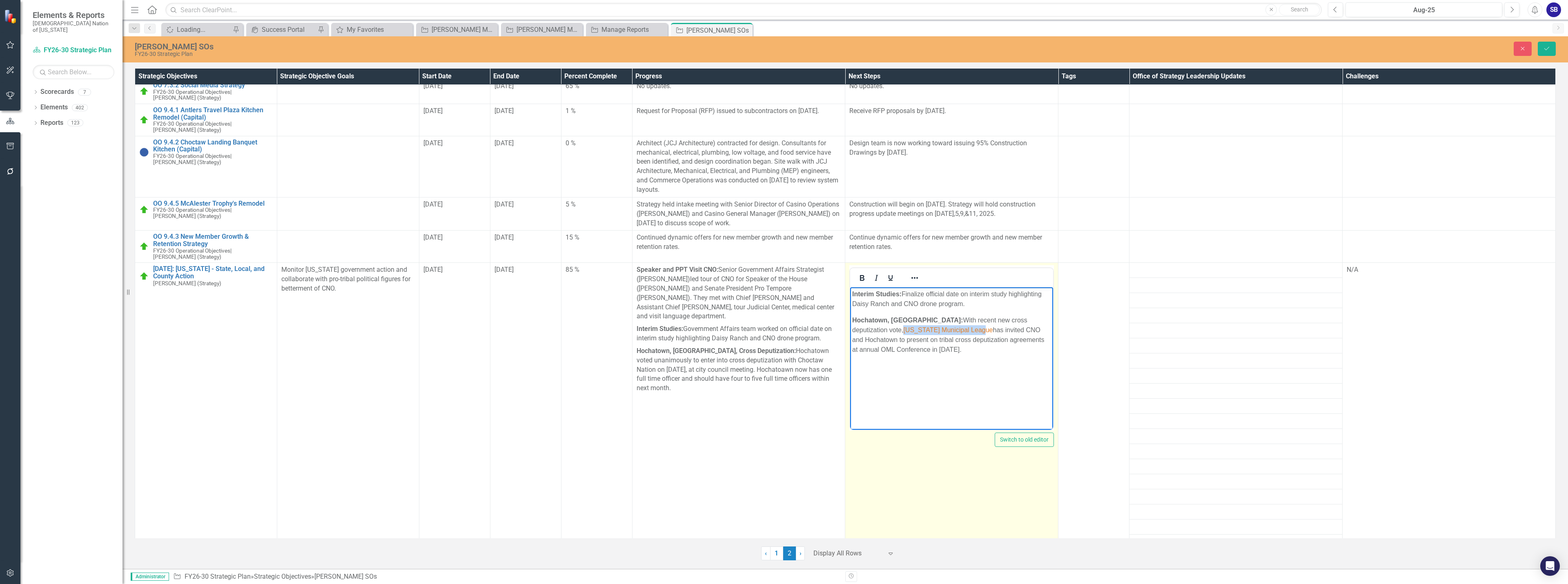
copy span "Oklahoma Municipal League"
click at [964, 345] on p "Hochatown, OK: With recent new cross deputization vote, Oklahoma Municipal Leag…" at bounding box center [951, 335] width 199 height 39
drag, startPoint x: 945, startPoint y: 322, endPoint x: 873, endPoint y: 334, distance: 73.0
click at [873, 334] on p "Hochatown, OK: With recent new cross deputization vote, Oklahoma Municipal Leag…" at bounding box center [951, 335] width 199 height 39
click at [971, 337] on p "Hochatown, OK: With recent new cross deputization vote, Oklahoma Municipal Leag…" at bounding box center [951, 335] width 199 height 39
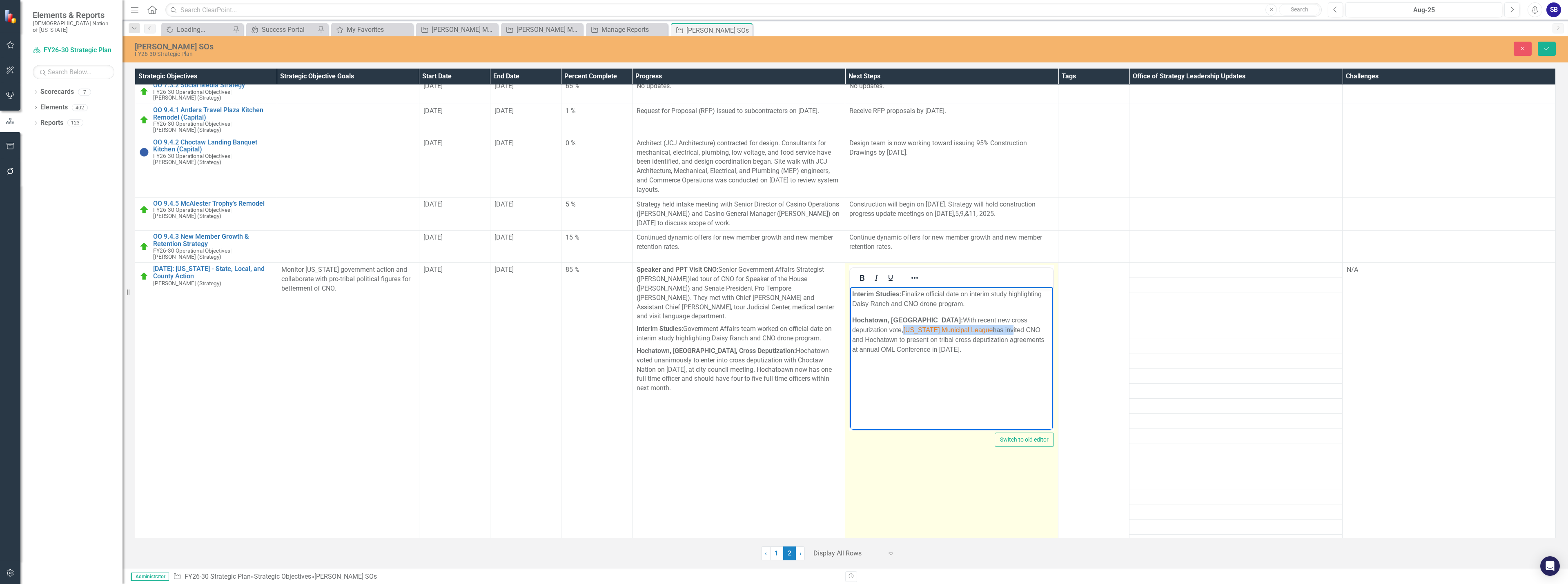
drag, startPoint x: 958, startPoint y: 332, endPoint x: 846, endPoint y: 331, distance: 112.0
click at [850, 331] on html "Interim Studies: Finalize official date on interim study highlighting Daisy Ran…" at bounding box center [951, 348] width 203 height 122
click at [917, 272] on button "Reveal or hide additional toolbar items" at bounding box center [915, 278] width 14 height 12
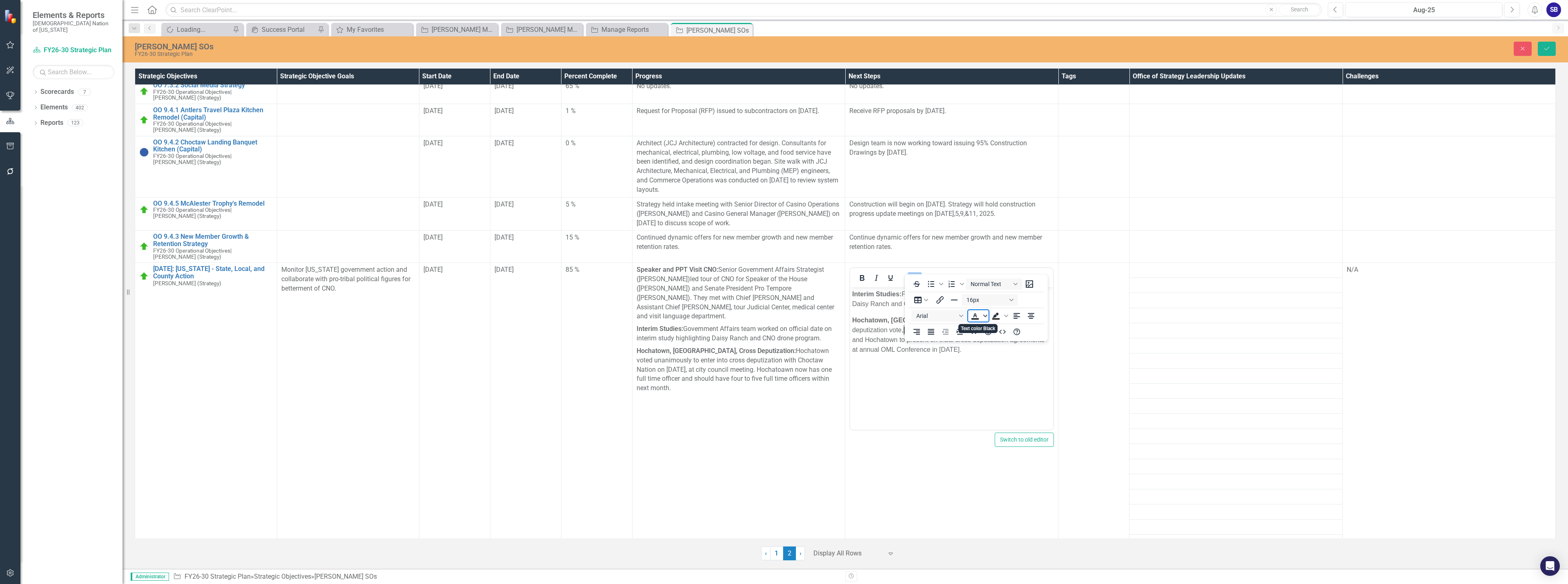
click at [987, 316] on icon "Text color Black" at bounding box center [985, 315] width 4 height 4
click at [1000, 376] on icon "Remove color" at bounding box center [999, 377] width 8 height 8
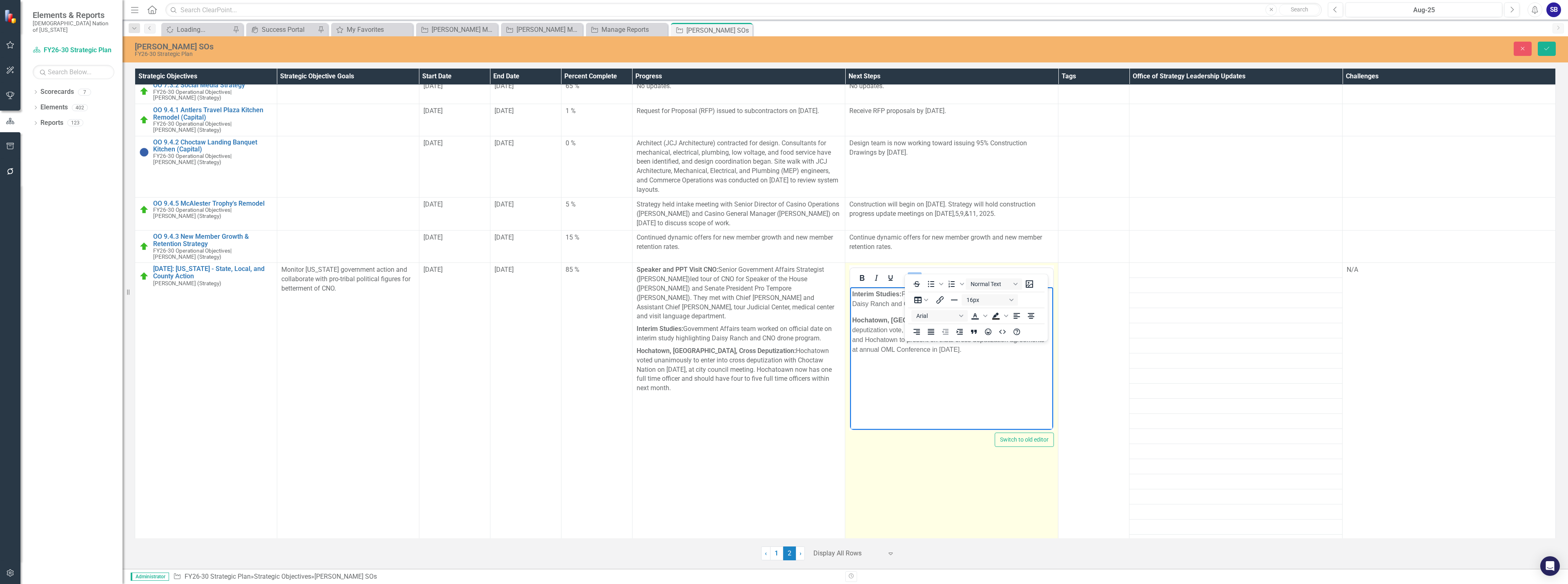
click at [916, 273] on icon "Reveal or hide additional toolbar items" at bounding box center [914, 278] width 10 height 10
click at [951, 363] on body "Interim Studies: Finalize official date on interim study highlighting Daisy Ran…" at bounding box center [951, 348] width 203 height 122
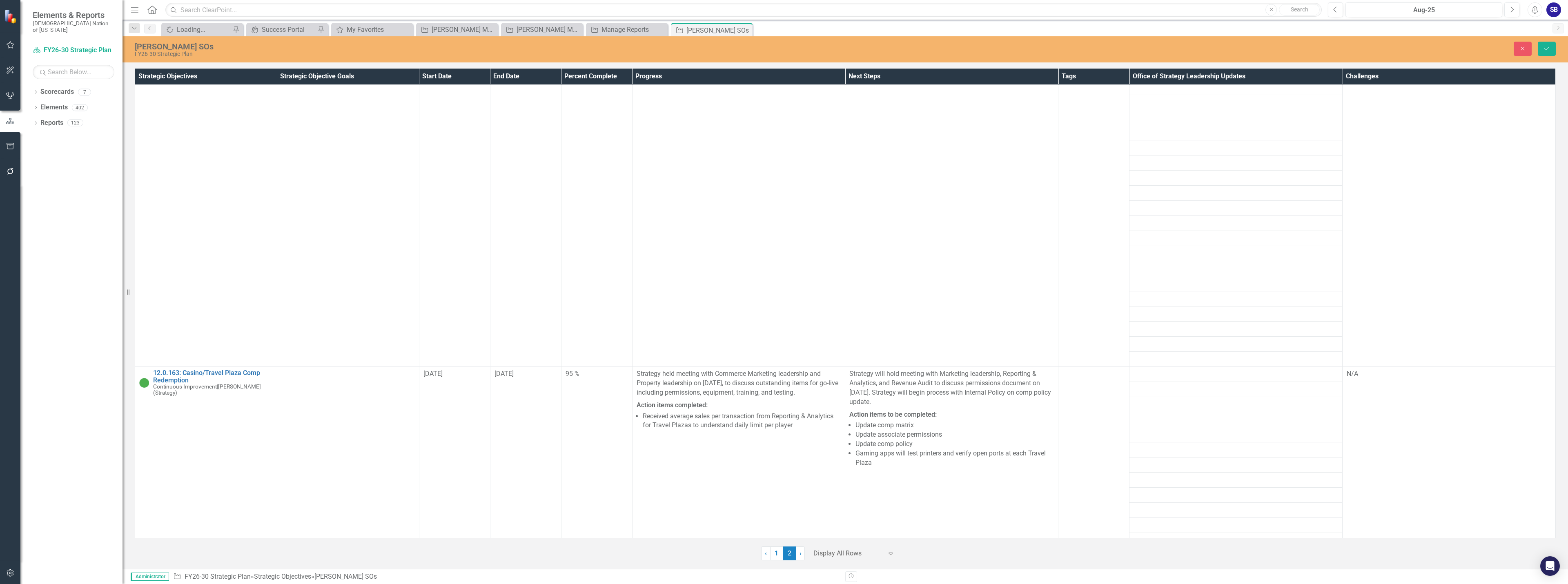
scroll to position [3996, 0]
click at [1544, 46] on icon "Save" at bounding box center [1547, 48] width 7 height 5
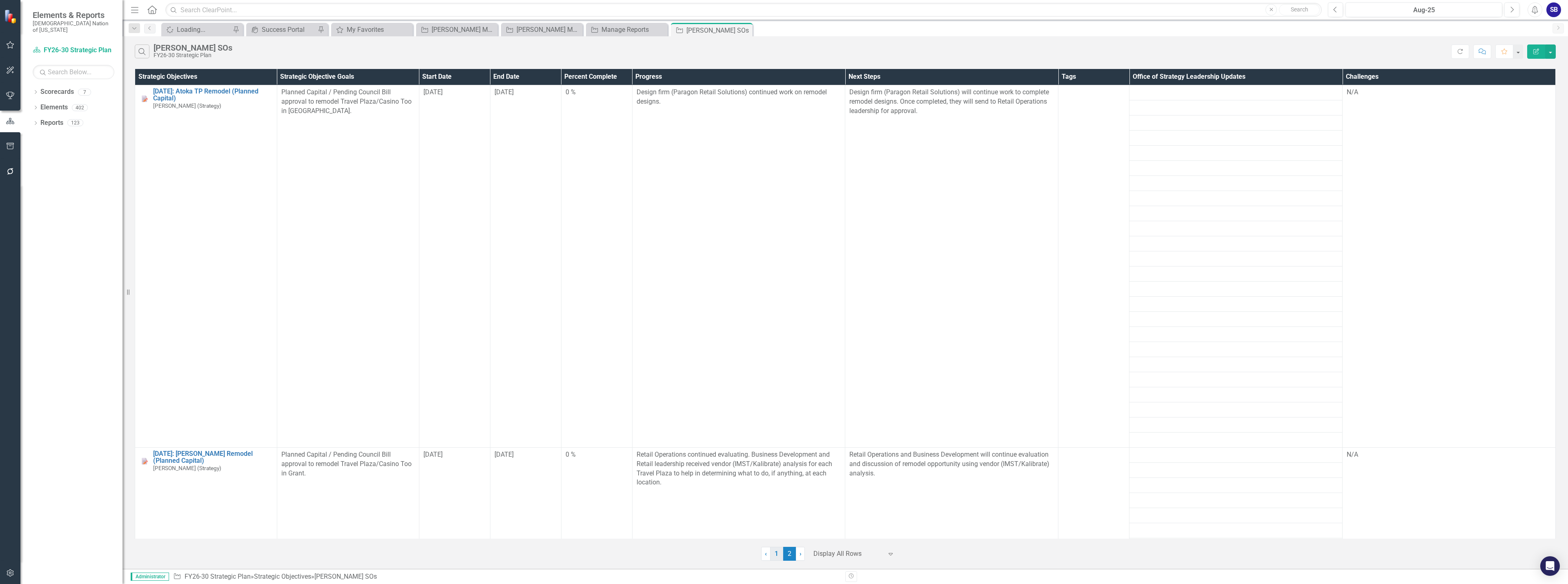
click at [780, 553] on link "1" at bounding box center [776, 554] width 13 height 14
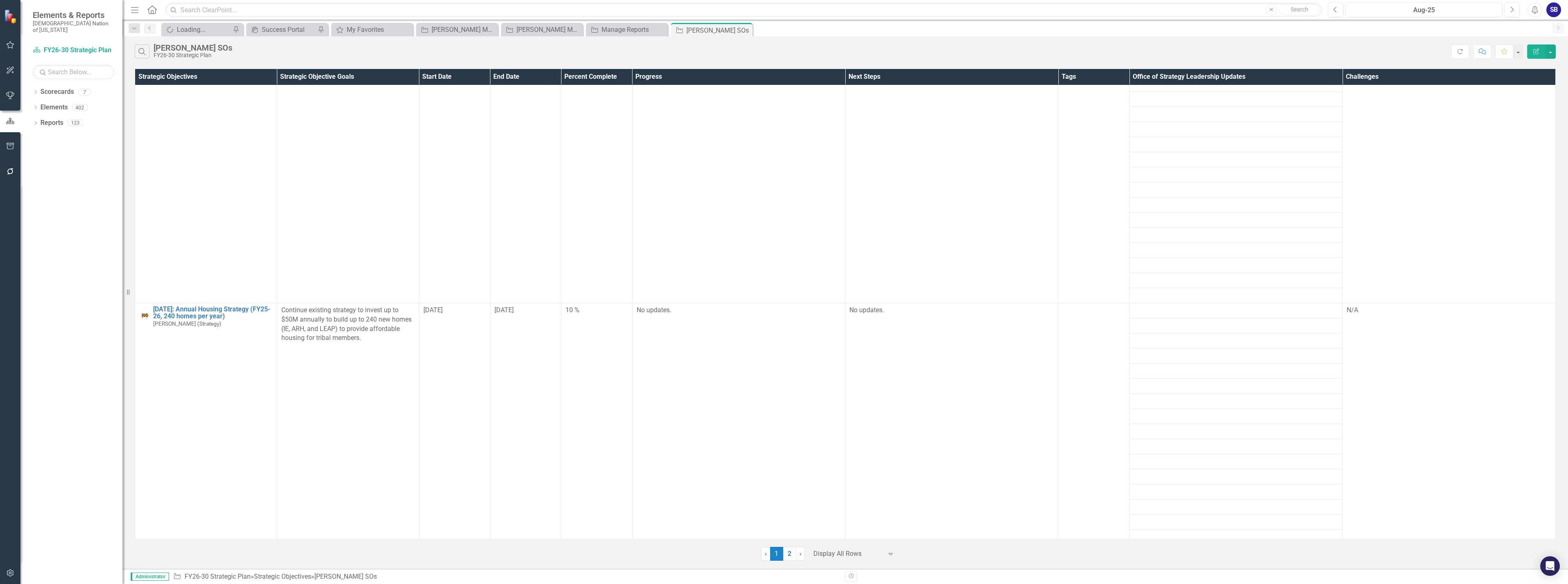
scroll to position [6936, 0]
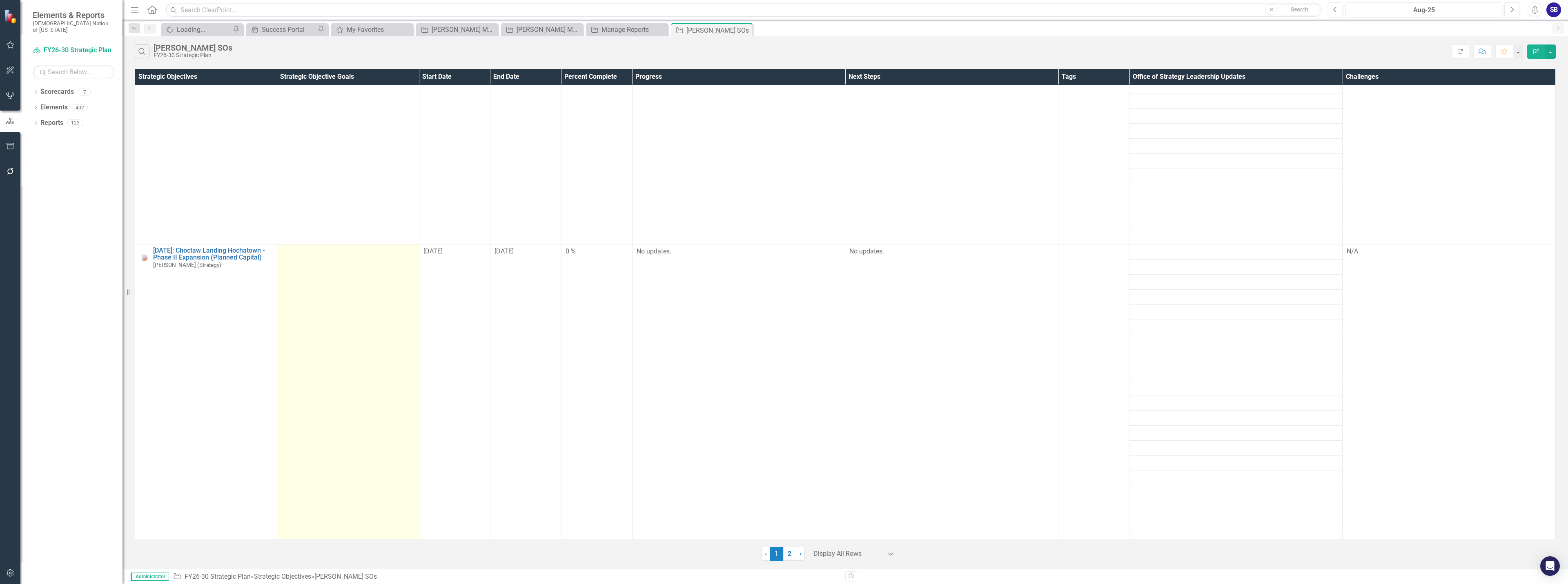
click at [360, 354] on td at bounding box center [347, 425] width 142 height 362
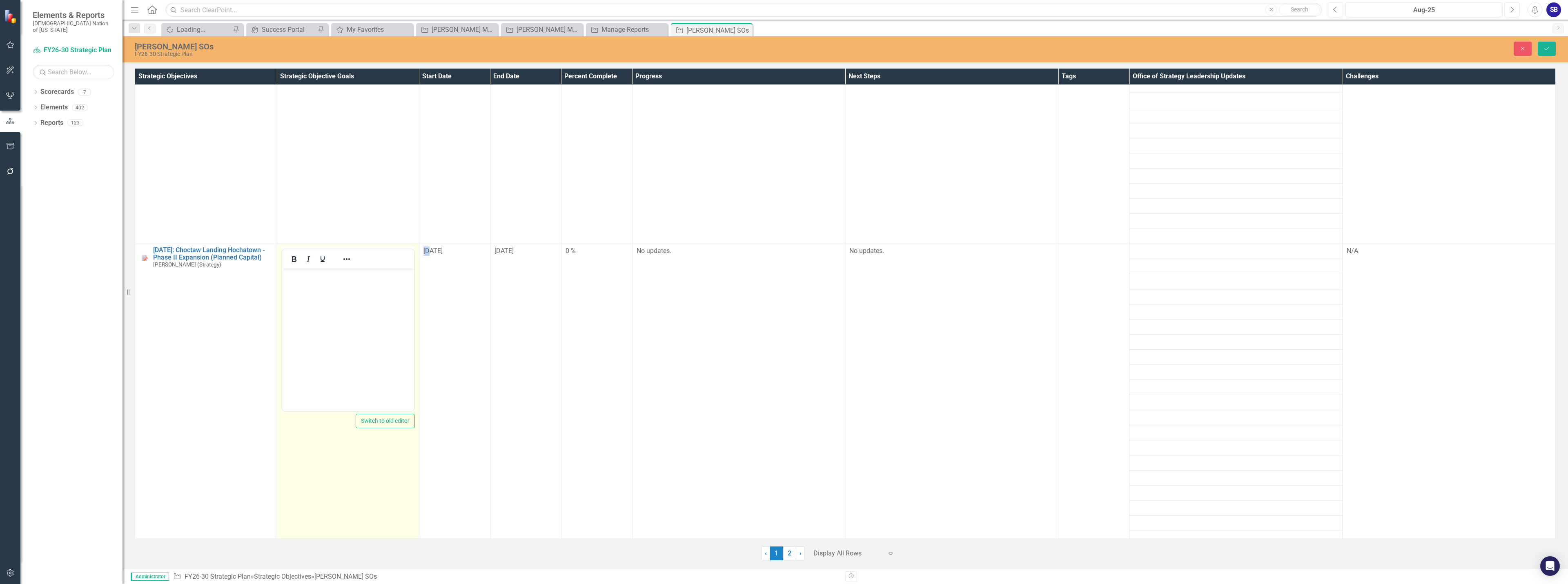
scroll to position [0, 0]
click at [360, 354] on body "Rich Text Area. Press ALT-0 for help." at bounding box center [347, 329] width 132 height 122
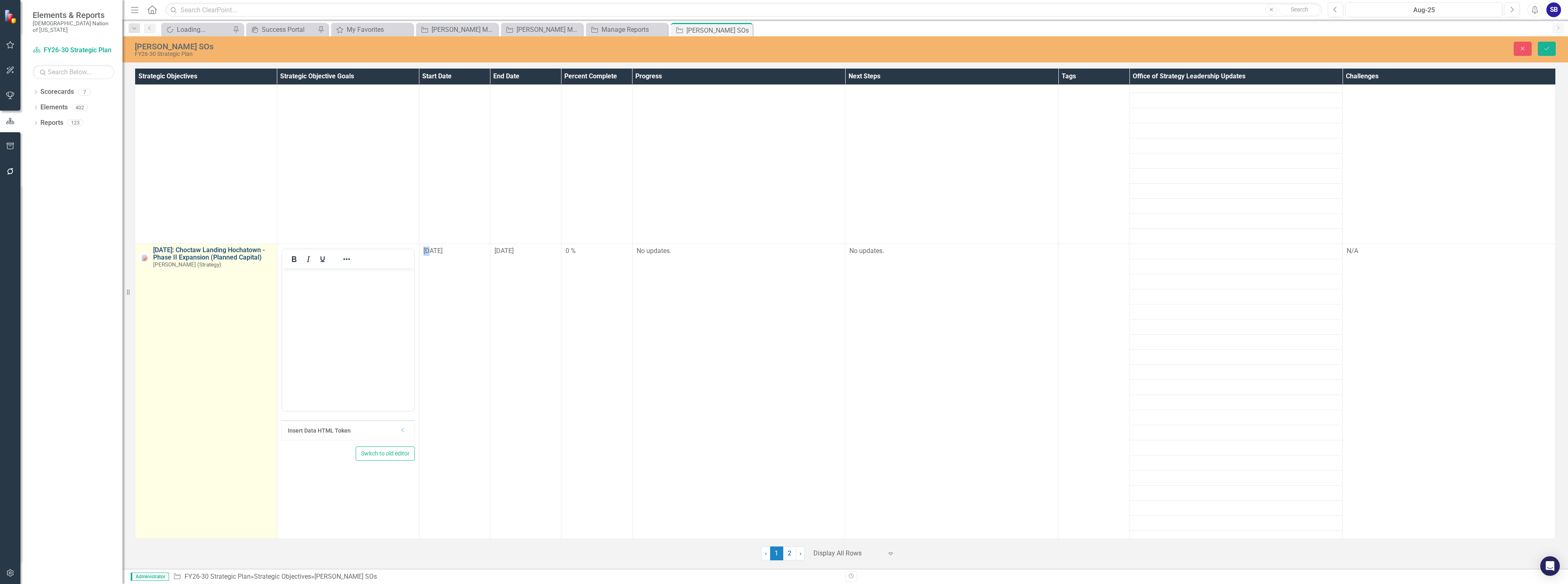
click at [220, 247] on link "9.4.13: Choctaw Landing Hochatown - Phase II Expansion (Planned Capital)" at bounding box center [213, 254] width 119 height 14
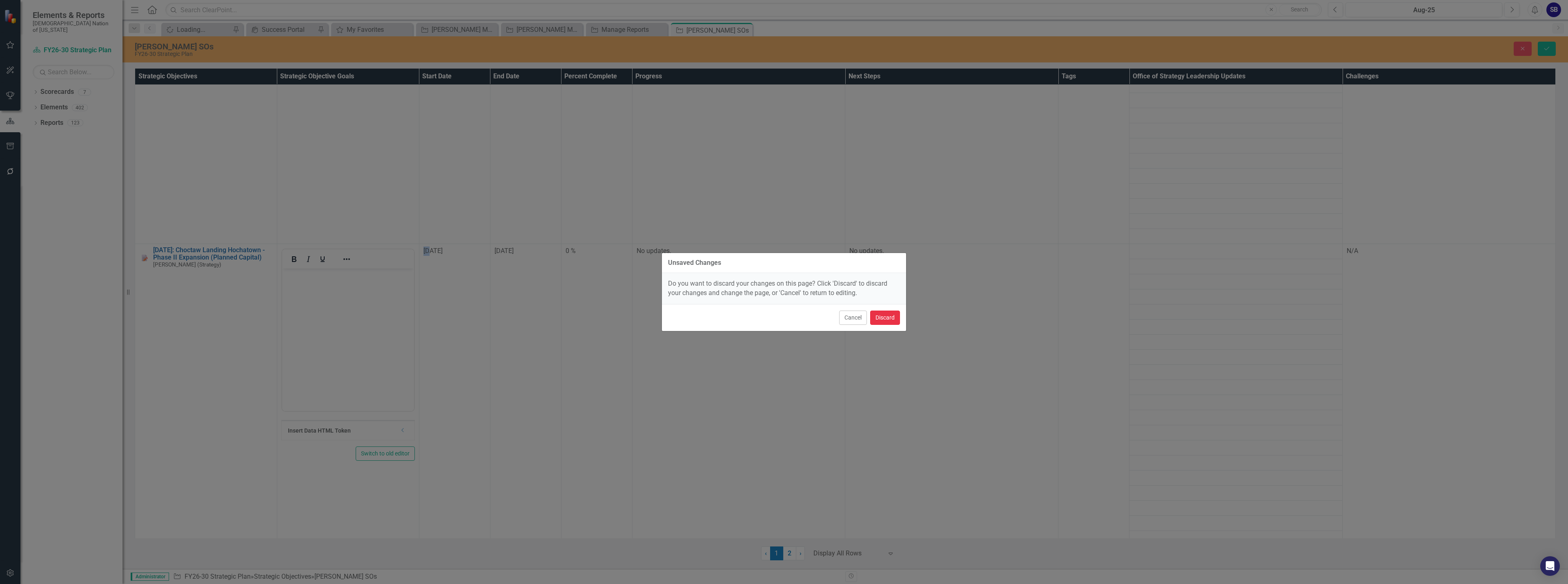
click at [885, 316] on button "Discard" at bounding box center [885, 318] width 29 height 14
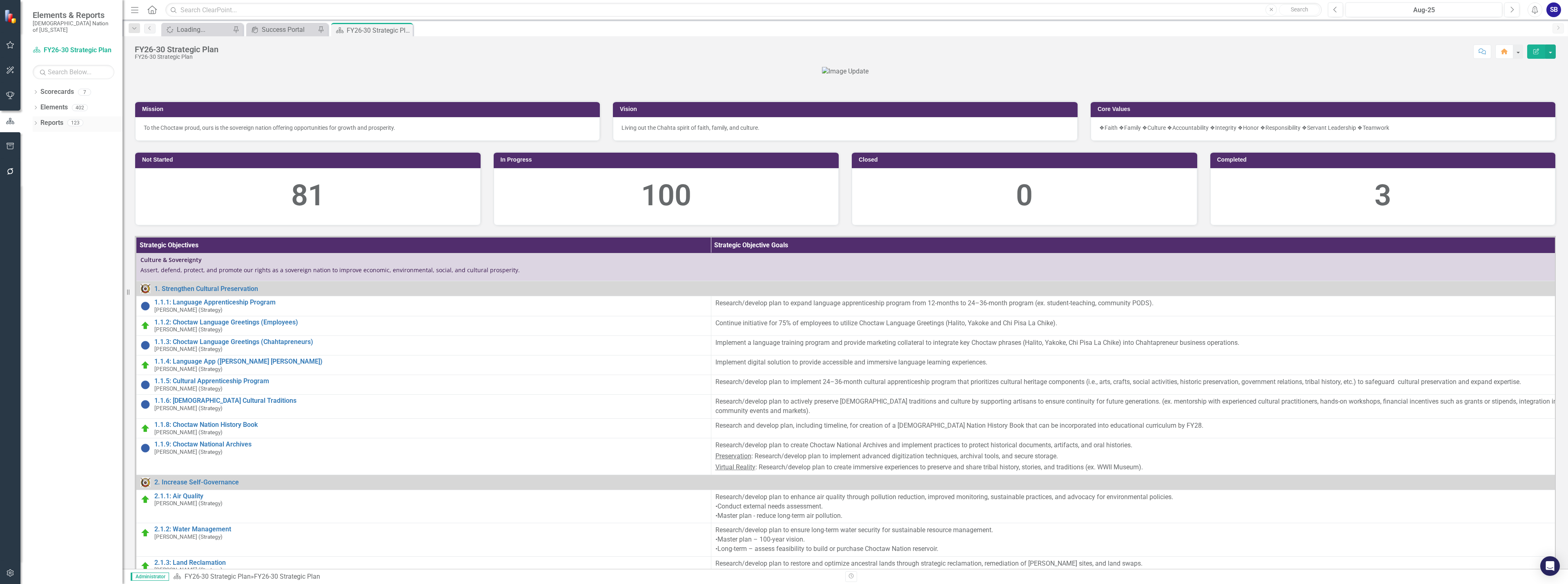
click at [54, 118] on link "Reports" at bounding box center [52, 123] width 23 height 10
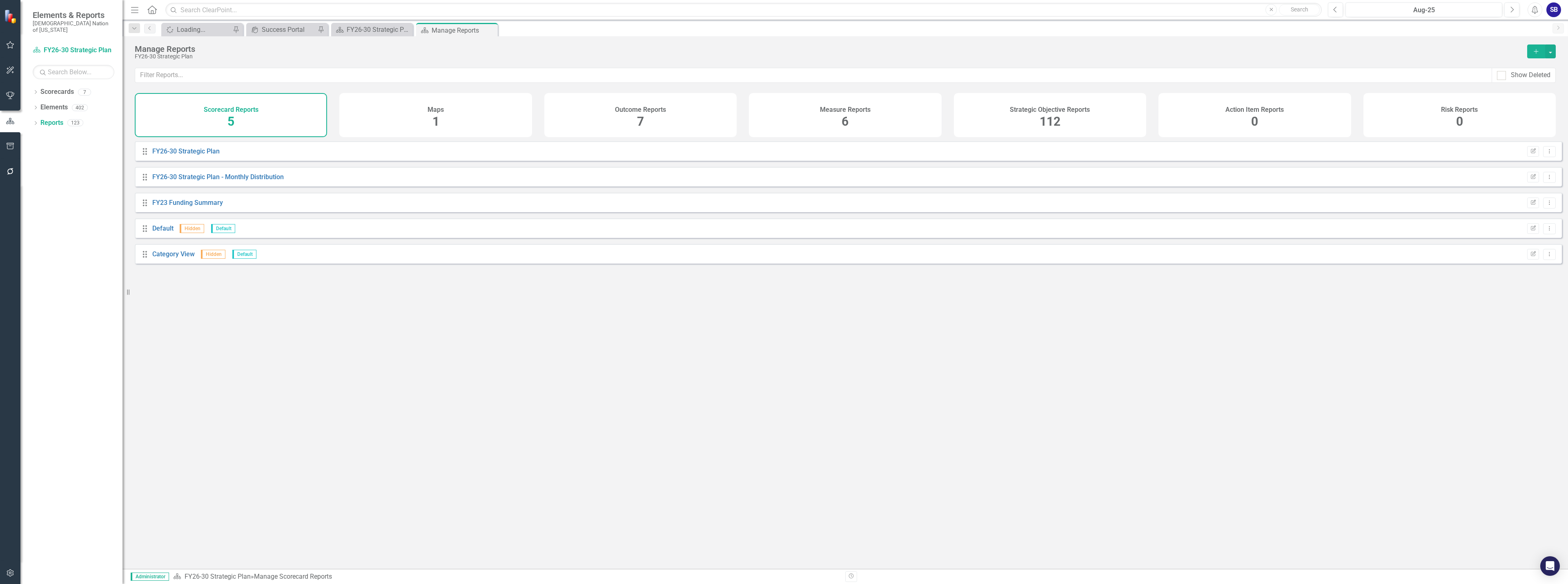
click at [1002, 118] on div "Strategic Objective Reports 112" at bounding box center [1050, 114] width 192 height 44
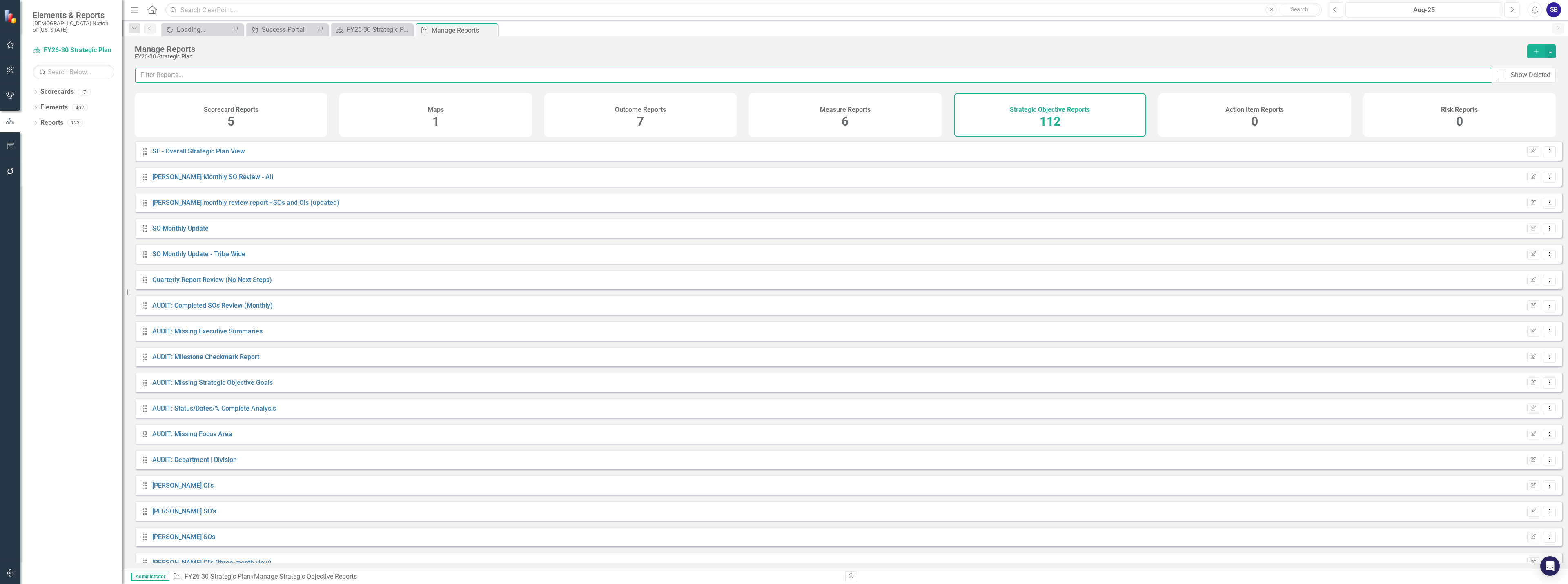
click at [984, 74] on input "text" at bounding box center [813, 75] width 1357 height 15
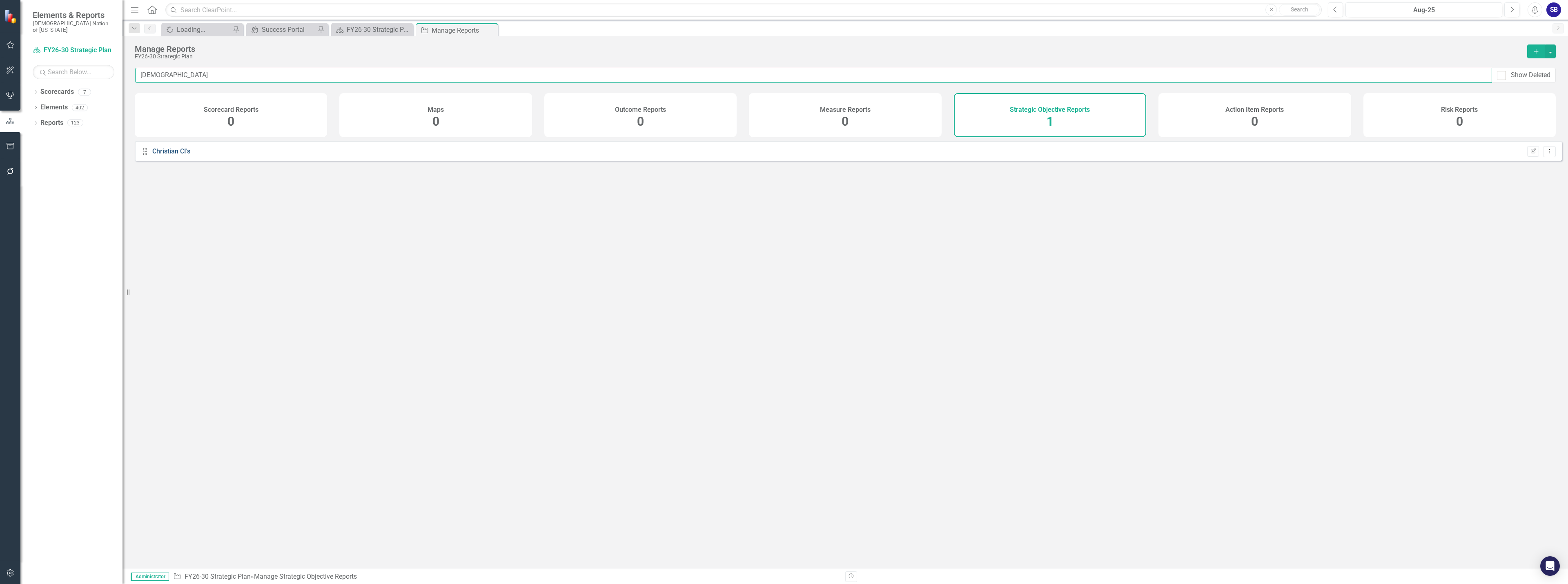
type input "[DEMOGRAPHIC_DATA]"
click at [169, 155] on link "Christian CI's" at bounding box center [171, 150] width 38 height 8
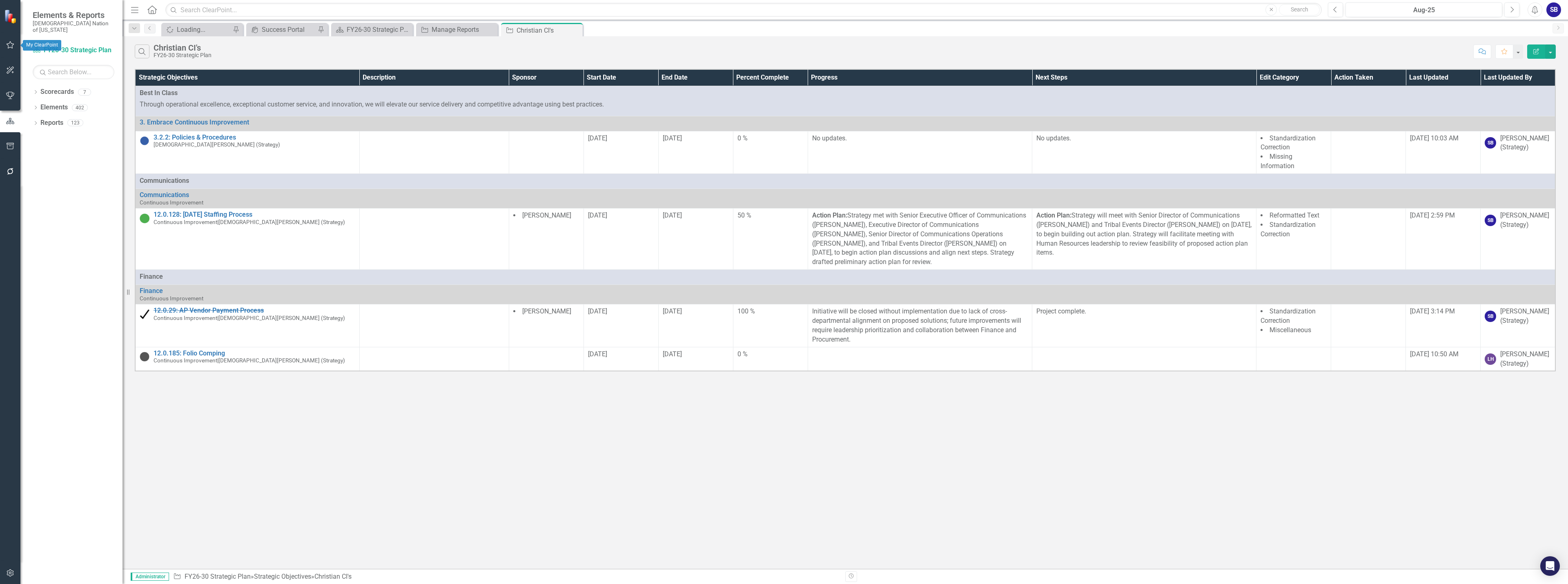
click at [12, 44] on icon "button" at bounding box center [10, 45] width 8 height 7
click at [64, 108] on link "My Favorites" at bounding box center [74, 112] width 82 height 10
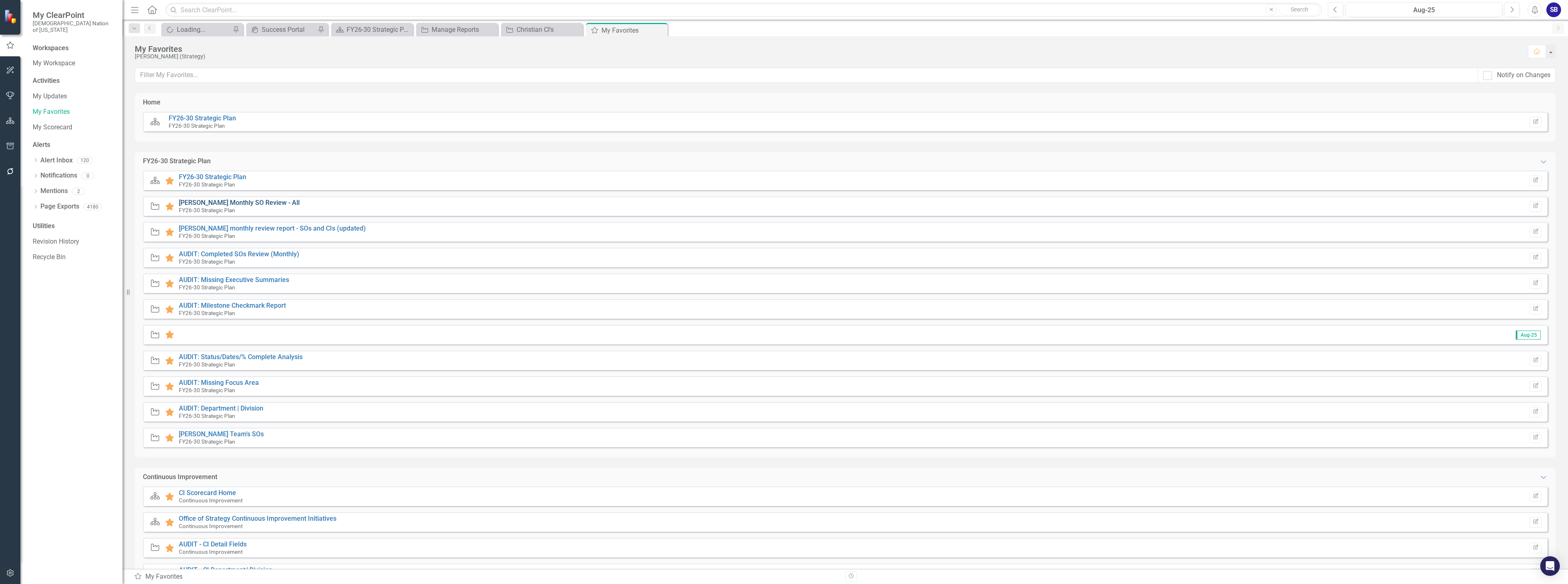
click at [279, 207] on link "[PERSON_NAME] Monthly SO Review - All" at bounding box center [240, 202] width 121 height 8
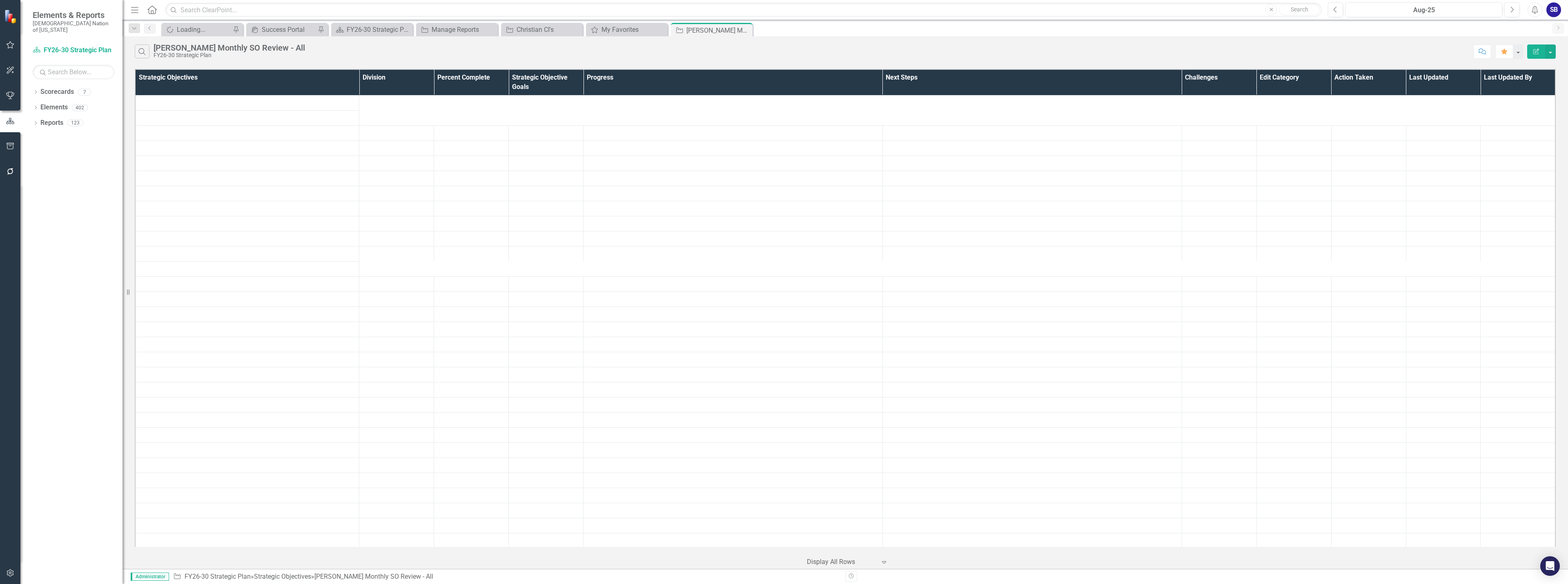
click at [13, 49] on button "button" at bounding box center [10, 45] width 19 height 17
click at [75, 108] on link "My Favorites" at bounding box center [74, 112] width 82 height 10
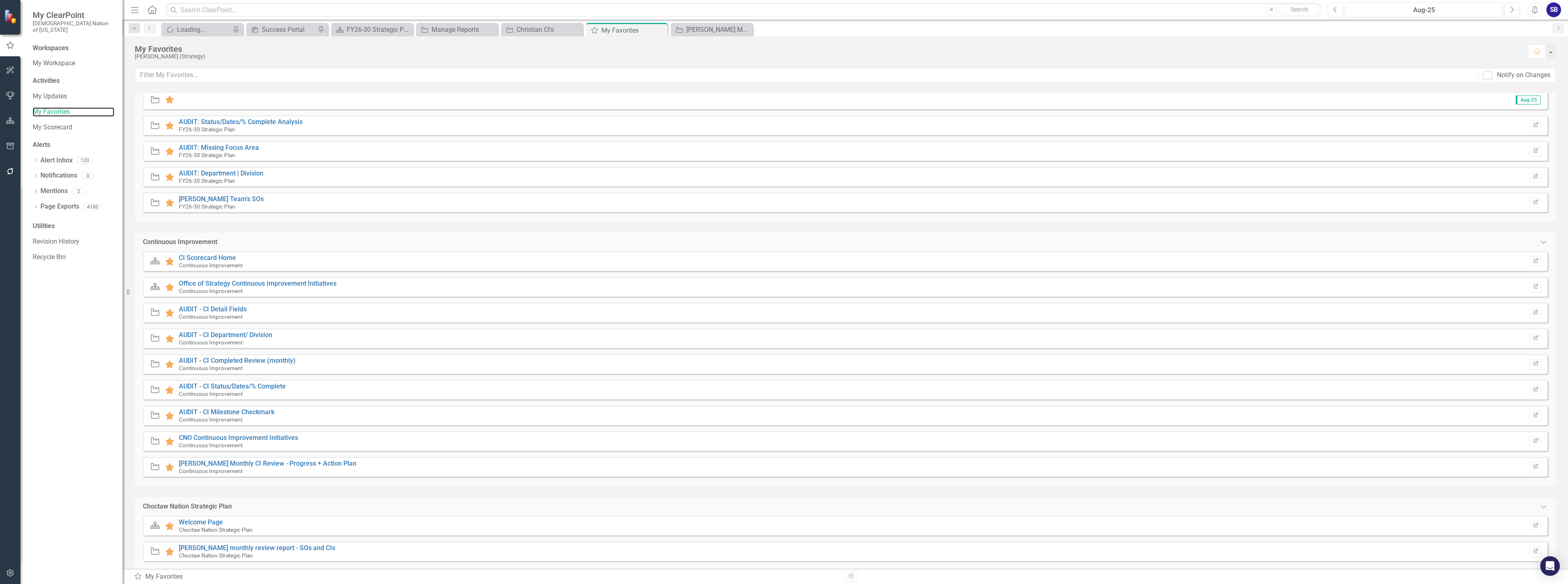
scroll to position [245, 0]
click at [299, 451] on link "[PERSON_NAME] Monthly CI Review - Progress + Action Plan" at bounding box center [267, 453] width 177 height 8
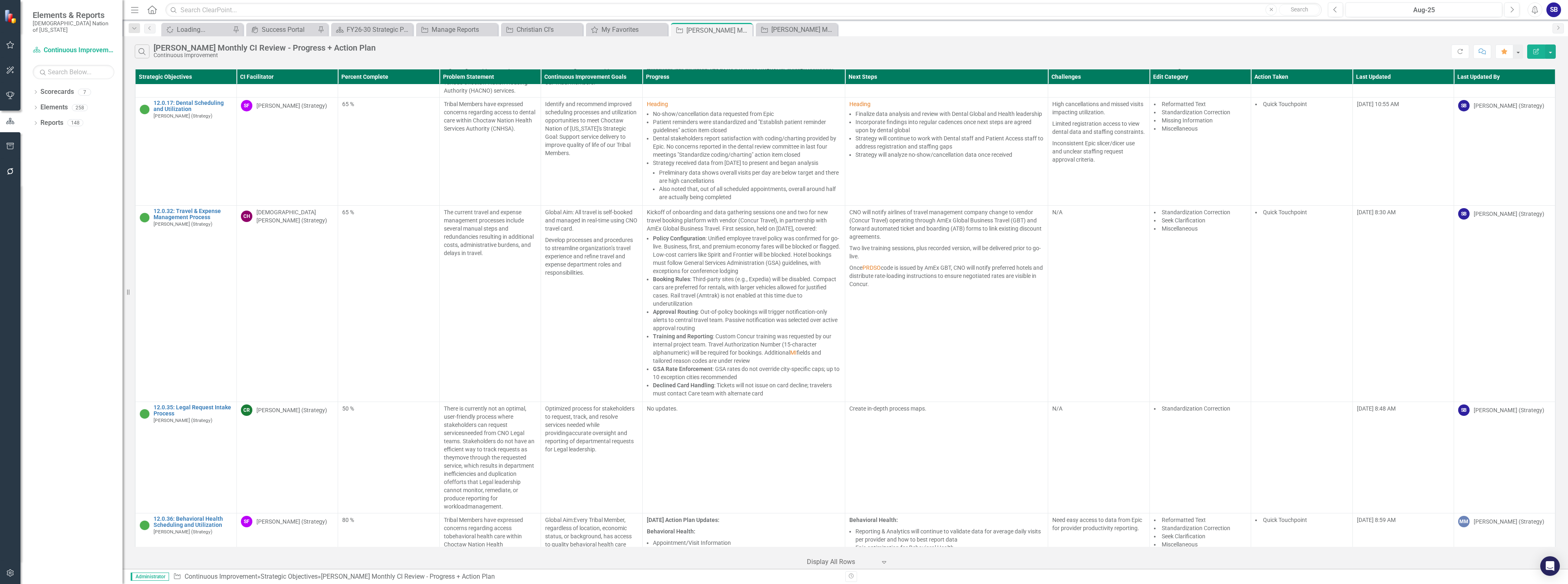
scroll to position [1221, 0]
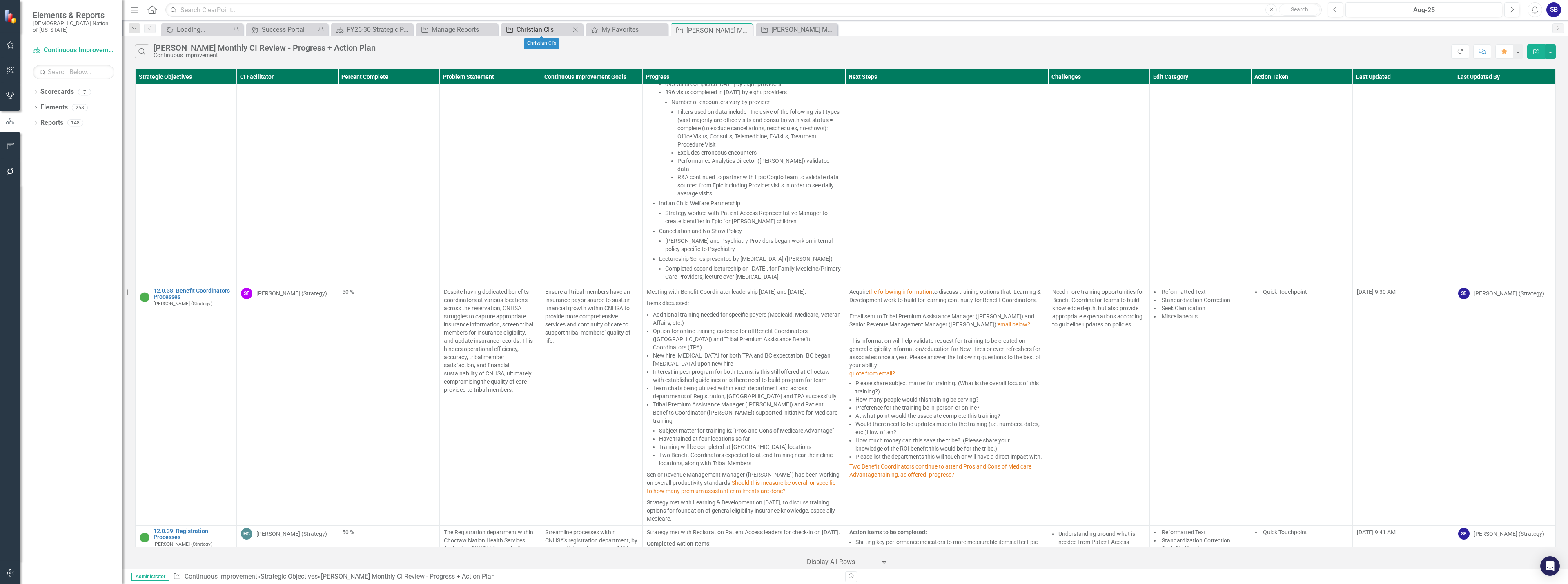
click at [552, 31] on div "Christian CI's" at bounding box center [543, 28] width 53 height 10
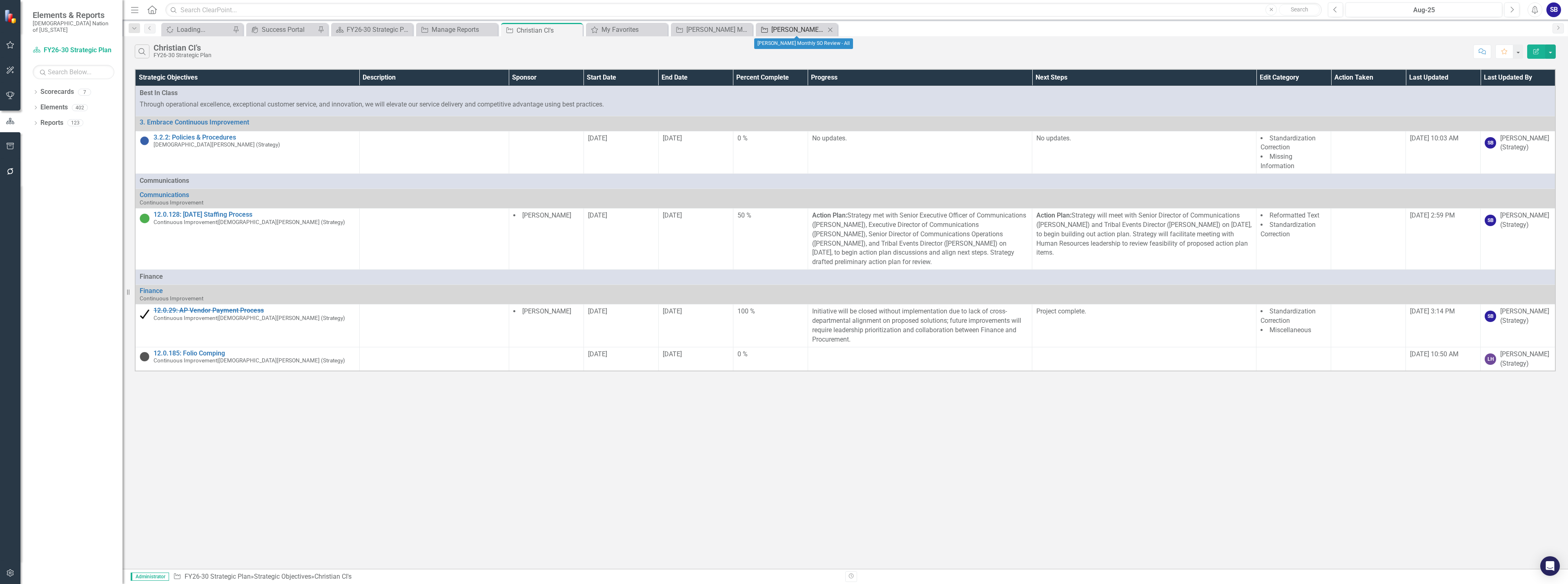
click at [785, 24] on div "[PERSON_NAME] Monthly SO Review - All" at bounding box center [798, 28] width 53 height 10
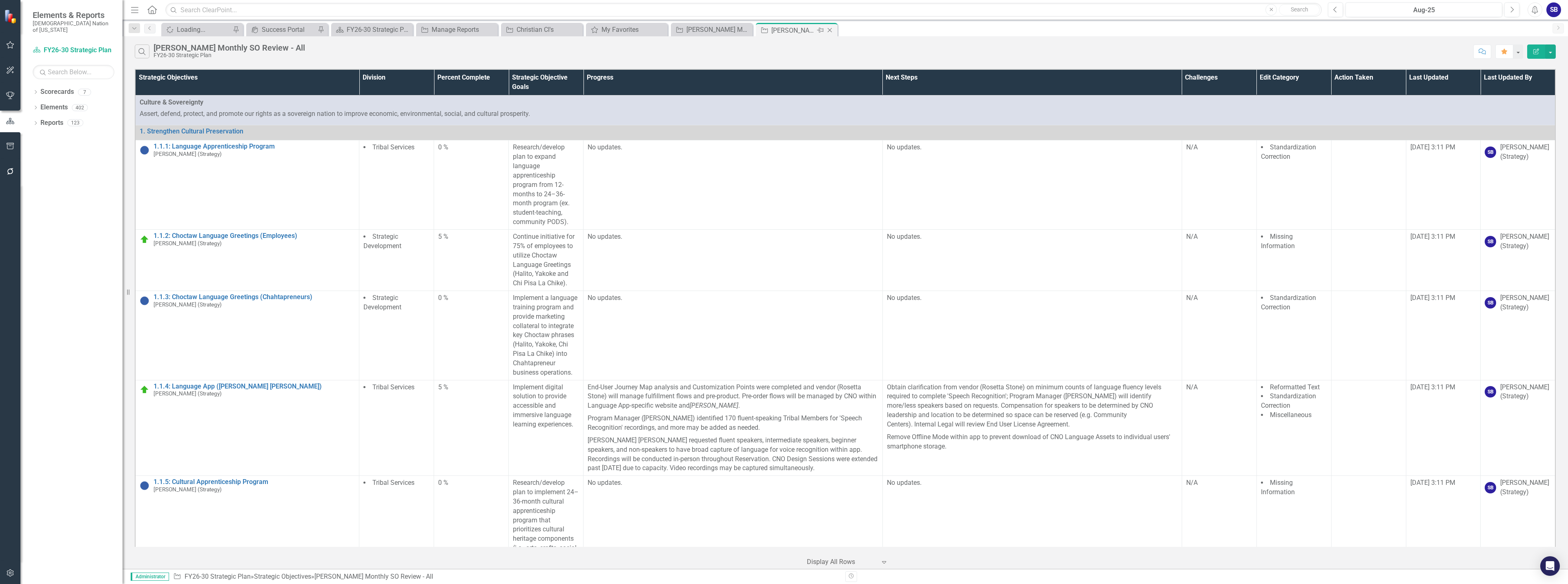
click at [789, 30] on div "[PERSON_NAME] Monthly SO Review - All" at bounding box center [793, 29] width 44 height 10
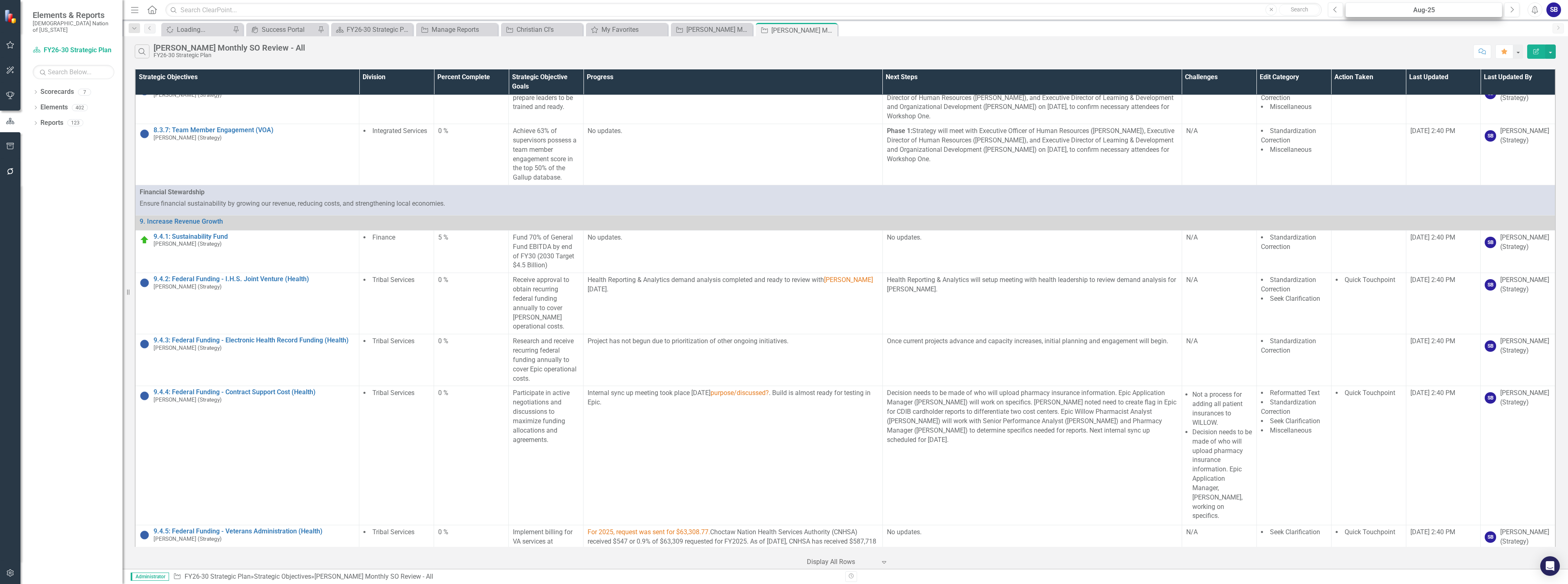
scroll to position [12281, 0]
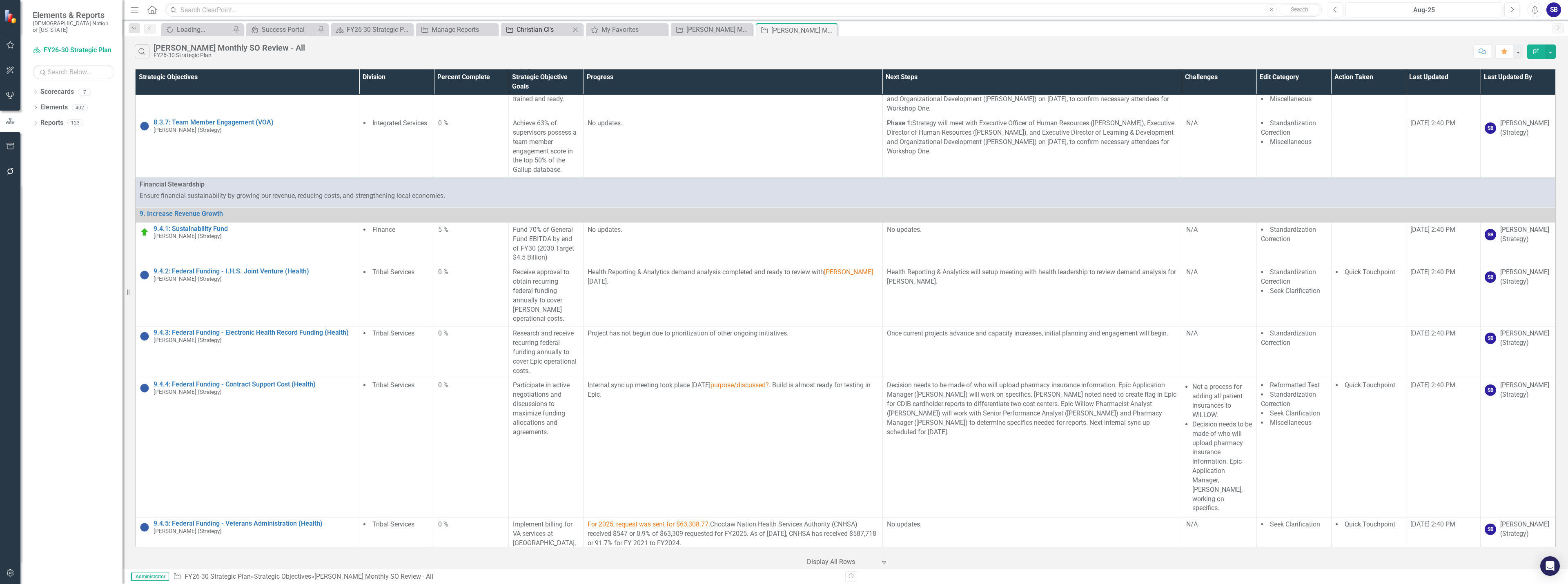
click at [530, 30] on div "Christian CI's" at bounding box center [543, 28] width 53 height 10
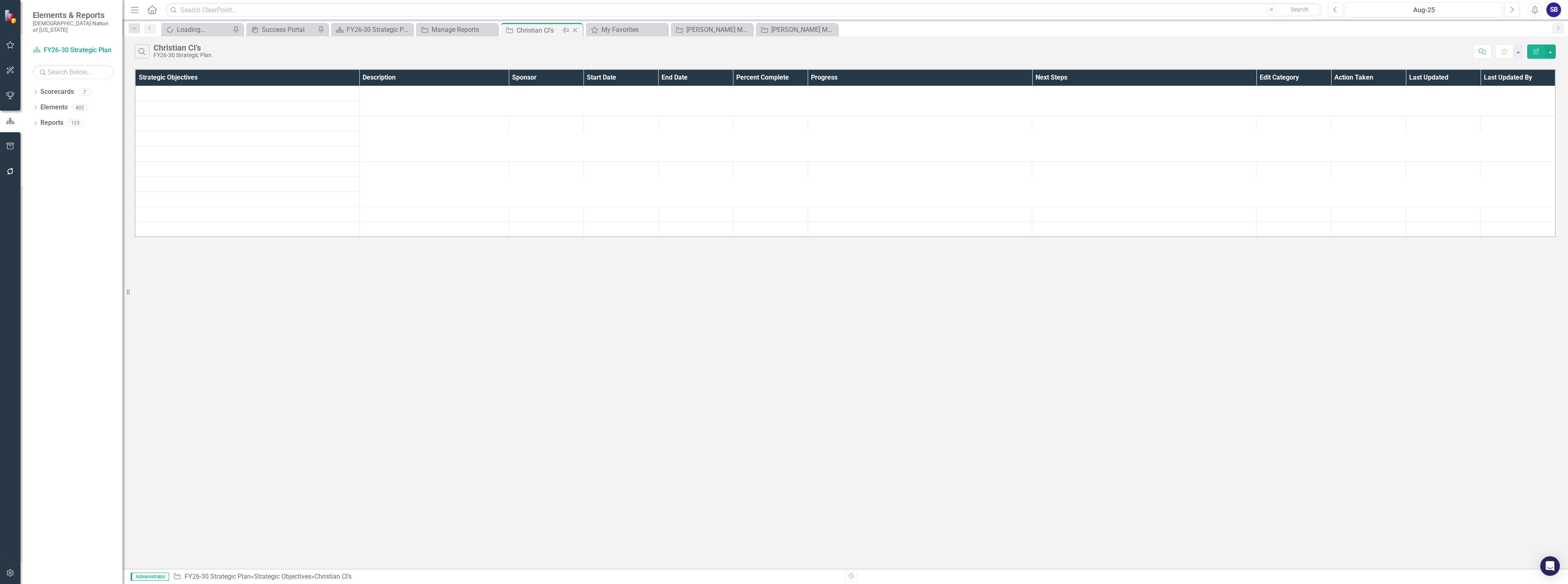
click at [551, 32] on div "Christian CI's" at bounding box center [538, 29] width 44 height 10
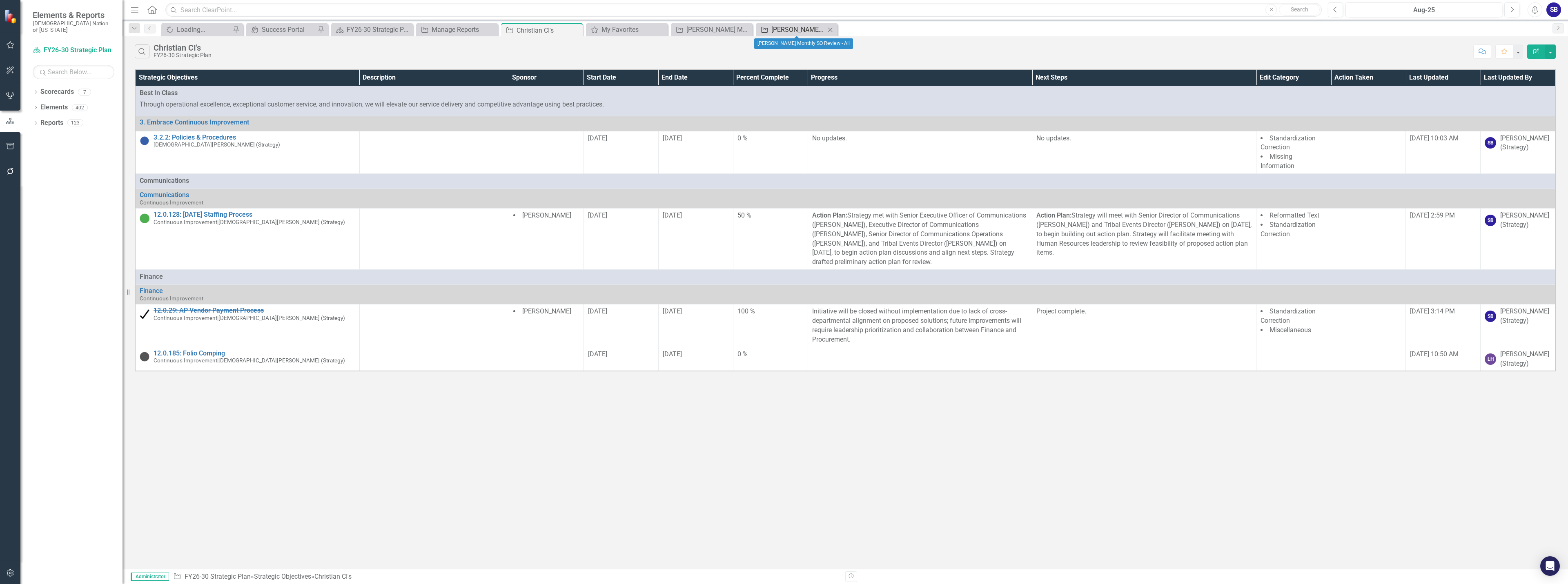
click at [794, 26] on div "[PERSON_NAME] Monthly SO Review - All" at bounding box center [798, 28] width 53 height 10
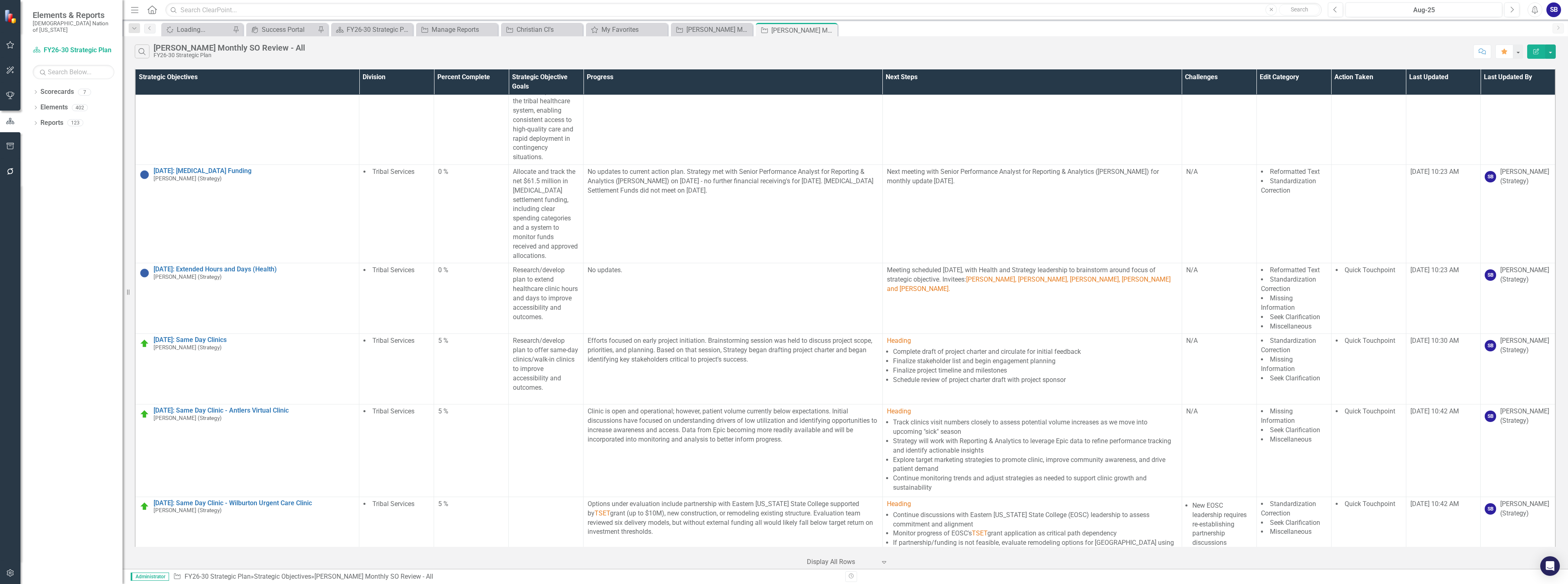
scroll to position [7301, 0]
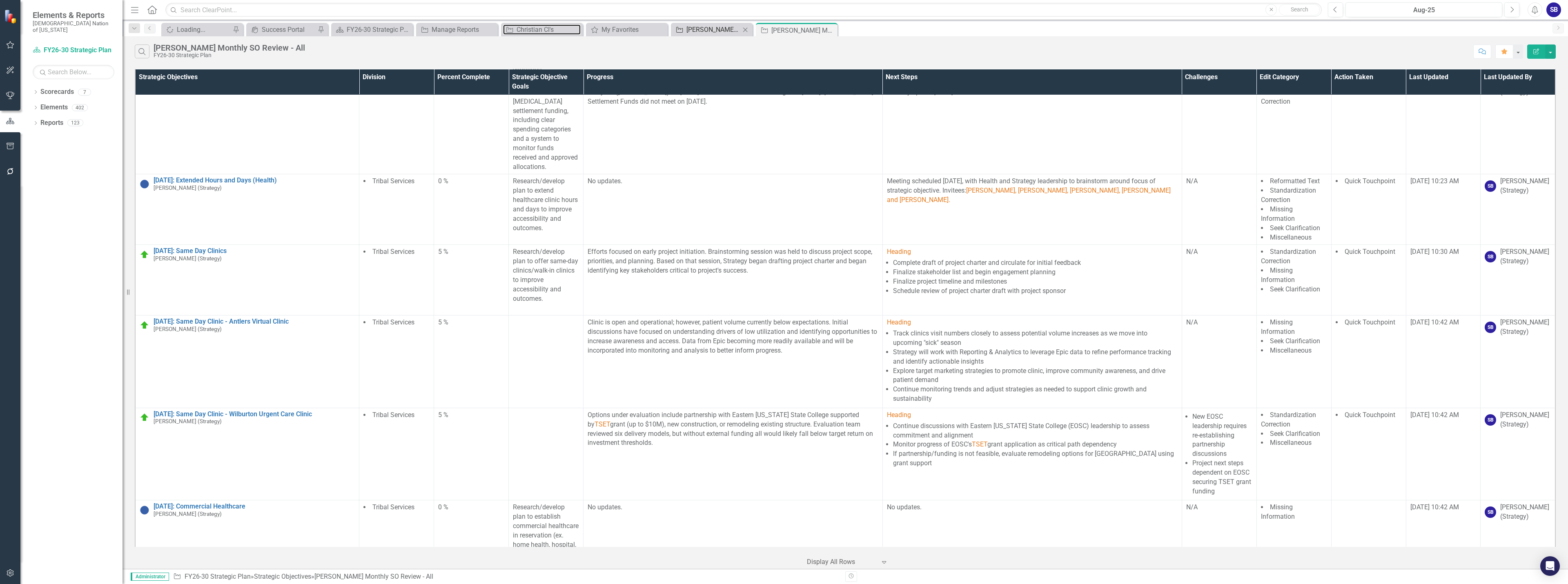
drag, startPoint x: 553, startPoint y: 33, endPoint x: 675, endPoint y: 27, distance: 122.1
click at [553, 33] on div "Christian CI's" at bounding box center [549, 28] width 64 height 10
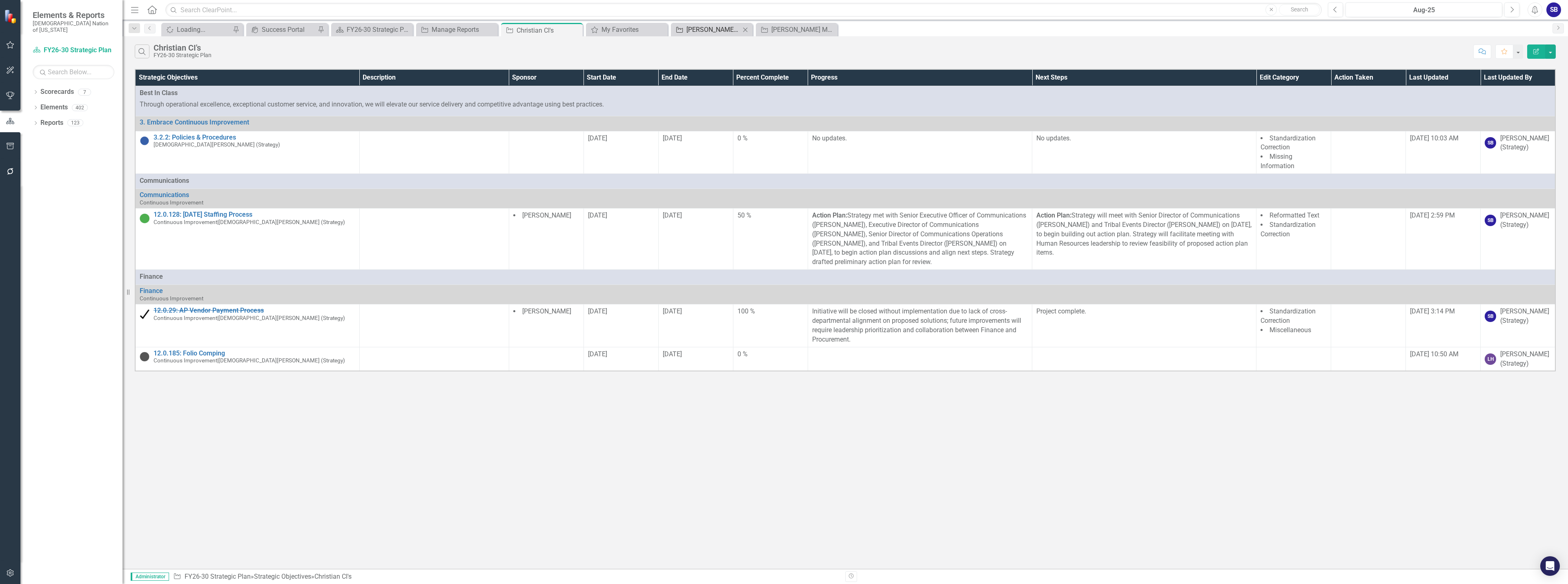
click at [706, 26] on div "[PERSON_NAME] Monthly CI Review - Progress + Action Plan" at bounding box center [713, 28] width 53 height 10
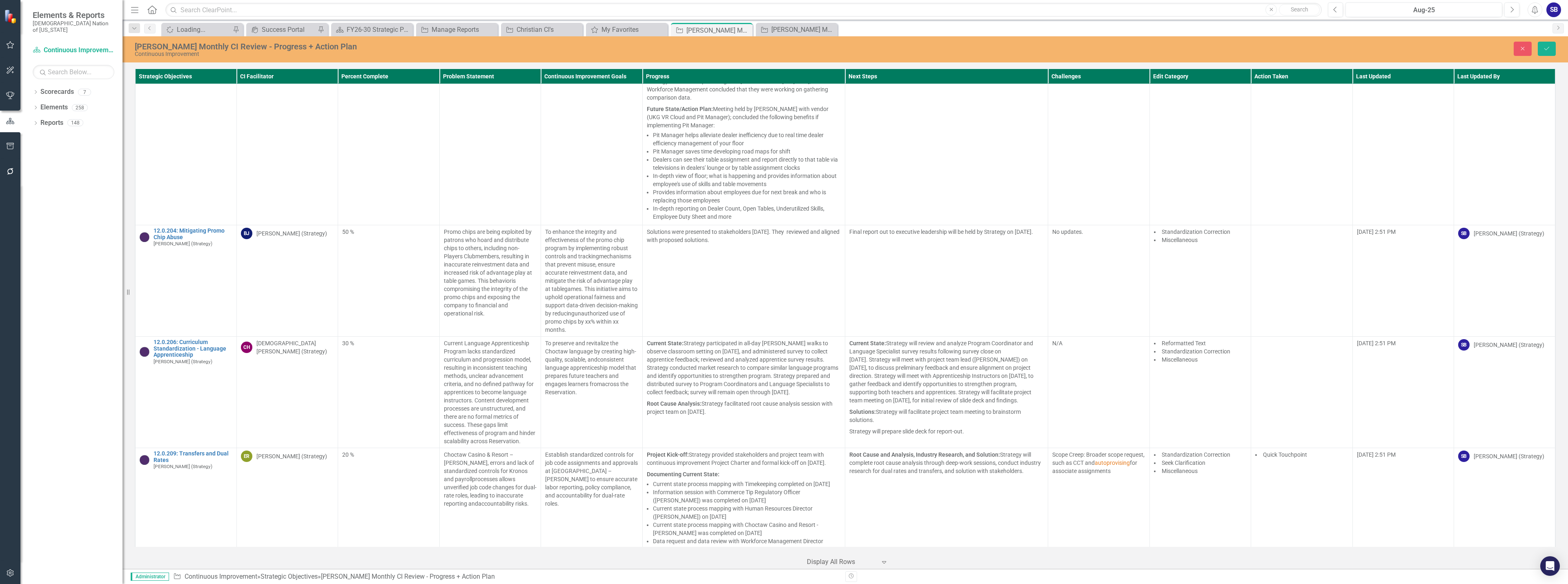
scroll to position [6449, 0]
click at [1548, 45] on icon "Save" at bounding box center [1547, 48] width 7 height 5
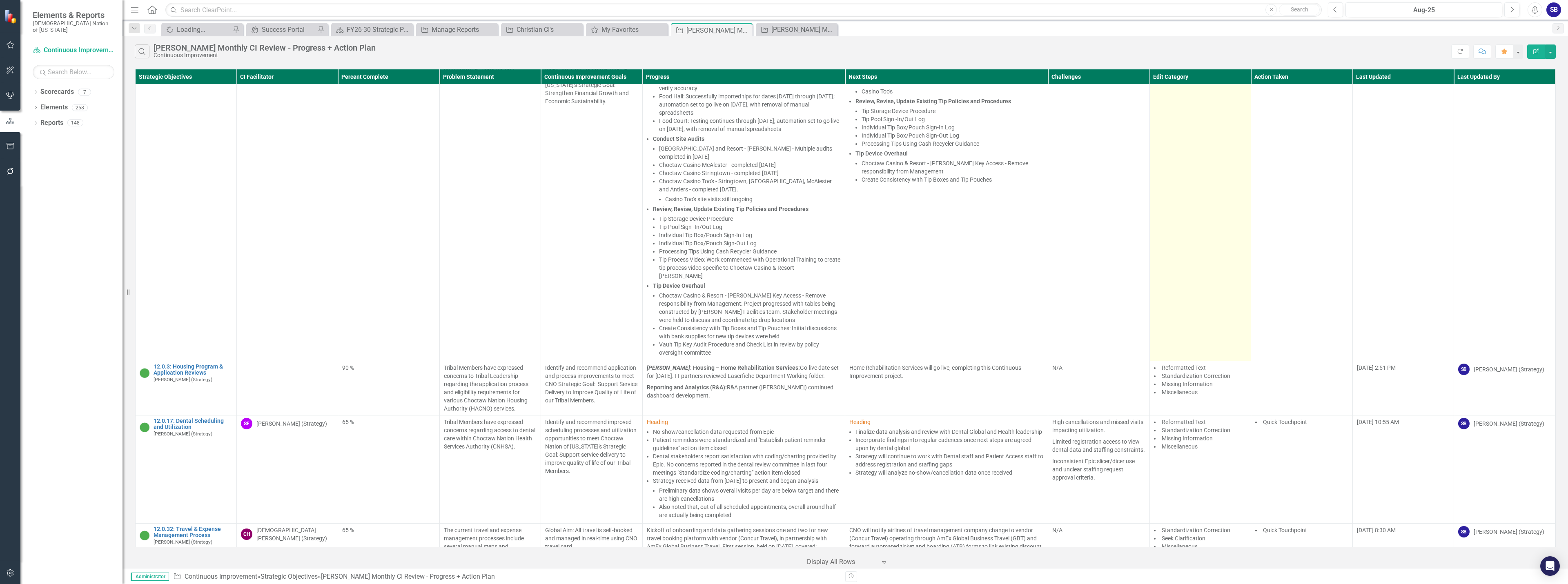
scroll to position [82, 0]
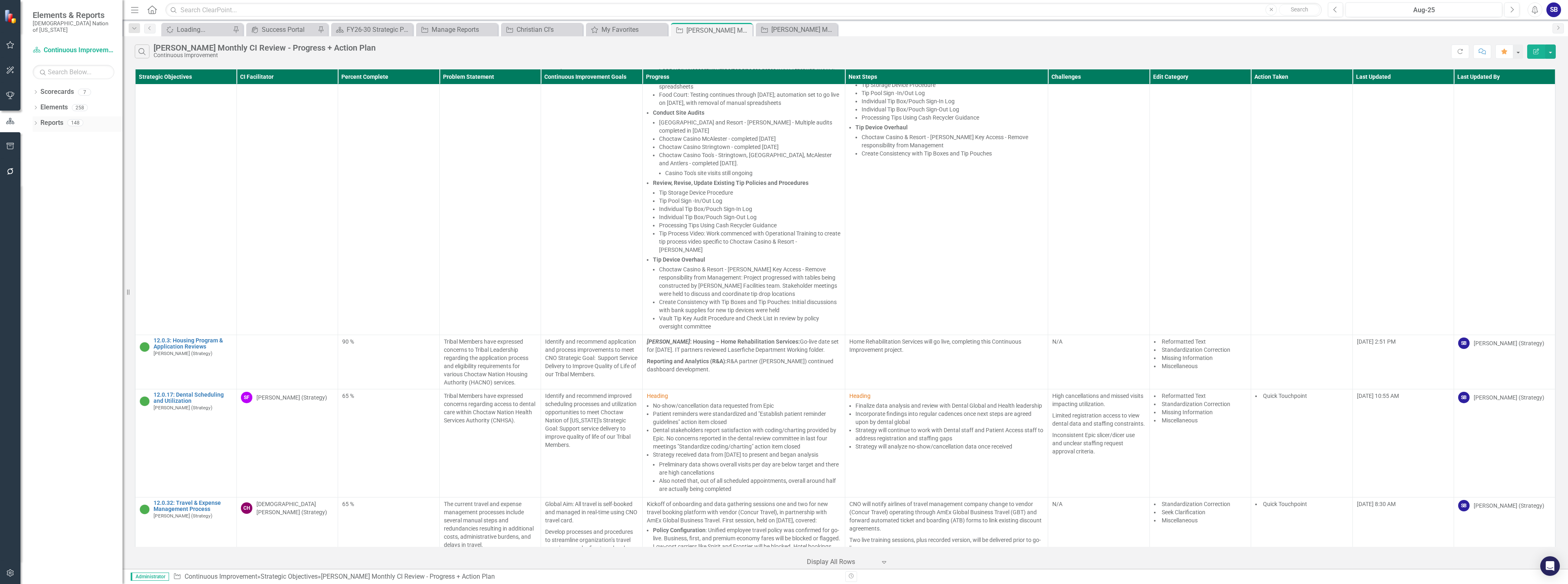
click at [53, 118] on link "Reports" at bounding box center [52, 123] width 23 height 10
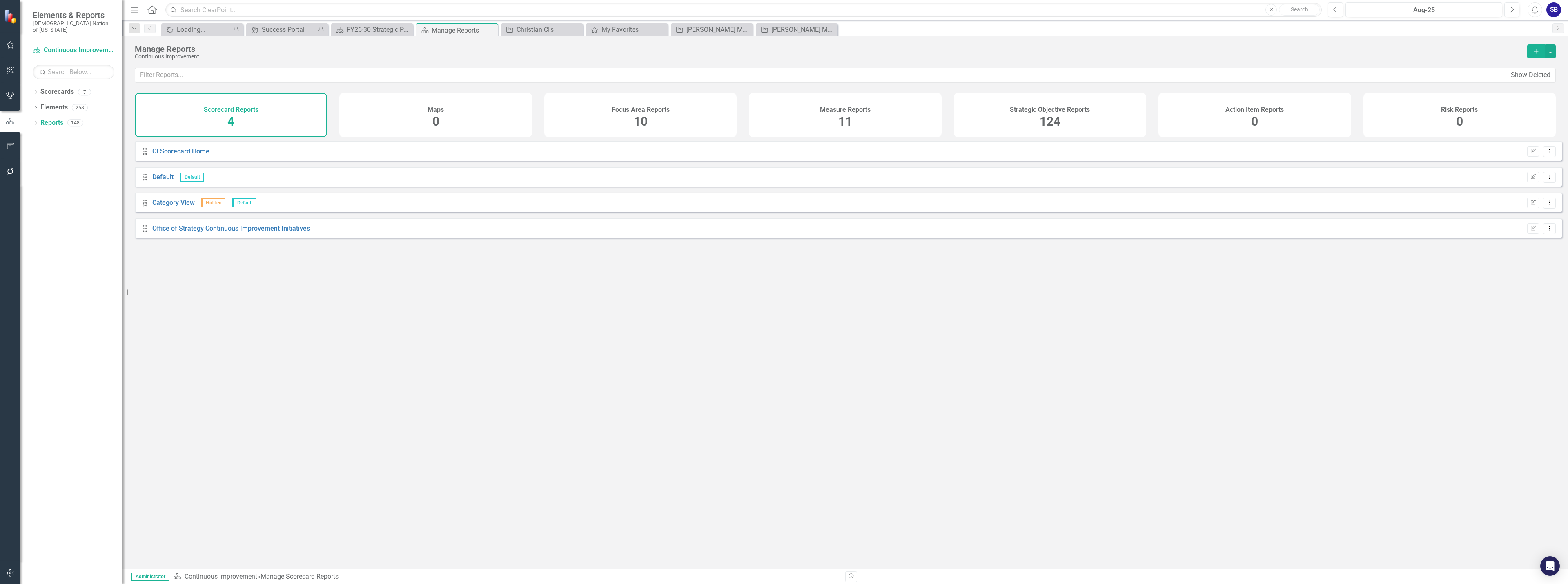
click at [1027, 120] on div "Strategic Objective Reports 124" at bounding box center [1050, 114] width 192 height 44
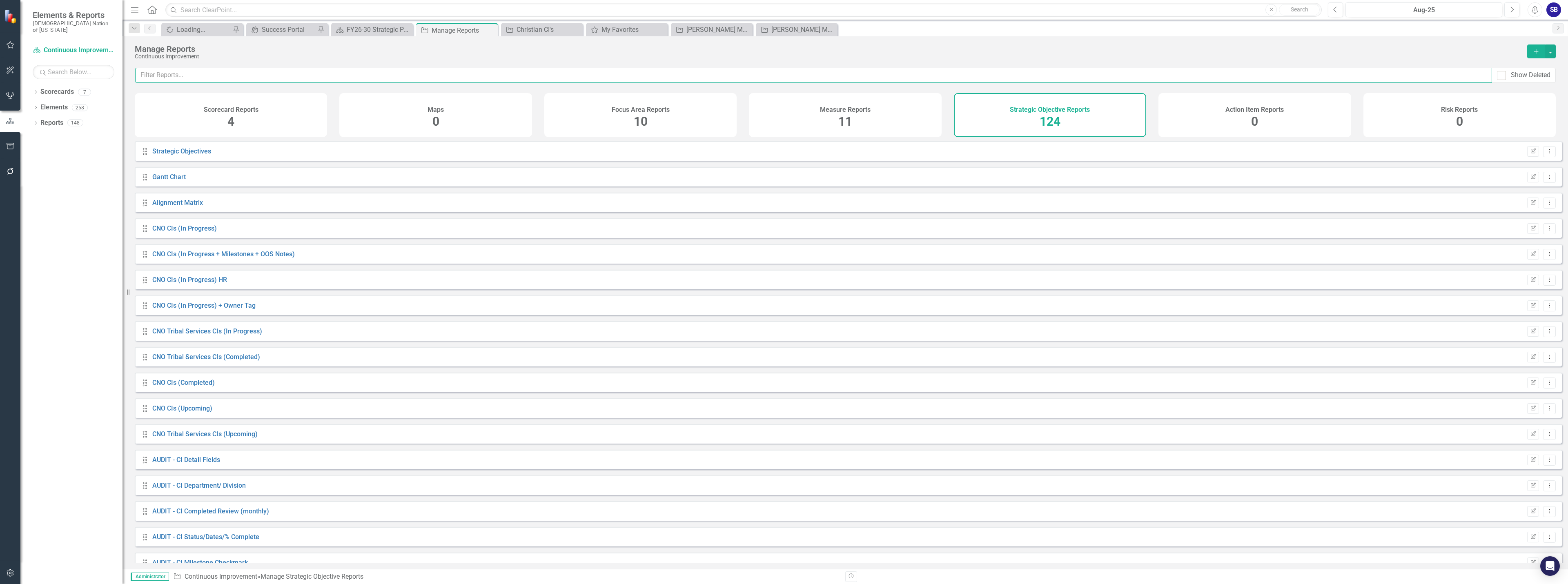
click at [889, 75] on input "text" at bounding box center [813, 75] width 1357 height 15
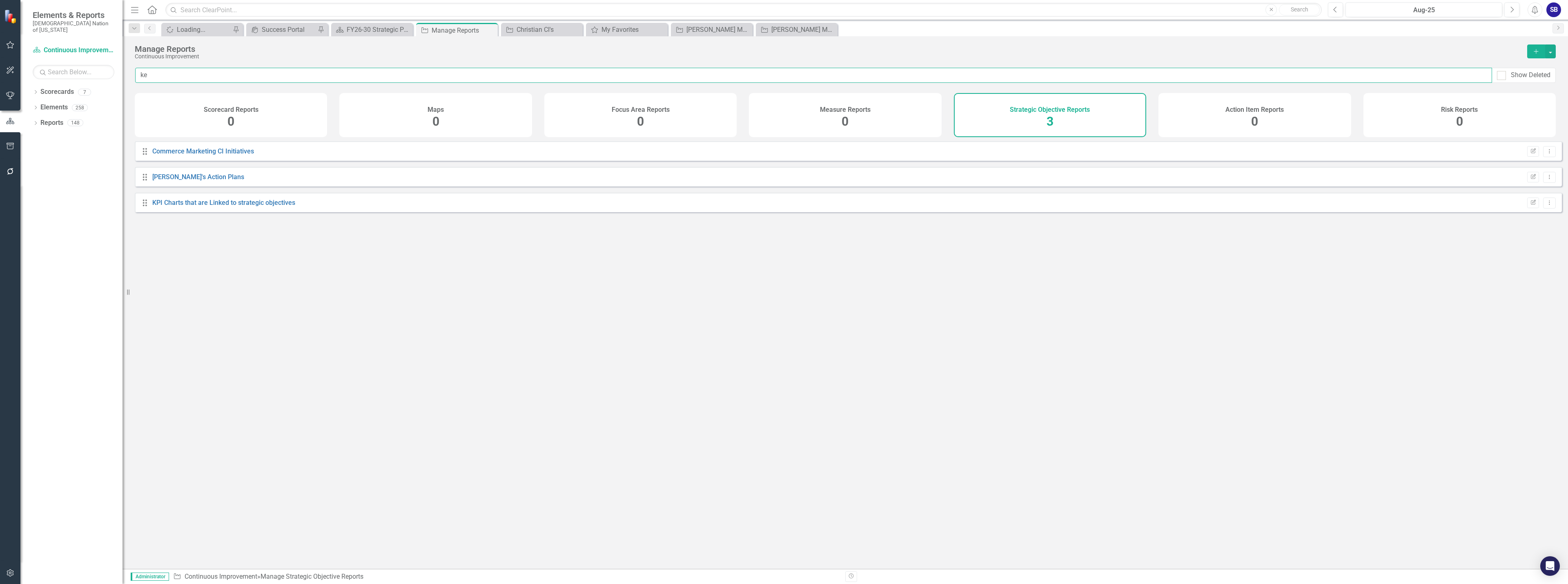
type input "k"
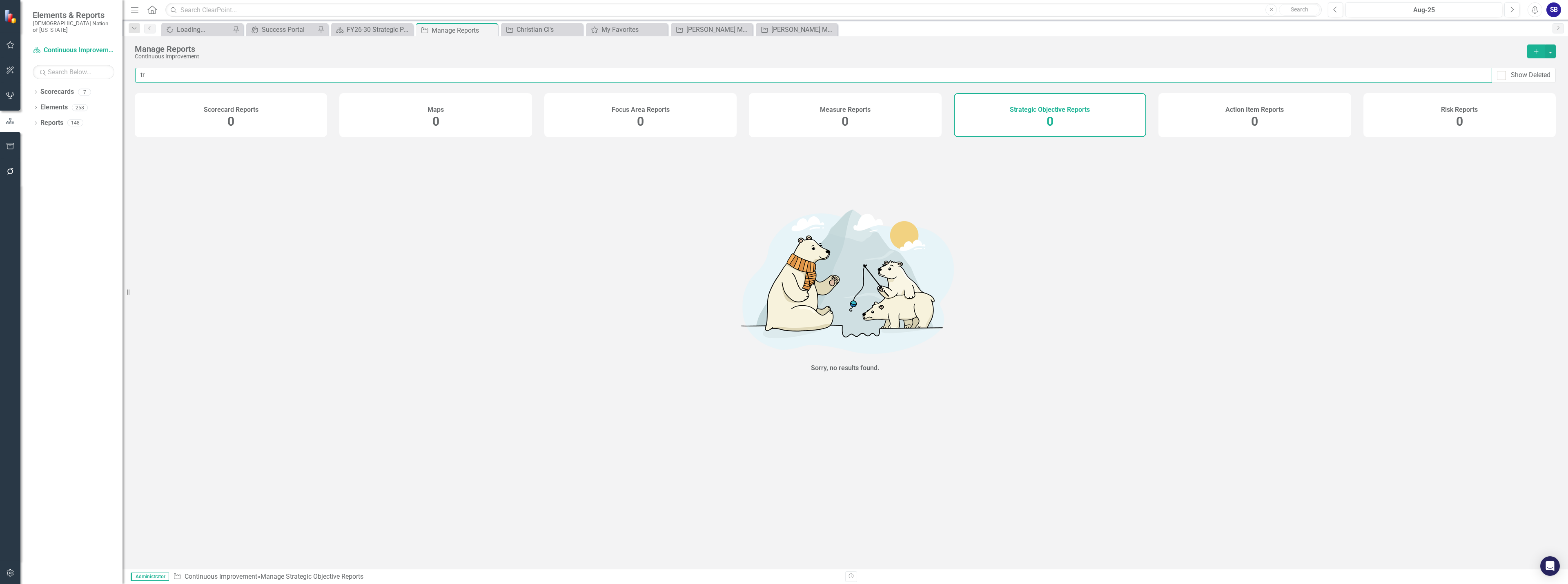
type input "t"
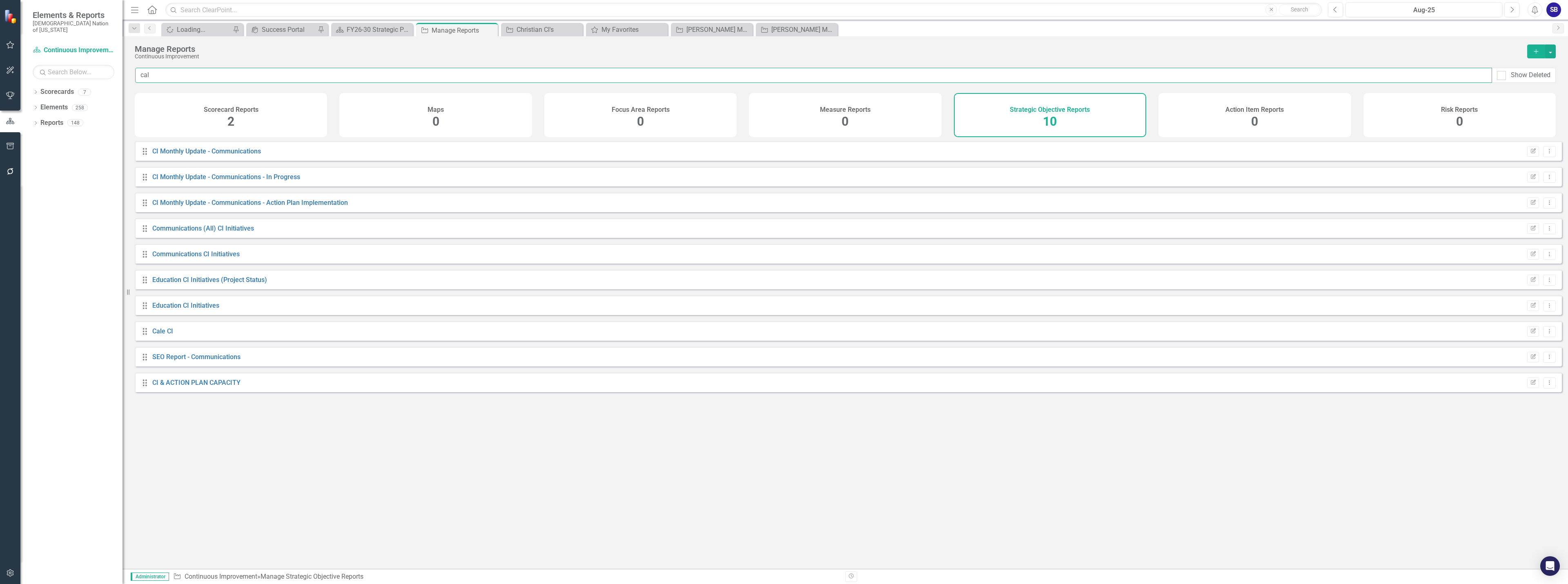
type input "cale"
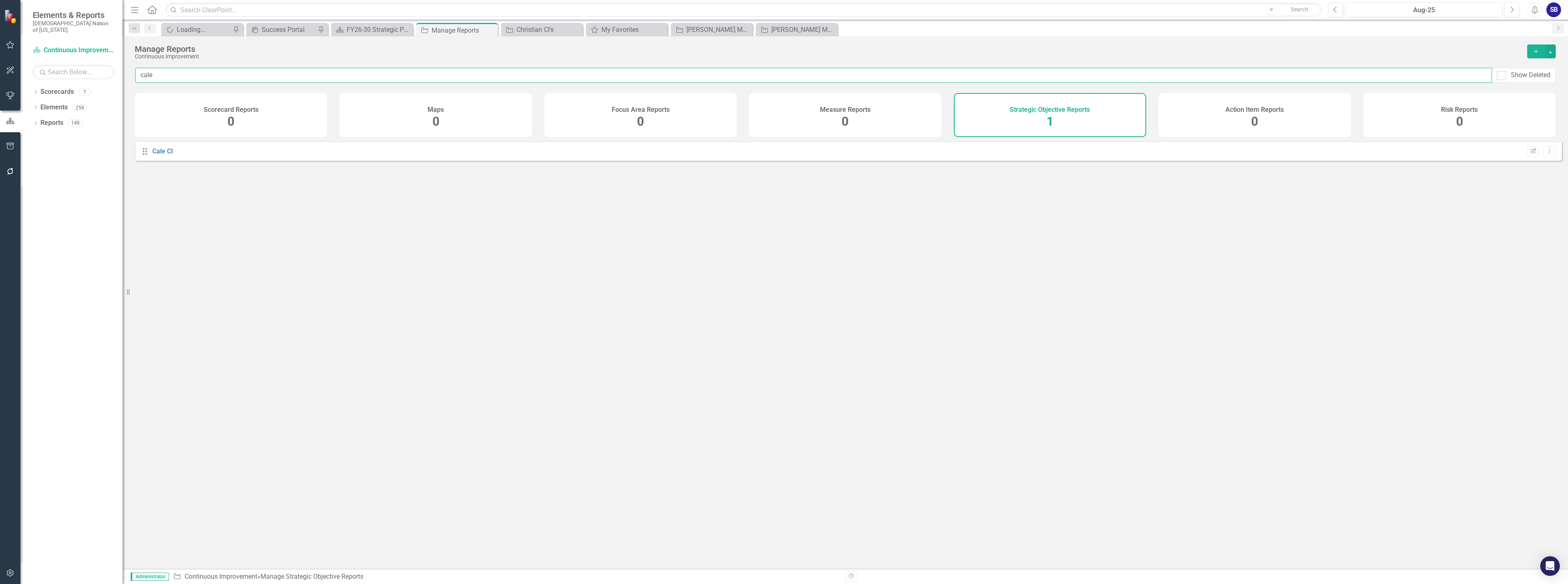
drag, startPoint x: 163, startPoint y: 75, endPoint x: 141, endPoint y: 75, distance: 22.0
click at [141, 75] on input "cale" at bounding box center [813, 75] width 1357 height 15
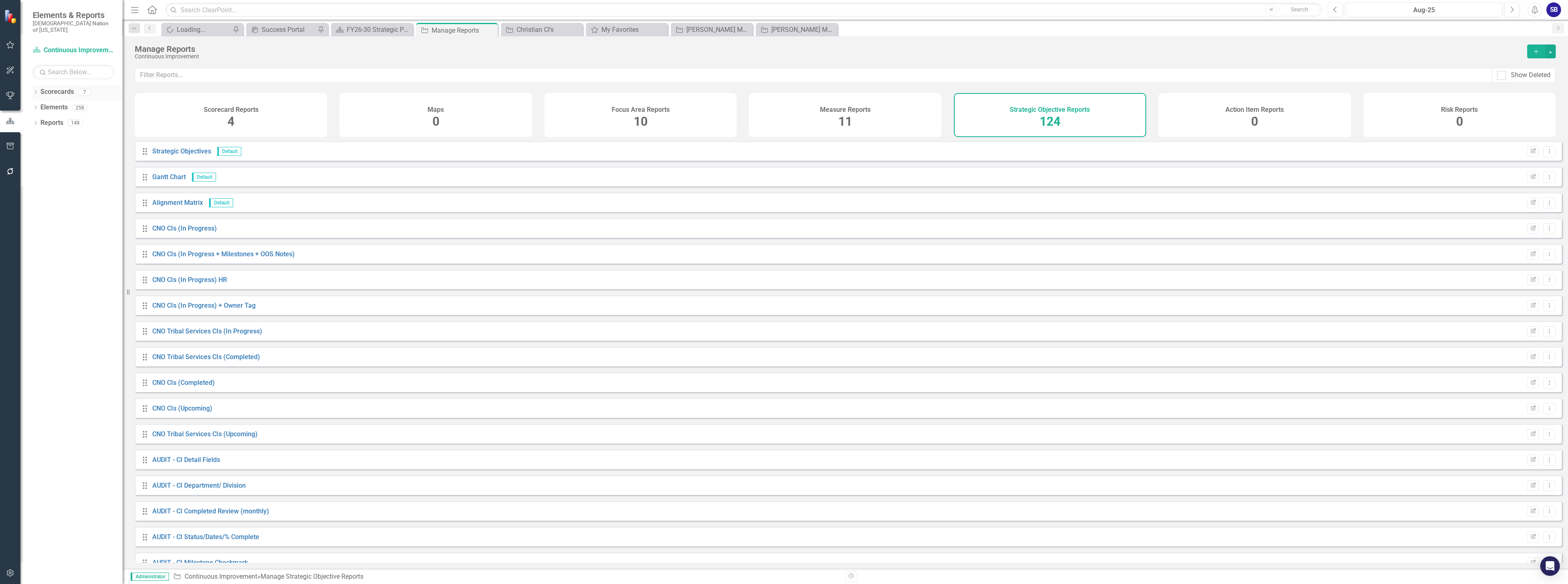
click at [63, 88] on link "Scorecards" at bounding box center [57, 92] width 34 height 10
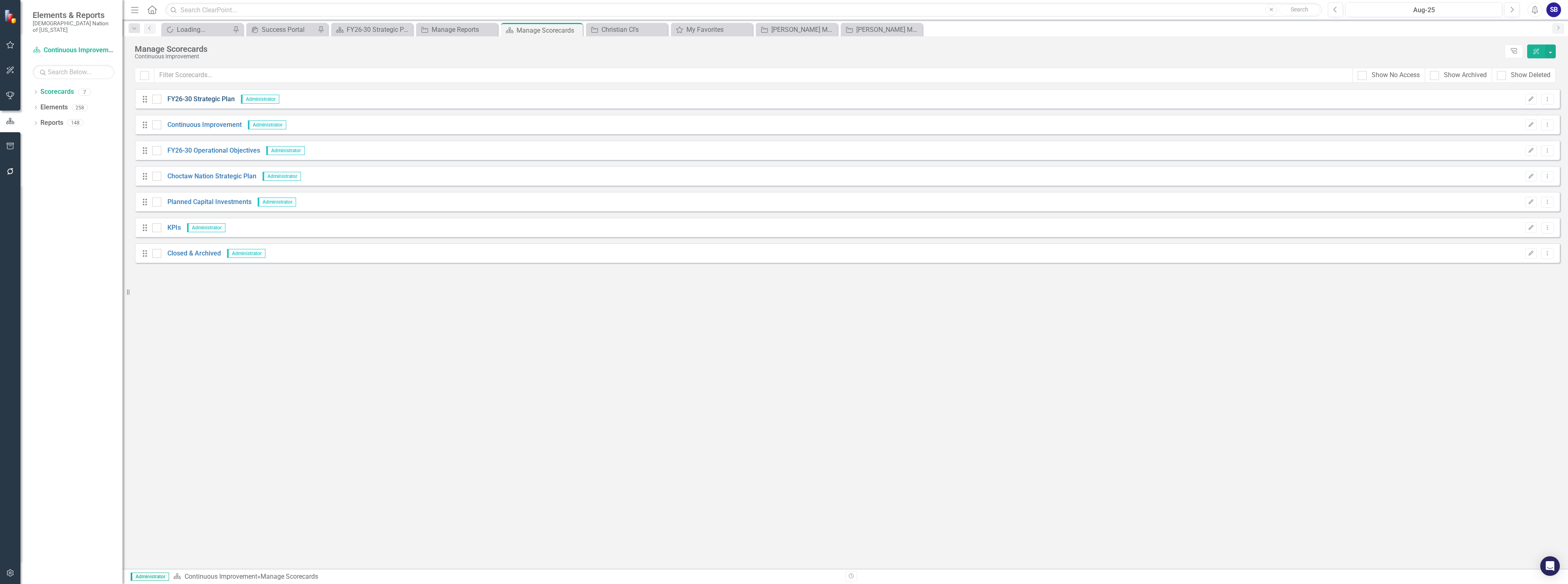
click at [200, 97] on link "FY26-30 Strategic Plan" at bounding box center [198, 99] width 73 height 10
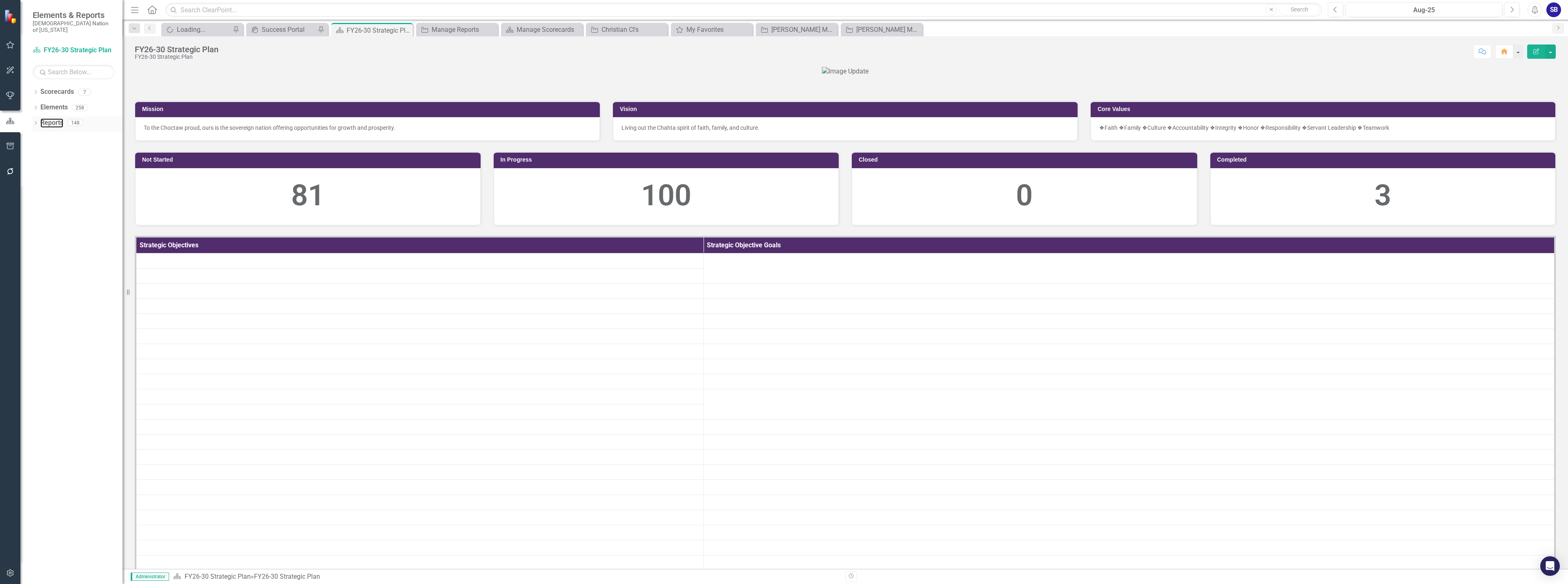
click at [60, 119] on link "Reports" at bounding box center [52, 123] width 23 height 10
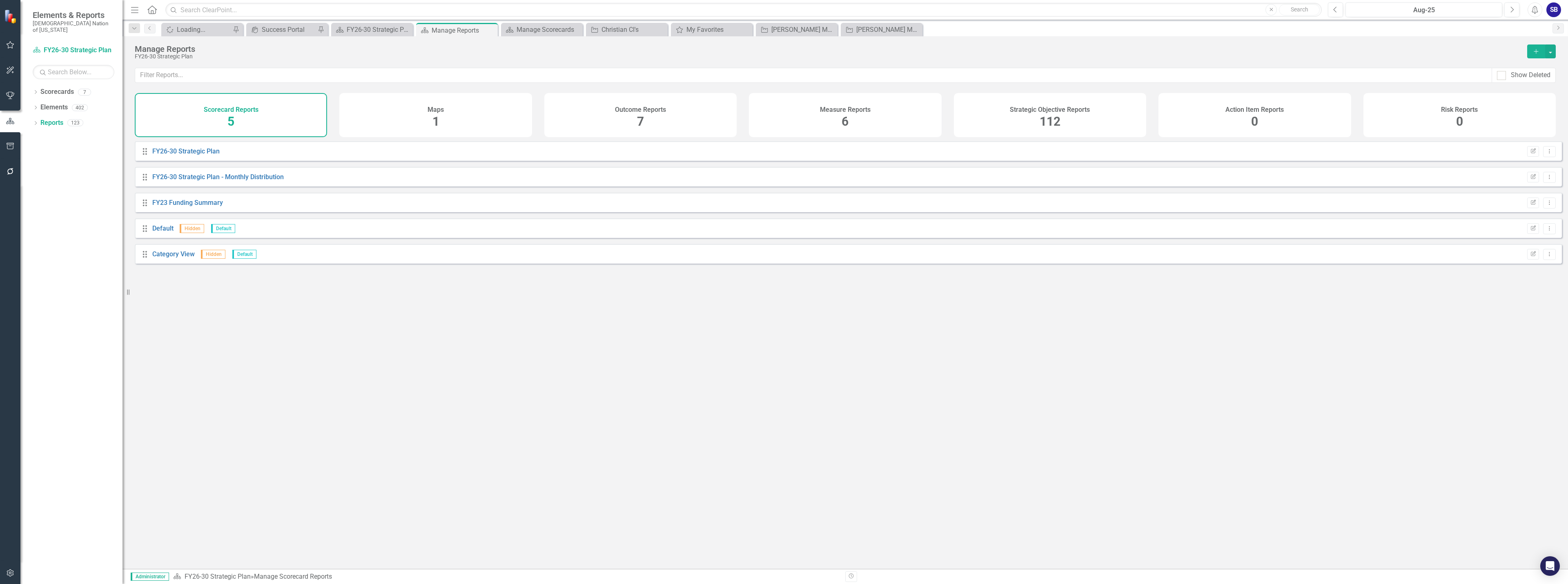
click at [1000, 126] on div "Strategic Objective Reports 112" at bounding box center [1050, 114] width 192 height 44
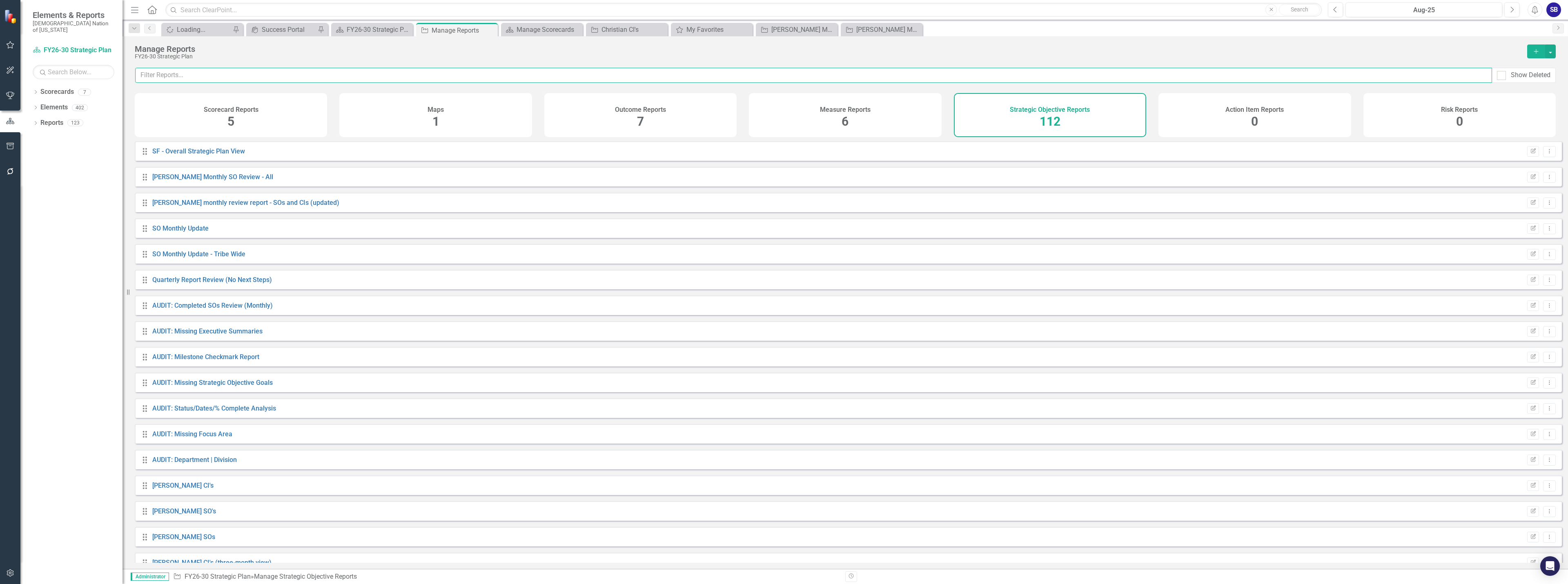
click at [886, 77] on input "text" at bounding box center [813, 75] width 1357 height 15
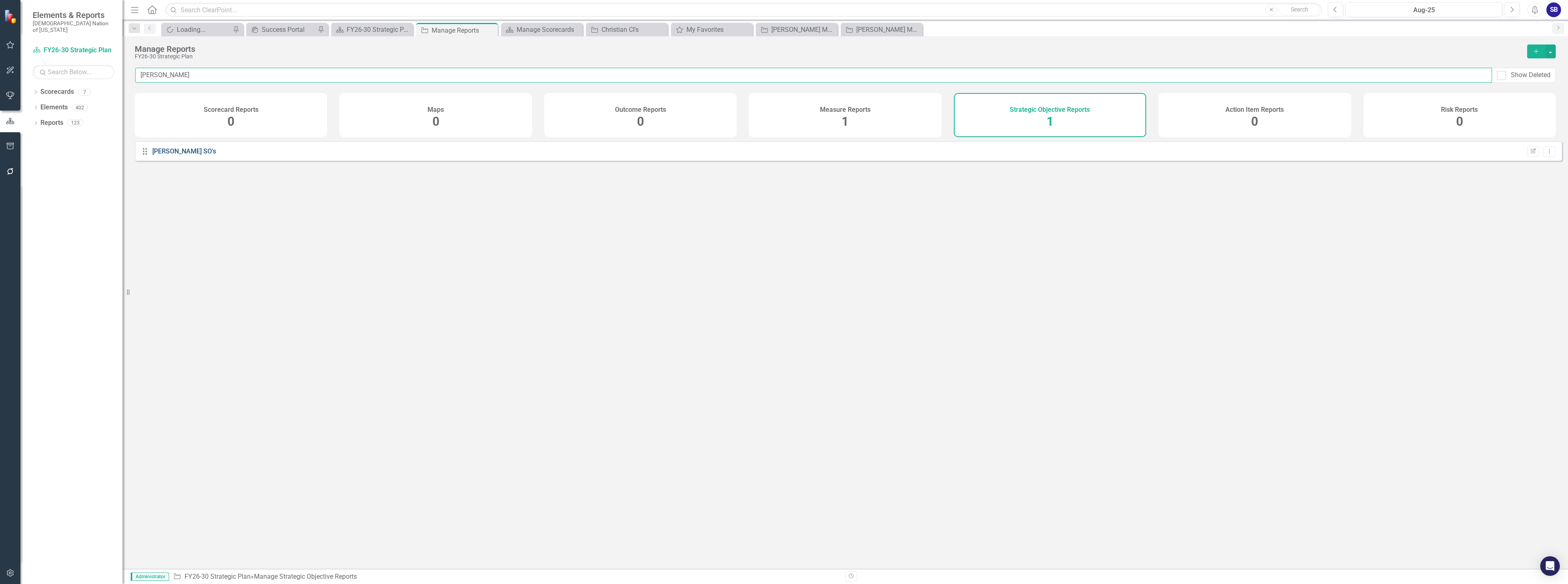
type input "[PERSON_NAME]"
click at [159, 155] on link "[PERSON_NAME] SO's" at bounding box center [184, 150] width 63 height 8
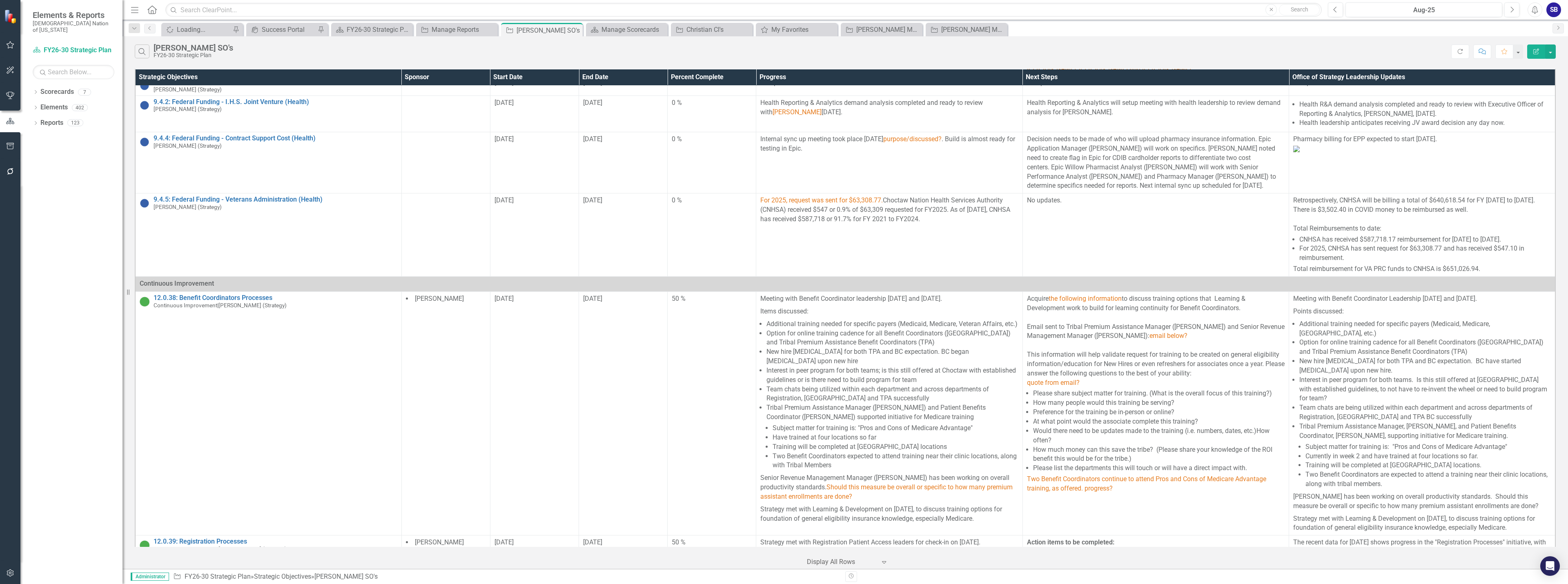
scroll to position [327, 0]
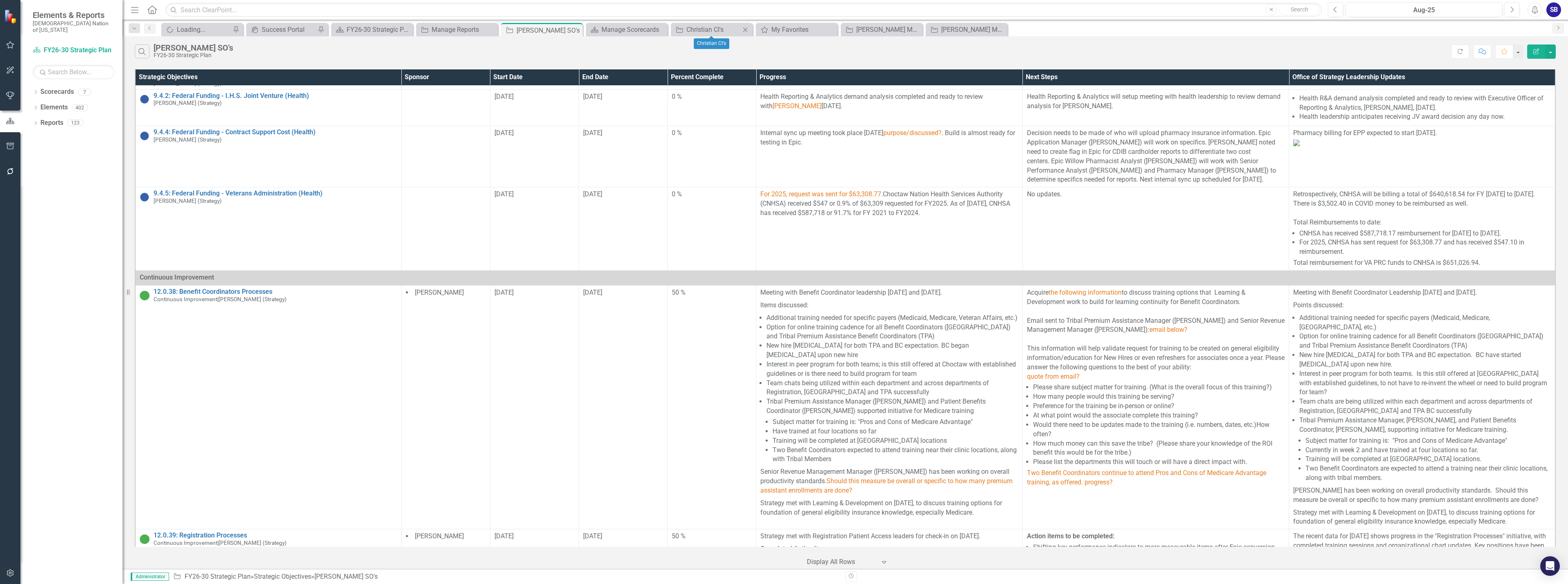
click at [745, 30] on icon at bounding box center [745, 29] width 4 height 4
click at [465, 25] on div "Manage Reports" at bounding box center [458, 28] width 53 height 10
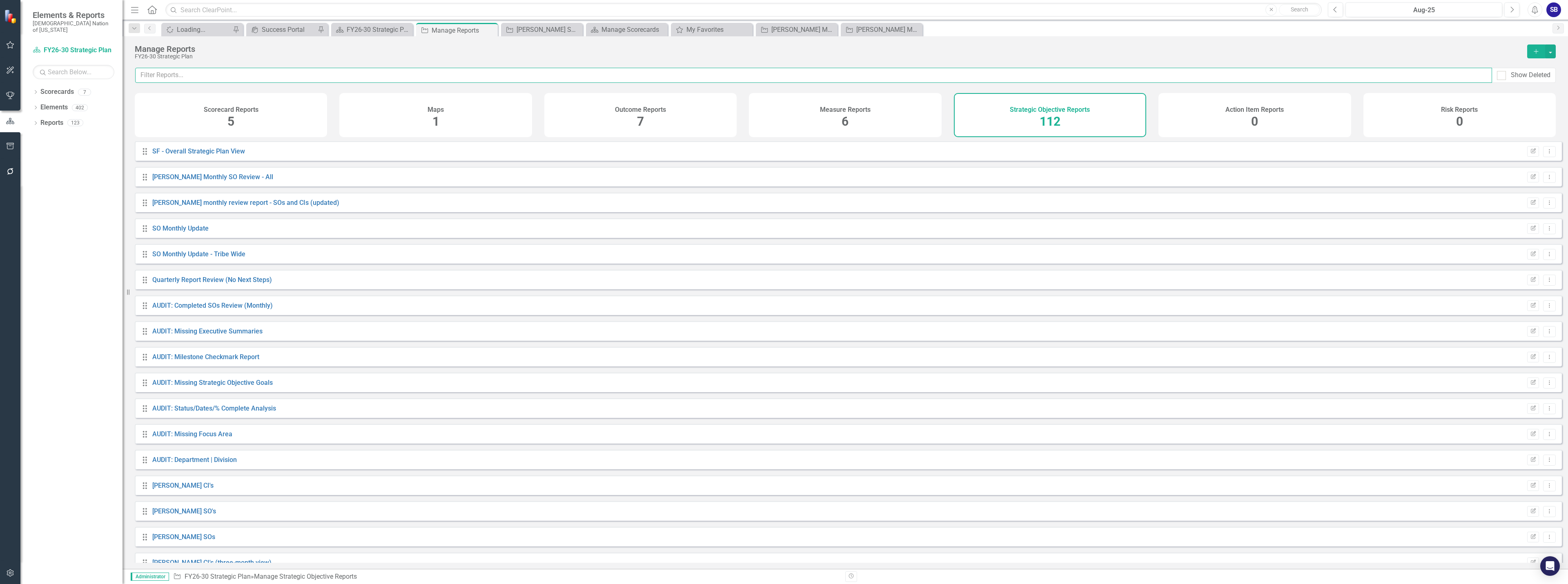
click at [595, 74] on input "text" at bounding box center [813, 75] width 1357 height 15
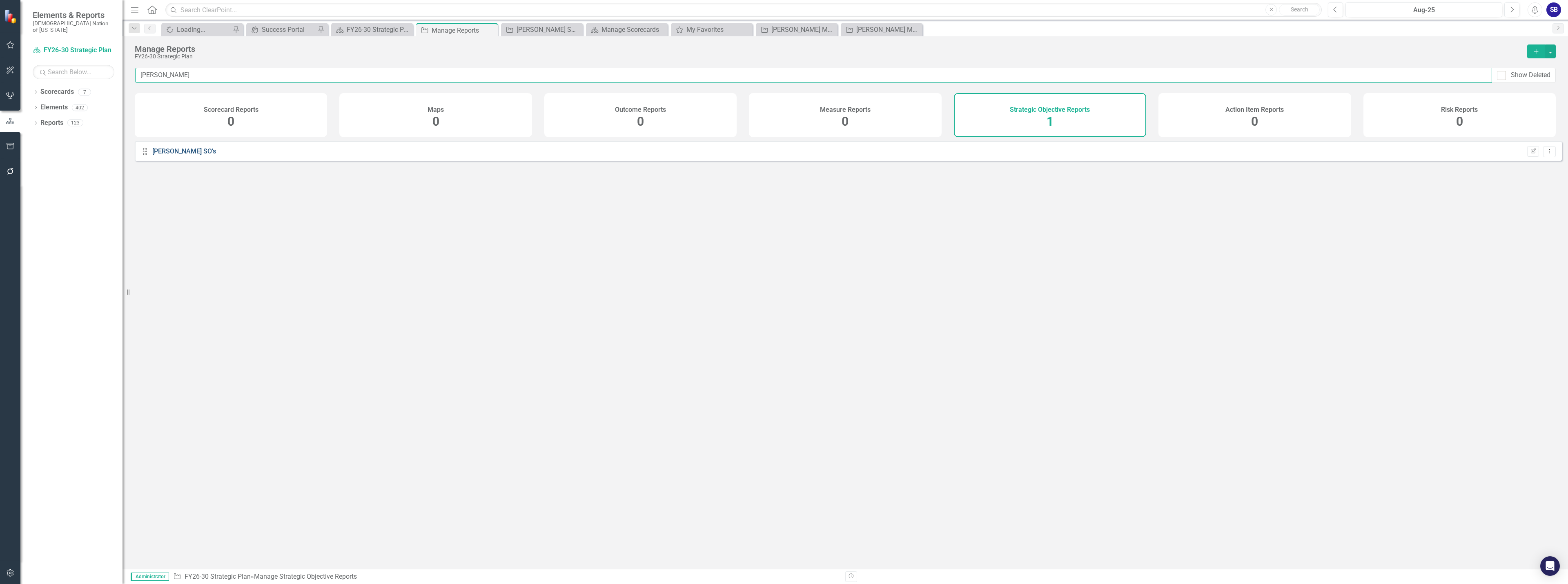
type input "truett"
click at [159, 155] on link "[PERSON_NAME] SO's" at bounding box center [184, 150] width 63 height 8
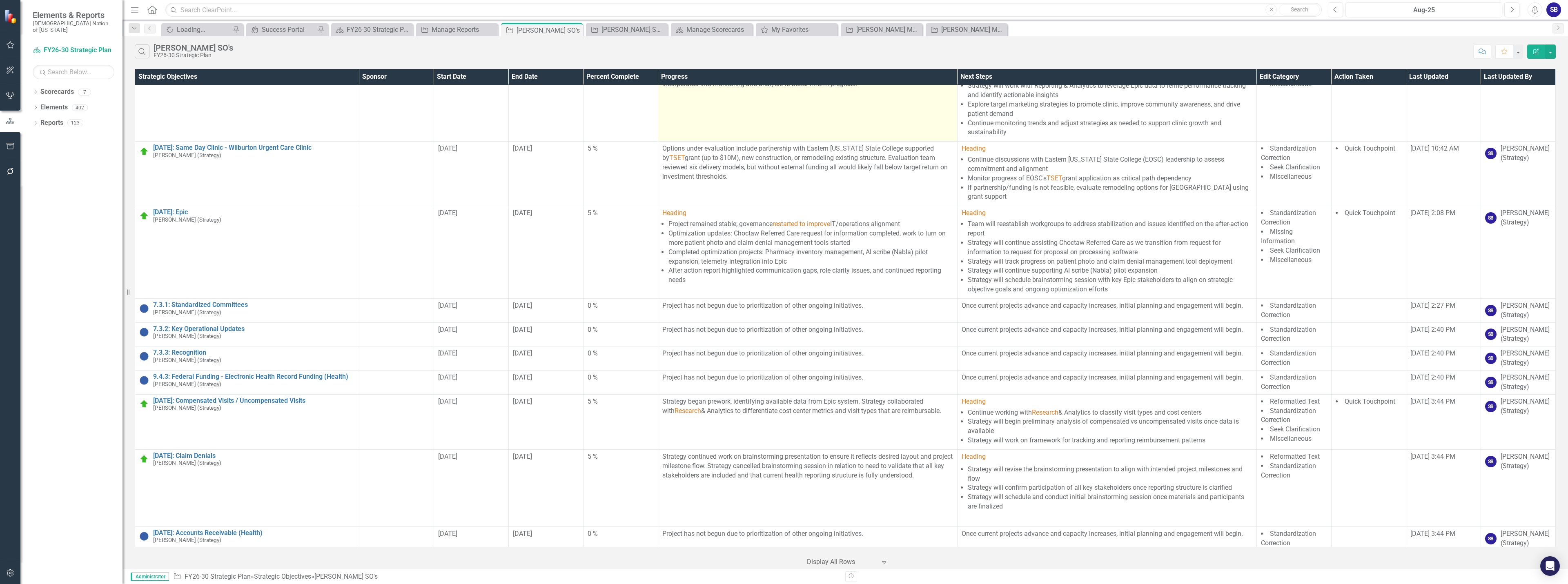
scroll to position [207, 0]
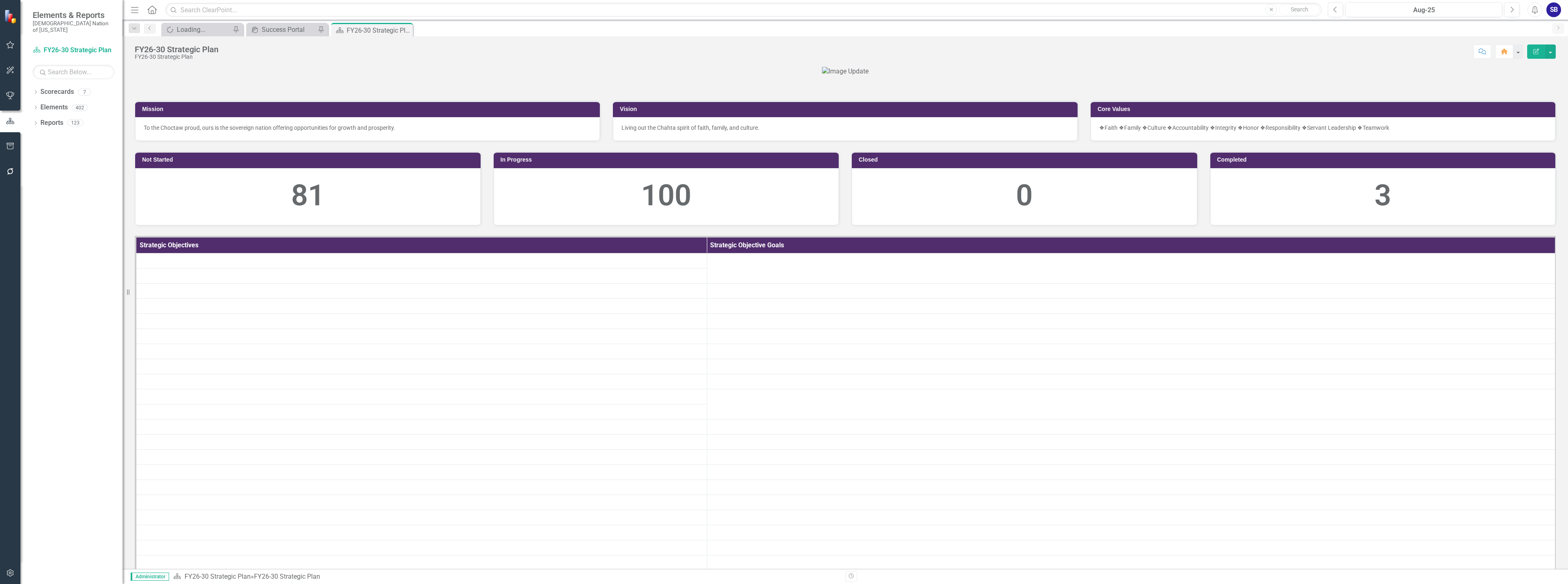
click at [11, 50] on button "button" at bounding box center [10, 45] width 19 height 17
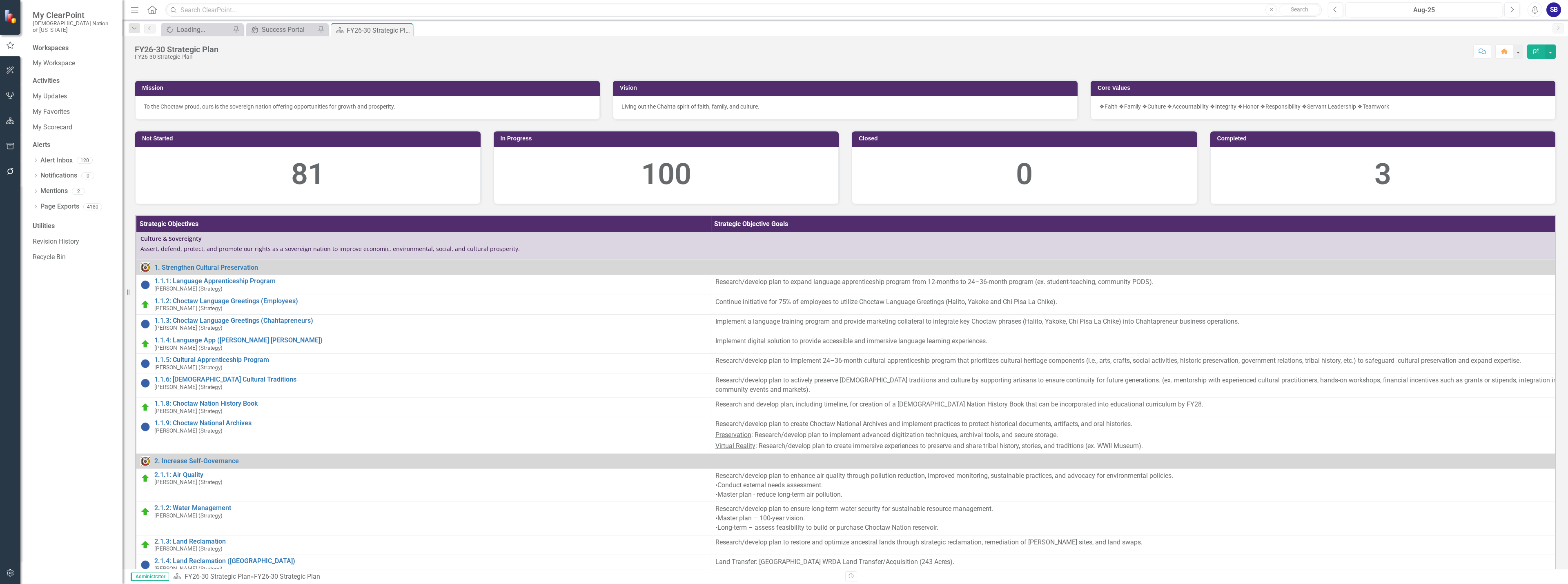
scroll to position [41, 0]
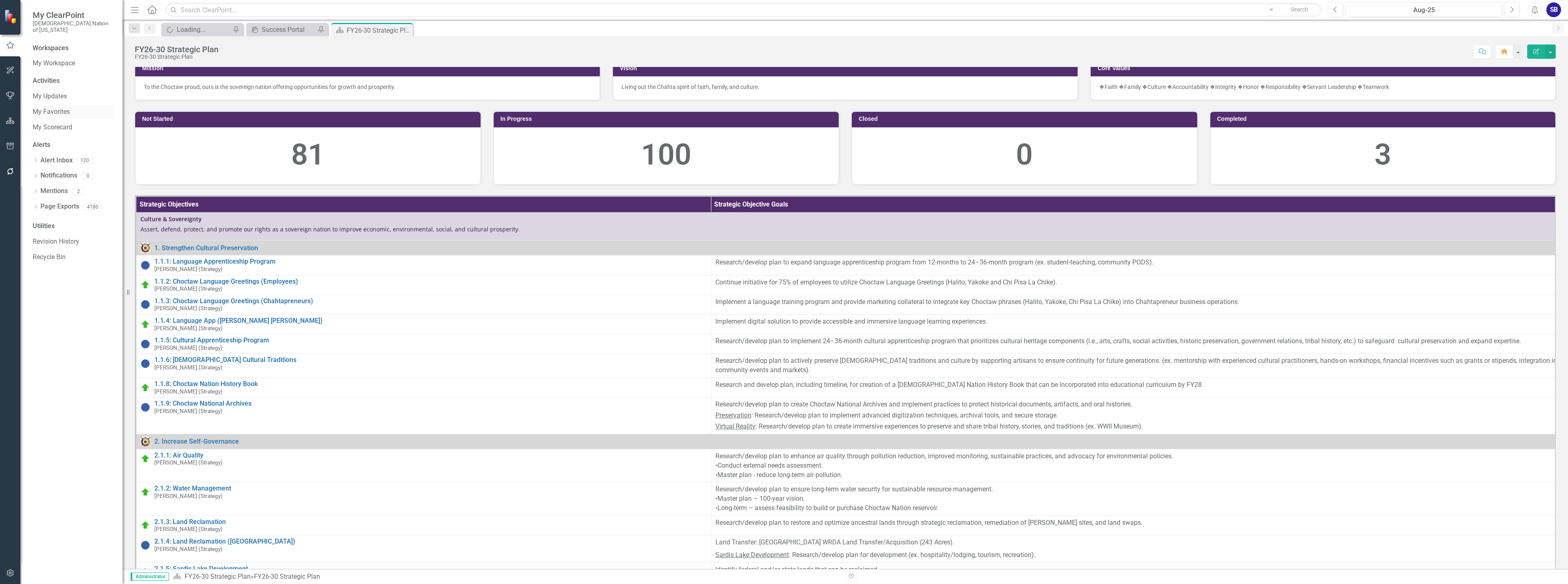
click at [53, 108] on link "My Favorites" at bounding box center [74, 112] width 82 height 10
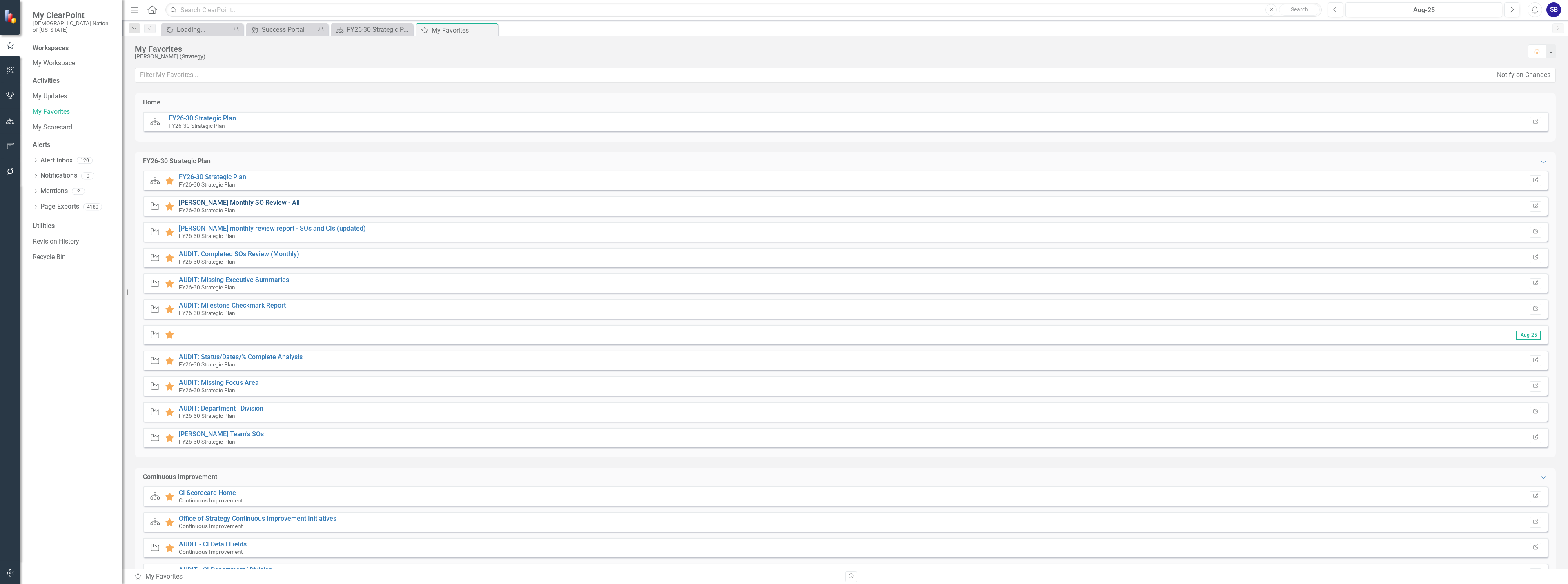
click at [279, 204] on link "[PERSON_NAME] Monthly SO Review - All" at bounding box center [240, 202] width 121 height 8
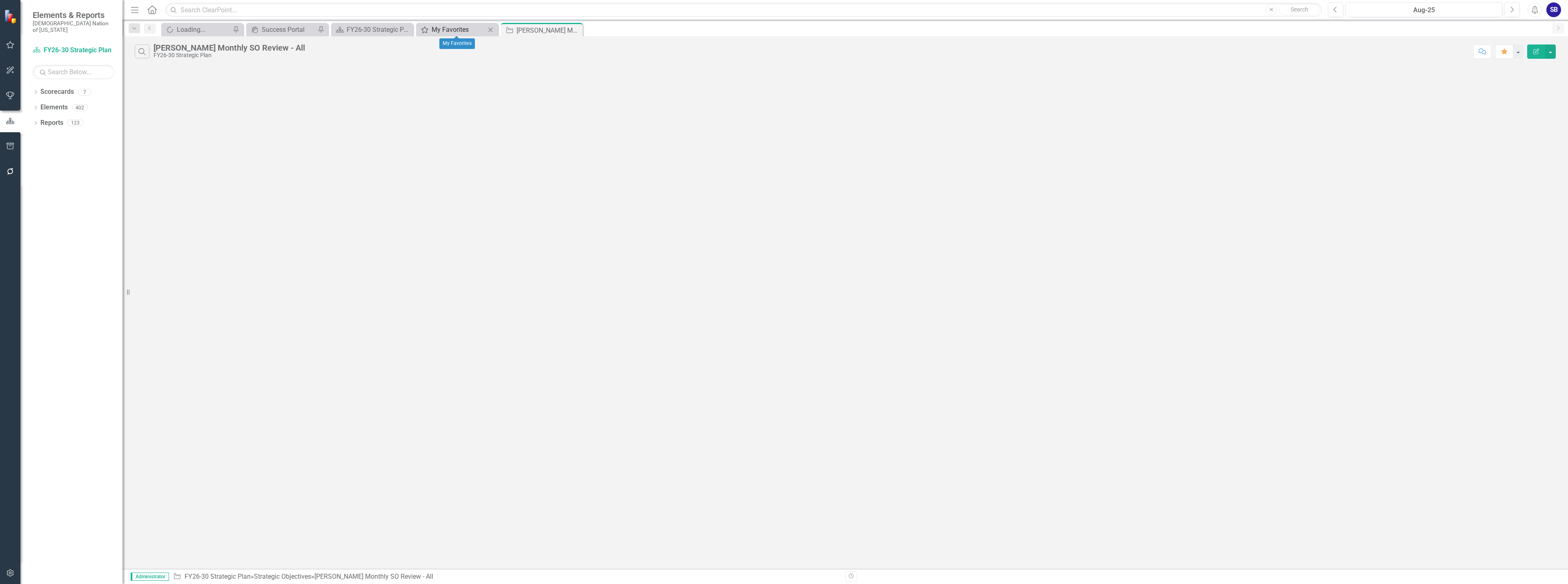
click at [434, 29] on div "My Favorites" at bounding box center [458, 28] width 53 height 10
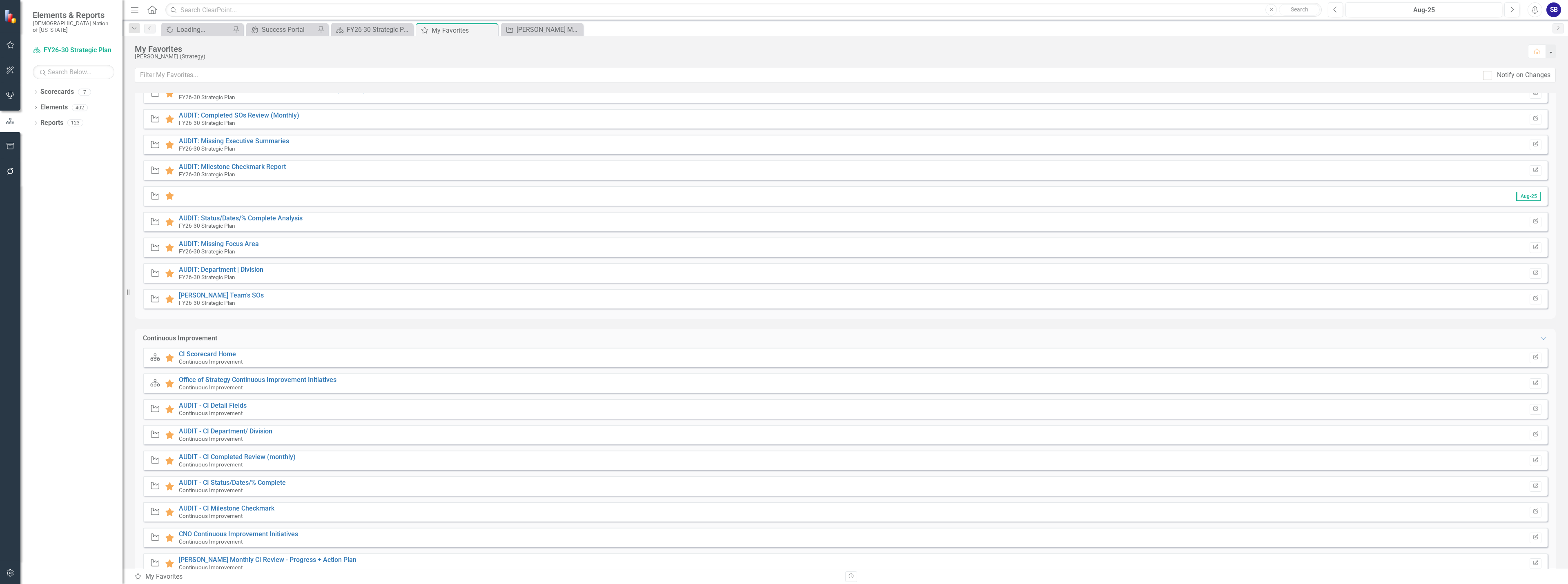
scroll to position [245, 0]
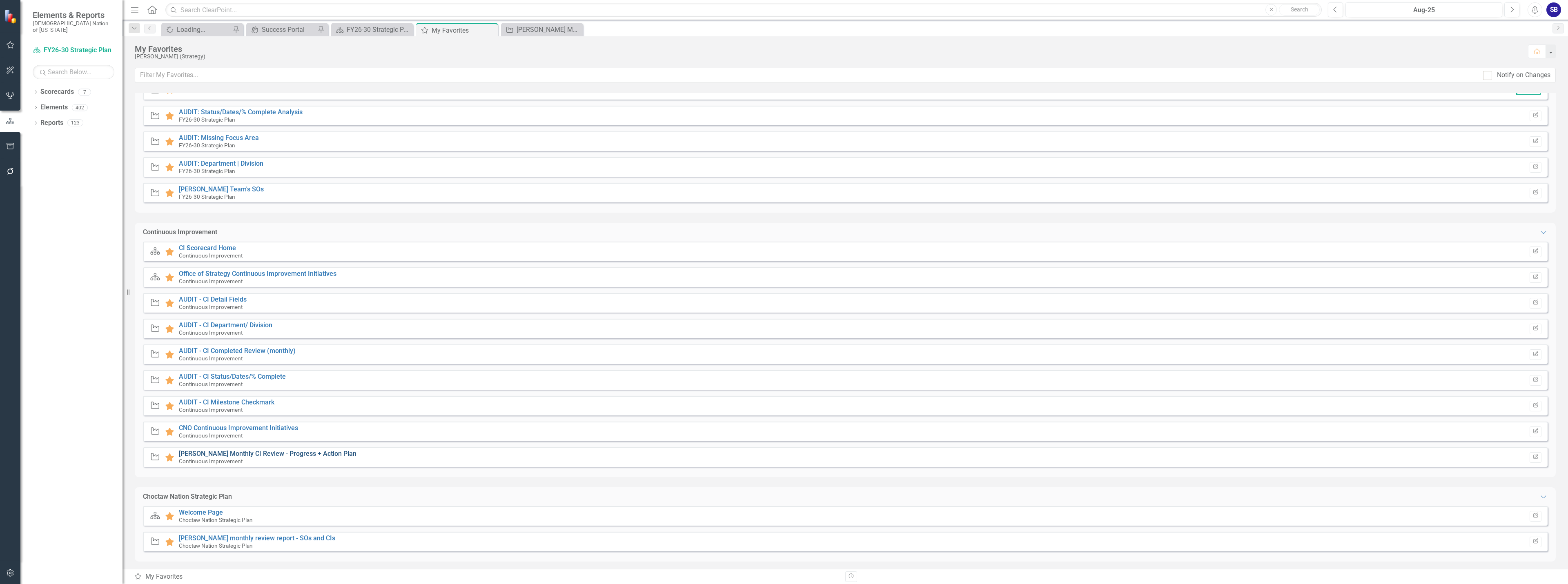
click at [309, 453] on link "[PERSON_NAME] Monthly CI Review - Progress + Action Plan" at bounding box center [267, 453] width 177 height 8
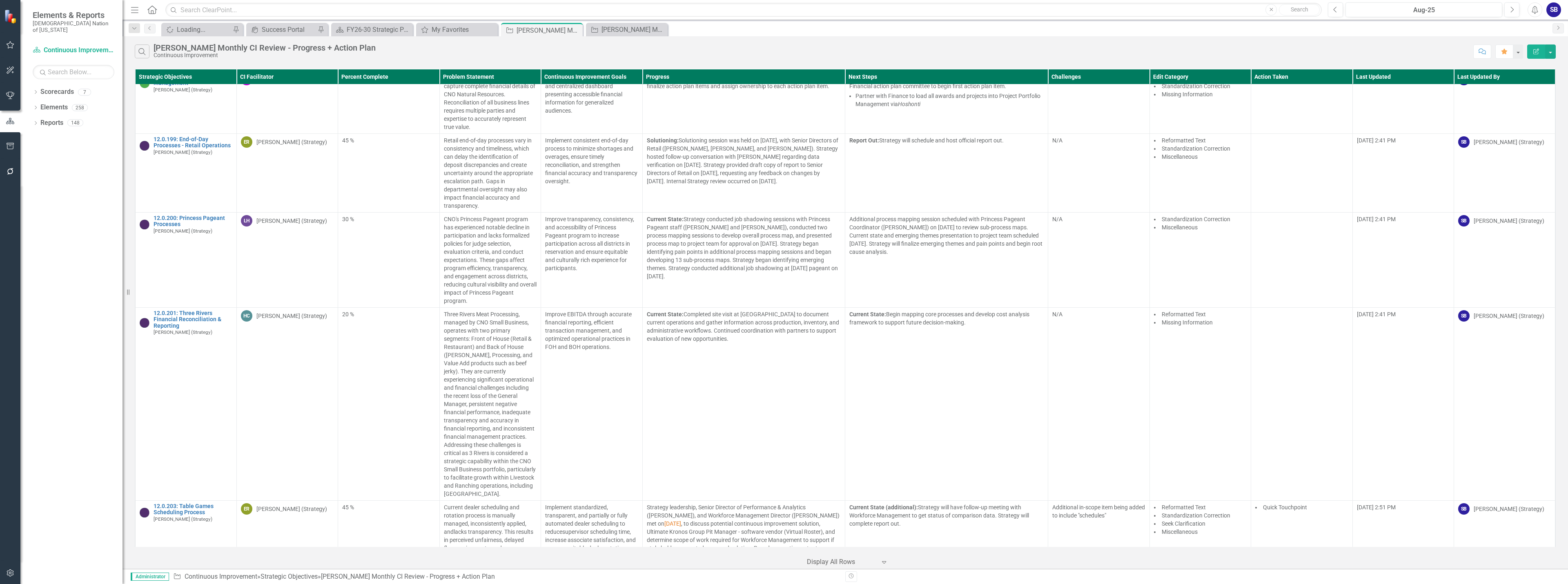
scroll to position [6409, 0]
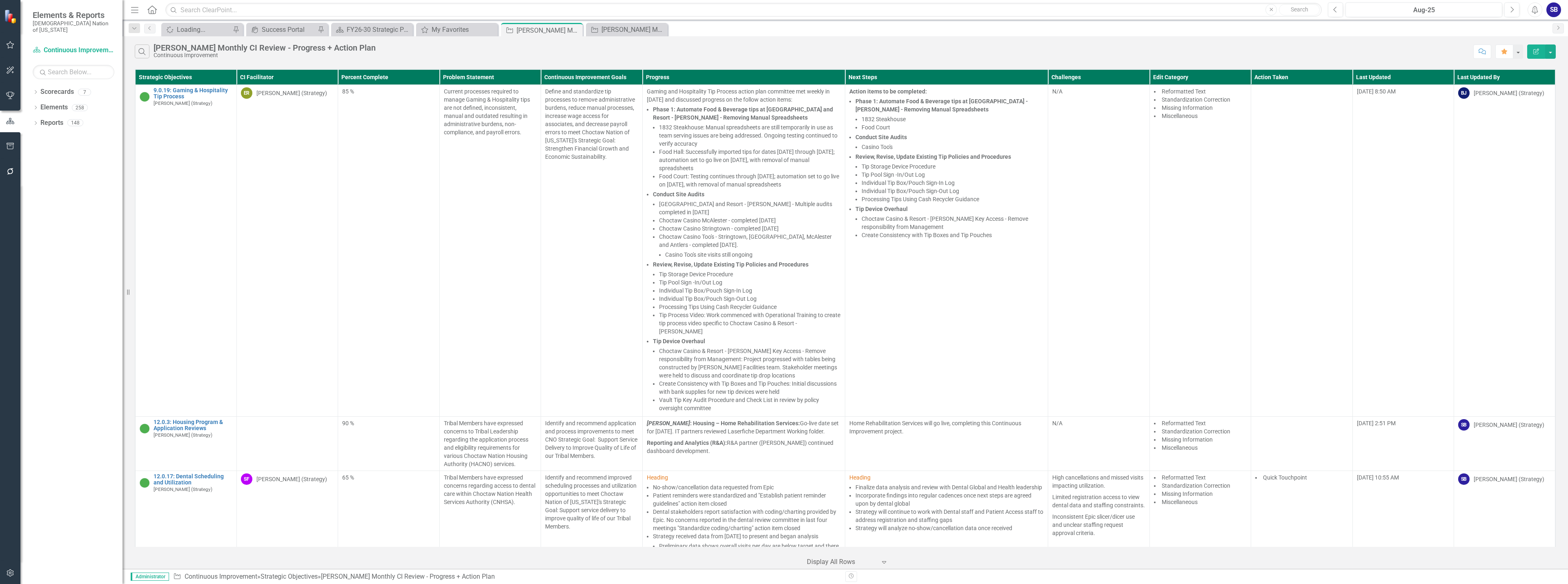
scroll to position [6409, 0]
